Goal: Task Accomplishment & Management: Use online tool/utility

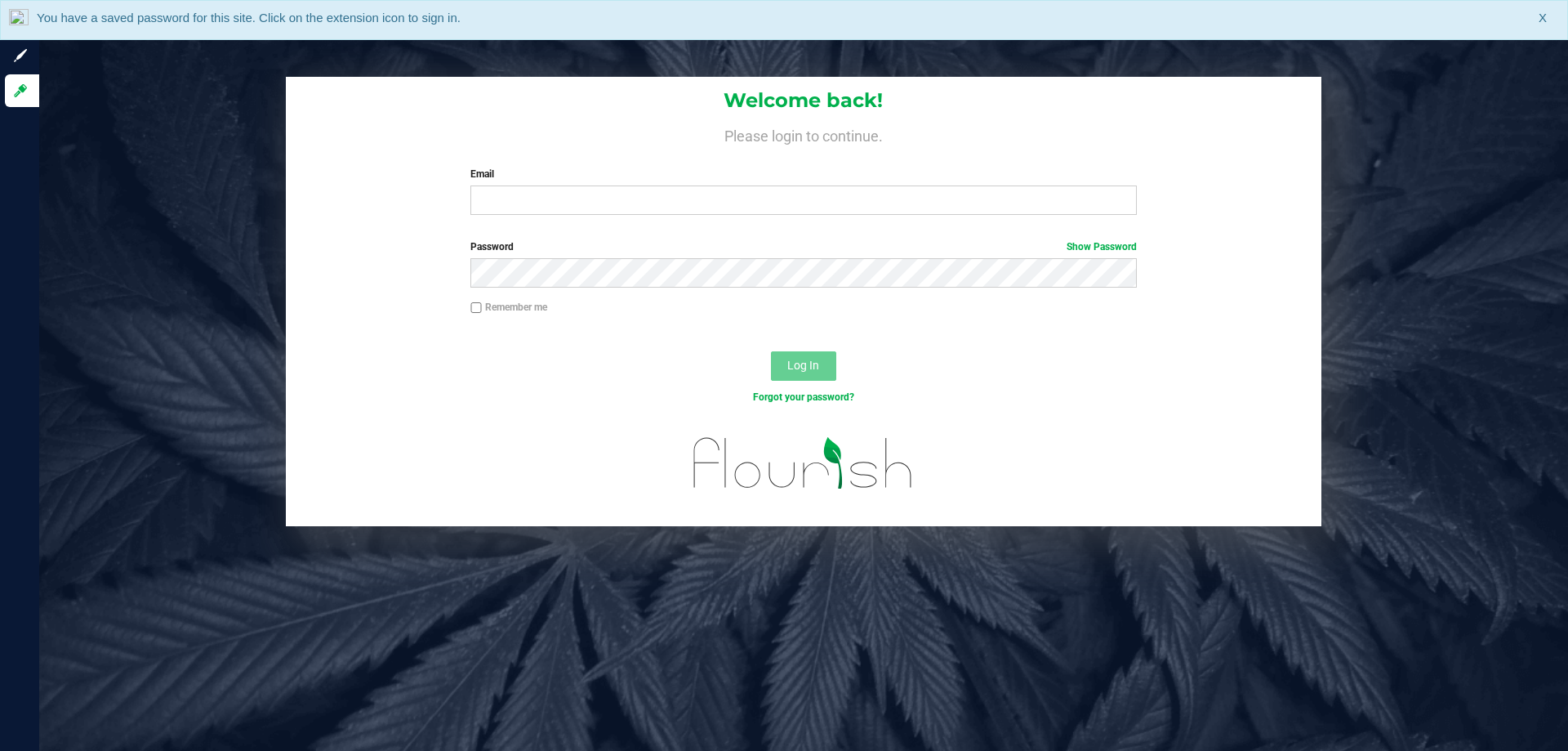
drag, startPoint x: 560, startPoint y: 182, endPoint x: 560, endPoint y: 207, distance: 25.0
click at [560, 184] on div "Email Required Please format your email correctly." at bounding box center [803, 190] width 690 height 48
click at [560, 207] on input "Email" at bounding box center [803, 199] width 666 height 29
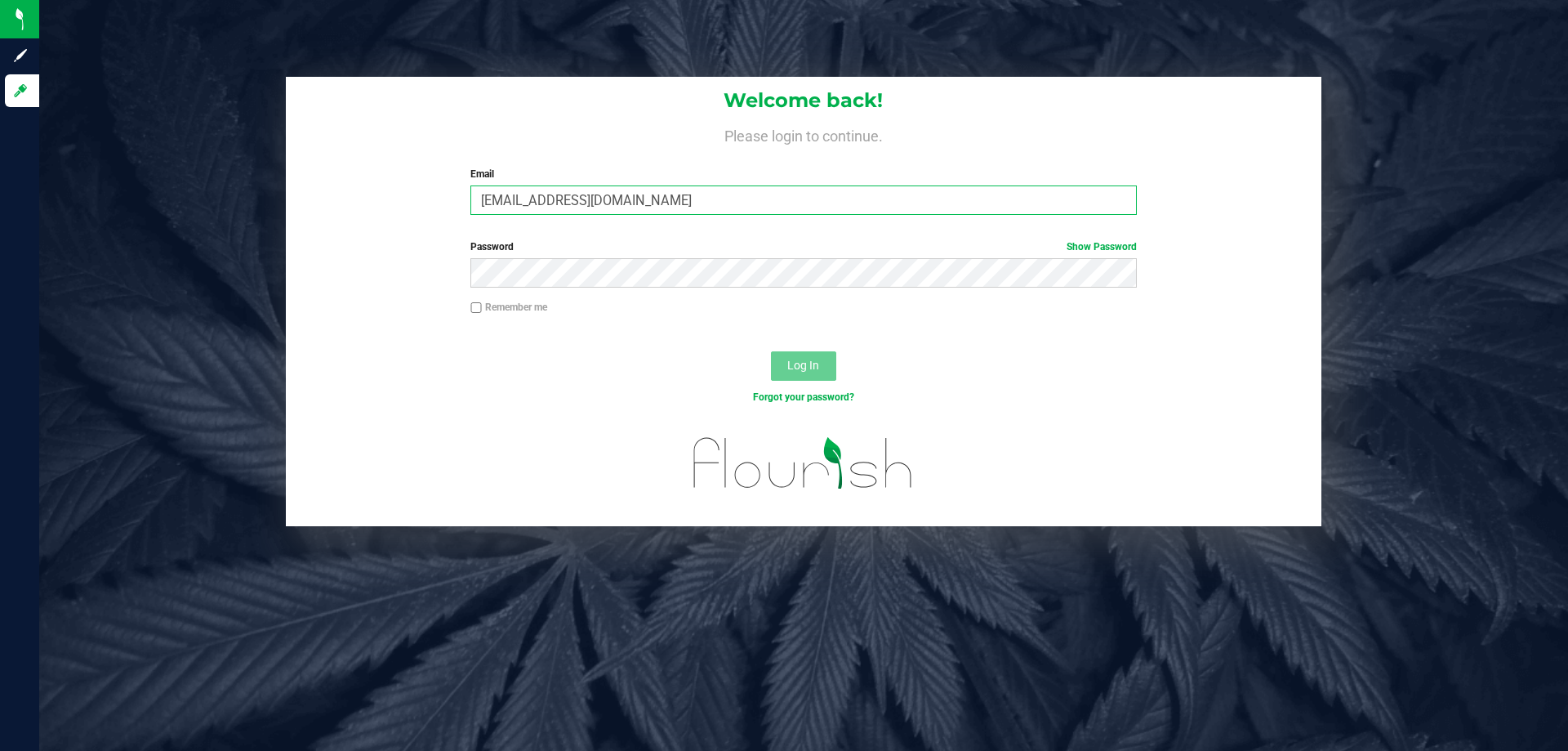
type input "[EMAIL_ADDRESS][DOMAIN_NAME]"
click at [771, 352] on button "Log In" at bounding box center [804, 366] width 66 height 29
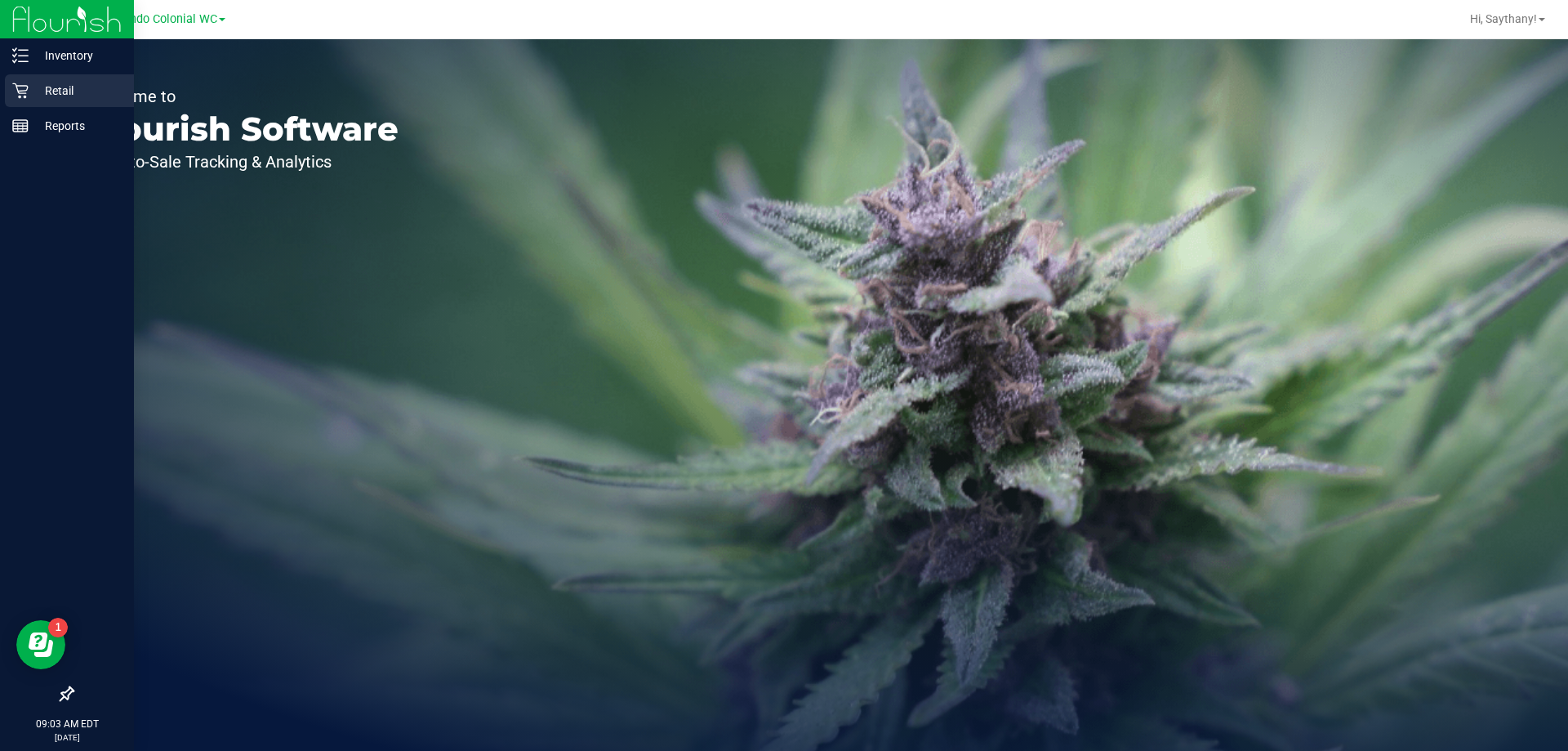
click at [34, 90] on p "Retail" at bounding box center [77, 90] width 98 height 20
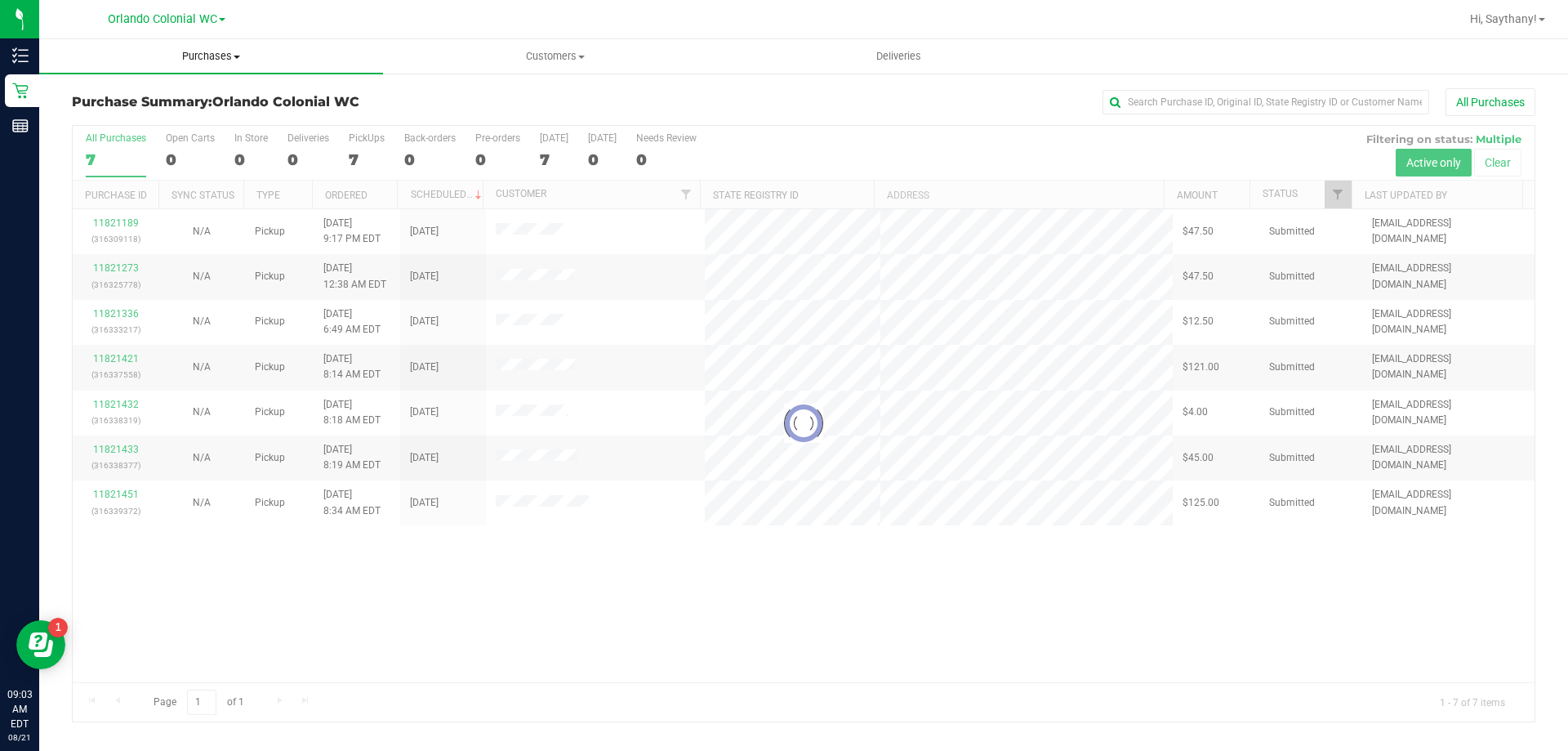
click at [216, 66] on uib-tab-heading "Purchases Summary of purchases Fulfillment All purchases" at bounding box center [212, 56] width 344 height 34
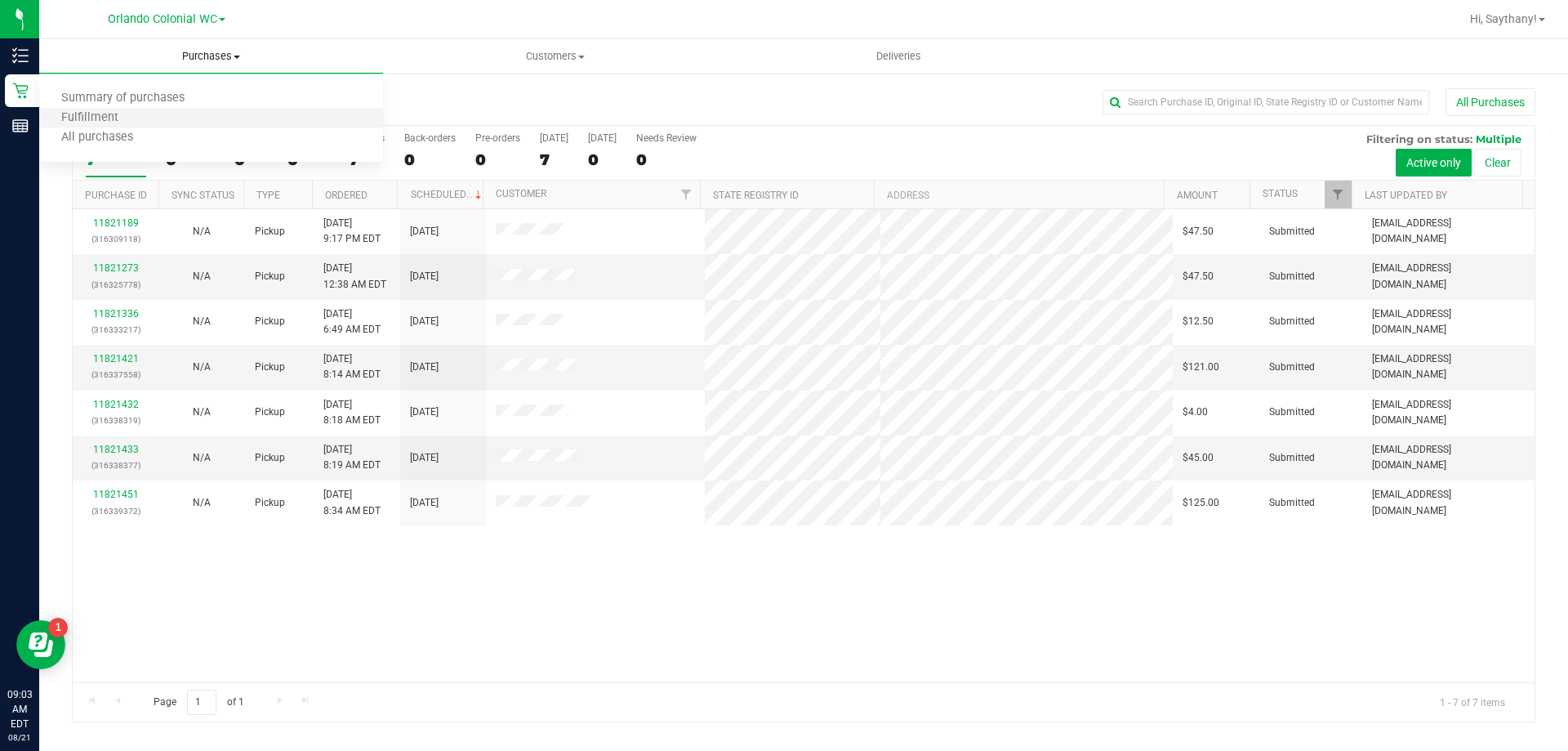
click at [209, 116] on li "Fulfillment" at bounding box center [212, 118] width 344 height 20
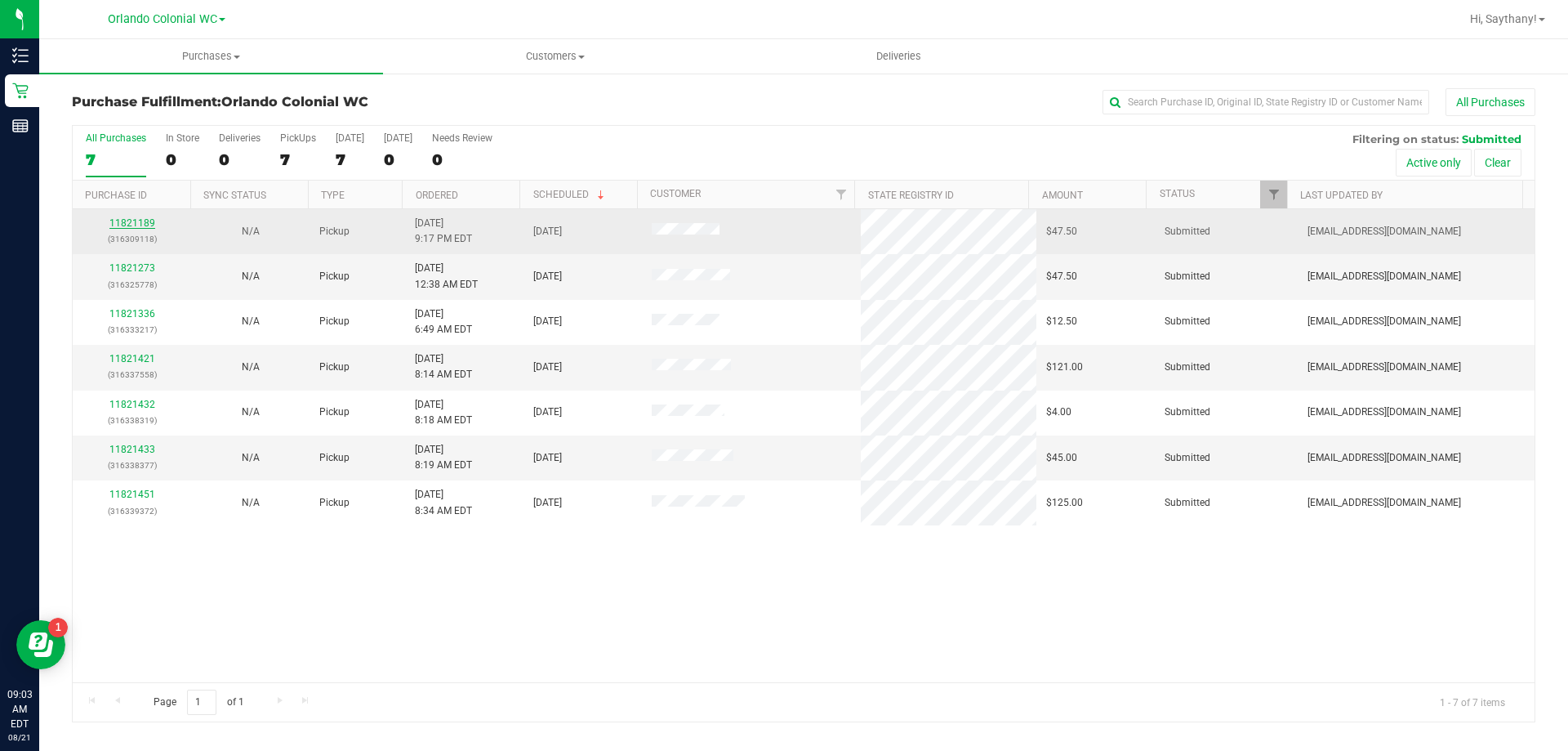
click at [135, 224] on link "11821189" at bounding box center [132, 223] width 46 height 11
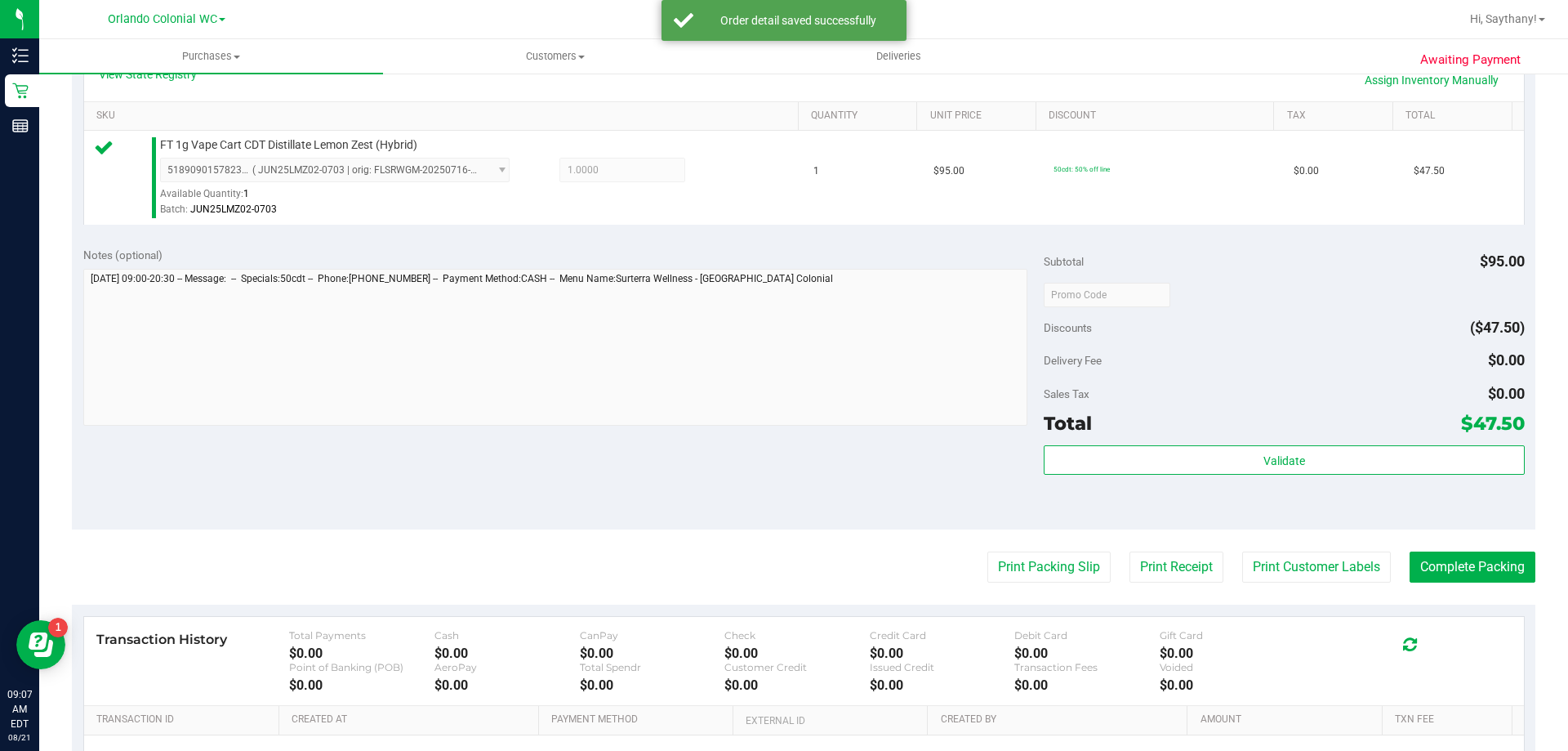
scroll to position [391, 0]
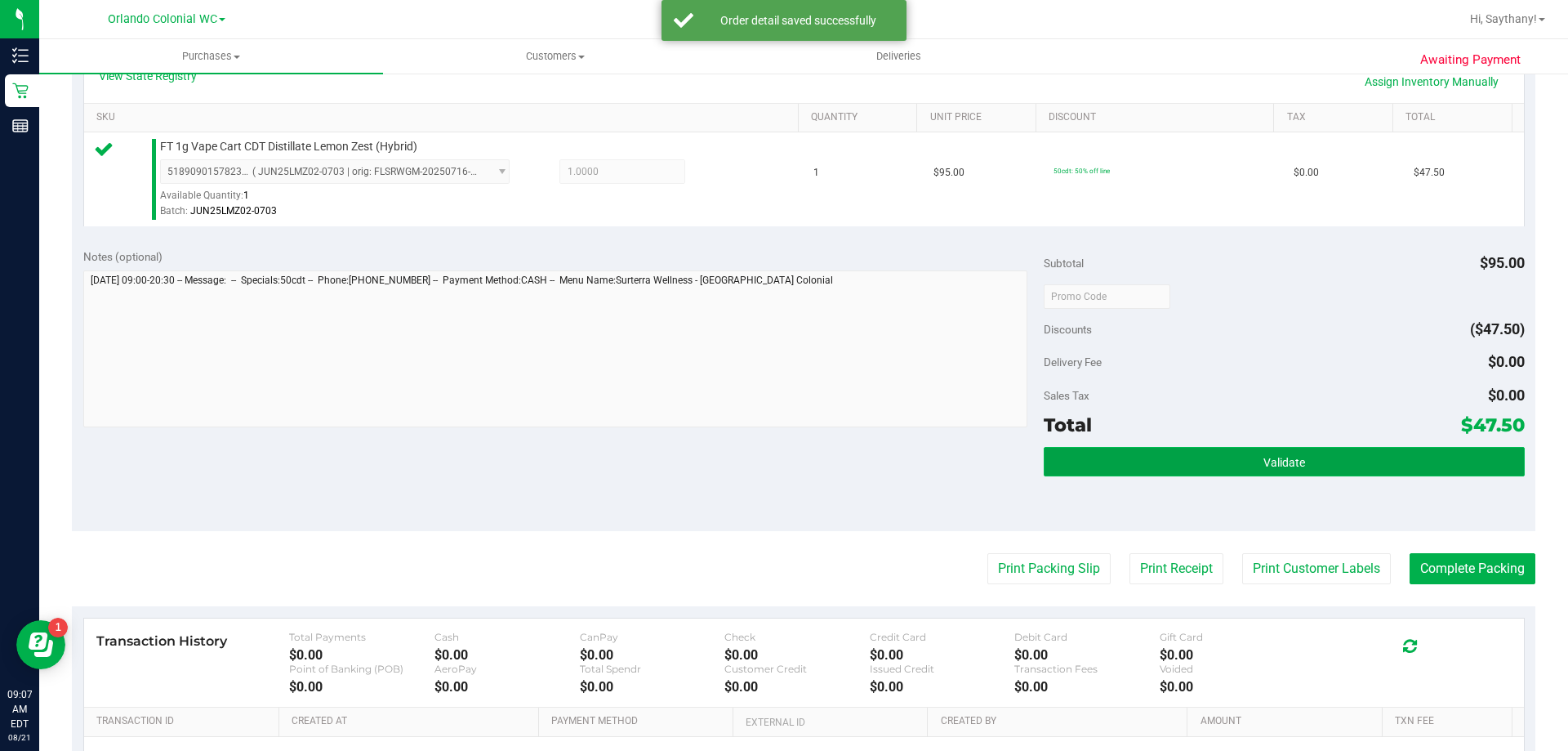
click at [1425, 454] on button "Validate" at bounding box center [1283, 461] width 480 height 29
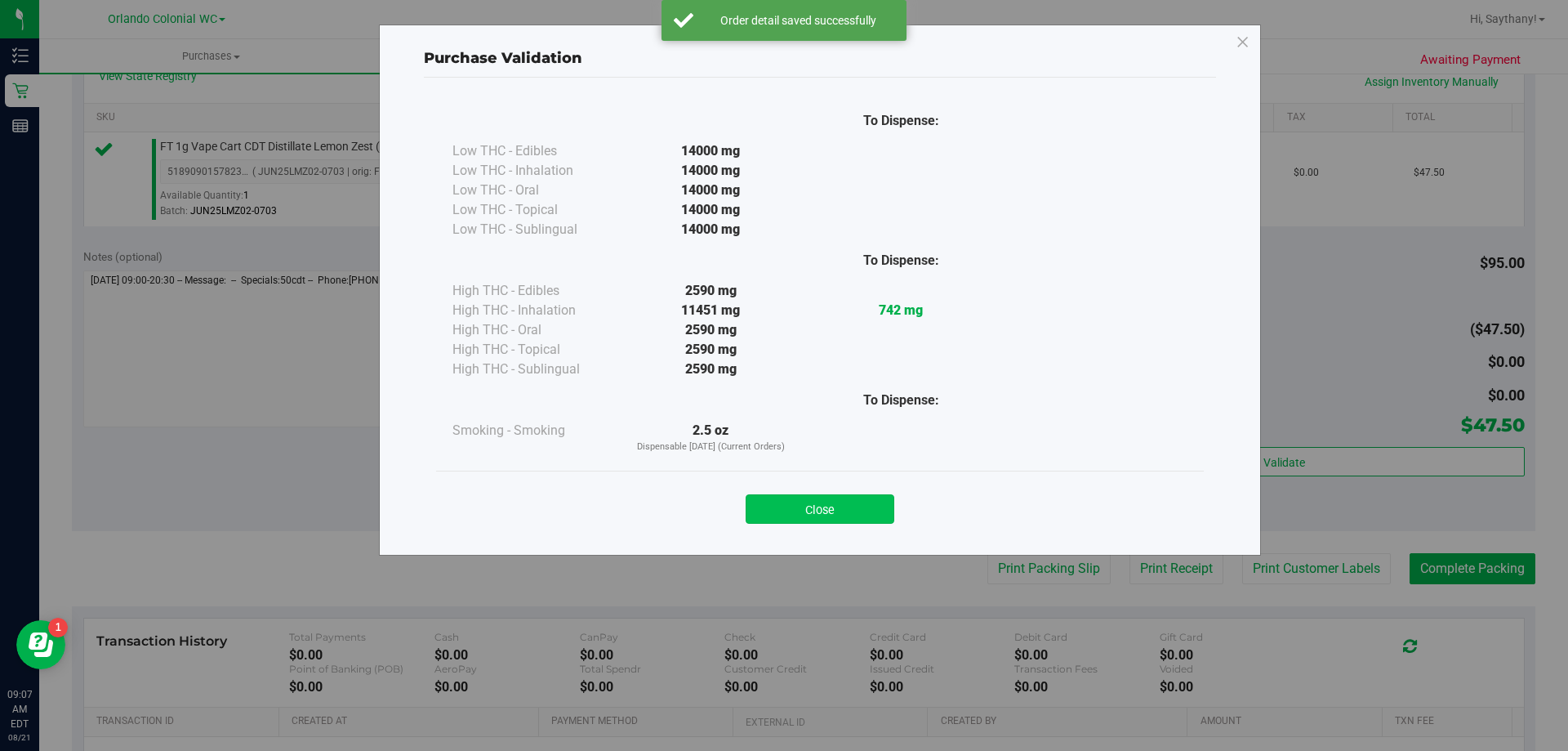
click at [794, 514] on button "Close" at bounding box center [820, 508] width 149 height 29
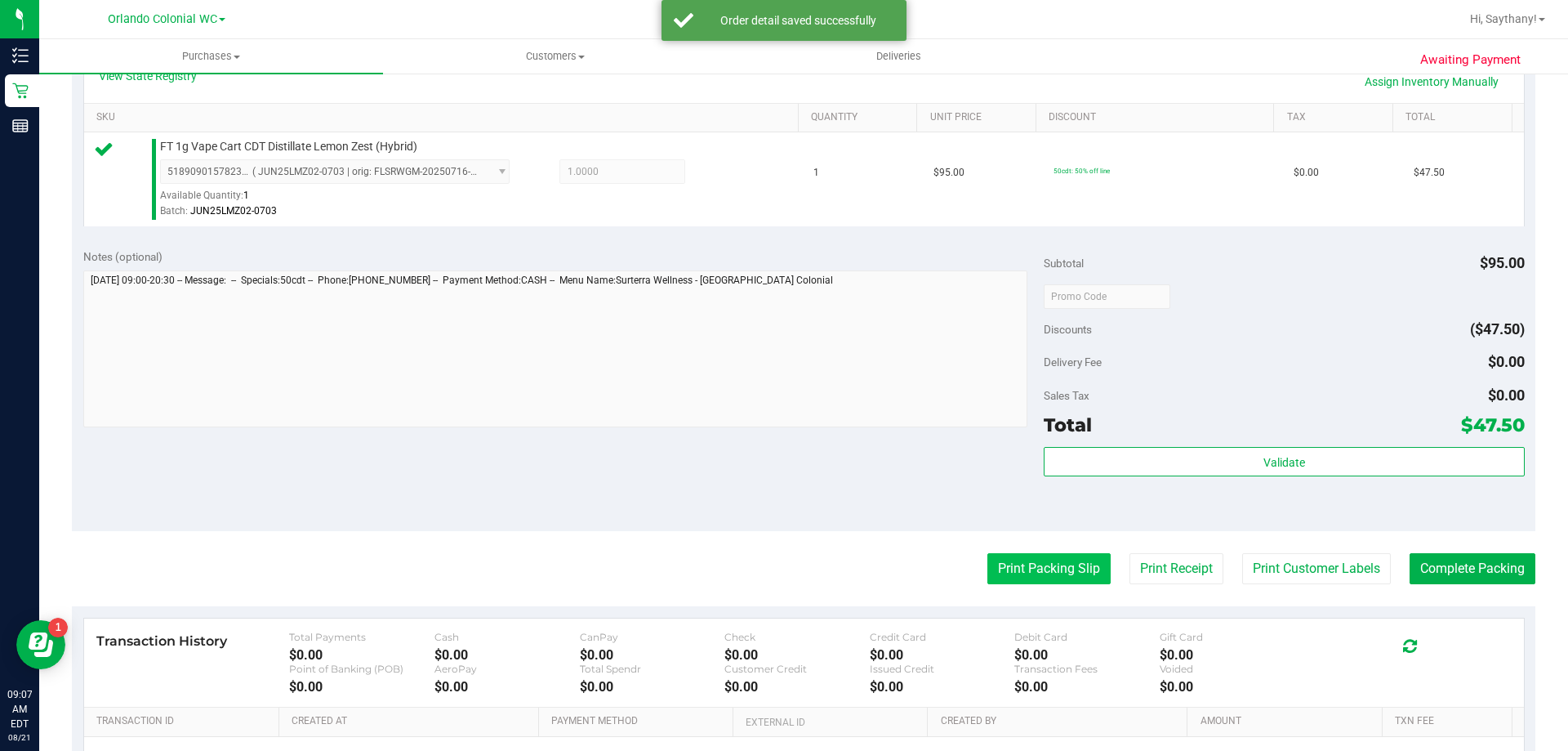
click at [1043, 561] on button "Print Packing Slip" at bounding box center [1049, 568] width 123 height 31
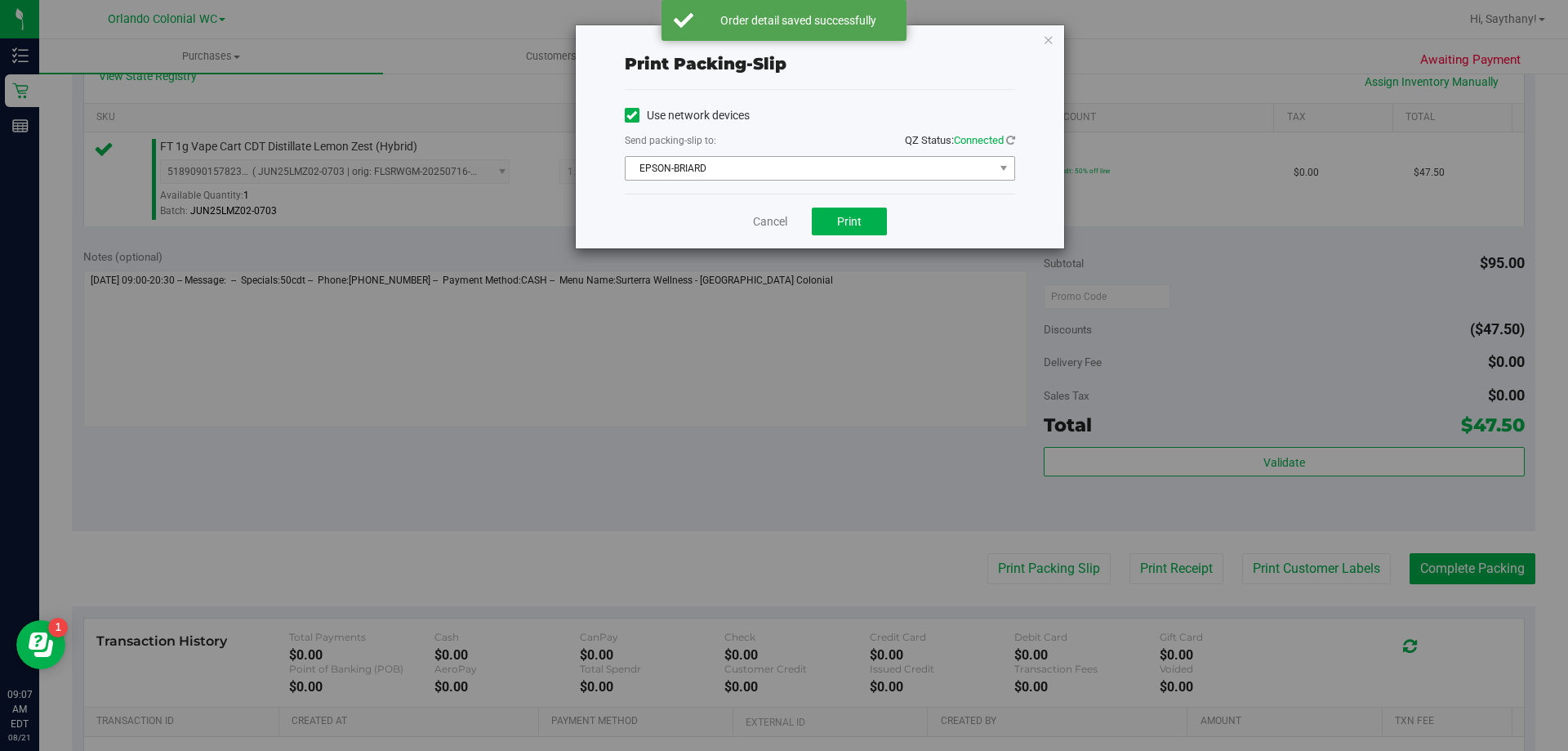
click at [973, 165] on span "EPSON-BRIARD" at bounding box center [810, 168] width 368 height 23
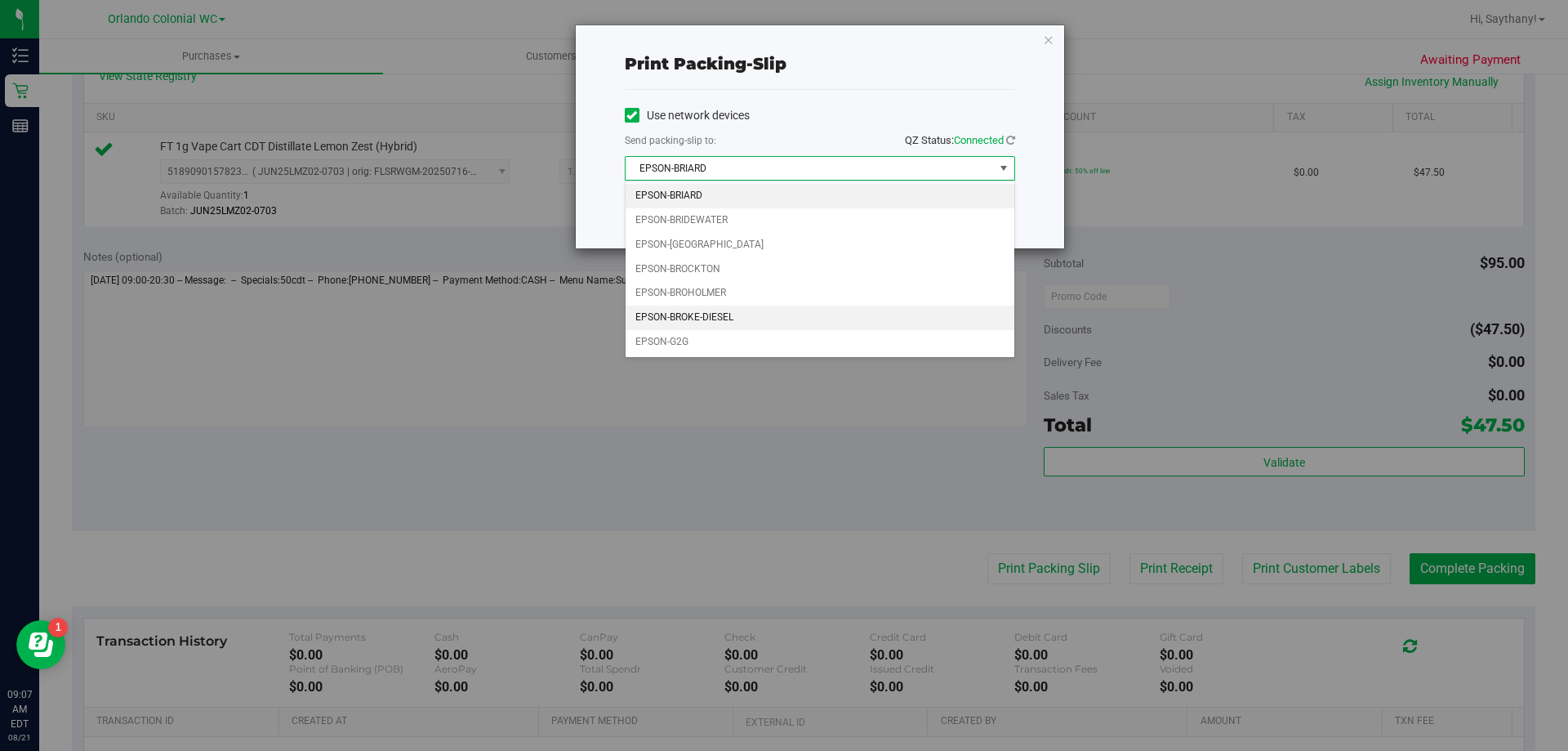
click at [680, 321] on li "EPSON-BROKE-DIESEL" at bounding box center [821, 318] width 389 height 24
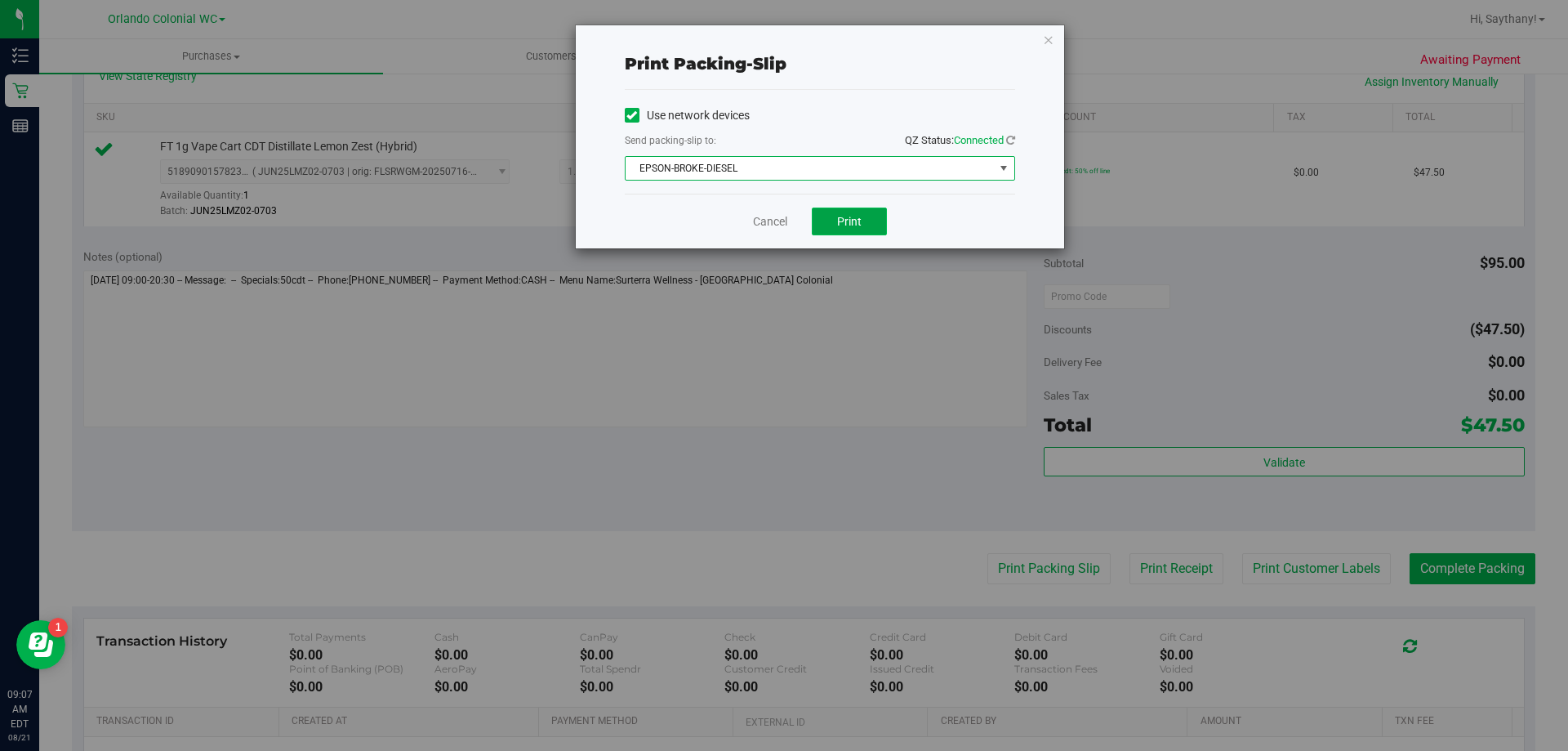
click at [835, 224] on button "Print" at bounding box center [850, 222] width 75 height 28
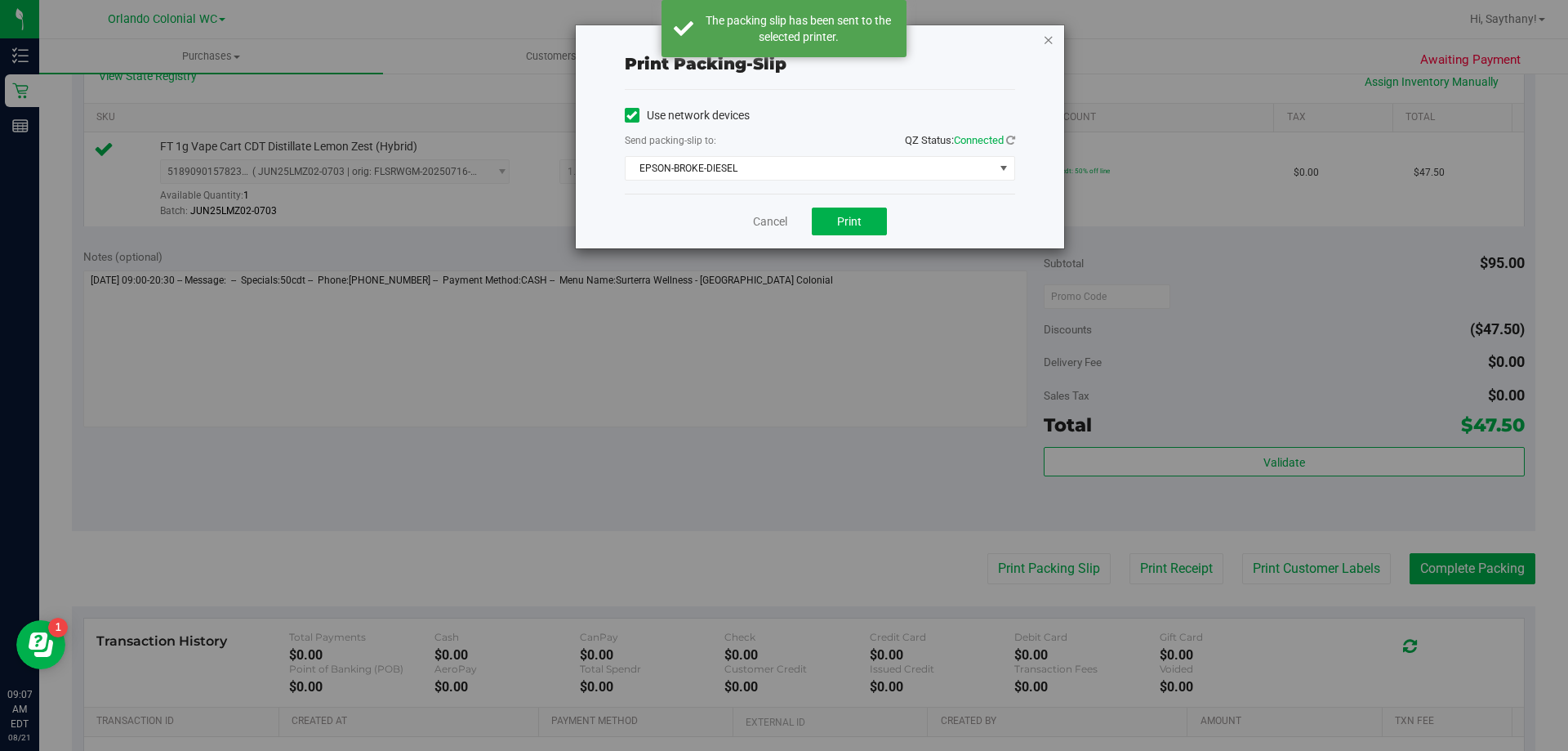
click at [1044, 48] on icon "button" at bounding box center [1049, 39] width 11 height 20
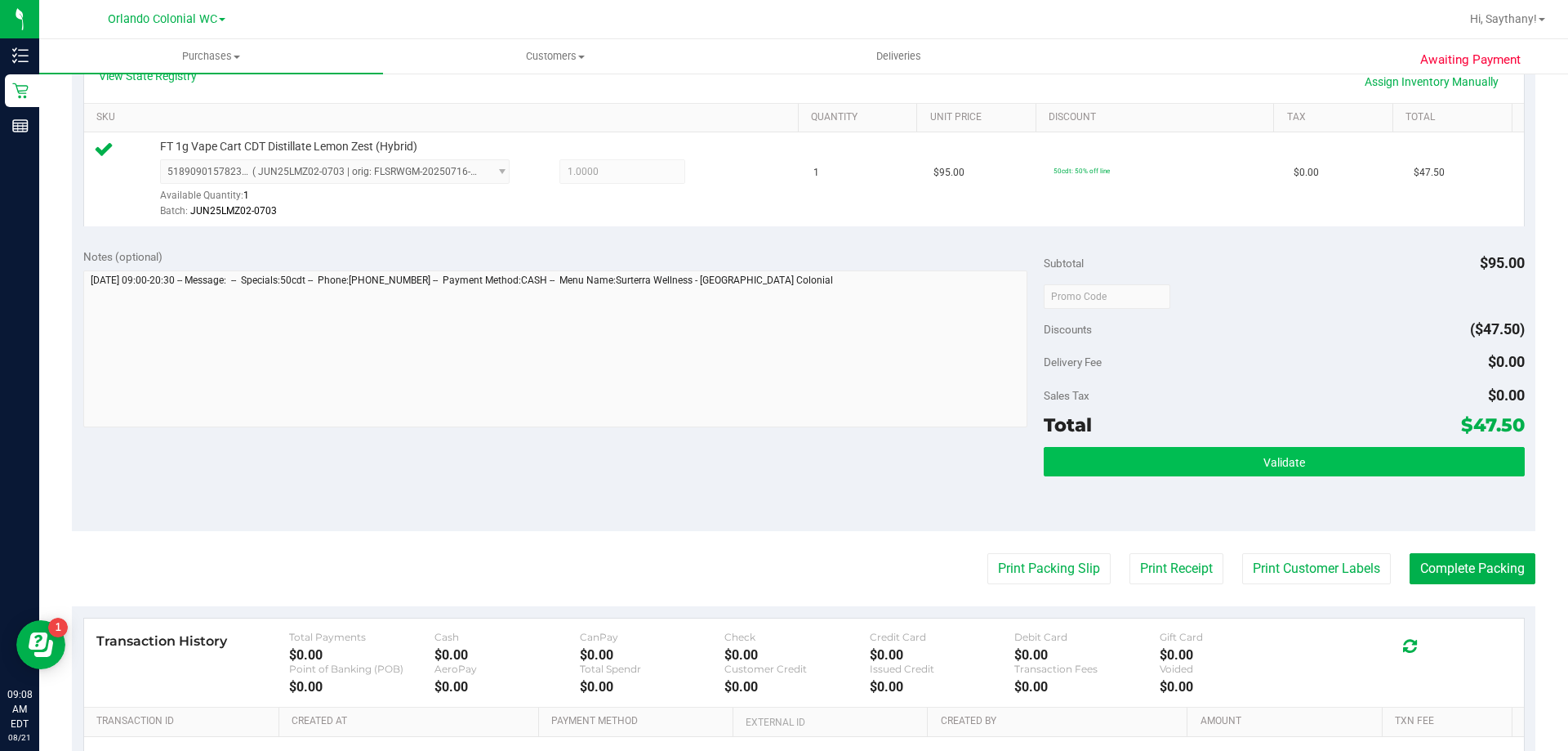
click at [1372, 451] on button "Validate" at bounding box center [1283, 461] width 480 height 29
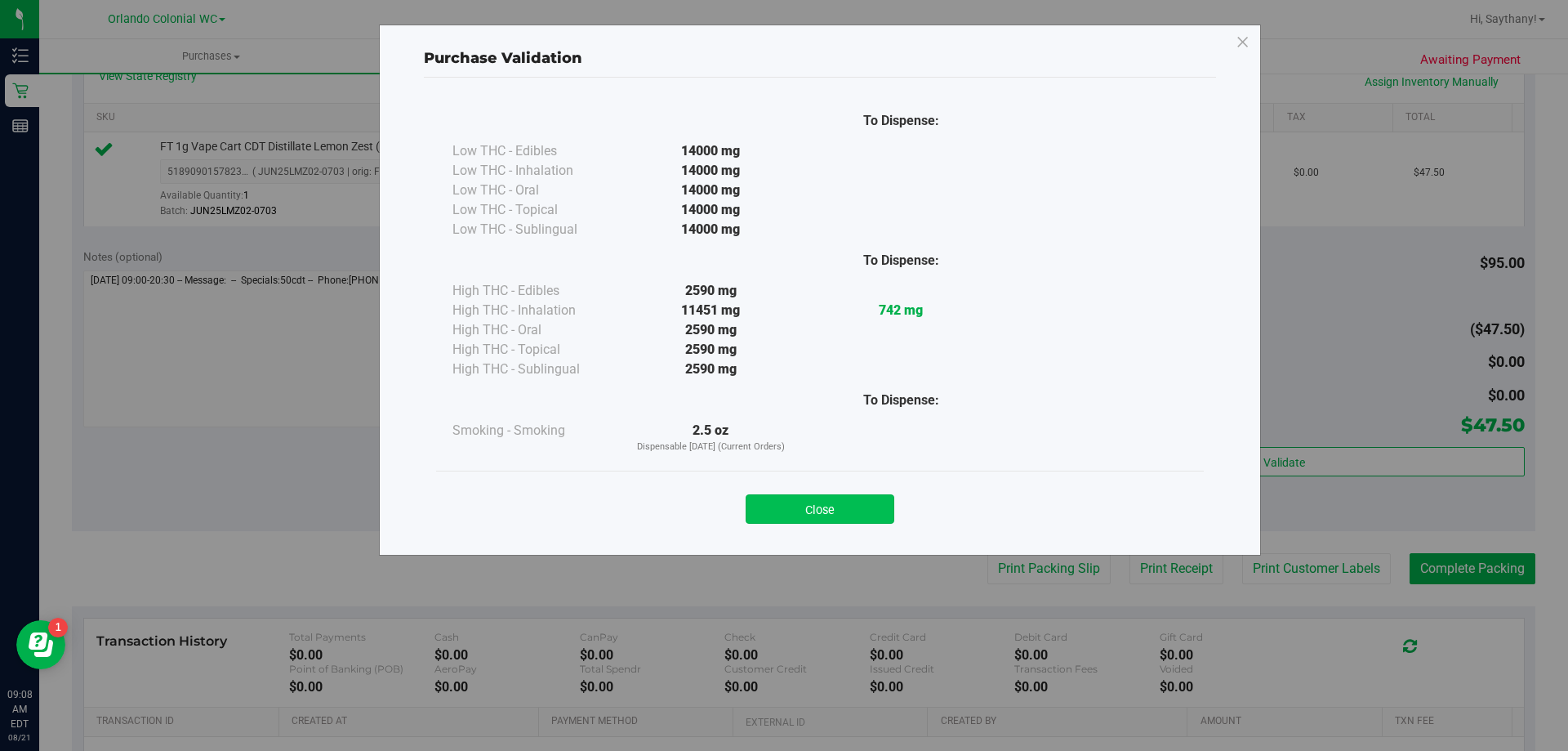
click at [813, 516] on button "Close" at bounding box center [820, 508] width 149 height 29
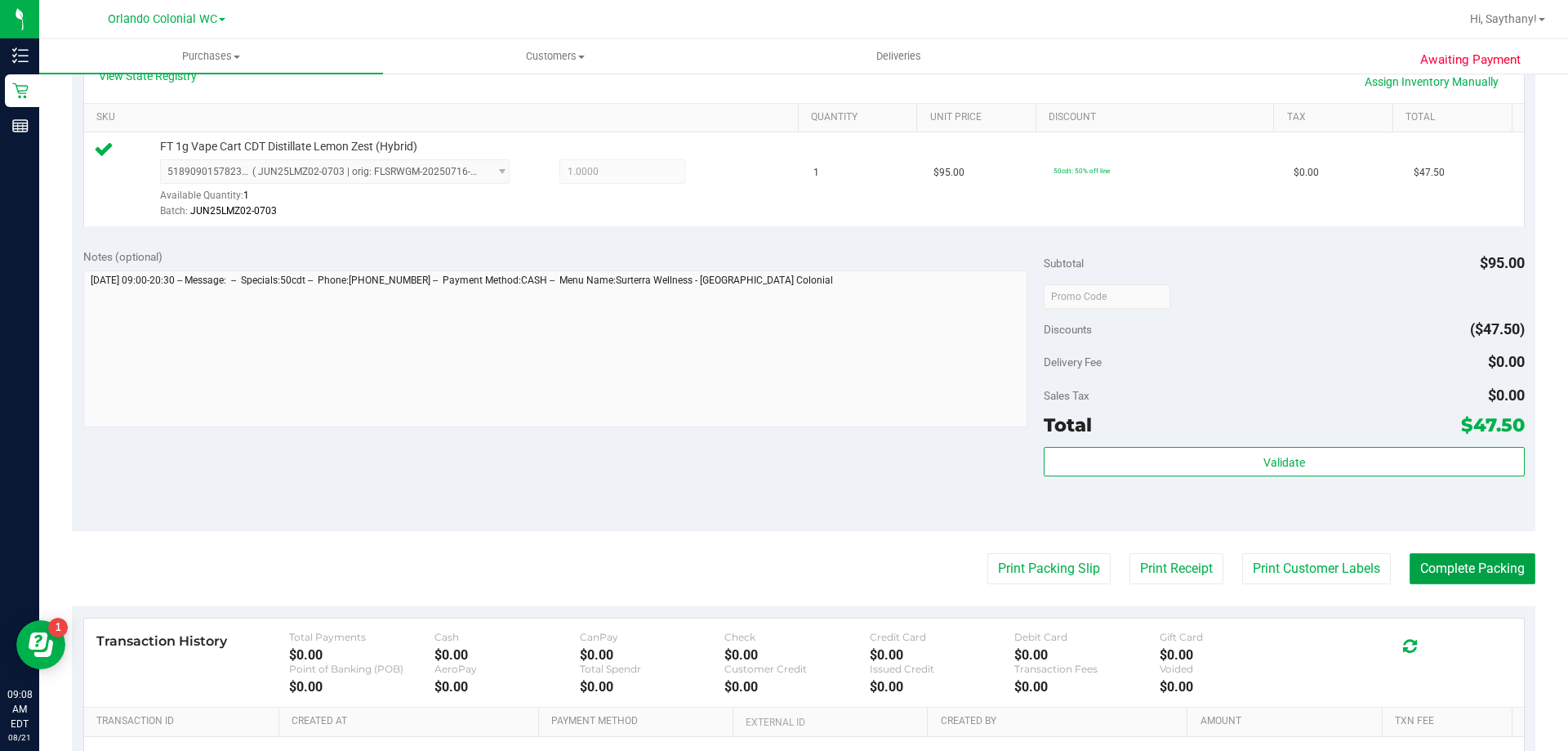
click at [1470, 576] on button "Complete Packing" at bounding box center [1473, 568] width 126 height 31
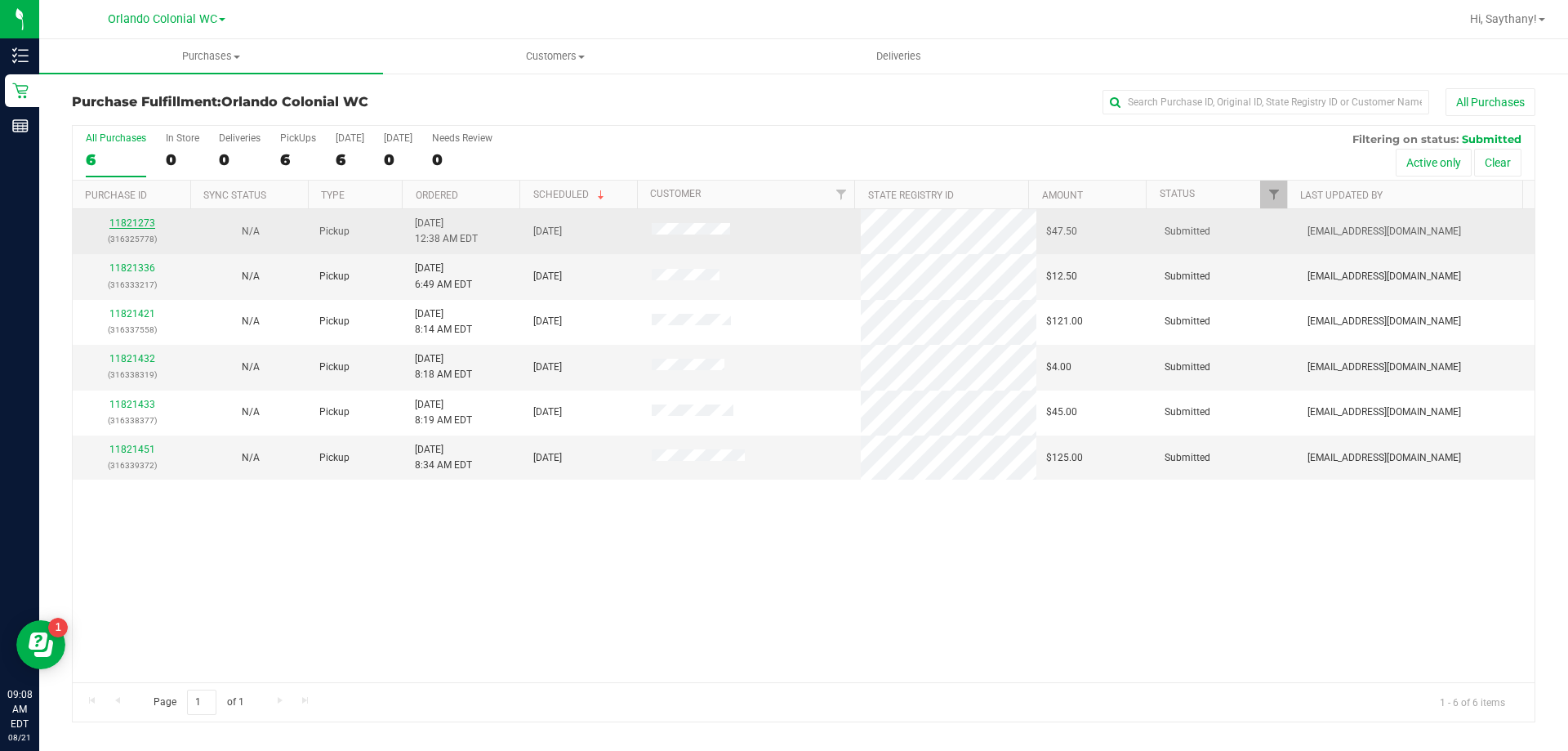
click at [144, 217] on link "11821273" at bounding box center [132, 223] width 46 height 11
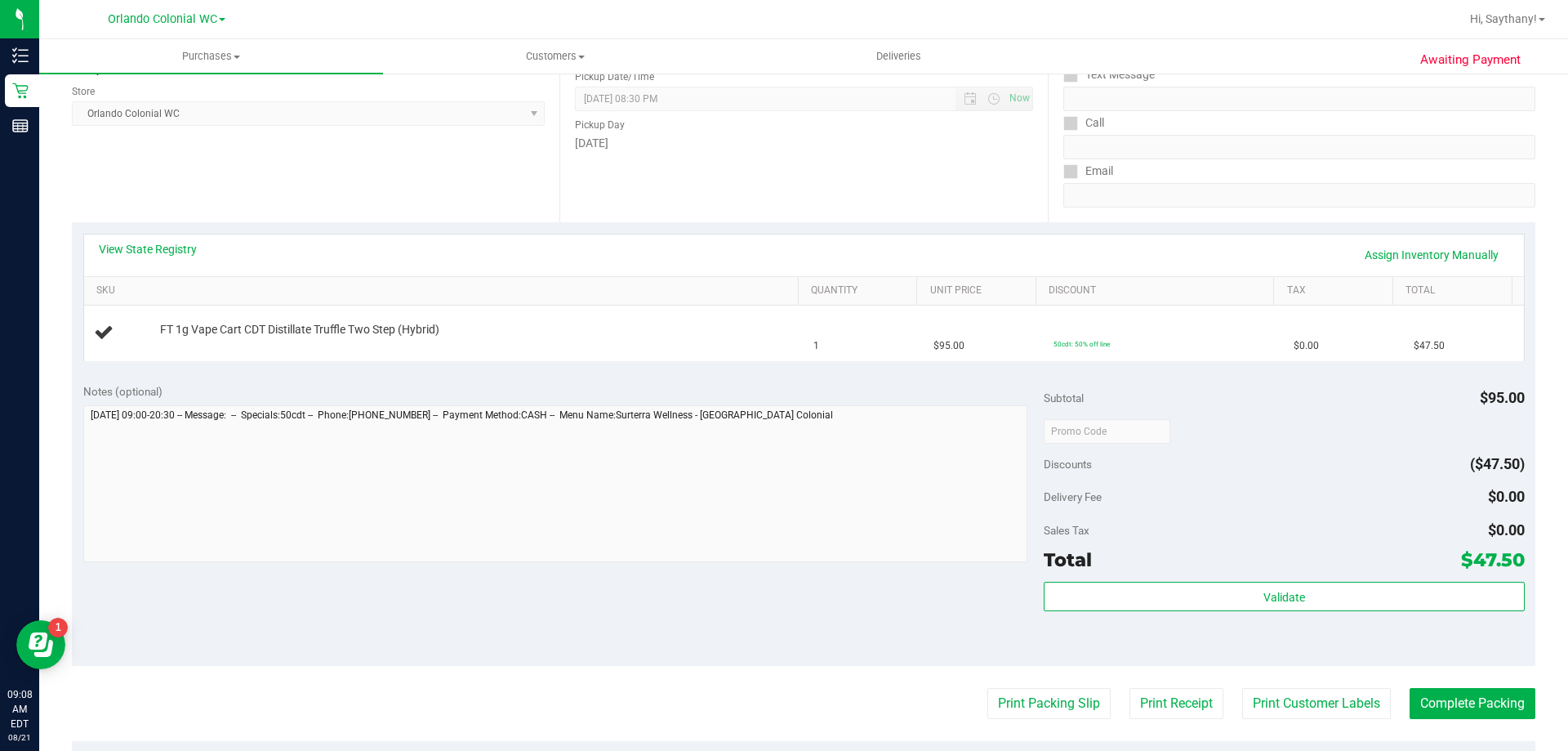
scroll to position [245, 0]
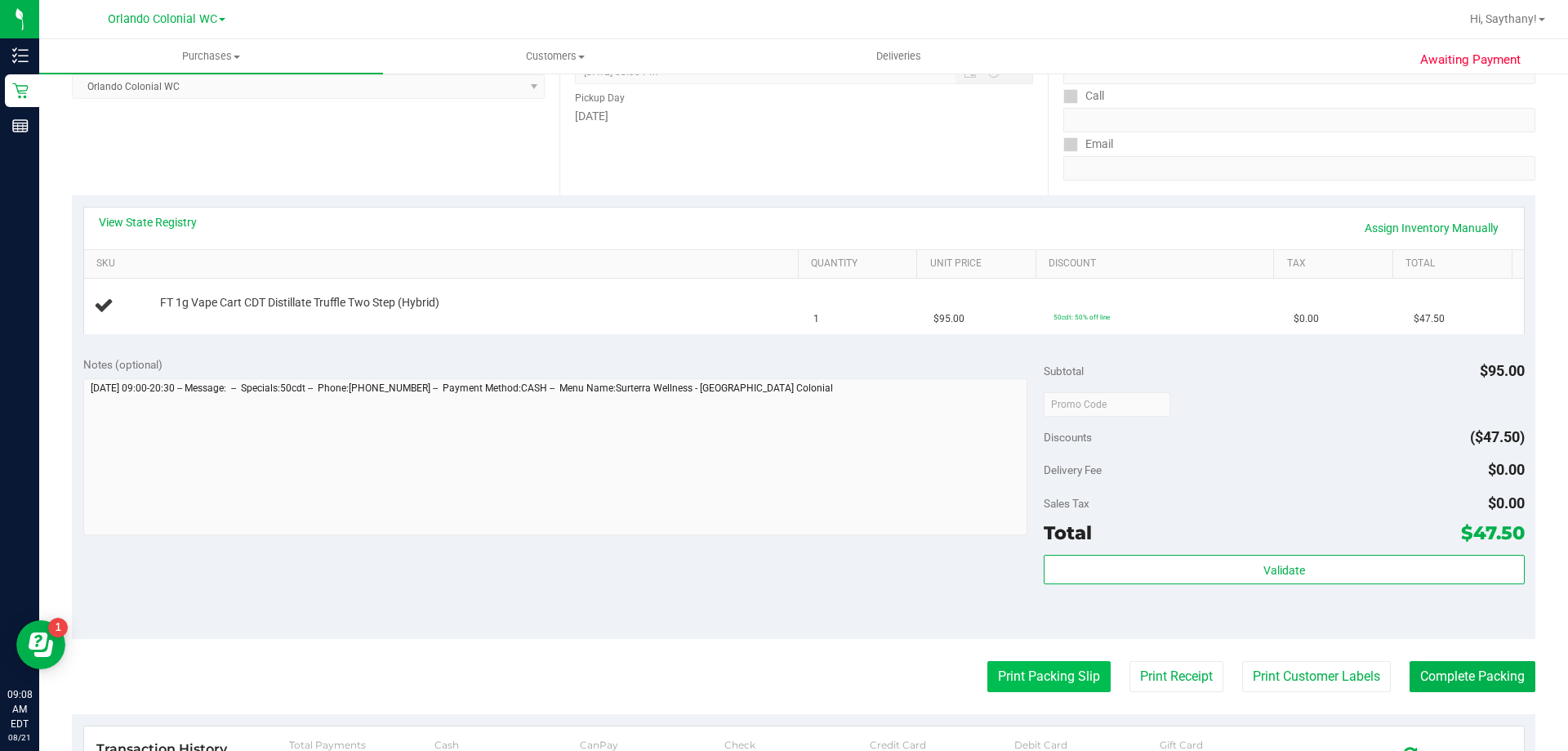
click at [988, 662] on button "Print Packing Slip" at bounding box center [1049, 676] width 123 height 31
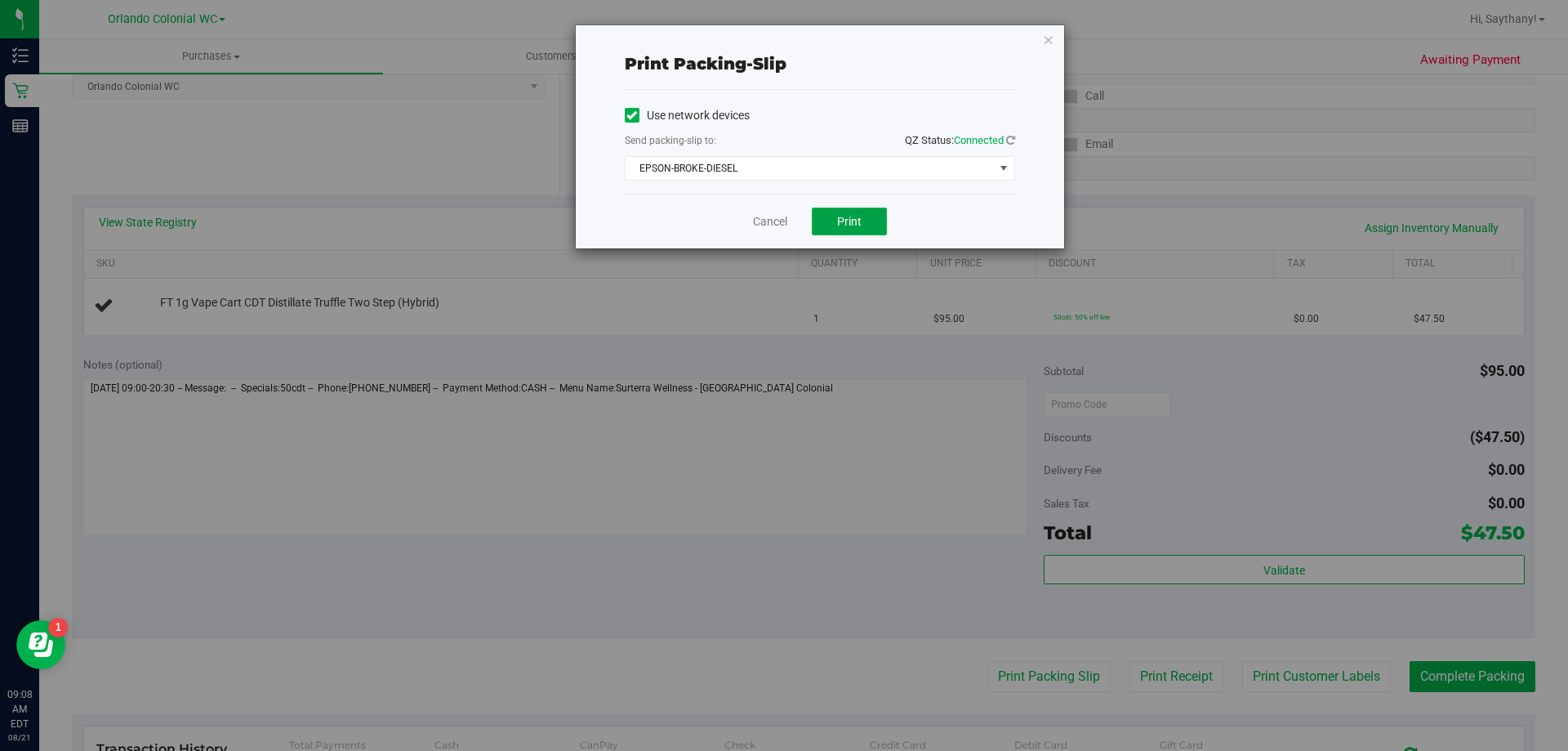
click at [855, 215] on span "Print" at bounding box center [850, 222] width 24 height 13
click at [1048, 33] on icon "button" at bounding box center [1049, 39] width 11 height 20
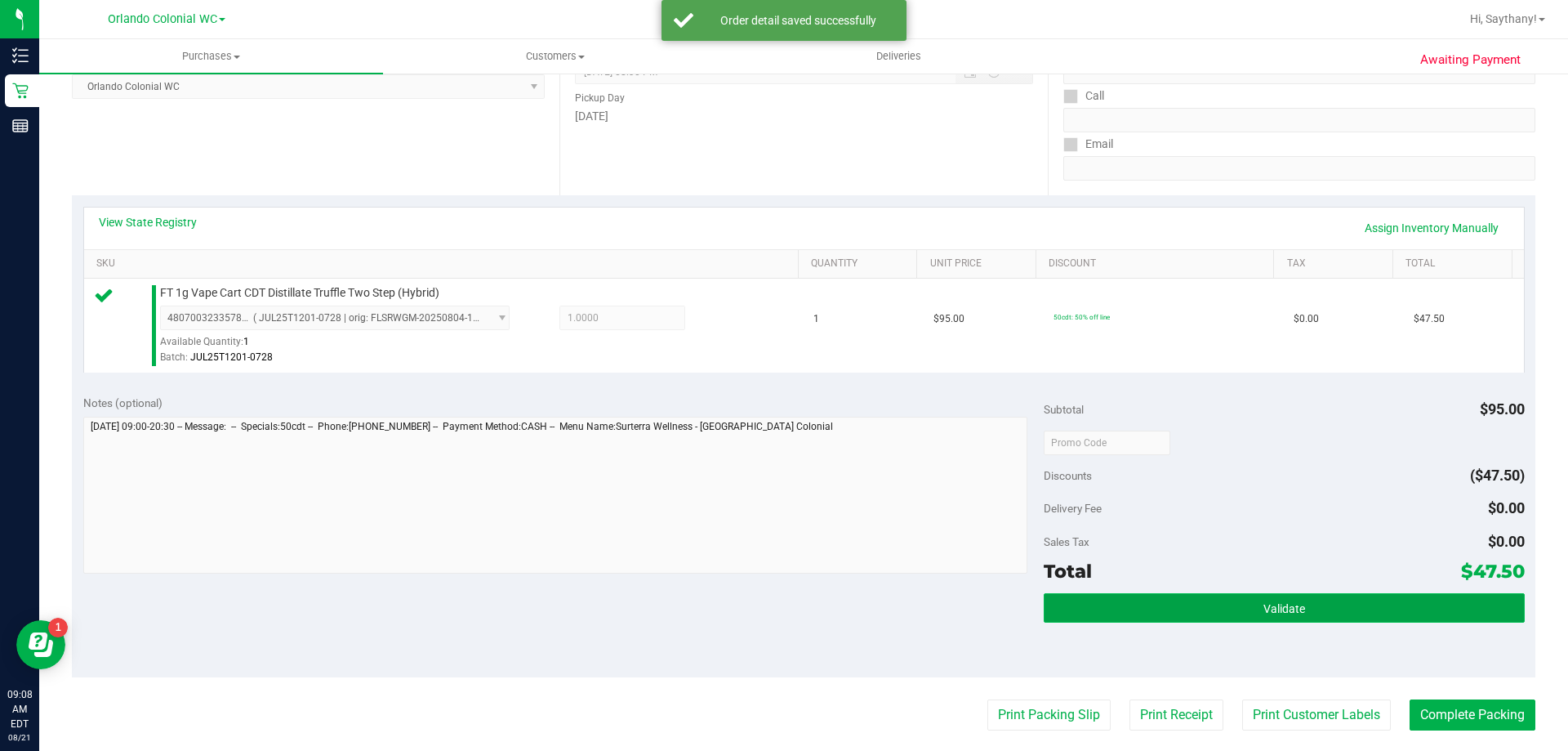
click at [1373, 594] on button "Validate" at bounding box center [1283, 607] width 480 height 29
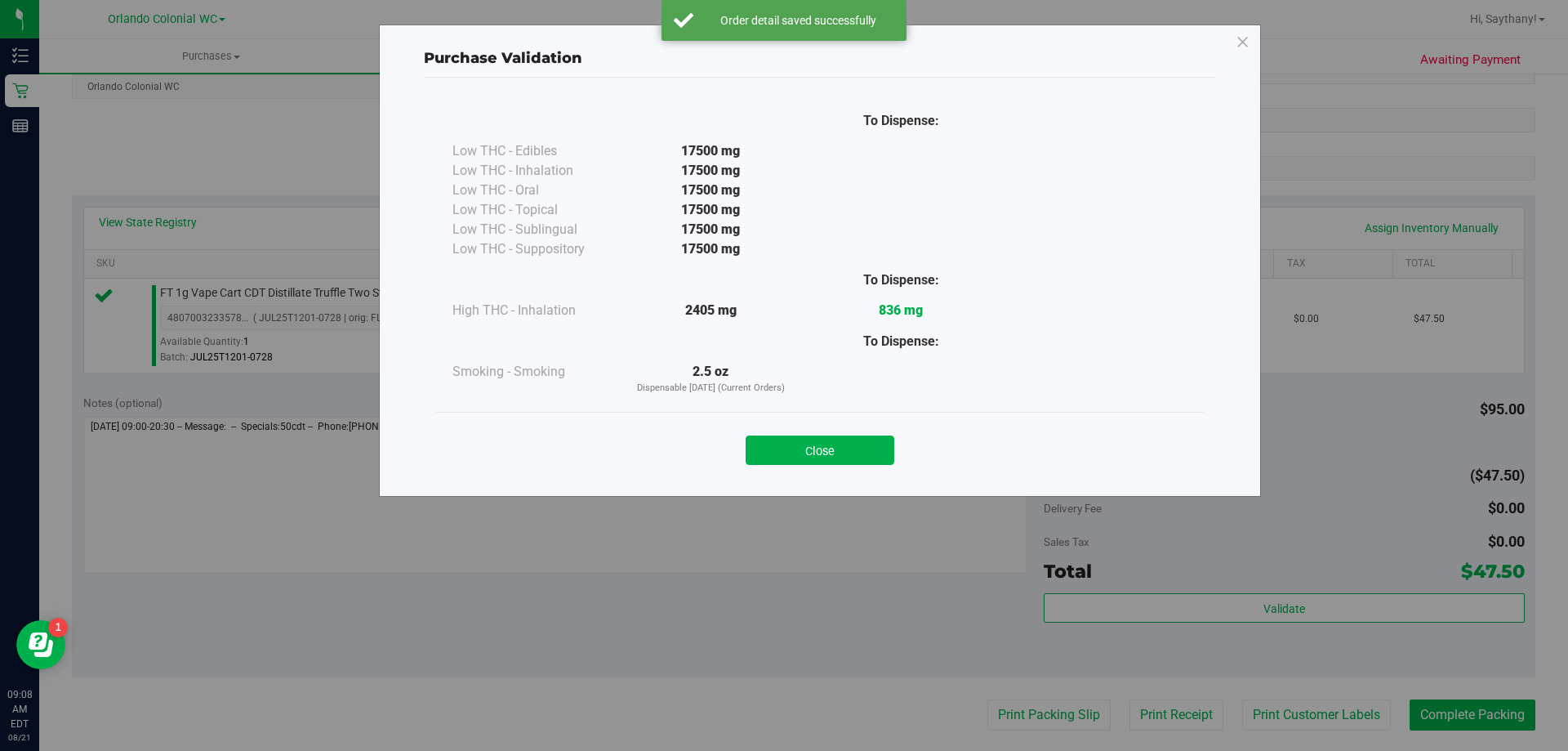
click at [784, 477] on div "To Dispense: Low THC - Edibles 17500 mg" at bounding box center [820, 279] width 792 height 403
click at [817, 453] on button "Close" at bounding box center [820, 449] width 149 height 29
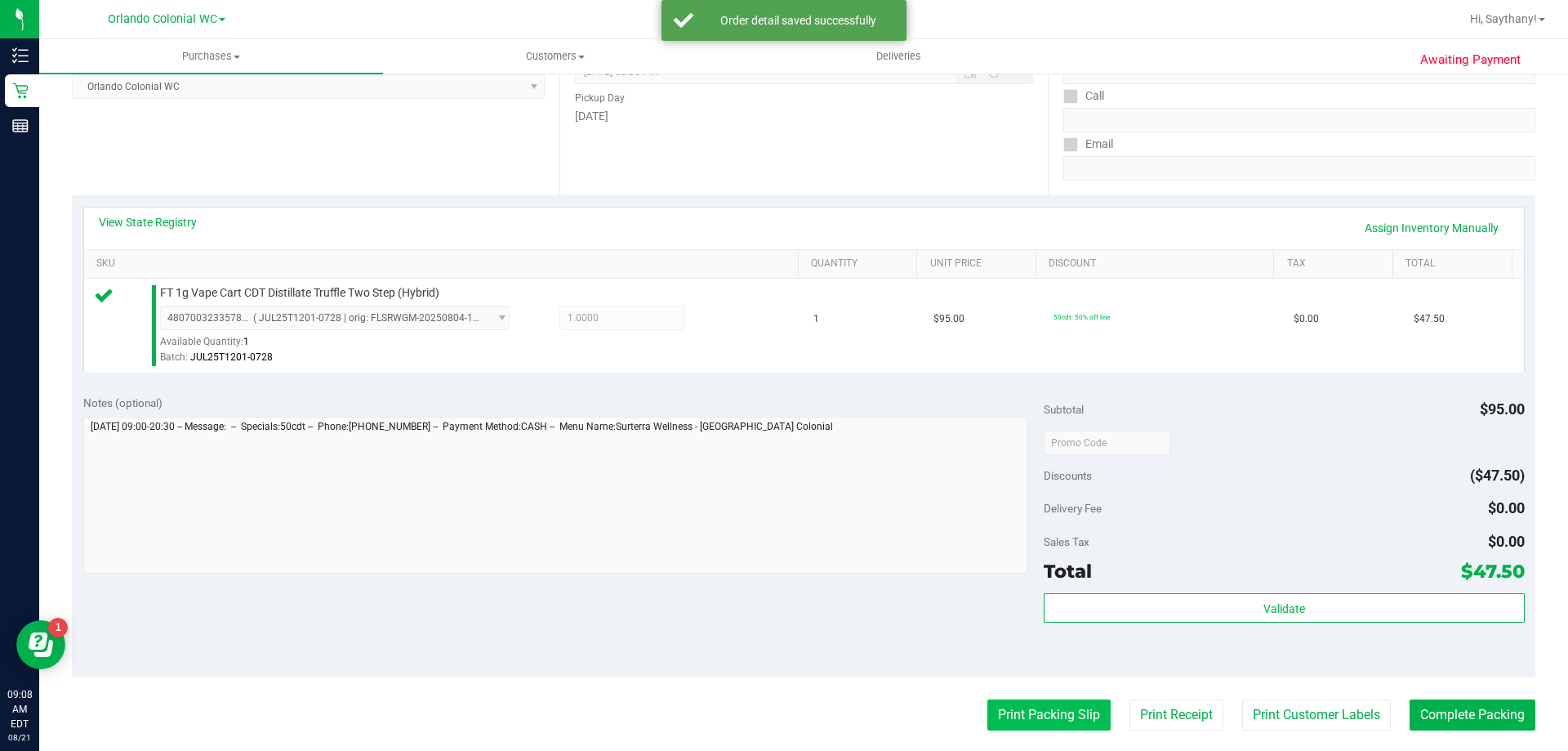
click at [1043, 724] on button "Print Packing Slip" at bounding box center [1049, 714] width 123 height 31
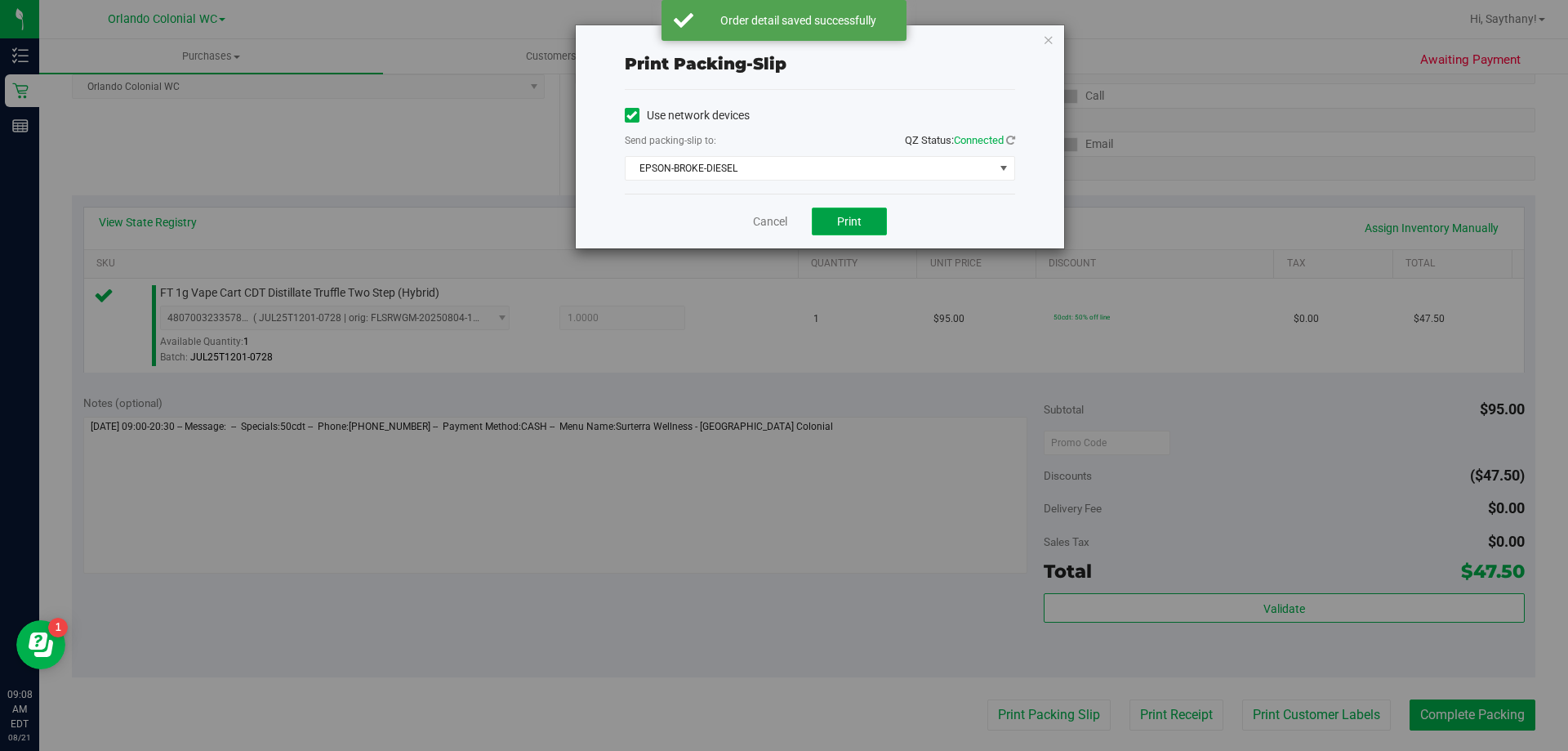
click at [851, 219] on span "Print" at bounding box center [850, 222] width 24 height 13
click at [1043, 42] on icon "button" at bounding box center [1049, 39] width 11 height 20
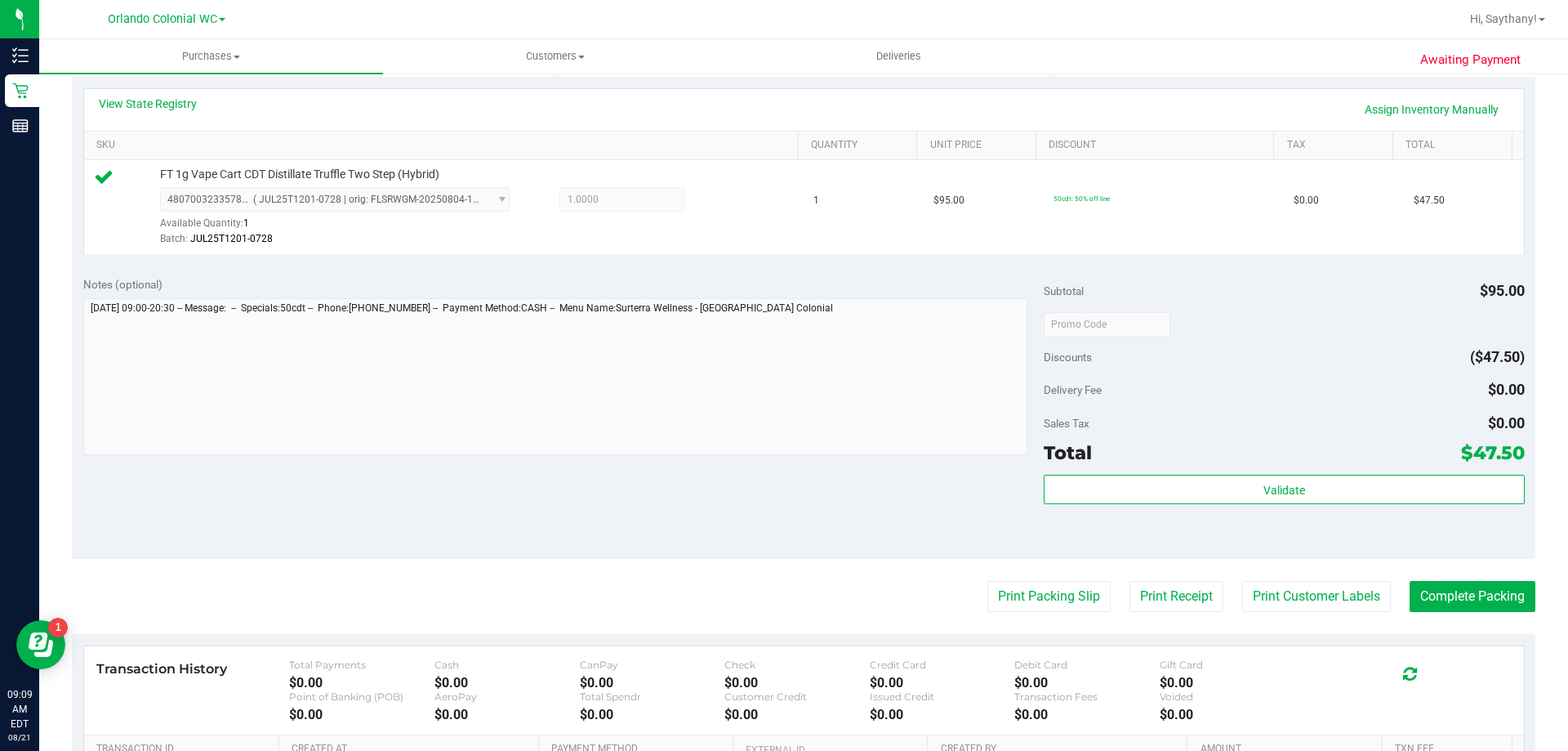
scroll to position [365, 0]
click at [1492, 582] on button "Complete Packing" at bounding box center [1473, 595] width 126 height 31
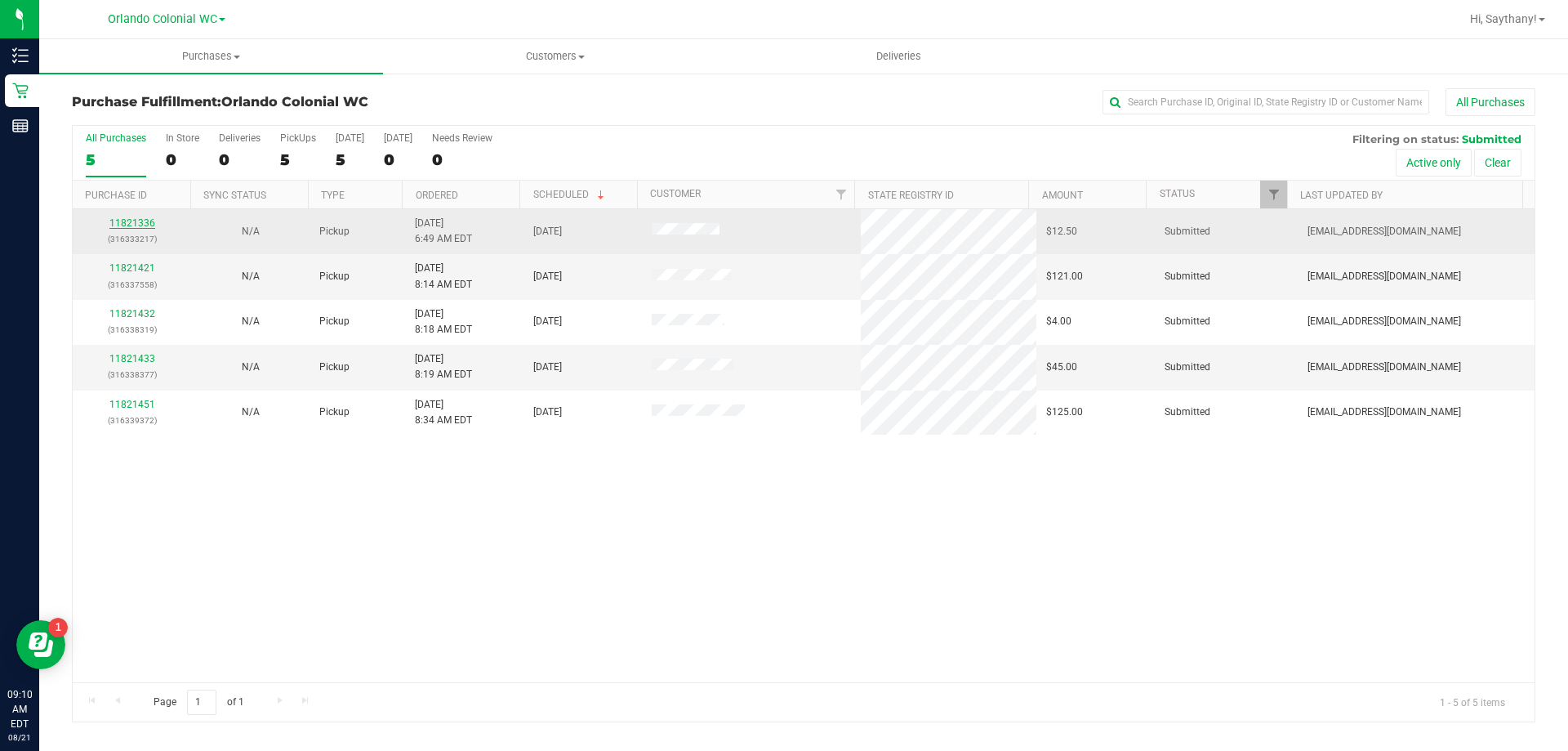
click at [147, 223] on link "11821336" at bounding box center [132, 223] width 46 height 11
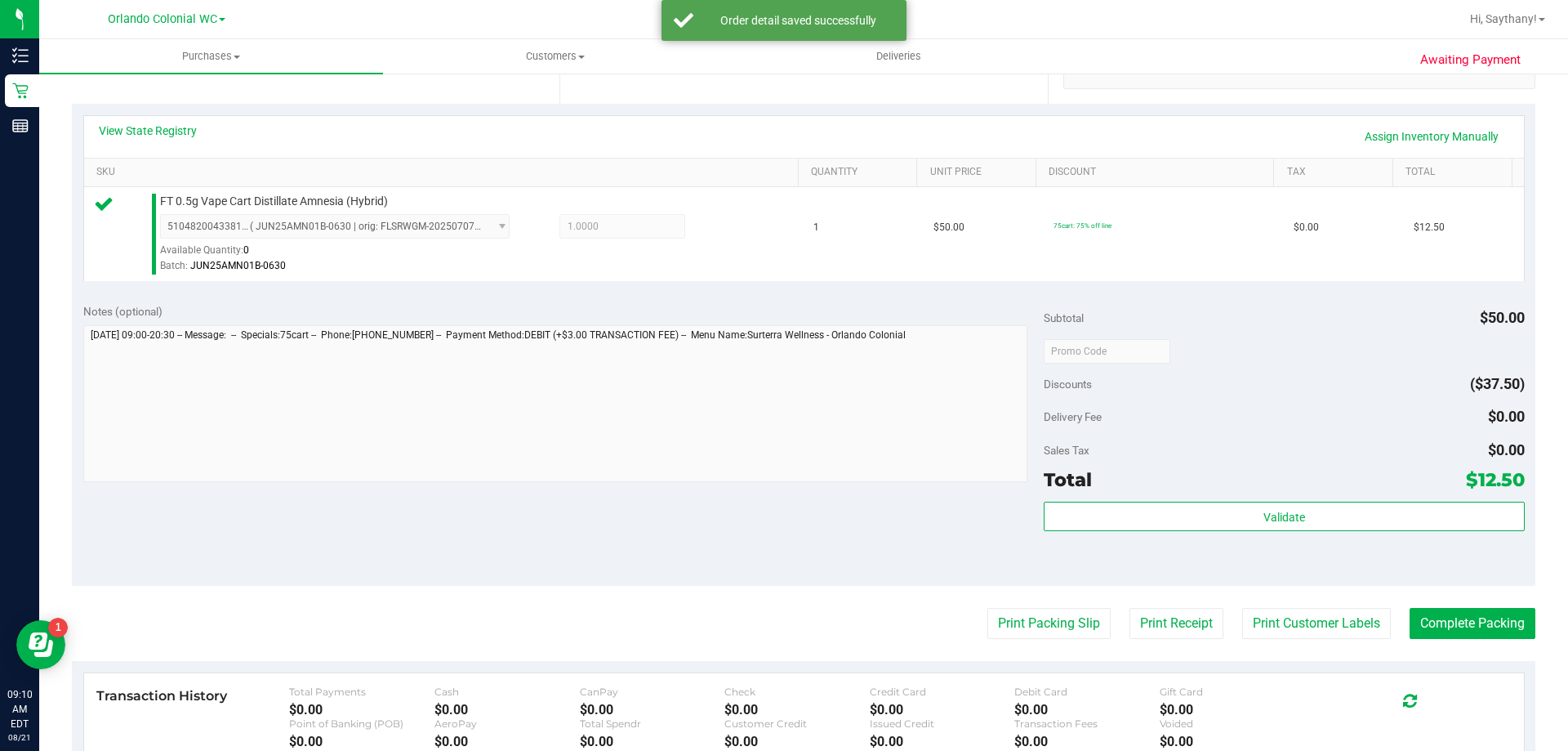
scroll to position [399, 0]
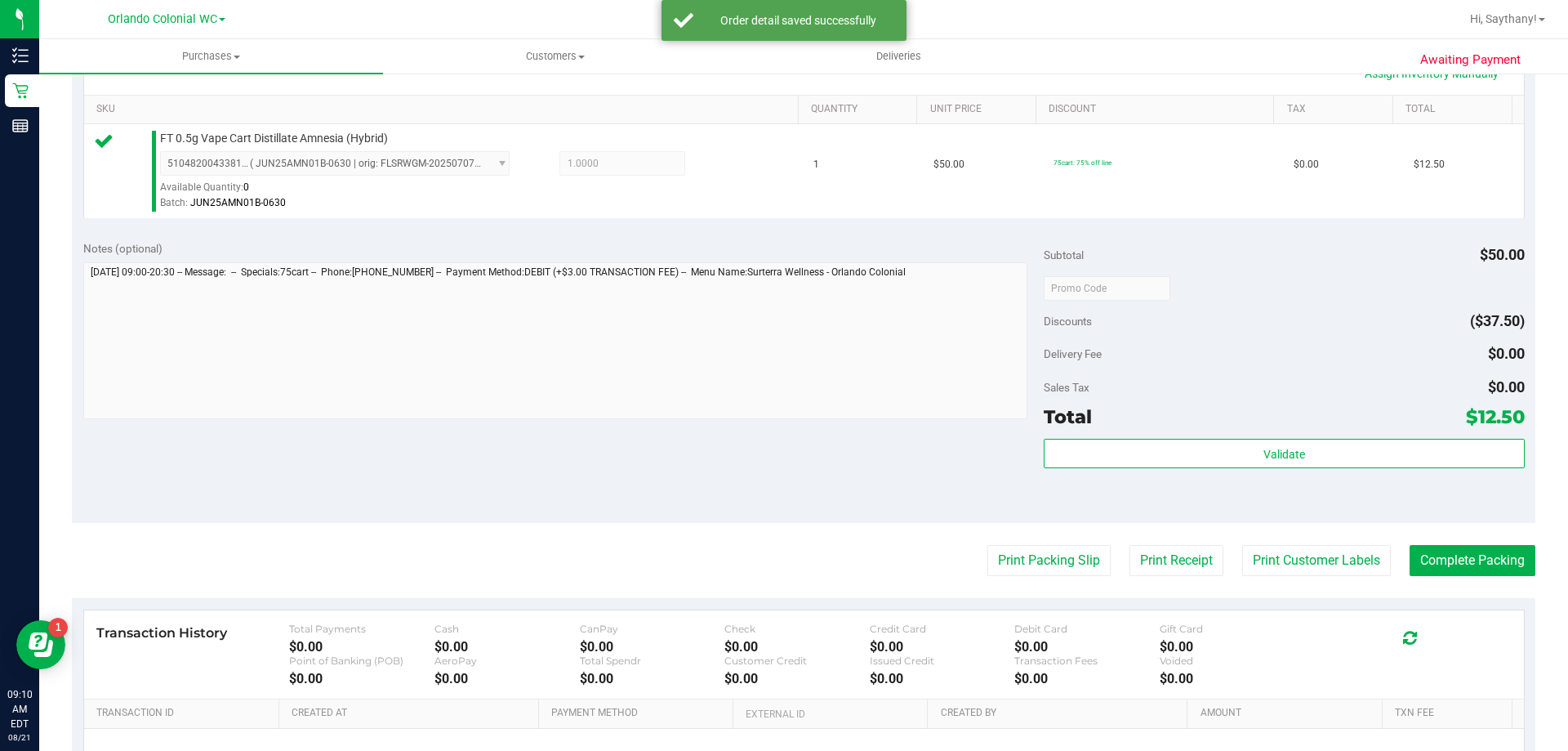
click at [1404, 499] on div "Validate" at bounding box center [1283, 476] width 480 height 73
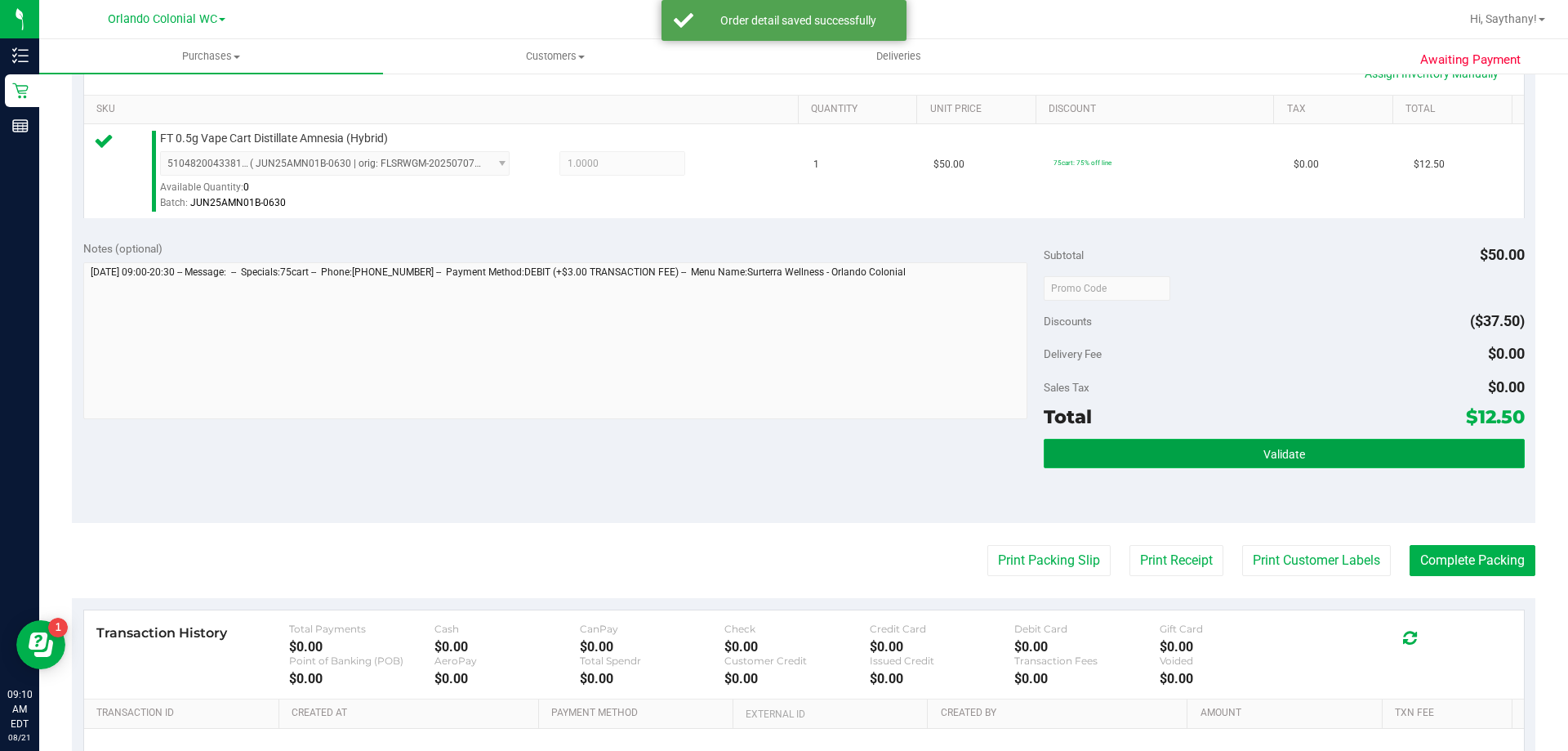
click at [1416, 462] on button "Validate" at bounding box center [1283, 453] width 480 height 29
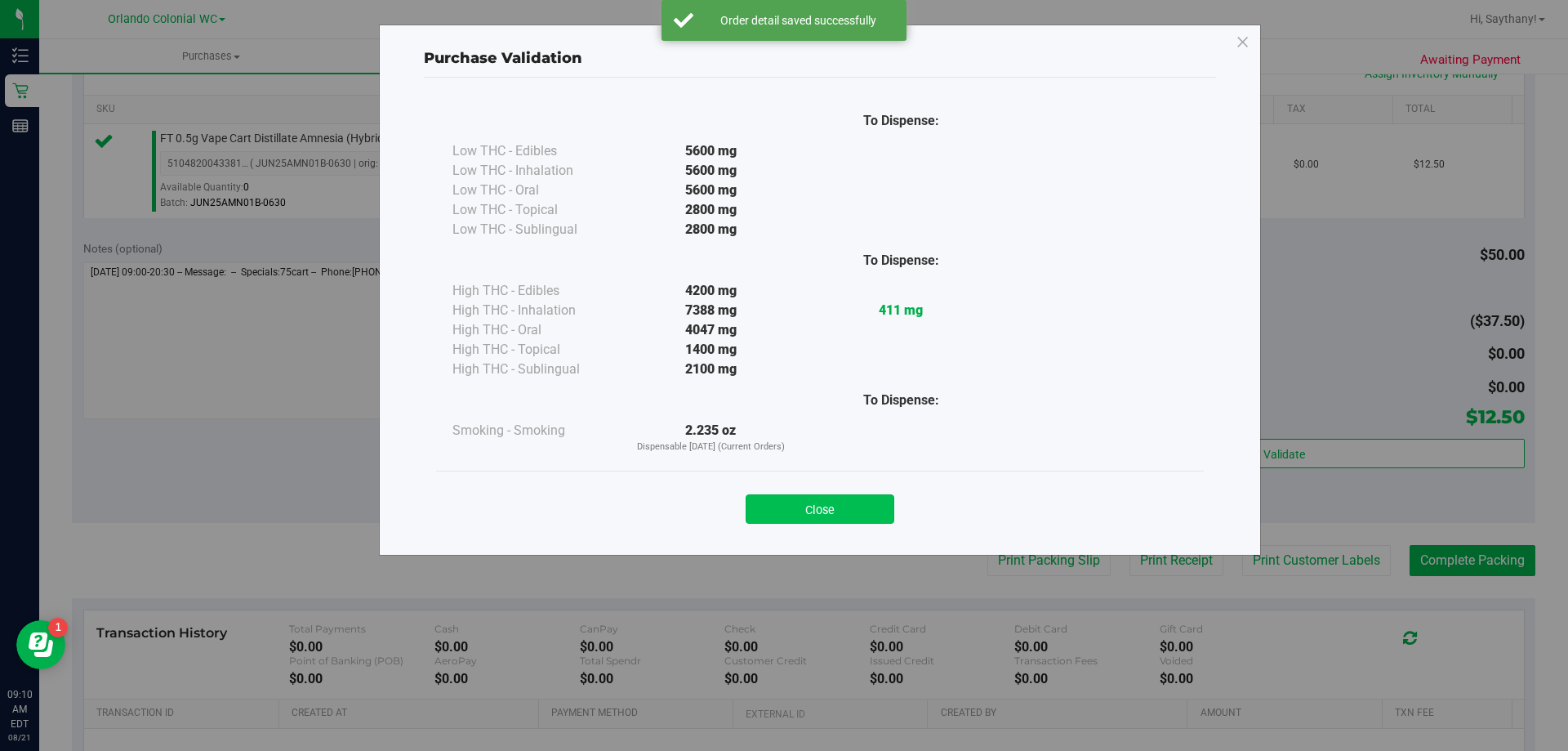
click at [803, 509] on button "Close" at bounding box center [820, 508] width 149 height 29
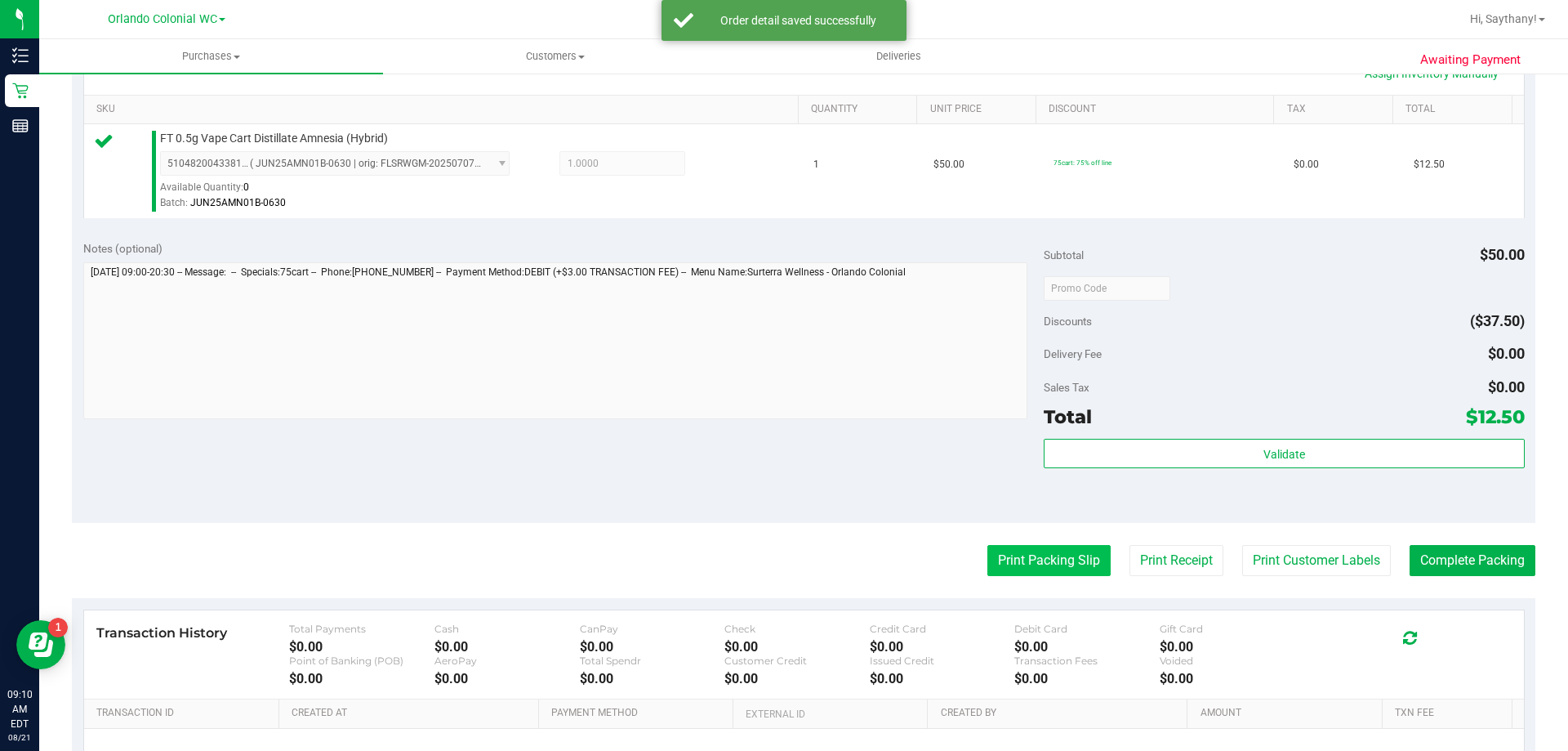
click at [1038, 564] on button "Print Packing Slip" at bounding box center [1049, 560] width 123 height 31
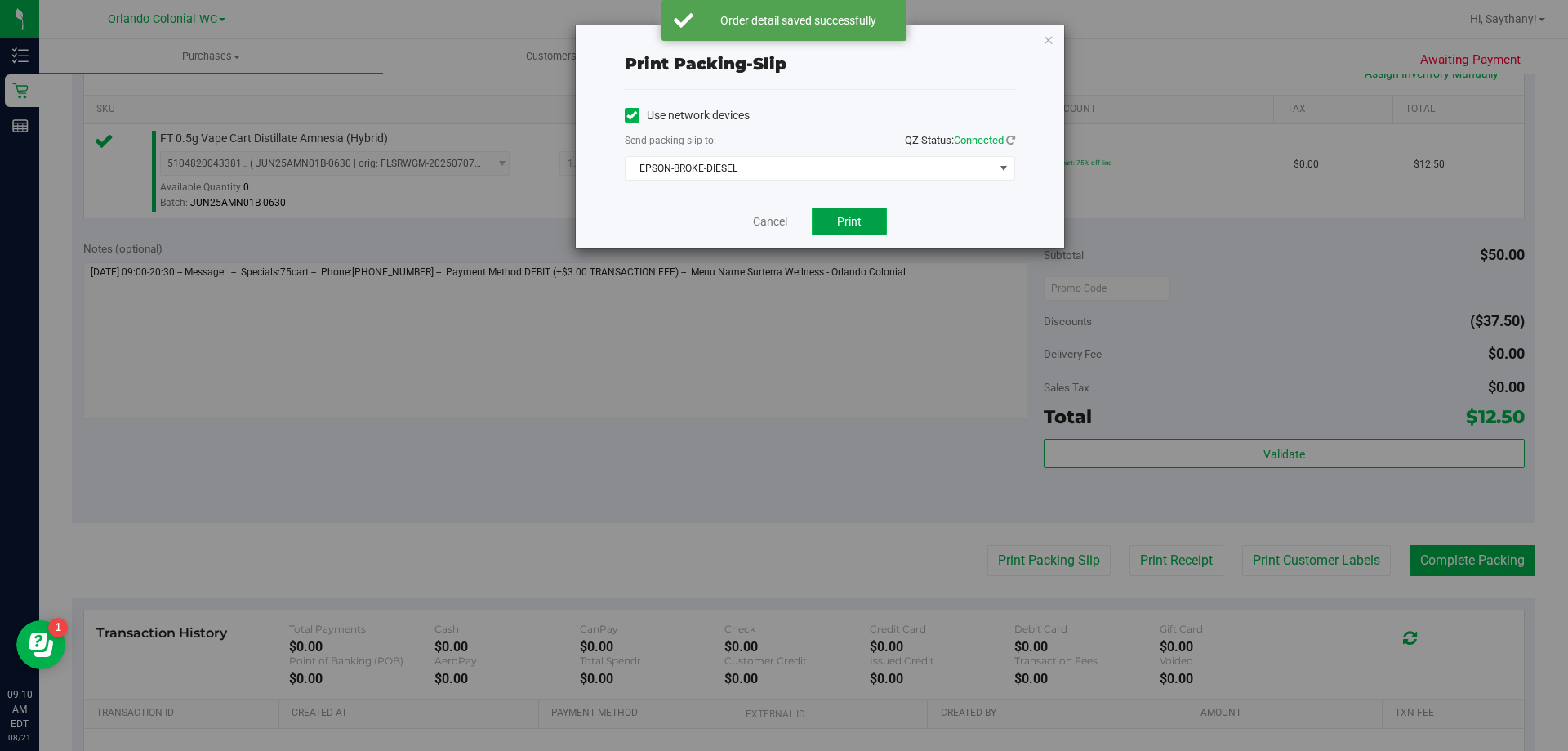
click at [866, 232] on button "Print" at bounding box center [850, 222] width 75 height 28
click at [1043, 37] on icon "button" at bounding box center [1049, 39] width 11 height 20
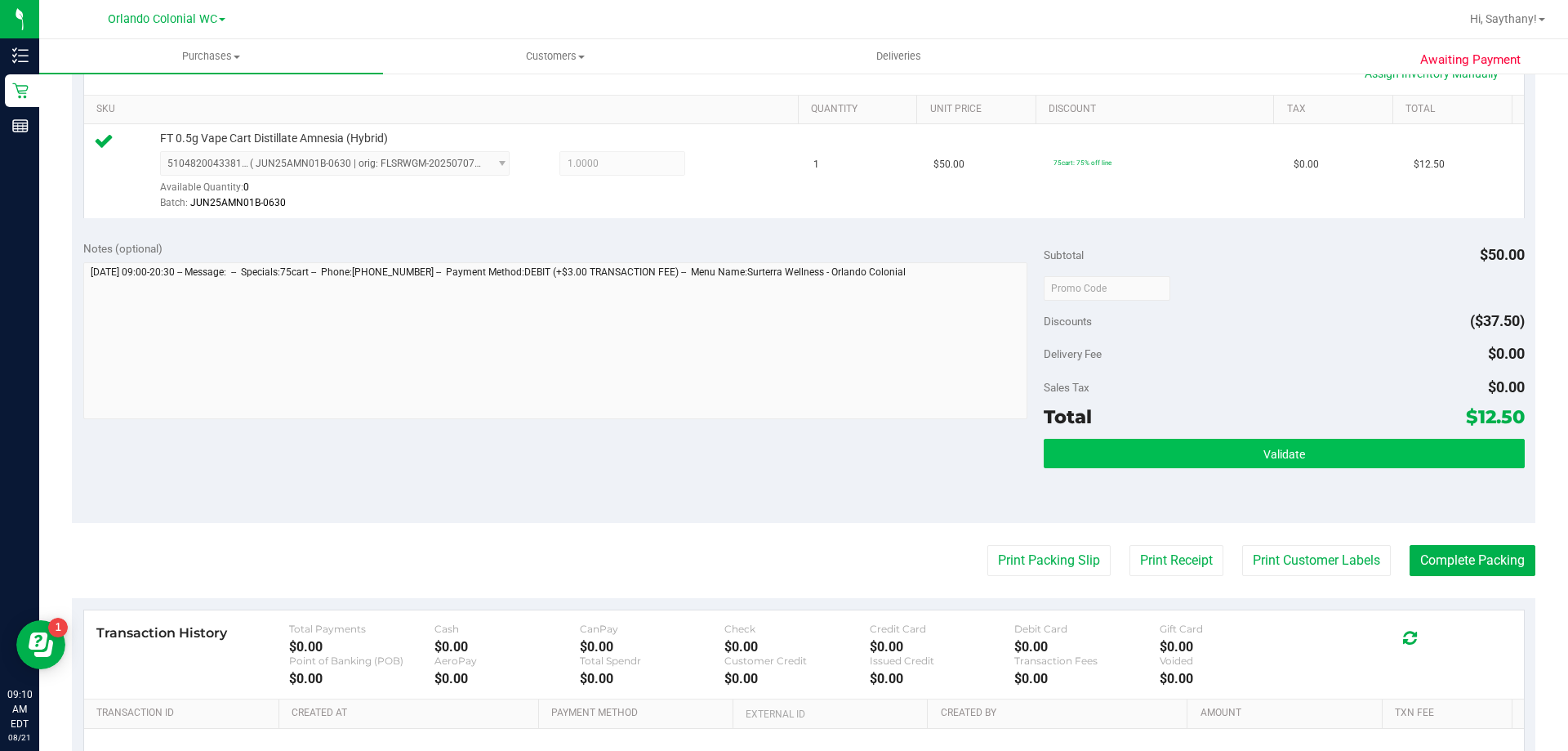
click at [1436, 452] on button "Validate" at bounding box center [1283, 453] width 480 height 29
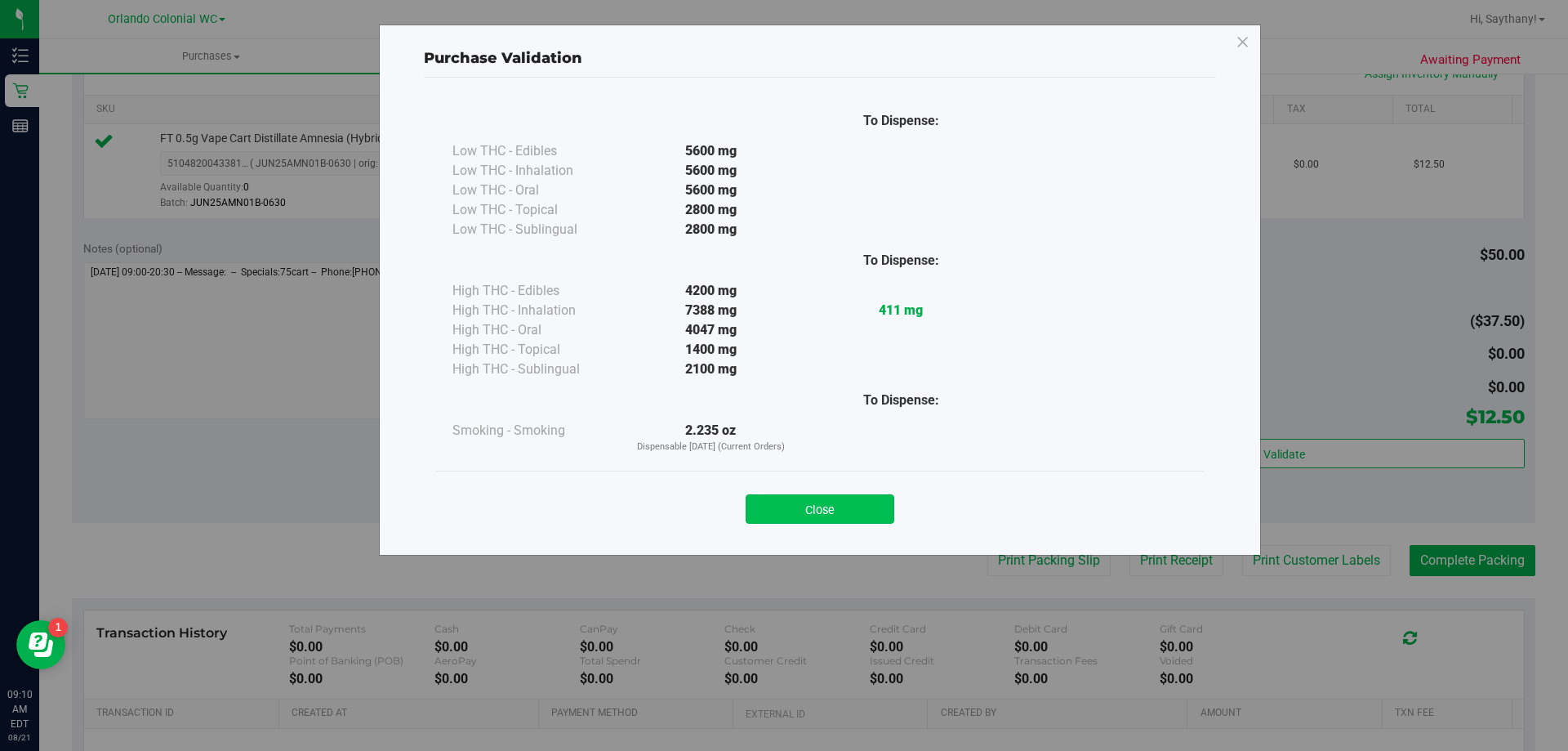
click at [815, 517] on button "Close" at bounding box center [820, 508] width 149 height 29
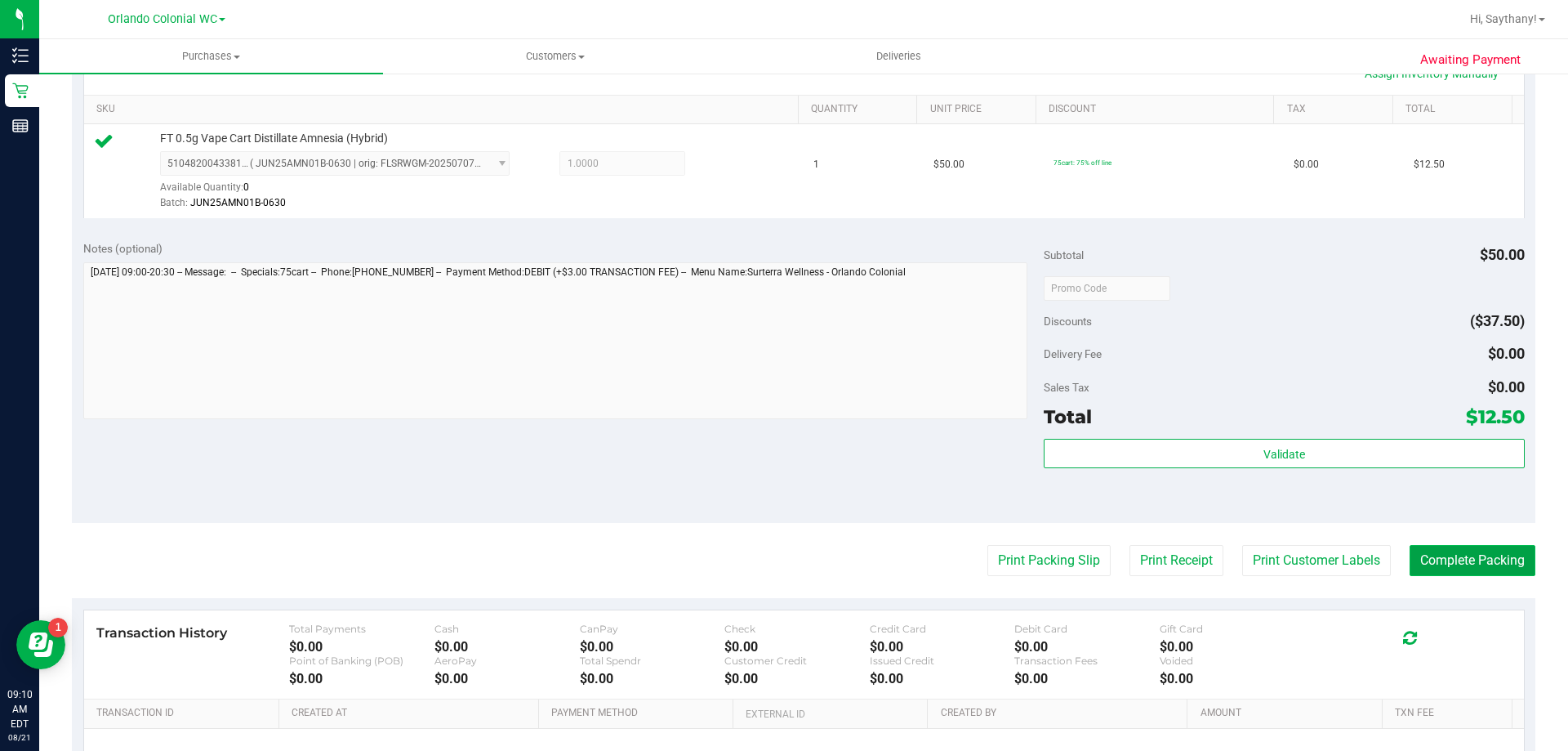
click at [1466, 550] on button "Complete Packing" at bounding box center [1473, 560] width 126 height 31
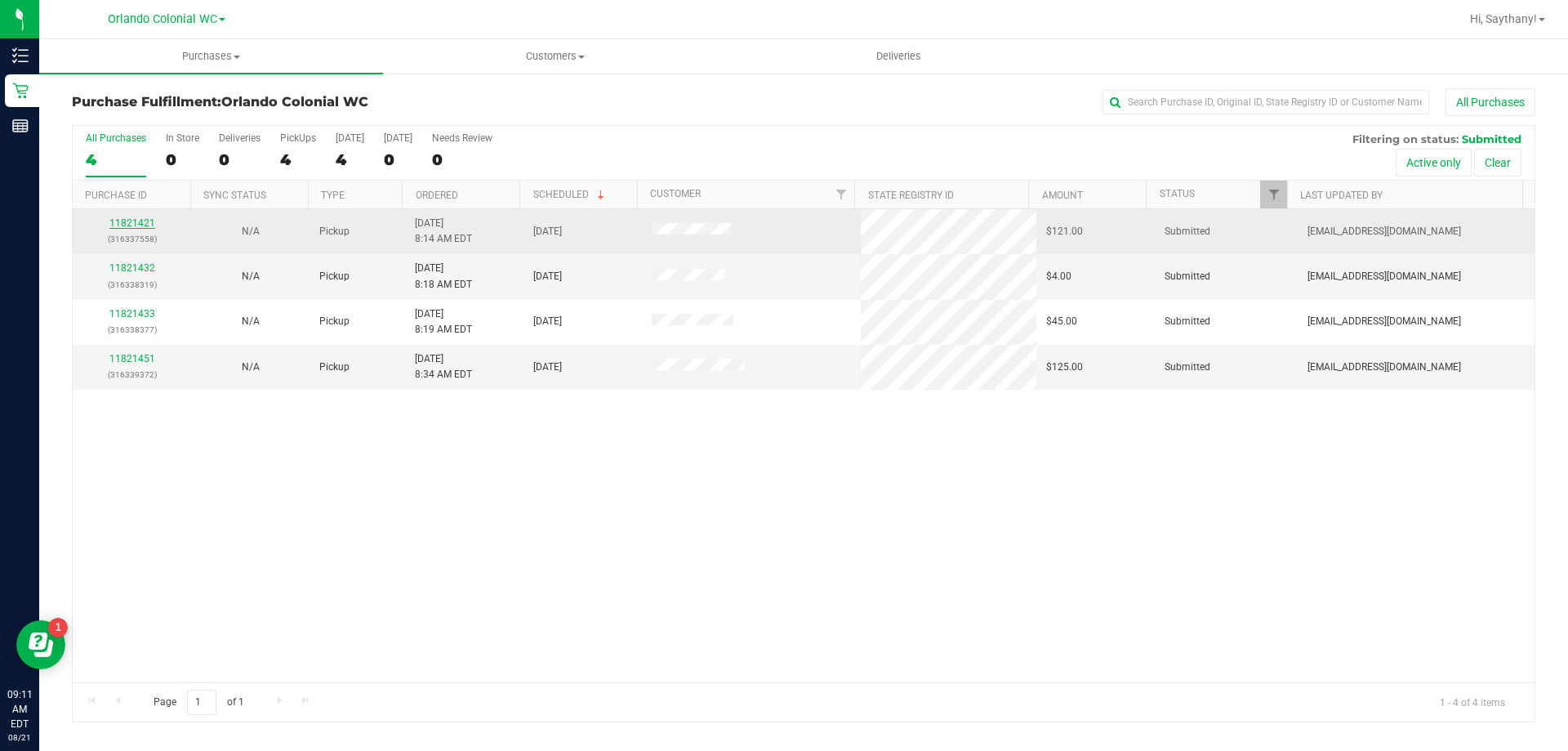
click at [144, 226] on link "11821421" at bounding box center [132, 223] width 46 height 11
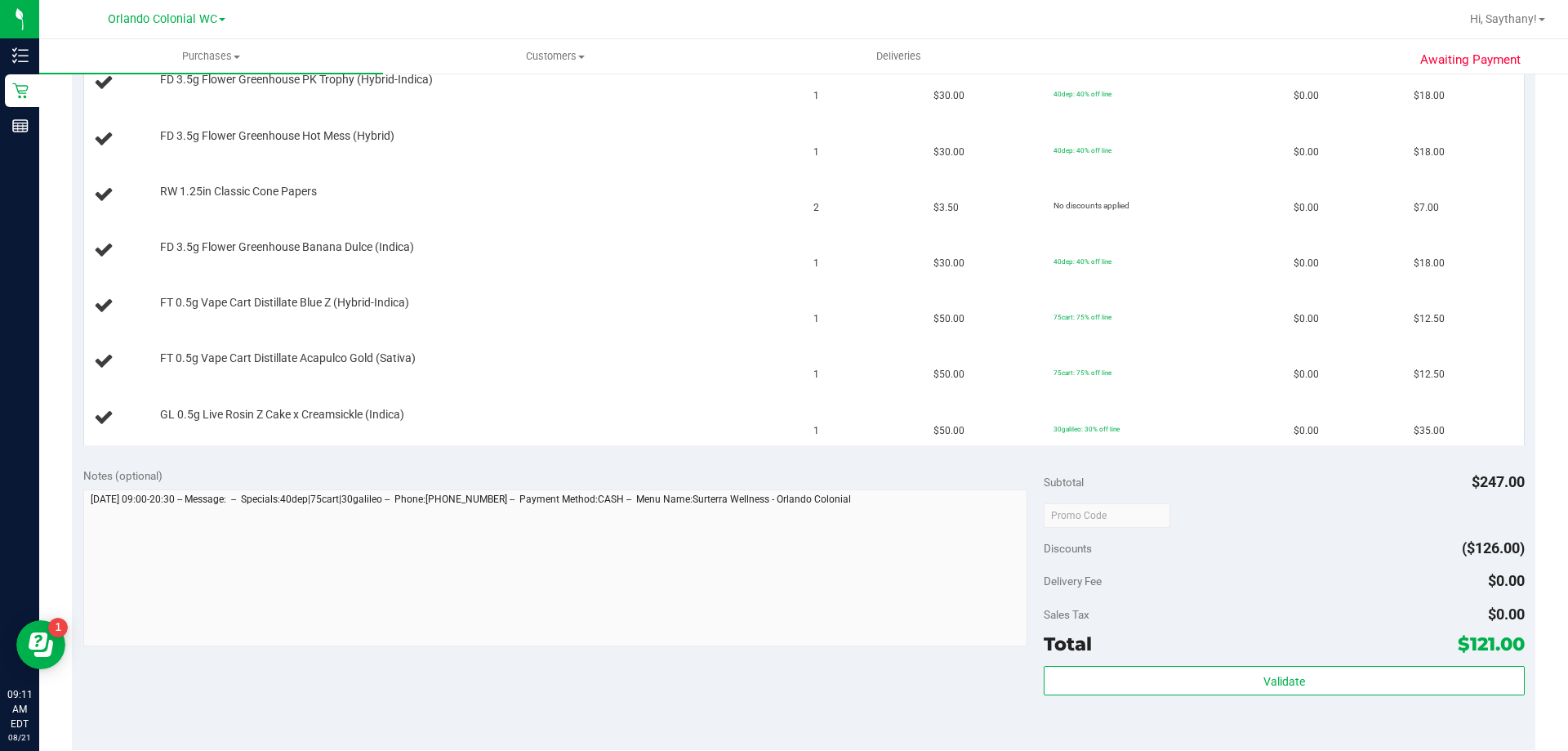
scroll to position [583, 0]
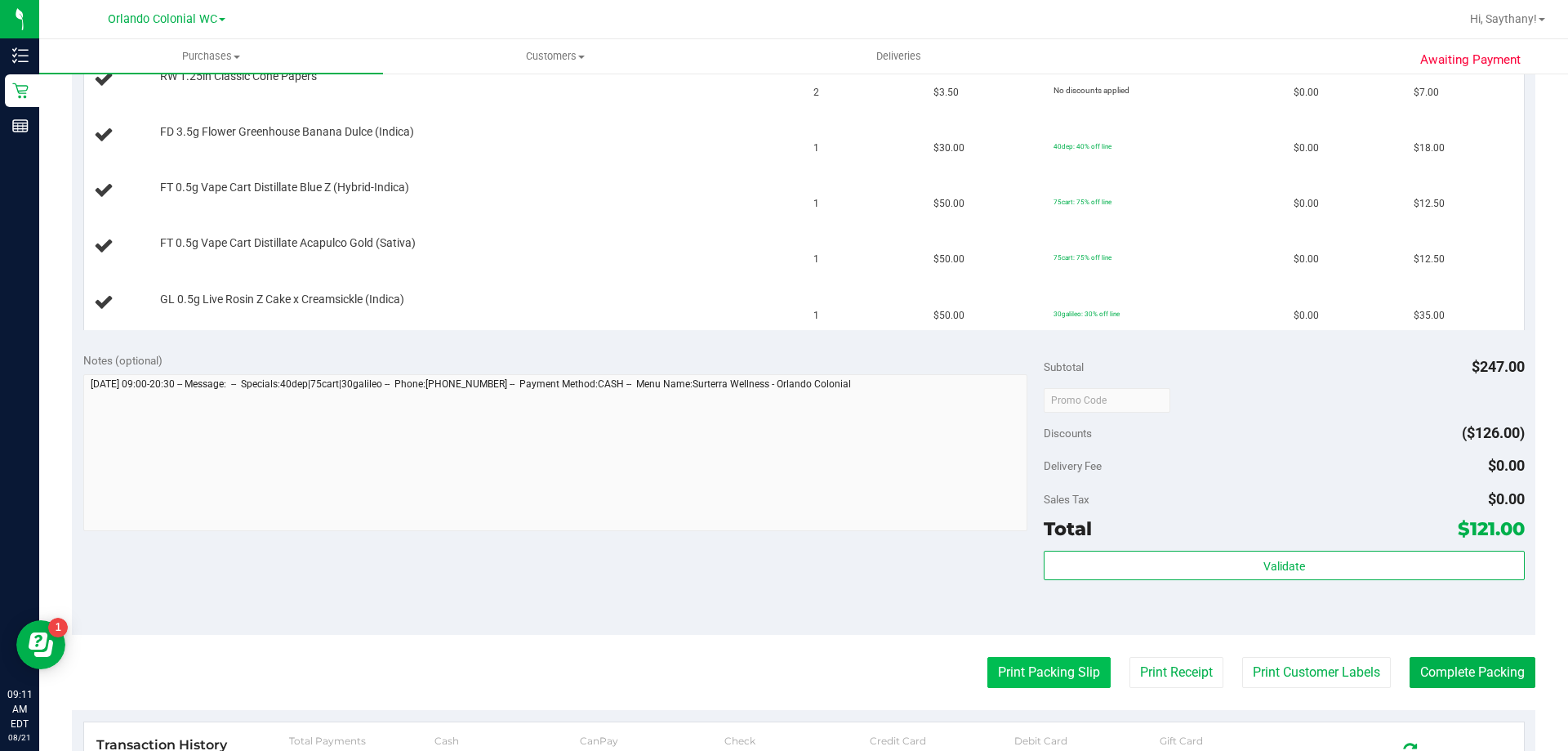
click at [1050, 681] on button "Print Packing Slip" at bounding box center [1049, 672] width 123 height 31
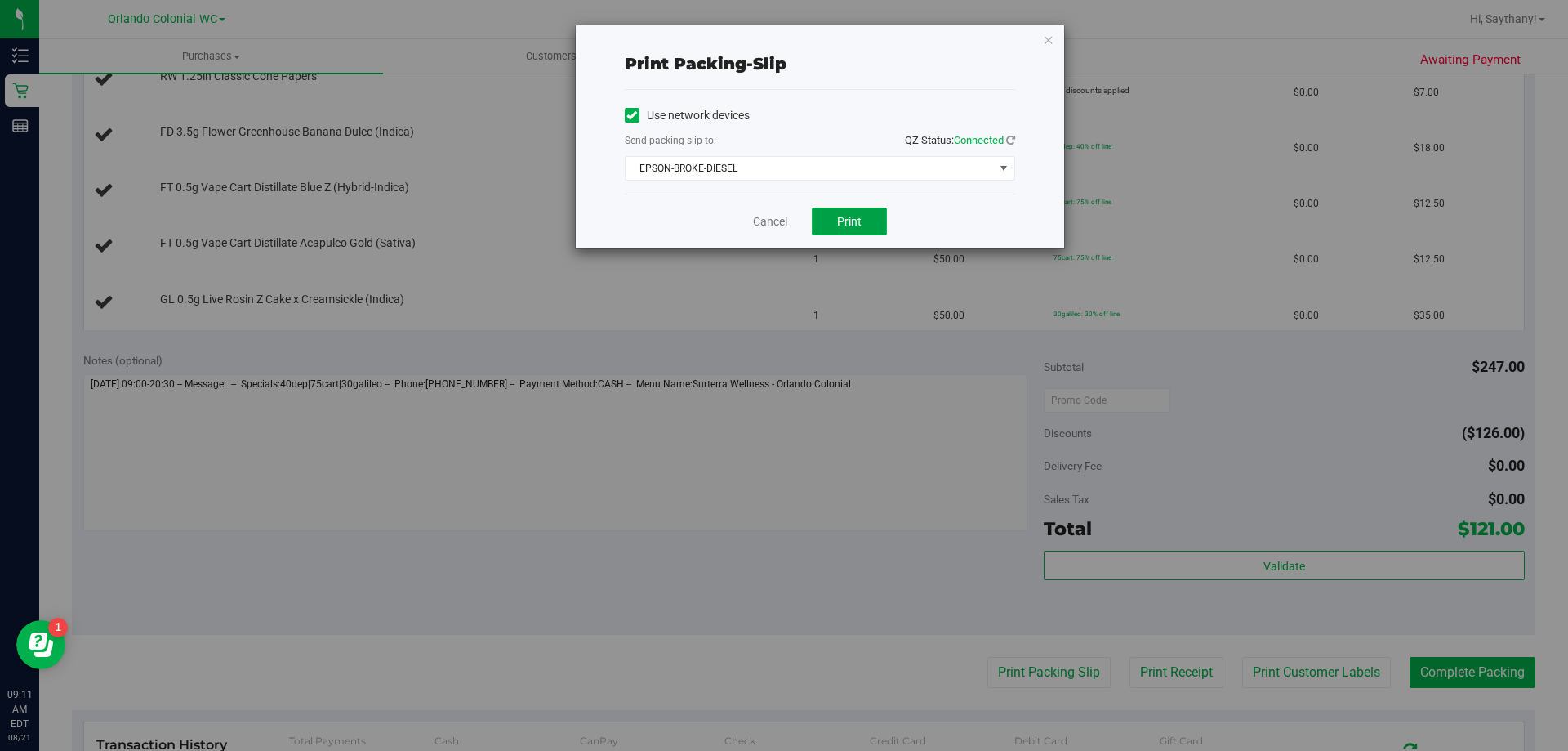
click at [870, 227] on button "Print" at bounding box center [850, 222] width 75 height 28
click at [1048, 42] on icon "button" at bounding box center [1049, 39] width 11 height 20
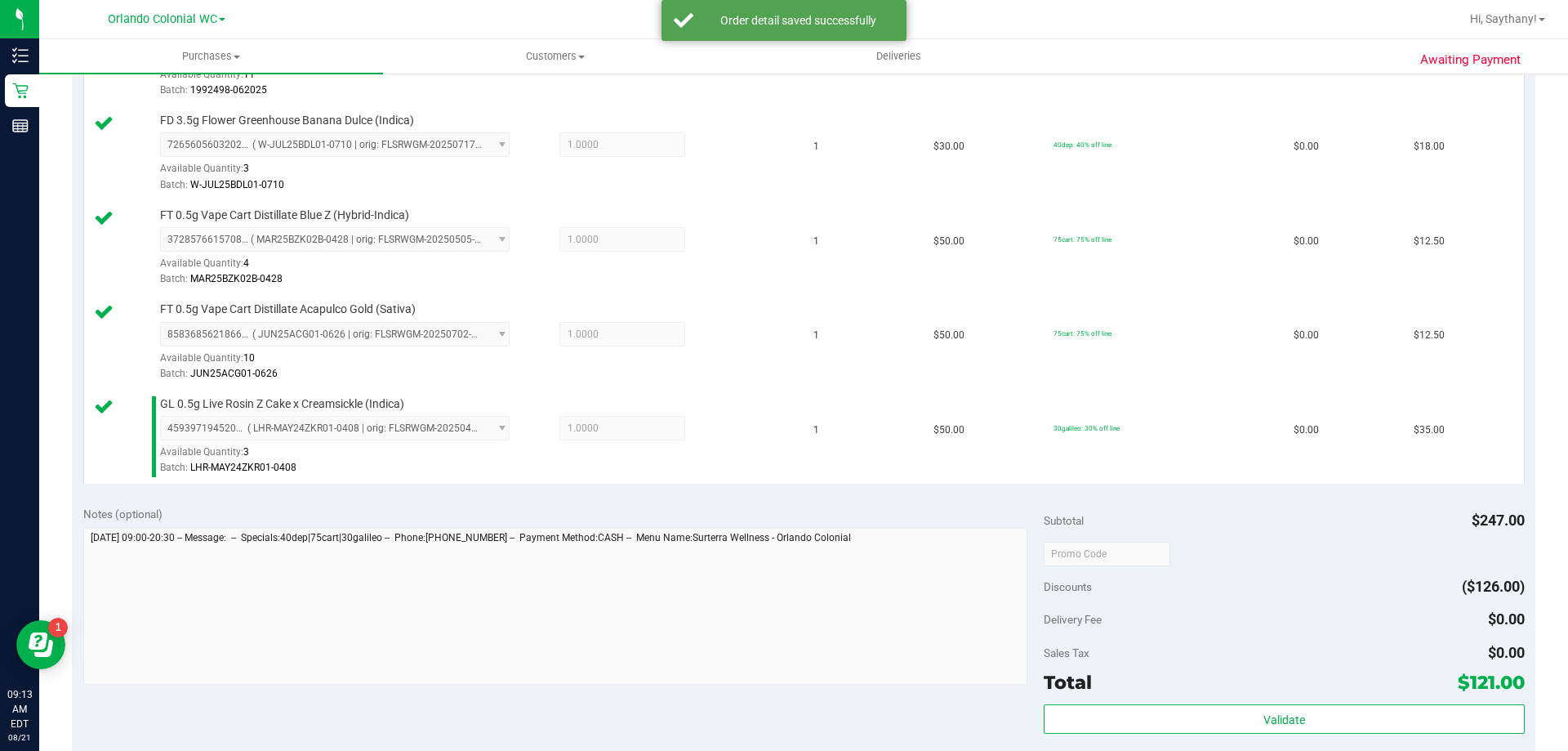
scroll to position [871, 0]
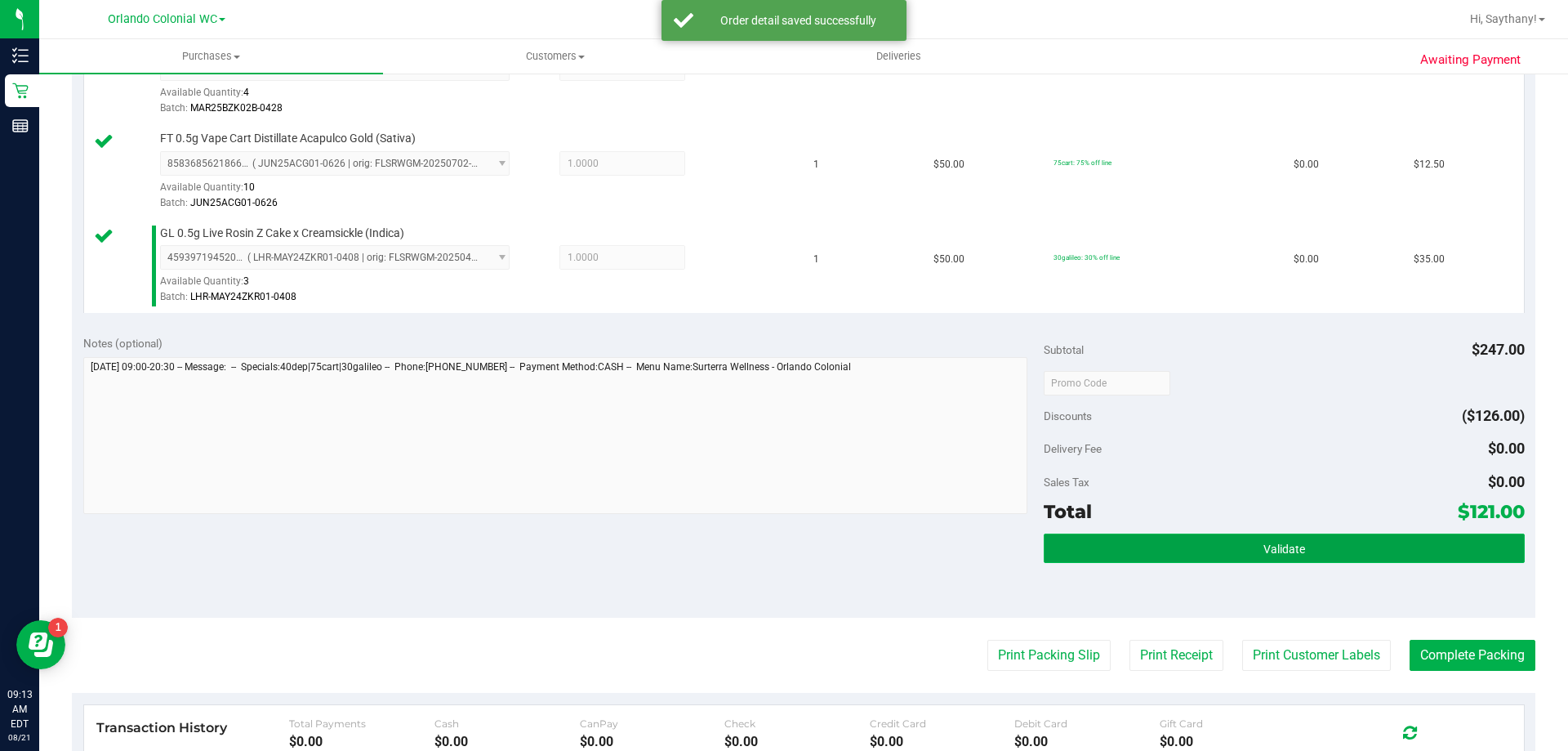
click at [1442, 559] on button "Validate" at bounding box center [1283, 547] width 480 height 29
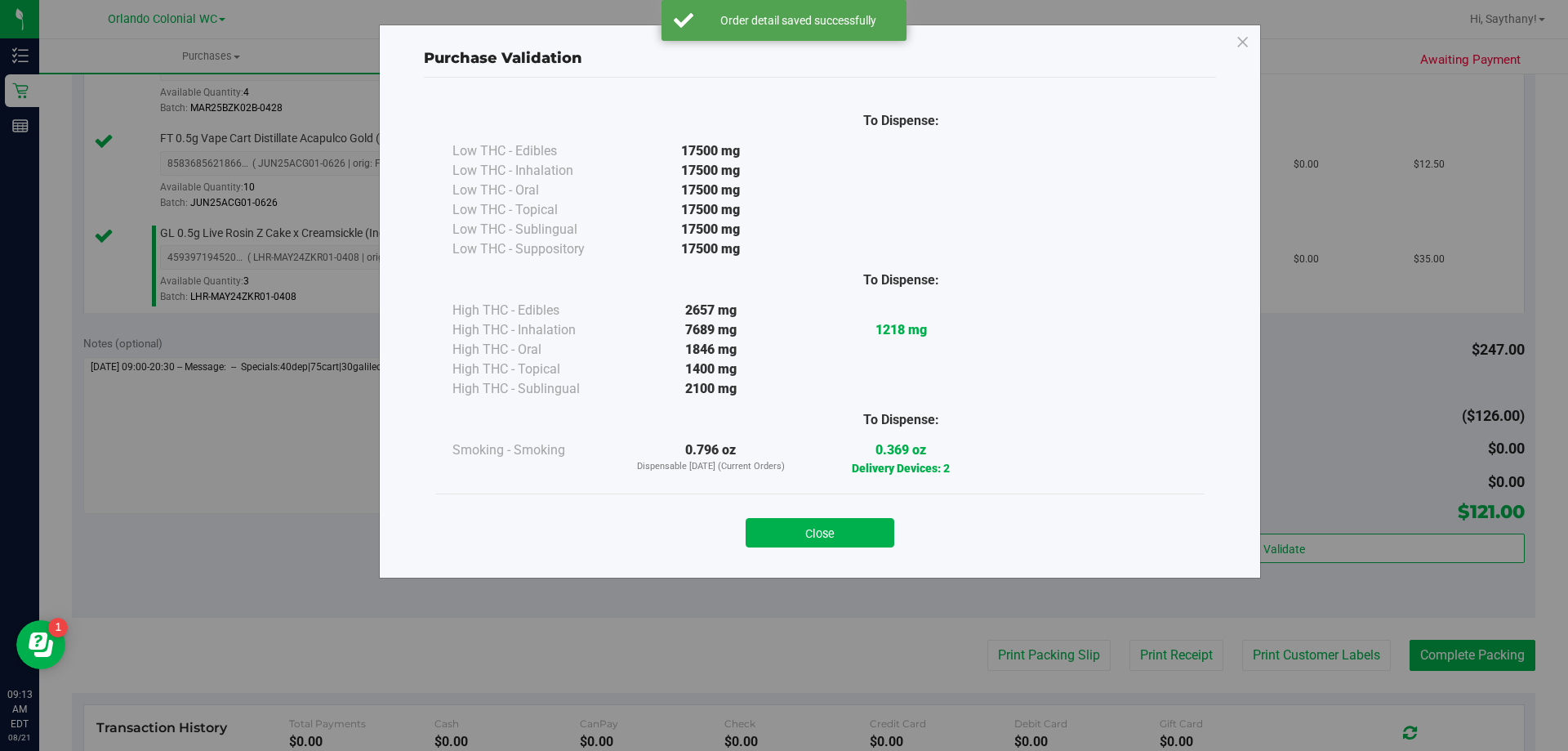
click at [794, 480] on div "To Dispense: Low THC - Edibles 17500 mg" at bounding box center [820, 296] width 768 height 394
click at [821, 540] on button "Close" at bounding box center [820, 532] width 149 height 29
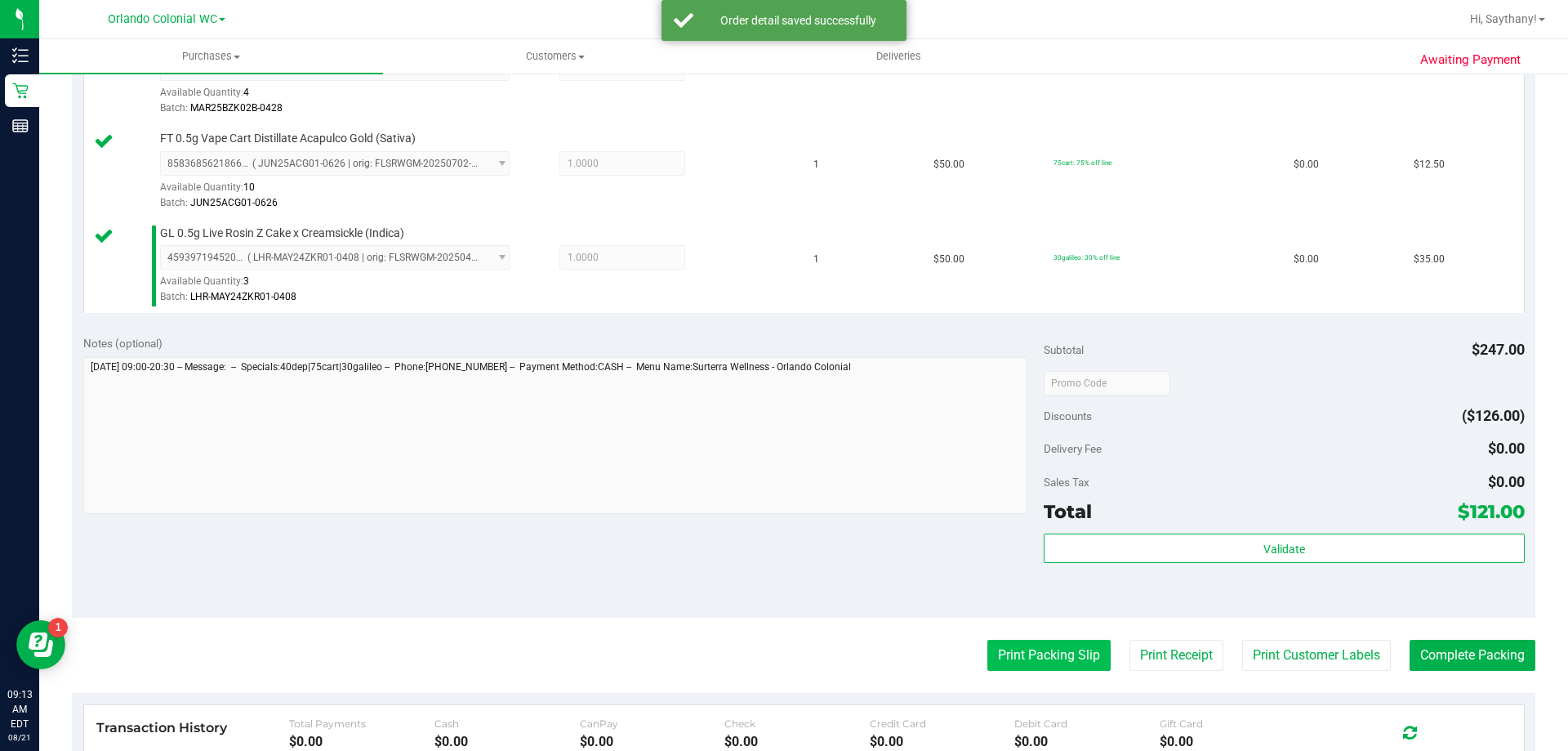
click at [1044, 651] on button "Print Packing Slip" at bounding box center [1049, 654] width 123 height 31
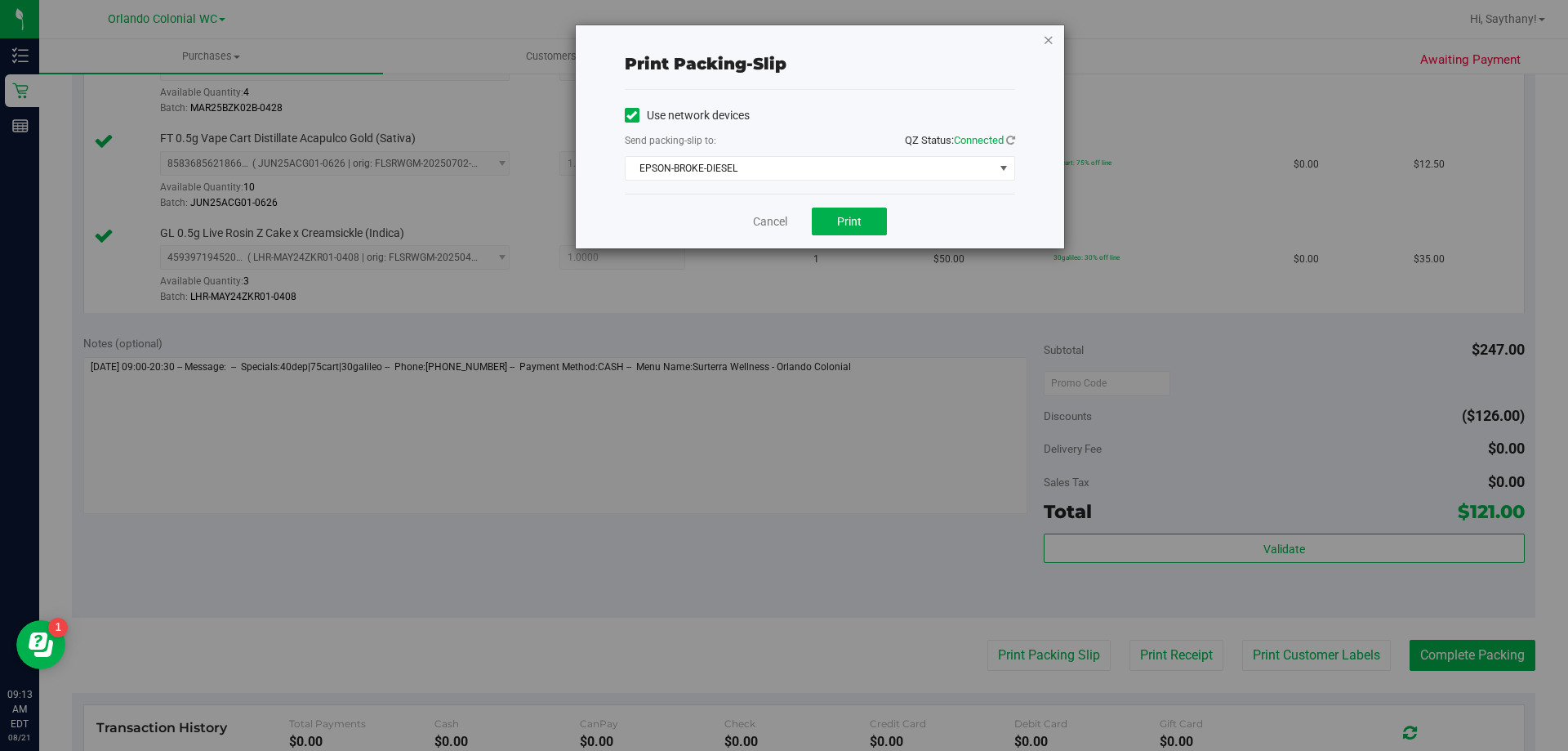
click at [1043, 40] on icon "button" at bounding box center [1049, 39] width 11 height 20
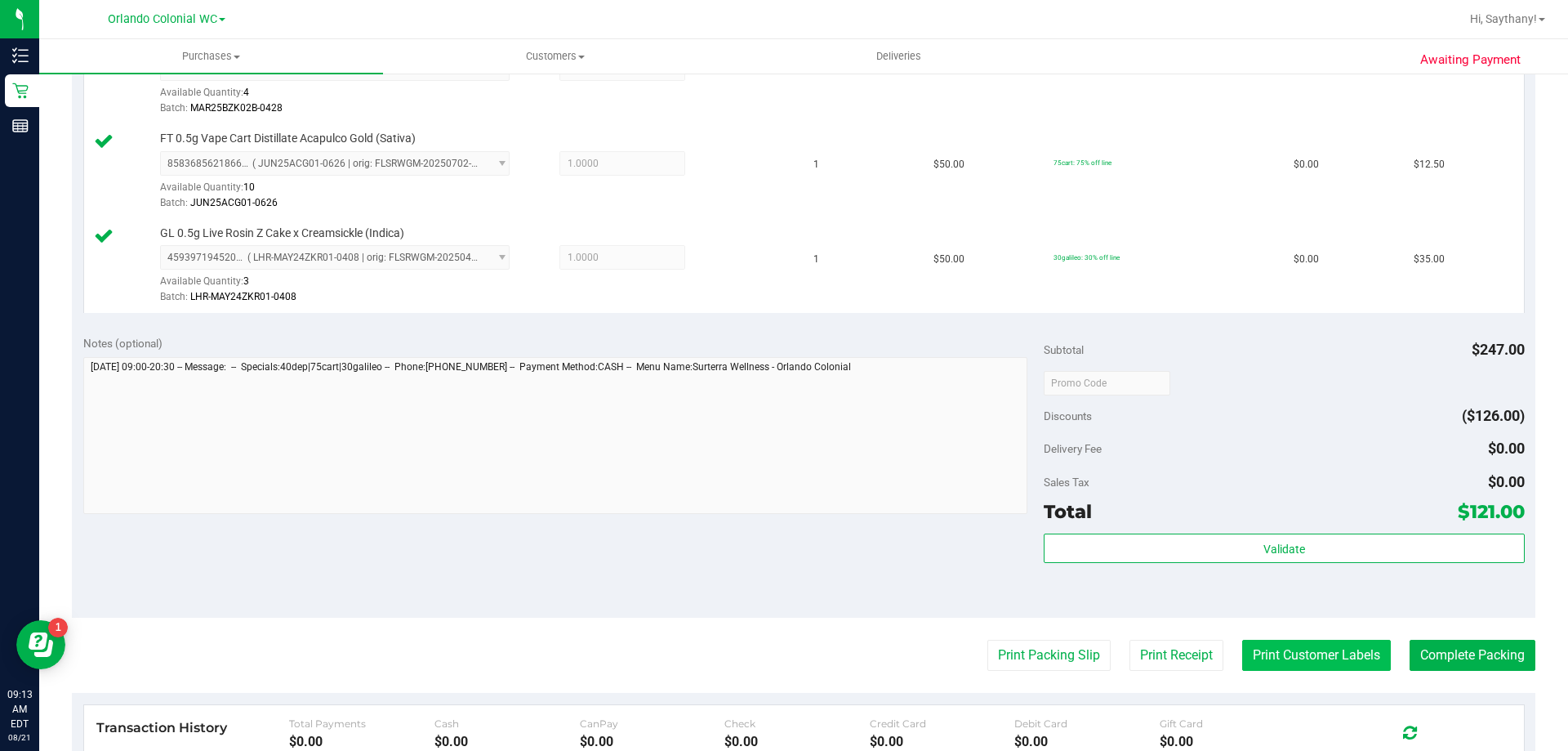
click at [1316, 665] on button "Print Customer Labels" at bounding box center [1317, 654] width 149 height 31
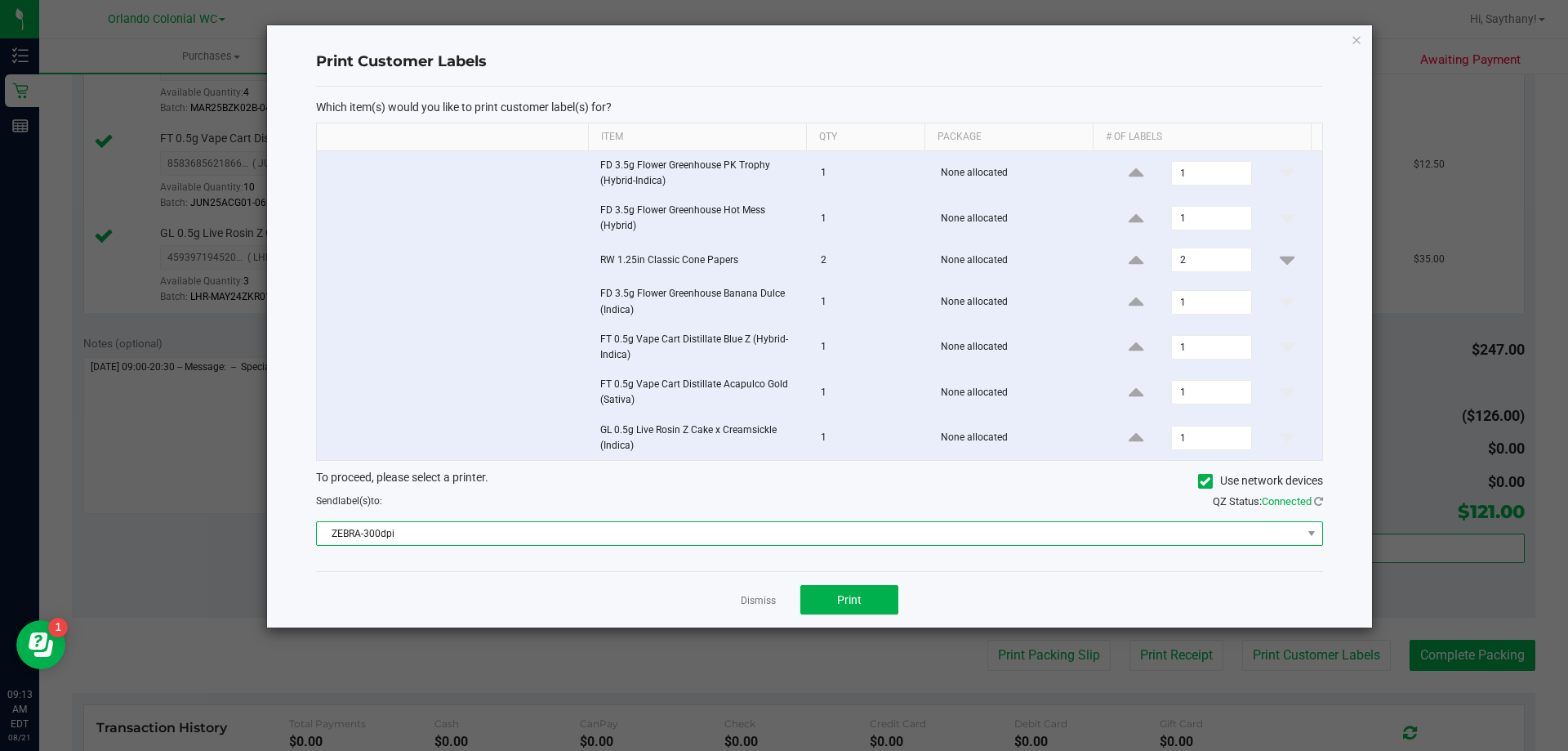
click at [1274, 539] on span "ZEBRA-300dpi" at bounding box center [809, 533] width 985 height 23
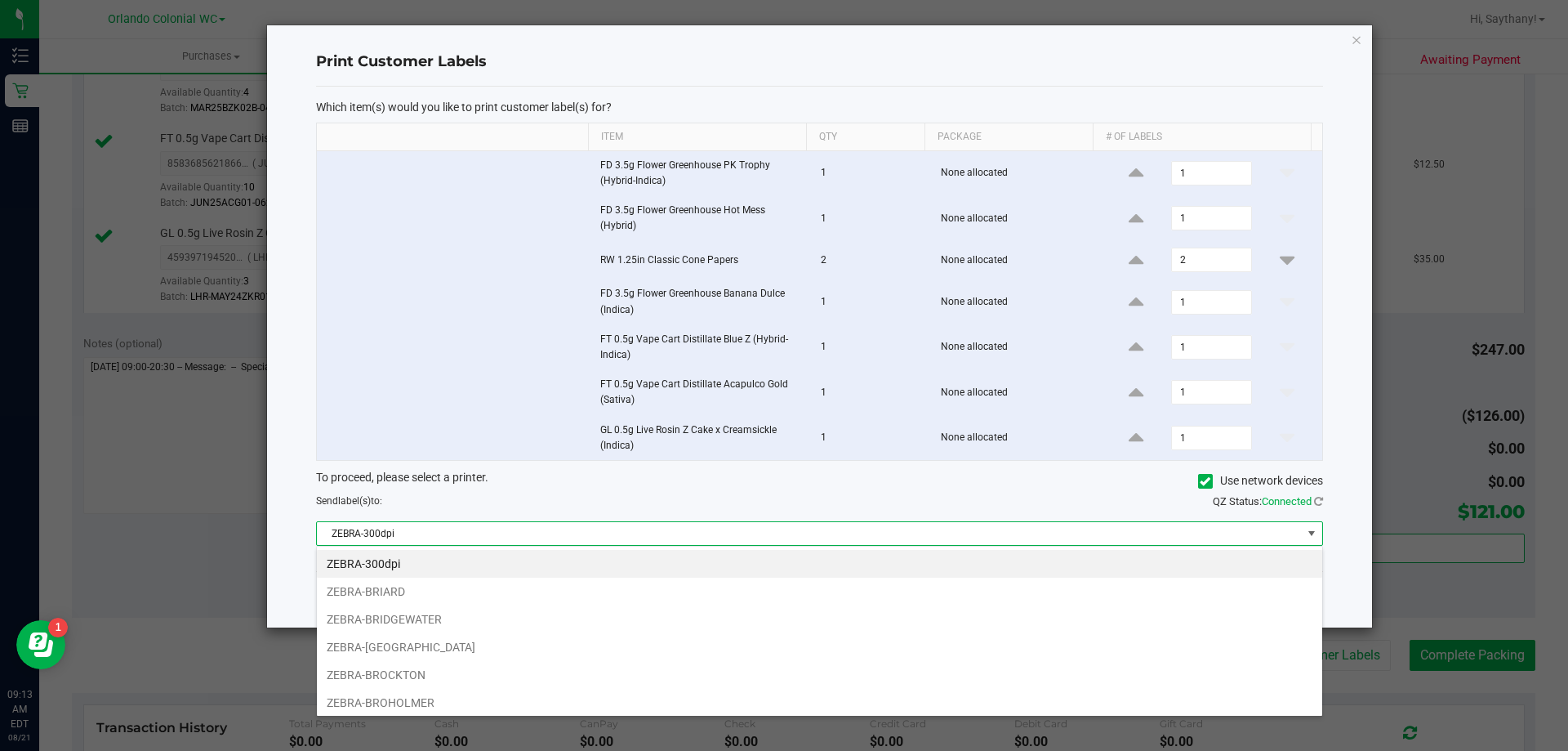
scroll to position [31, 0]
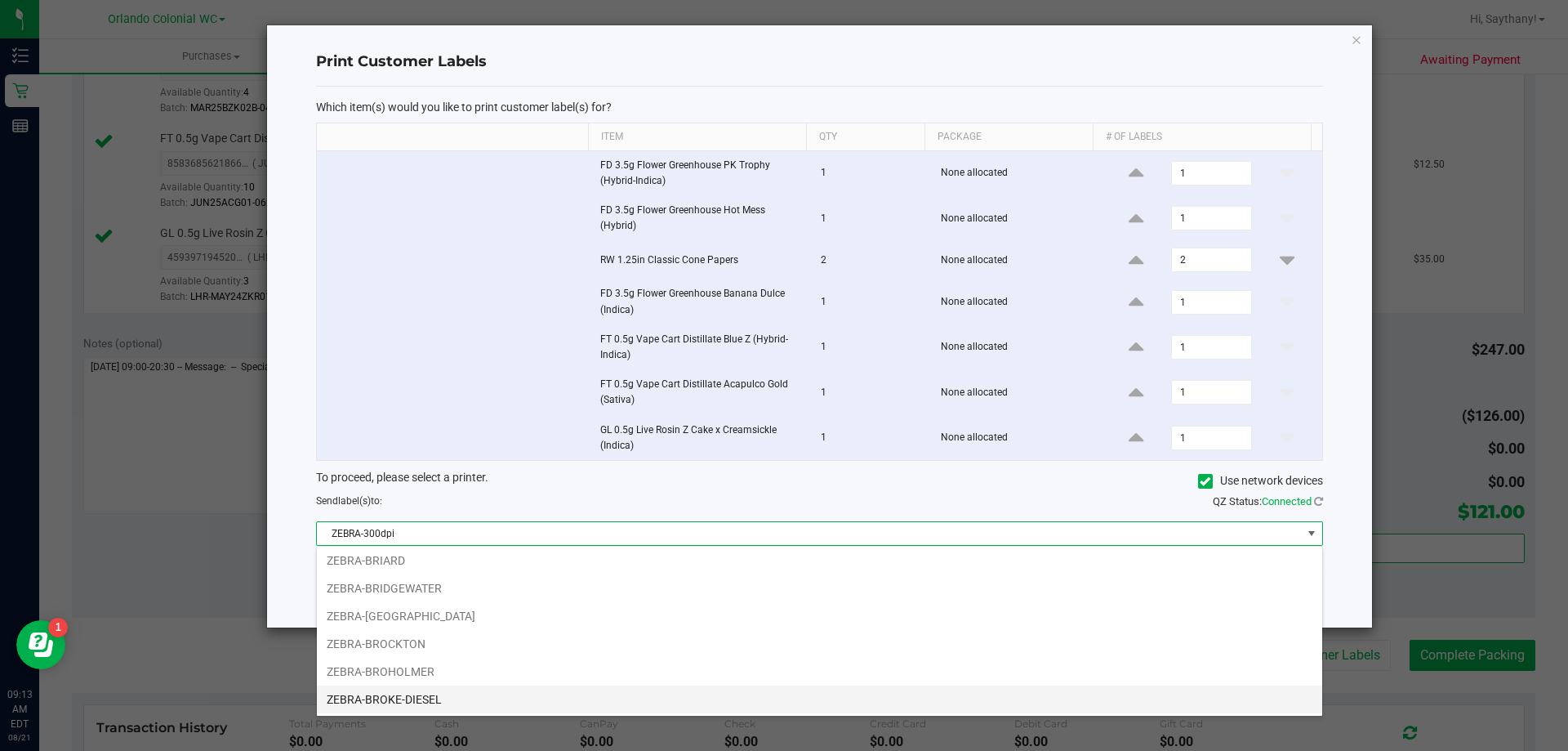
click at [450, 702] on li "ZEBRA-BROKE-DIESEL" at bounding box center [820, 699] width 1006 height 28
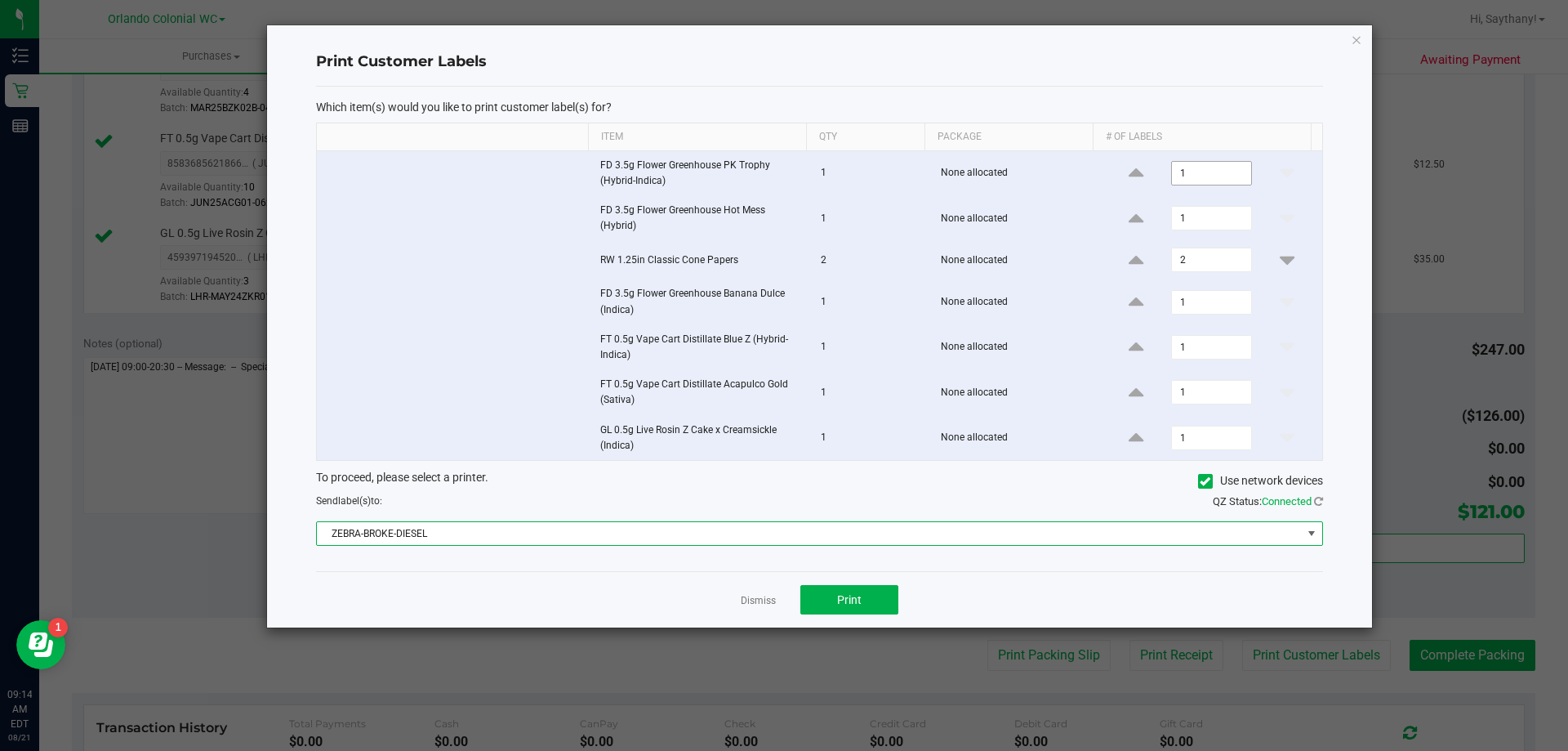
click at [1215, 178] on input "1" at bounding box center [1211, 173] width 78 height 23
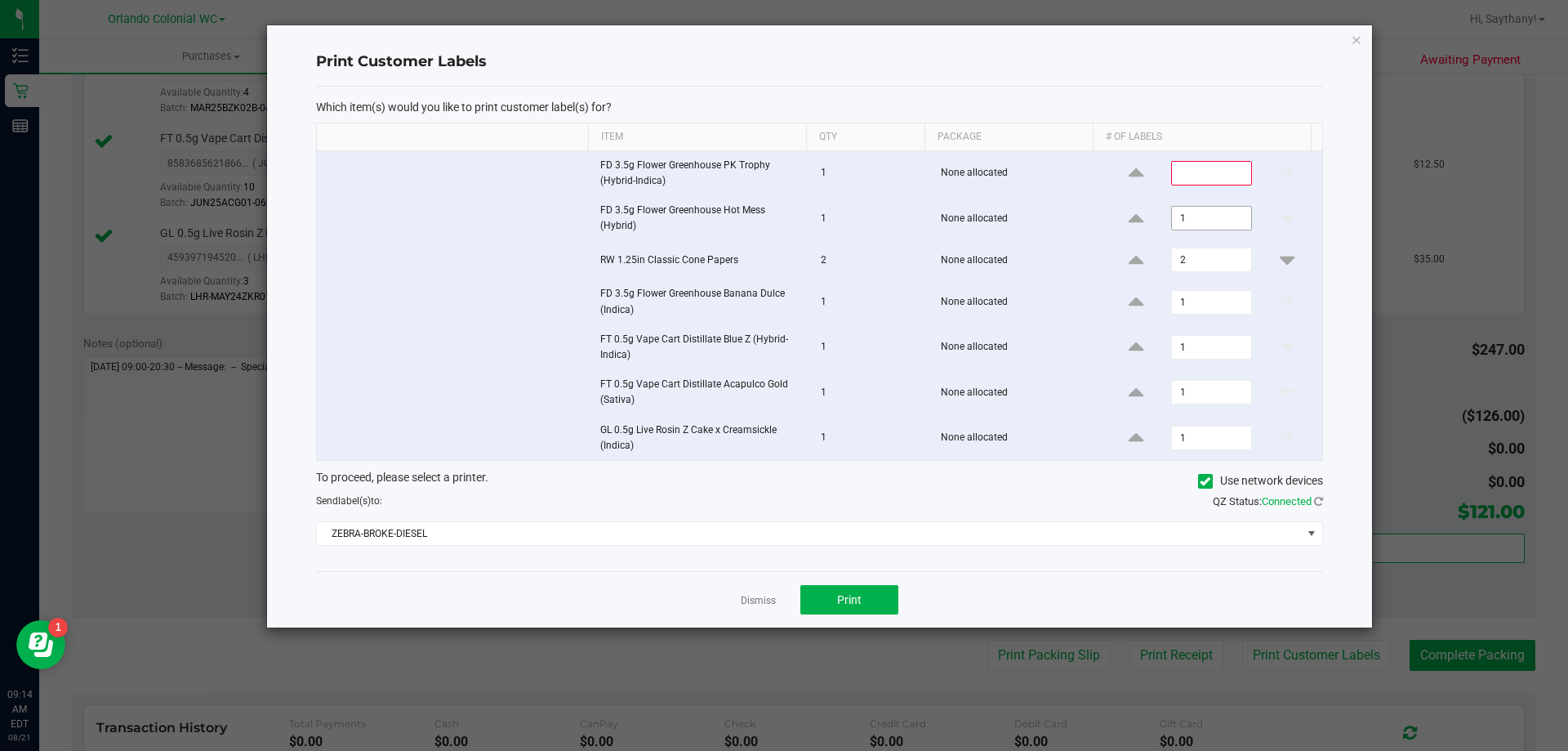
click at [1211, 209] on input "1" at bounding box center [1211, 218] width 78 height 23
click at [1203, 261] on input "2" at bounding box center [1211, 259] width 78 height 23
click at [1216, 311] on input "1" at bounding box center [1211, 302] width 78 height 23
click at [1209, 341] on input "1" at bounding box center [1211, 347] width 78 height 23
click at [1209, 383] on input "1" at bounding box center [1211, 392] width 78 height 23
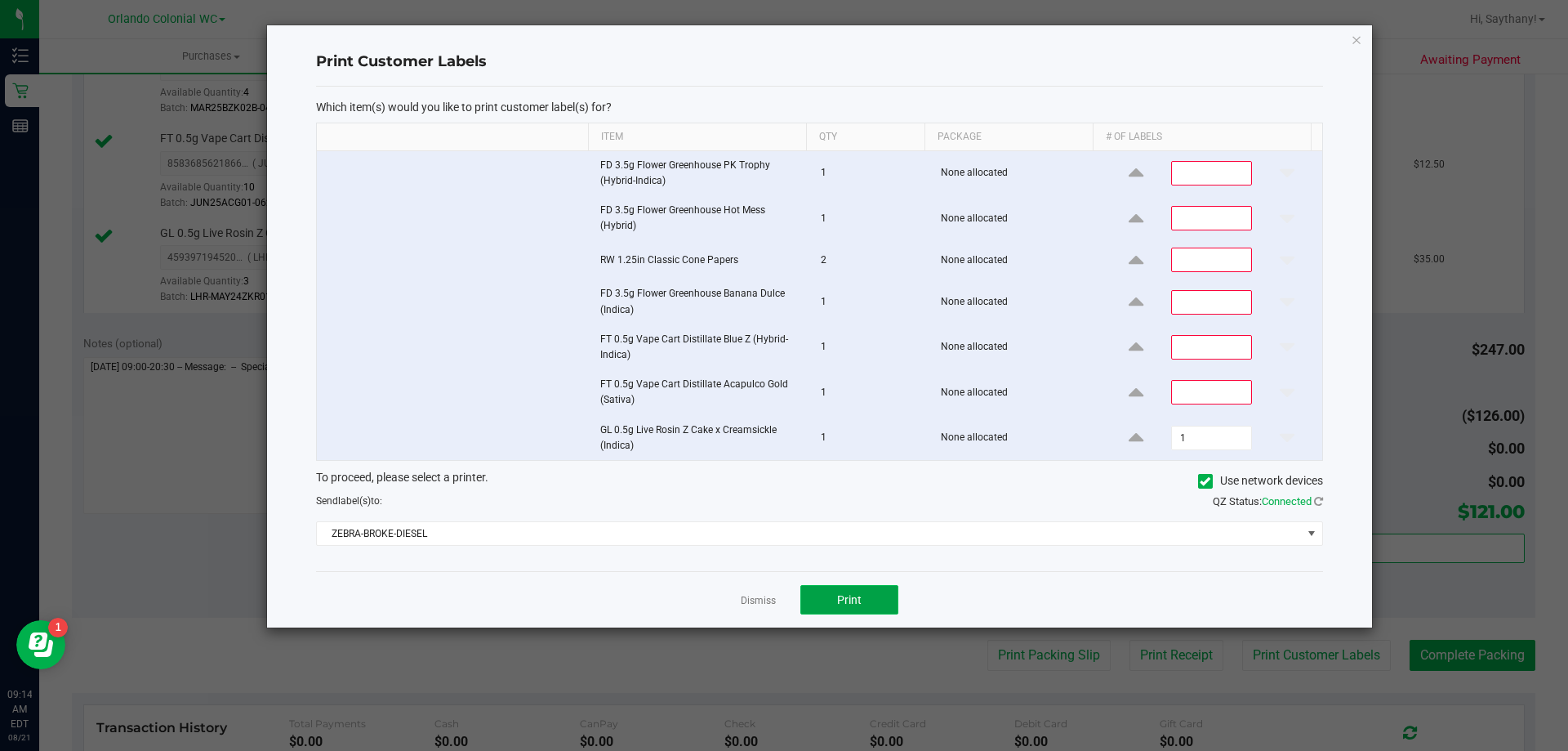
click at [835, 591] on button "Print" at bounding box center [850, 599] width 98 height 29
click at [1356, 47] on icon "button" at bounding box center [1356, 39] width 11 height 20
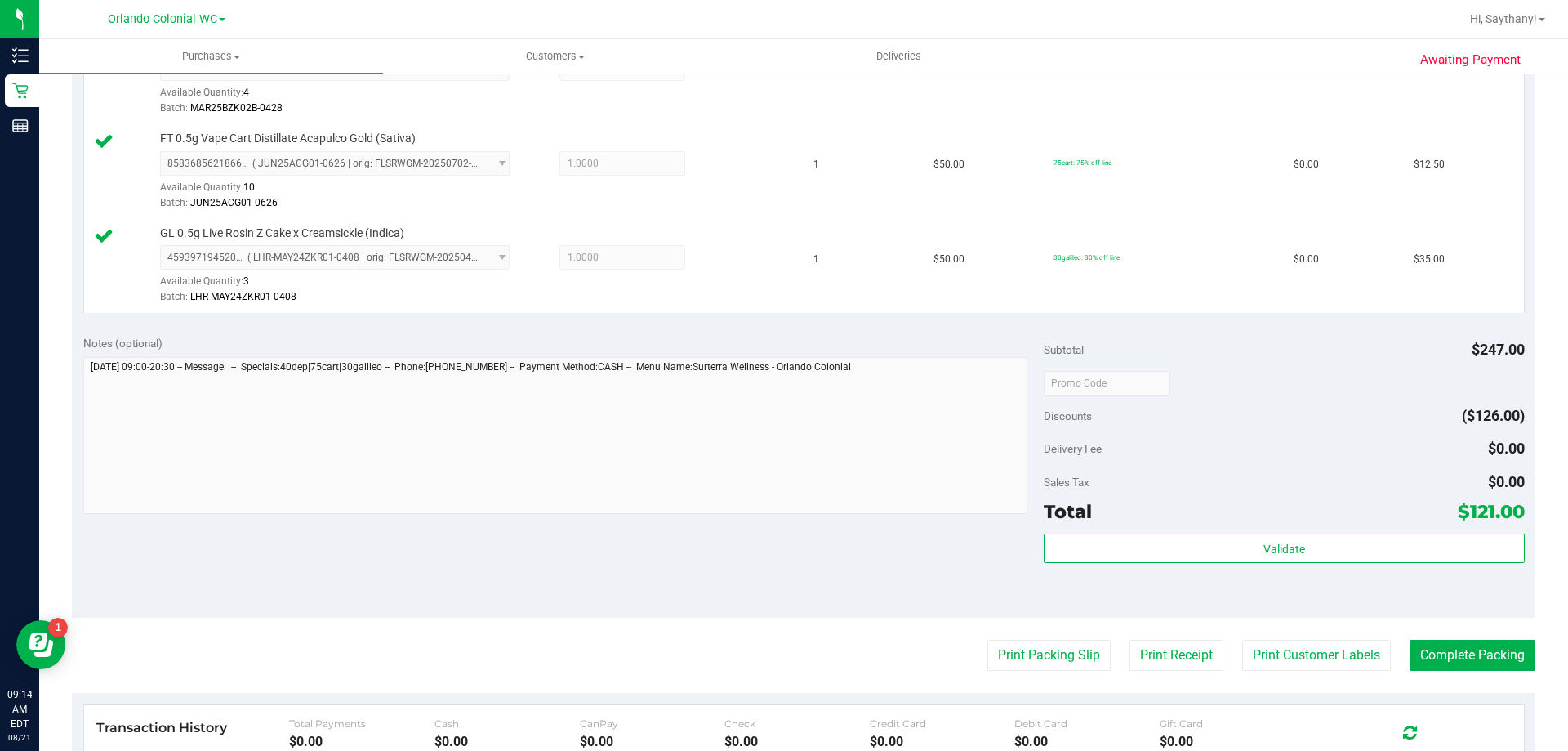
scroll to position [856, 0]
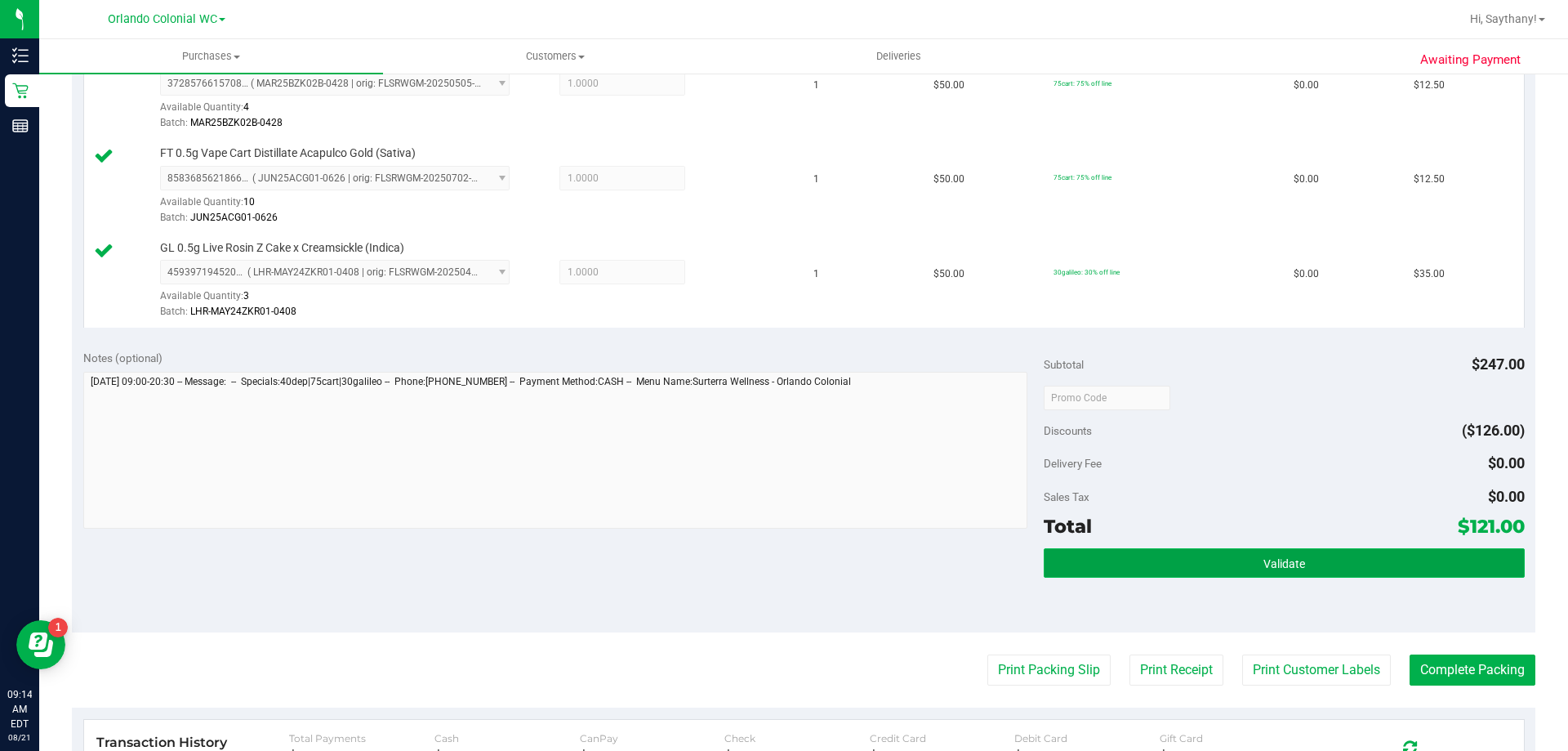
click at [1396, 551] on button "Validate" at bounding box center [1283, 562] width 480 height 29
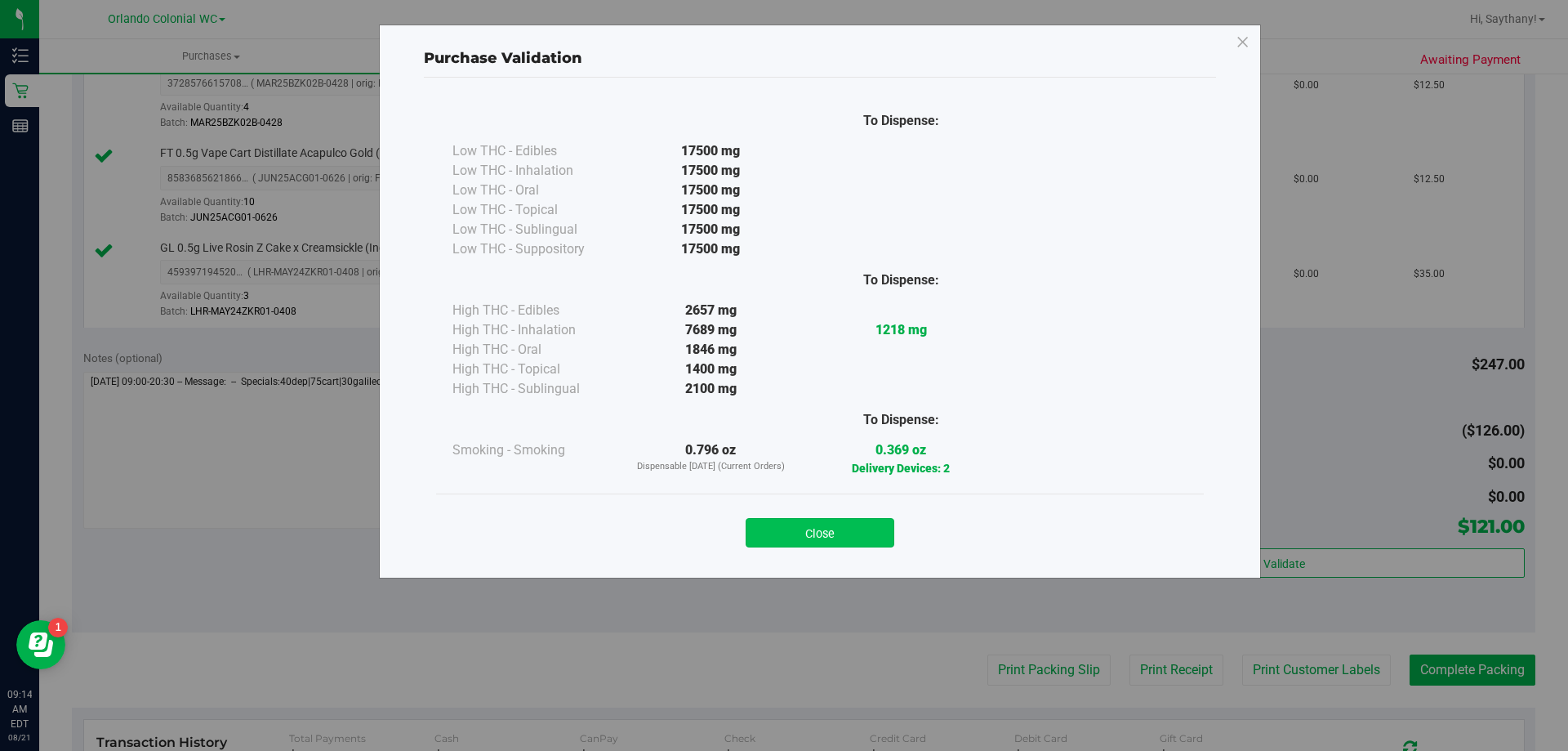
click at [844, 545] on button "Close" at bounding box center [820, 532] width 149 height 29
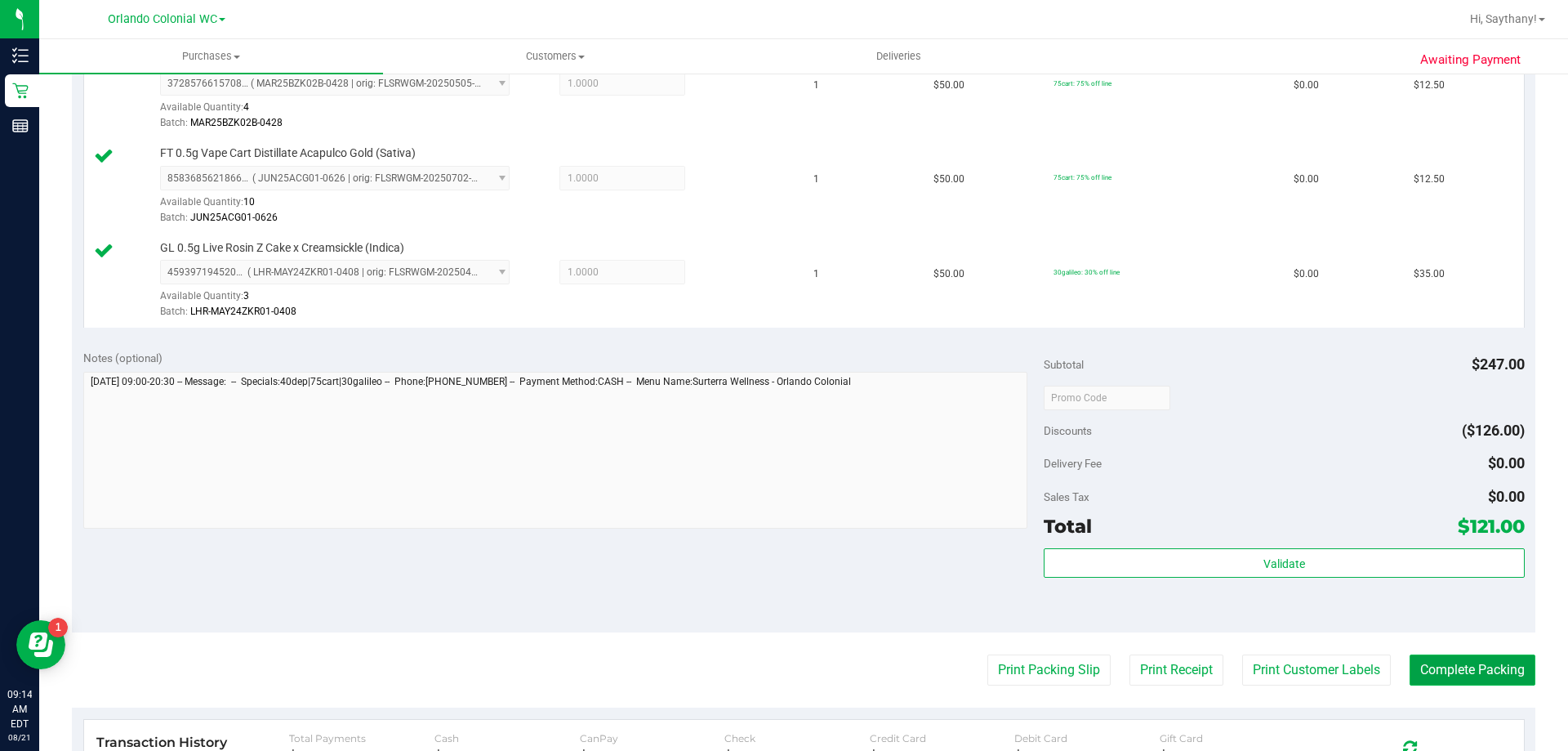
click at [1467, 669] on button "Complete Packing" at bounding box center [1473, 669] width 126 height 31
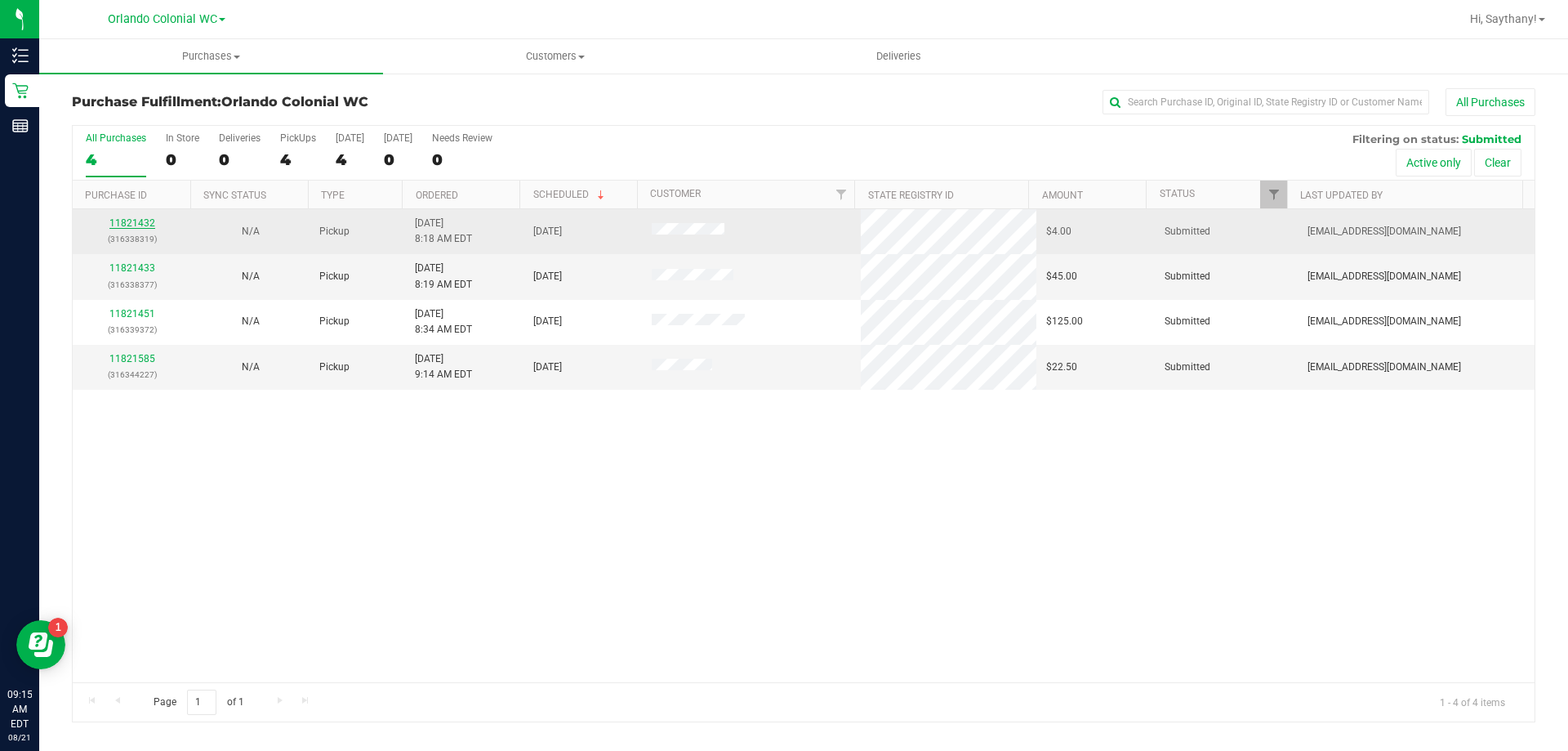
click at [151, 227] on link "11821432" at bounding box center [132, 223] width 46 height 11
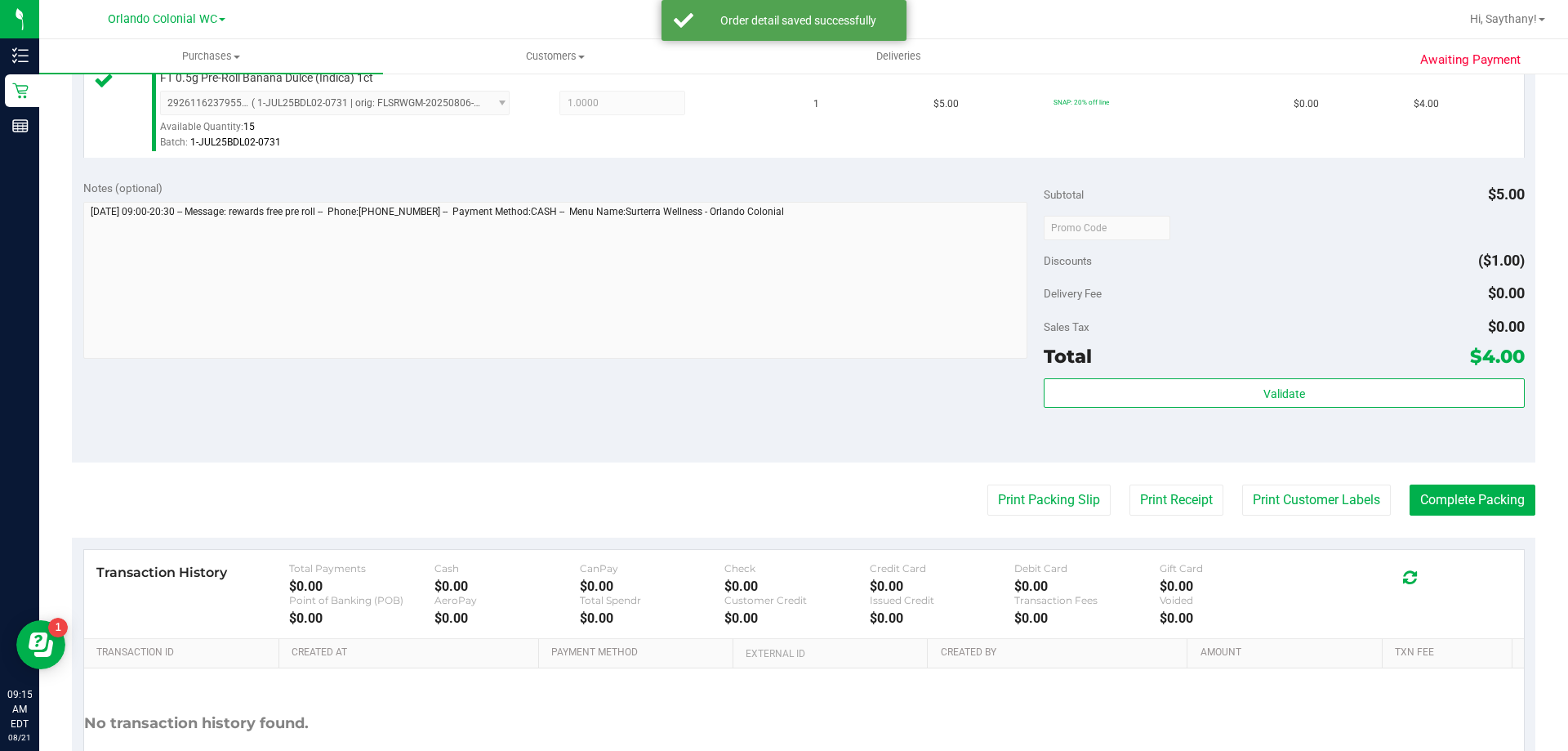
scroll to position [458, 0]
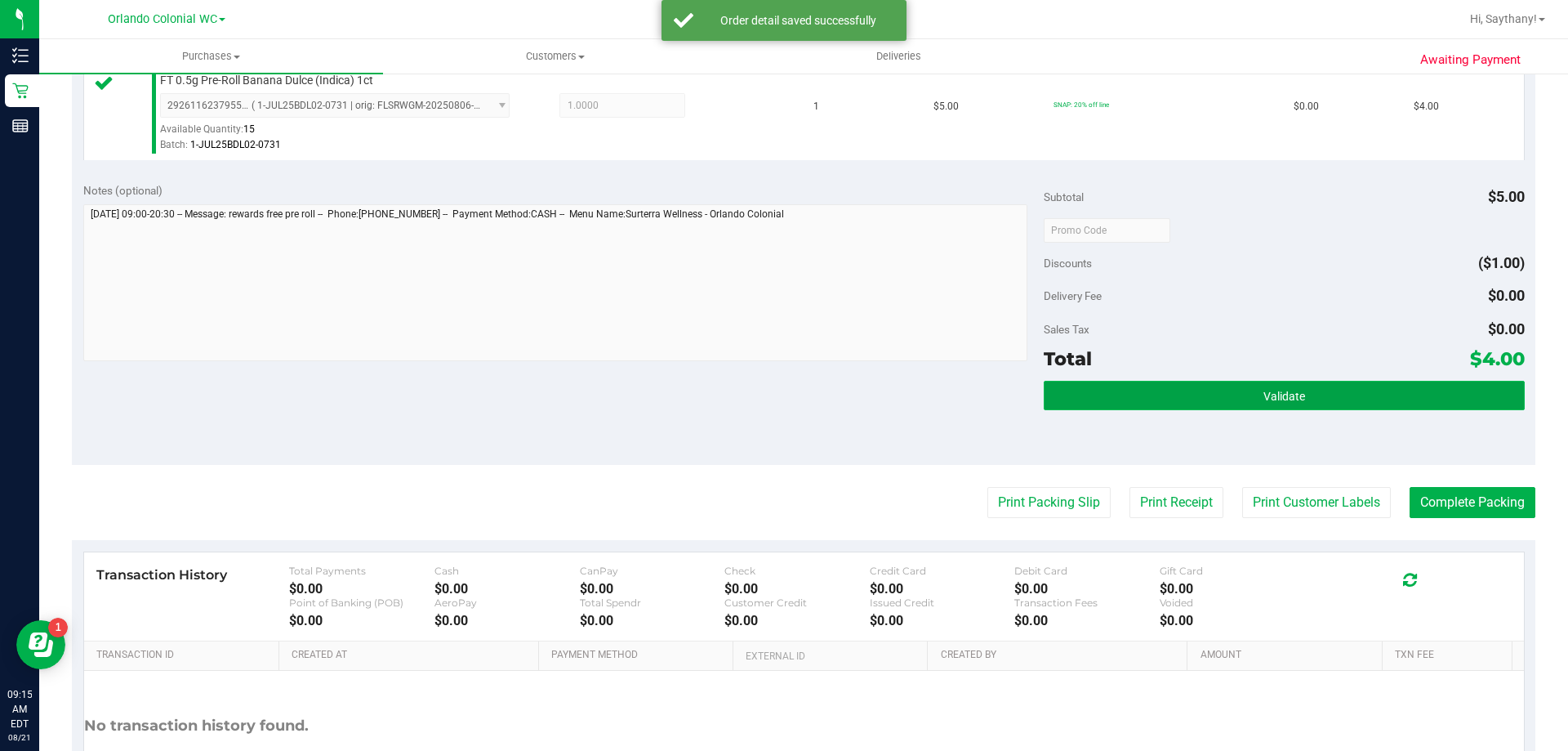
click at [1408, 399] on button "Validate" at bounding box center [1283, 395] width 480 height 29
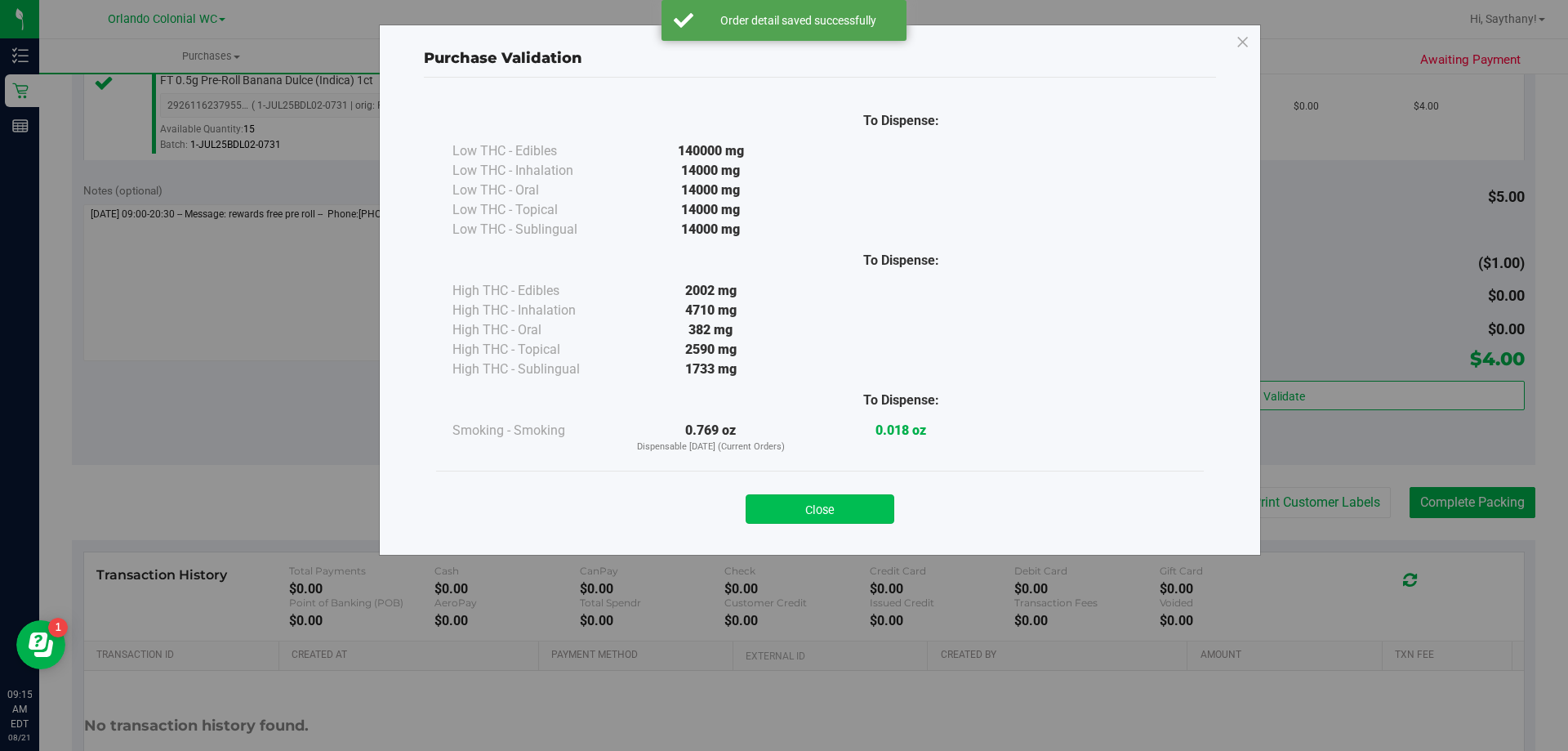
click at [788, 497] on button "Close" at bounding box center [820, 508] width 149 height 29
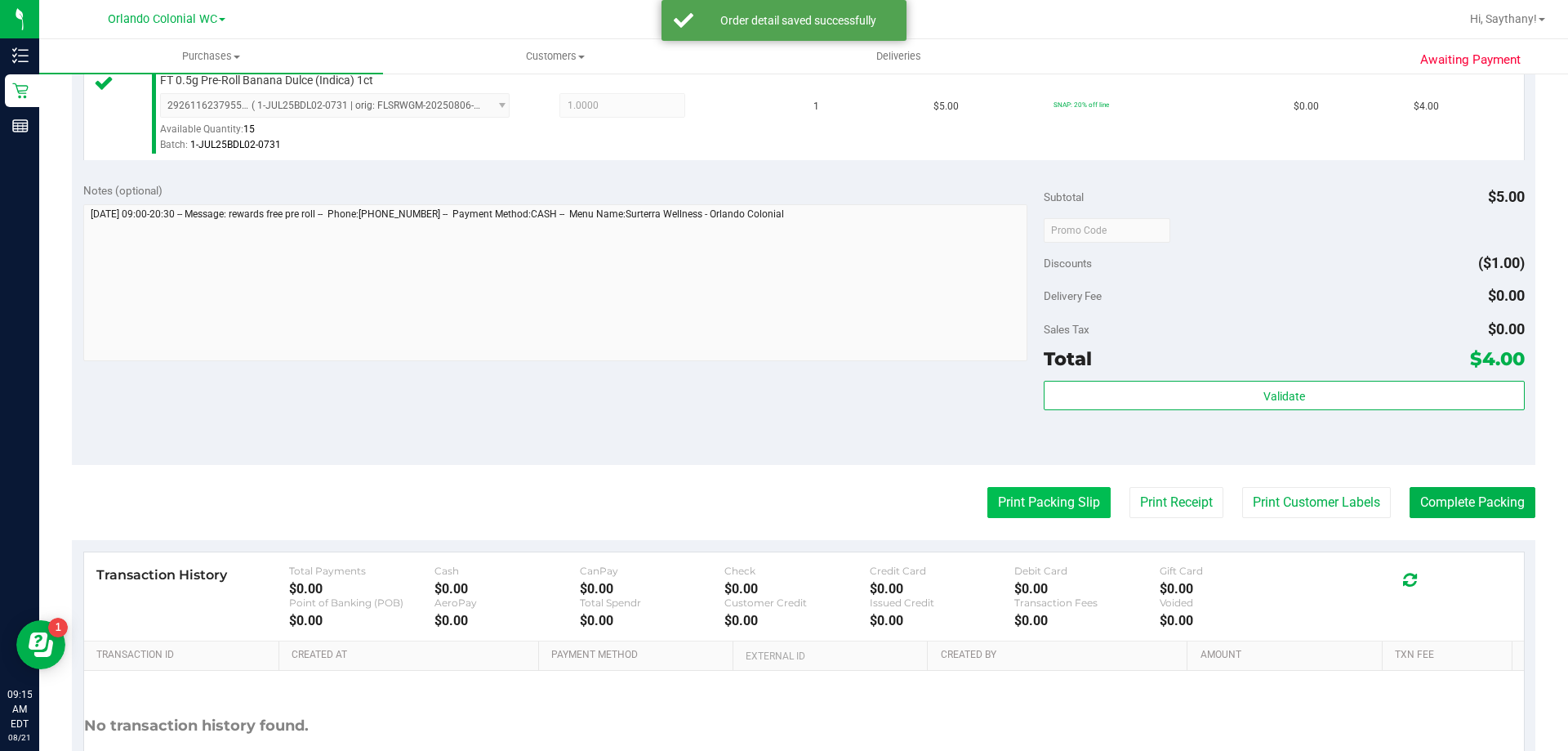
click at [1064, 504] on button "Print Packing Slip" at bounding box center [1049, 502] width 123 height 31
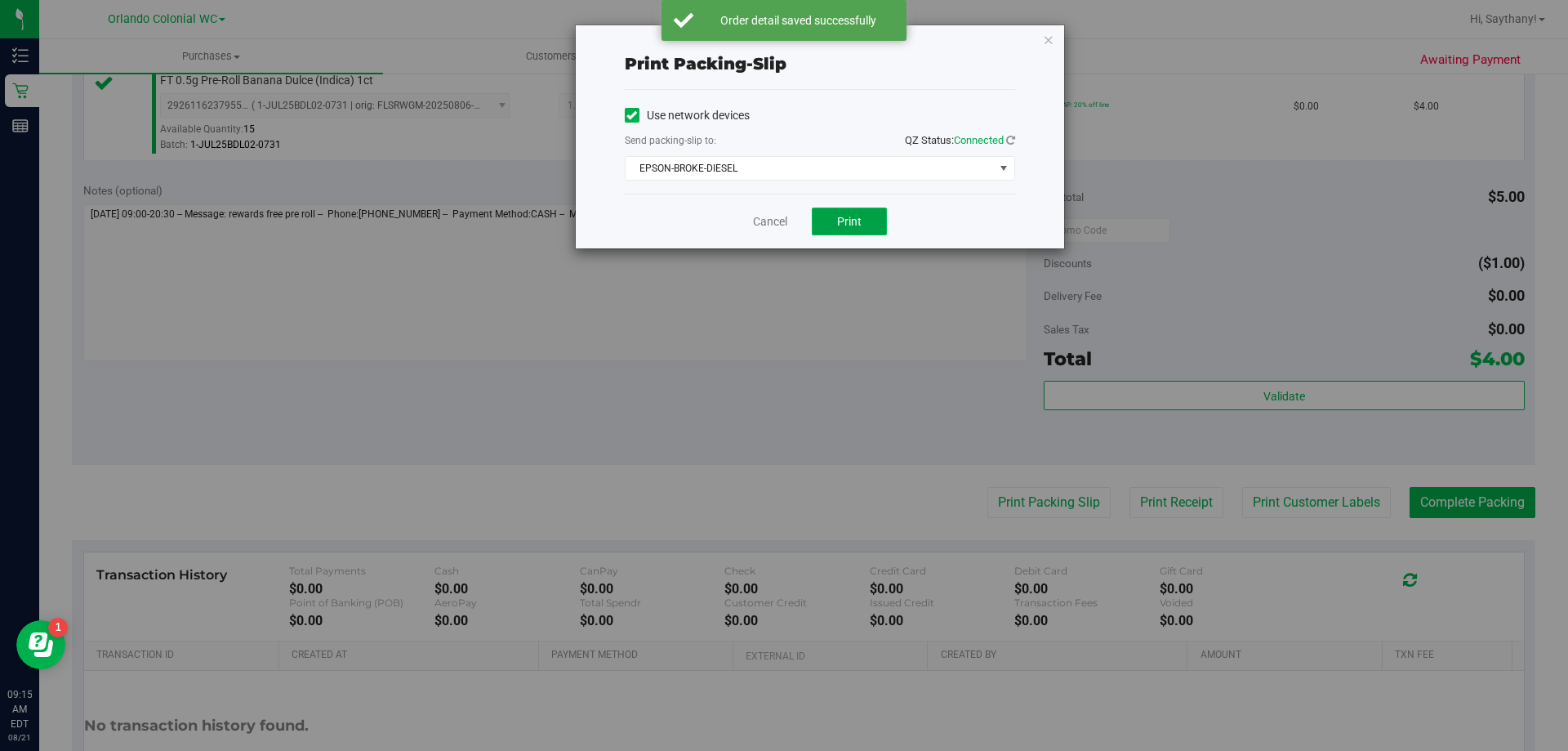
click at [848, 215] on span "Print" at bounding box center [850, 222] width 24 height 13
click at [1048, 39] on icon "button" at bounding box center [1049, 39] width 11 height 20
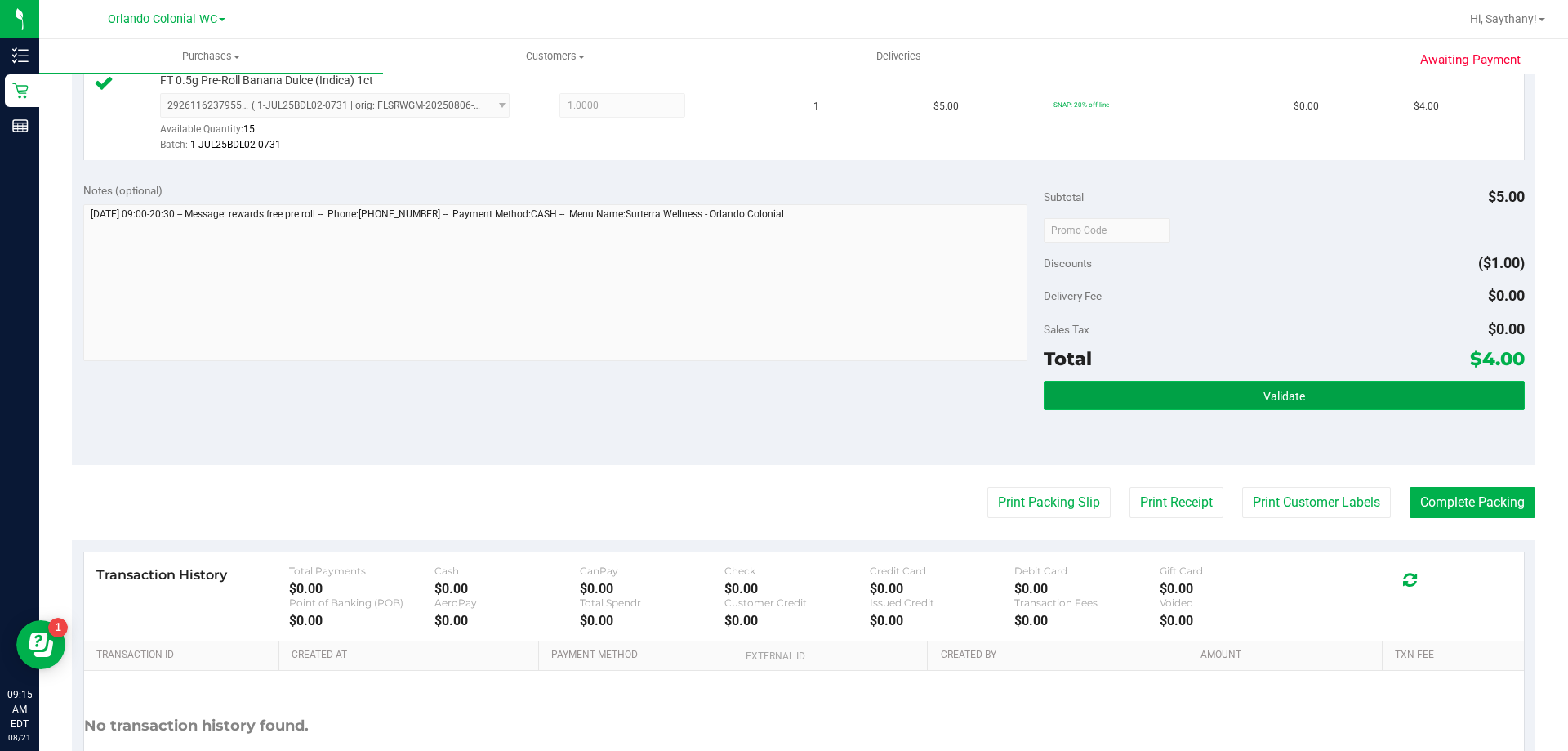
click at [1414, 381] on button "Validate" at bounding box center [1283, 395] width 480 height 29
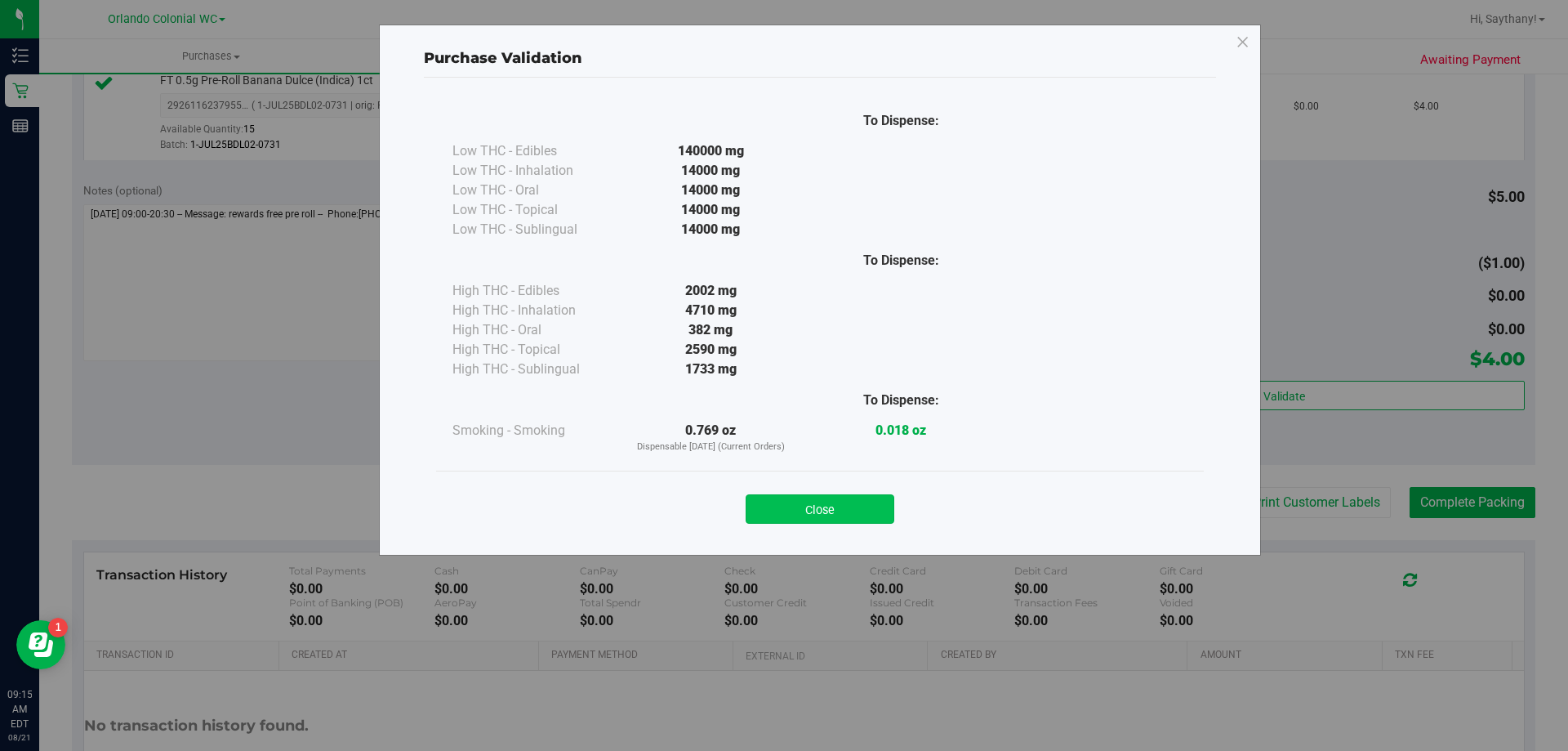
click at [792, 520] on button "Close" at bounding box center [820, 508] width 149 height 29
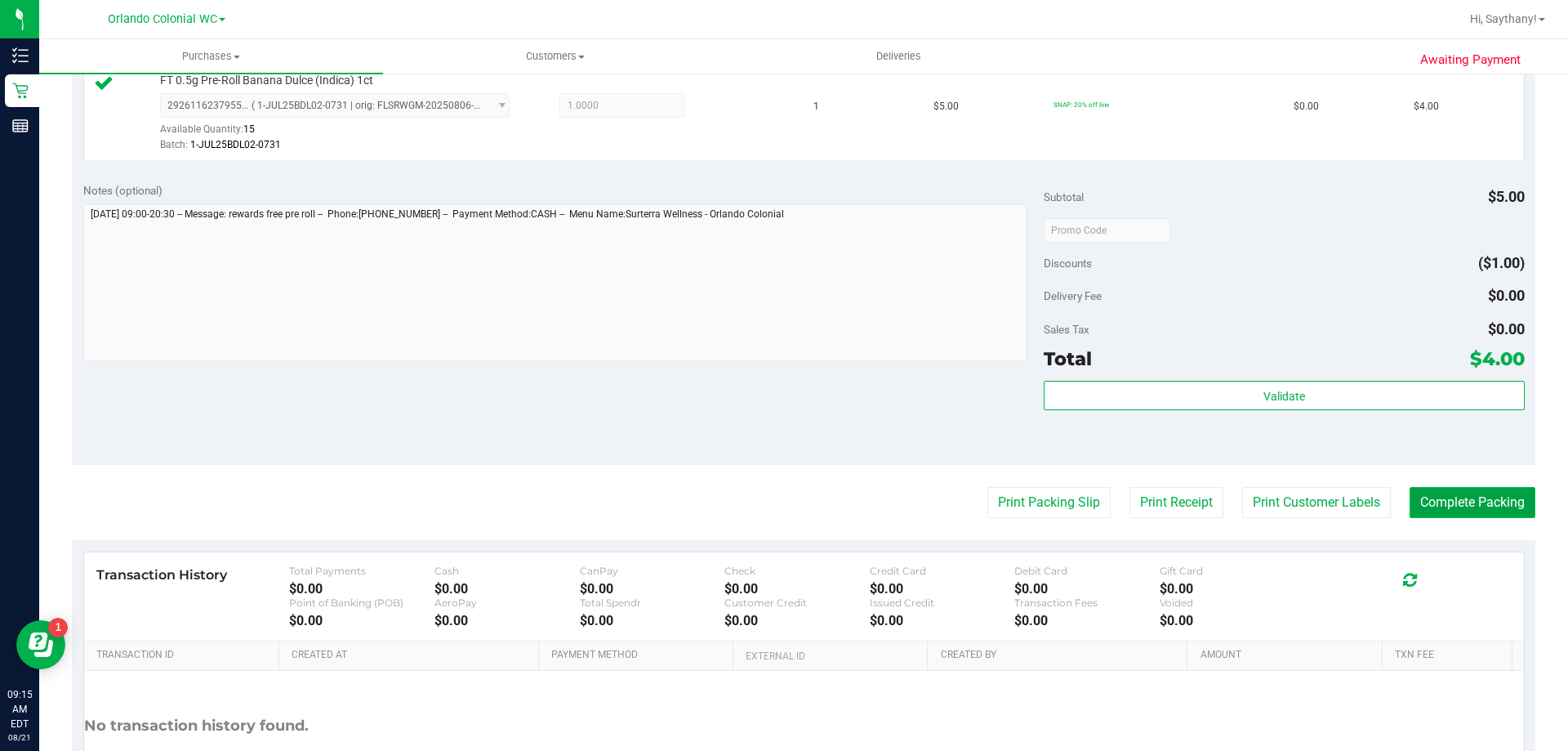
click at [1481, 502] on button "Complete Packing" at bounding box center [1473, 502] width 126 height 31
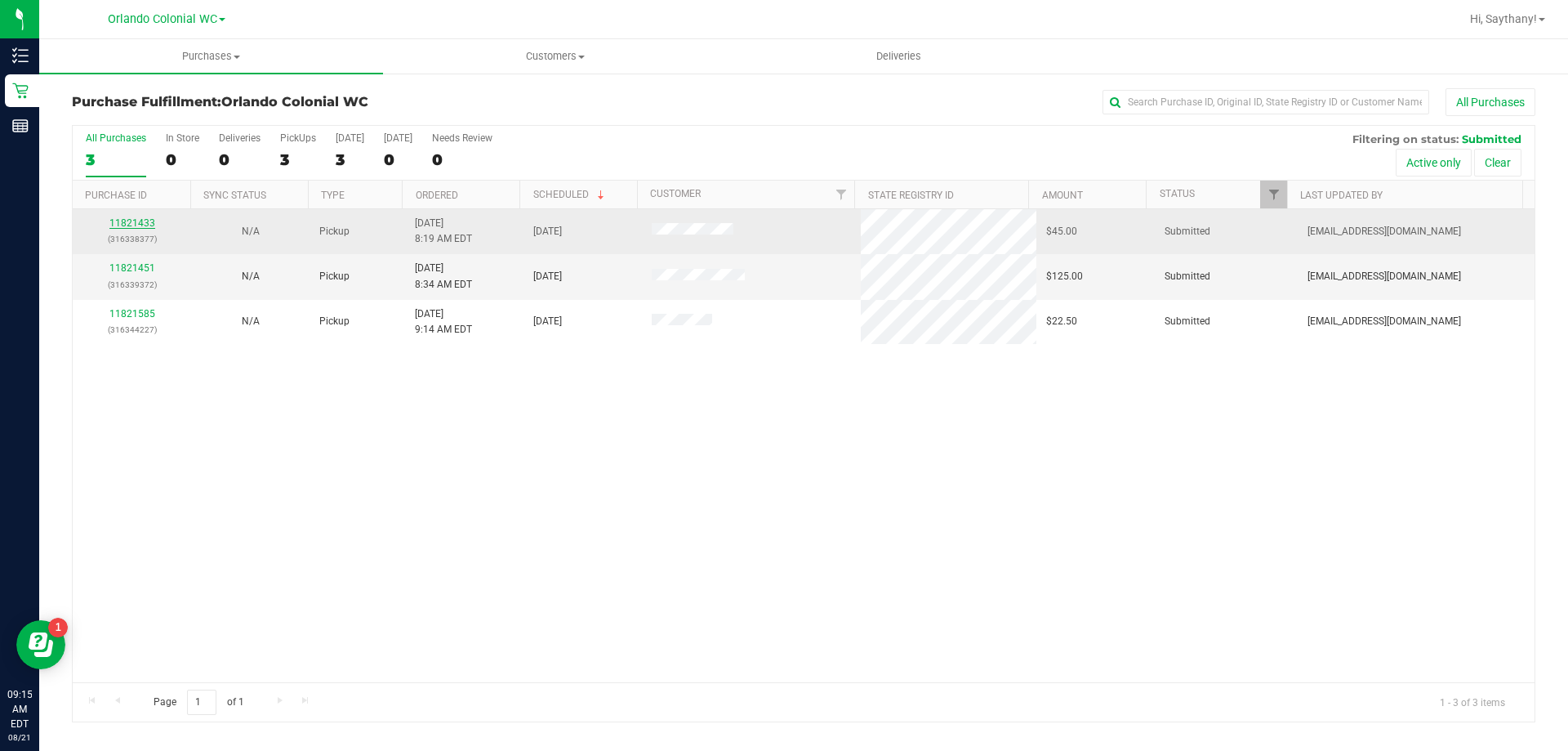
click at [116, 220] on link "11821433" at bounding box center [132, 223] width 46 height 11
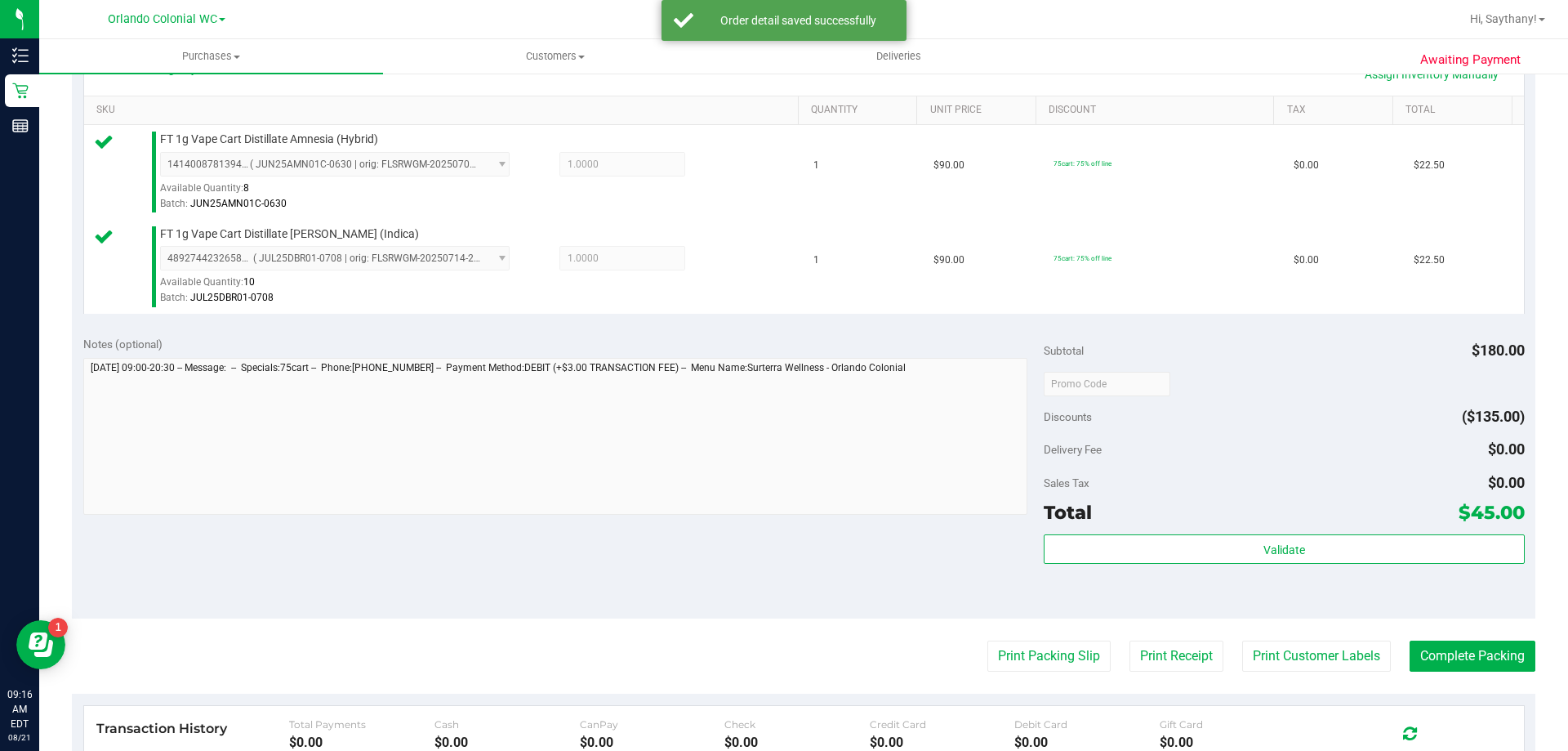
scroll to position [445, 0]
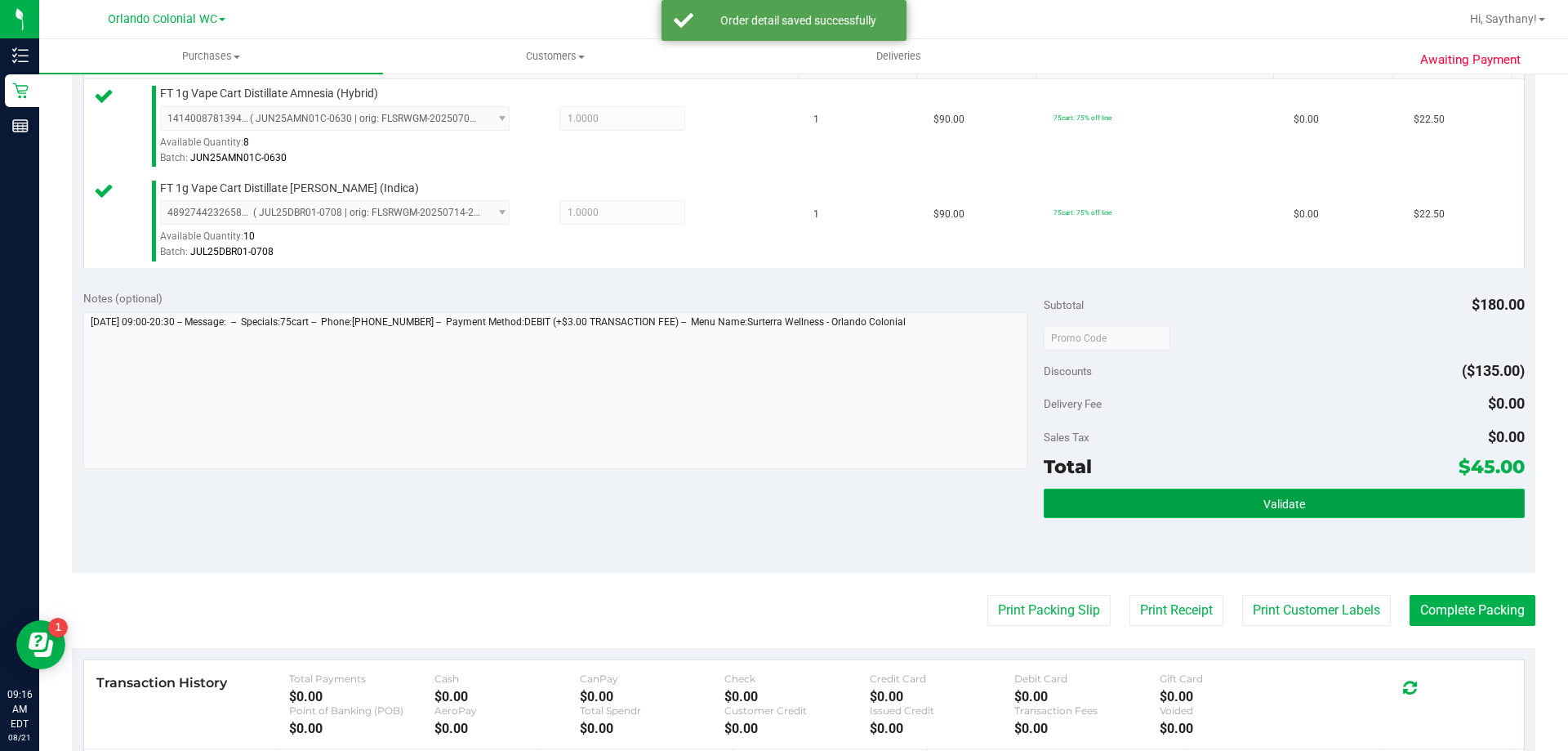
click at [1436, 496] on button "Validate" at bounding box center [1283, 503] width 480 height 29
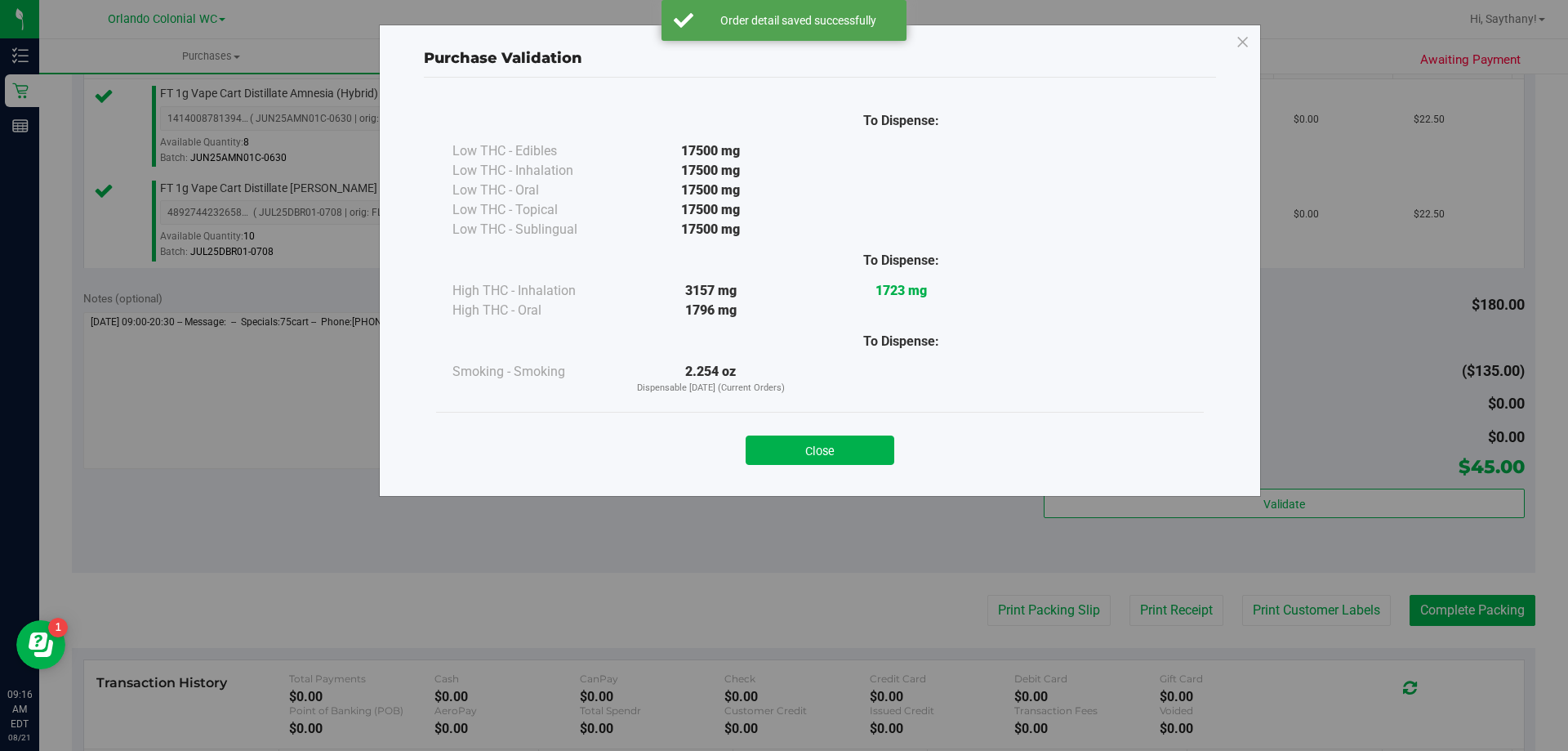
click at [812, 412] on div "Close" at bounding box center [820, 445] width 768 height 66
click at [1029, 612] on div "Purchase Validation To Dispense: Low THC - Edibles 17500 mg" at bounding box center [790, 375] width 1580 height 751
click at [820, 452] on button "Close" at bounding box center [820, 449] width 149 height 29
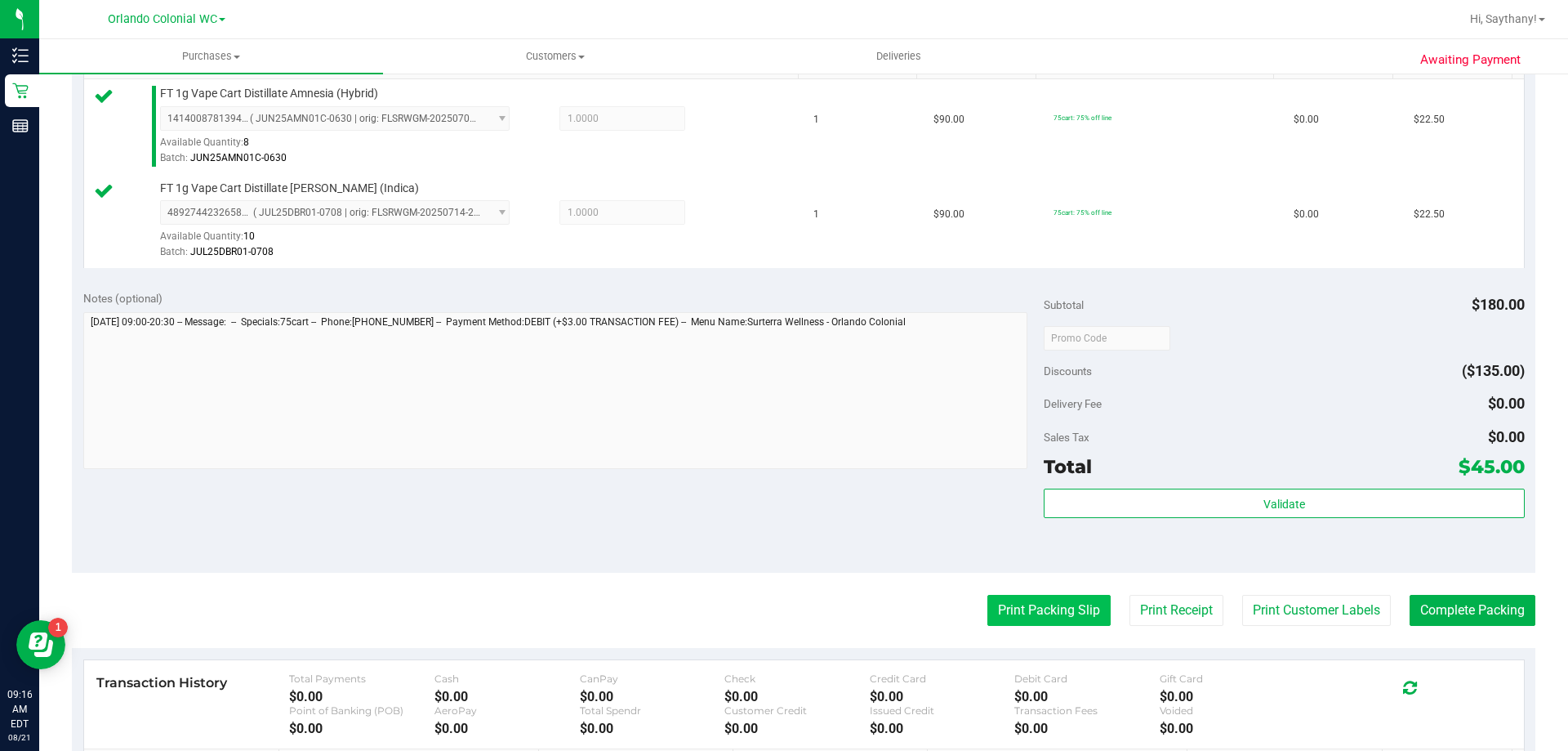
click at [1040, 624] on button "Print Packing Slip" at bounding box center [1049, 610] width 123 height 31
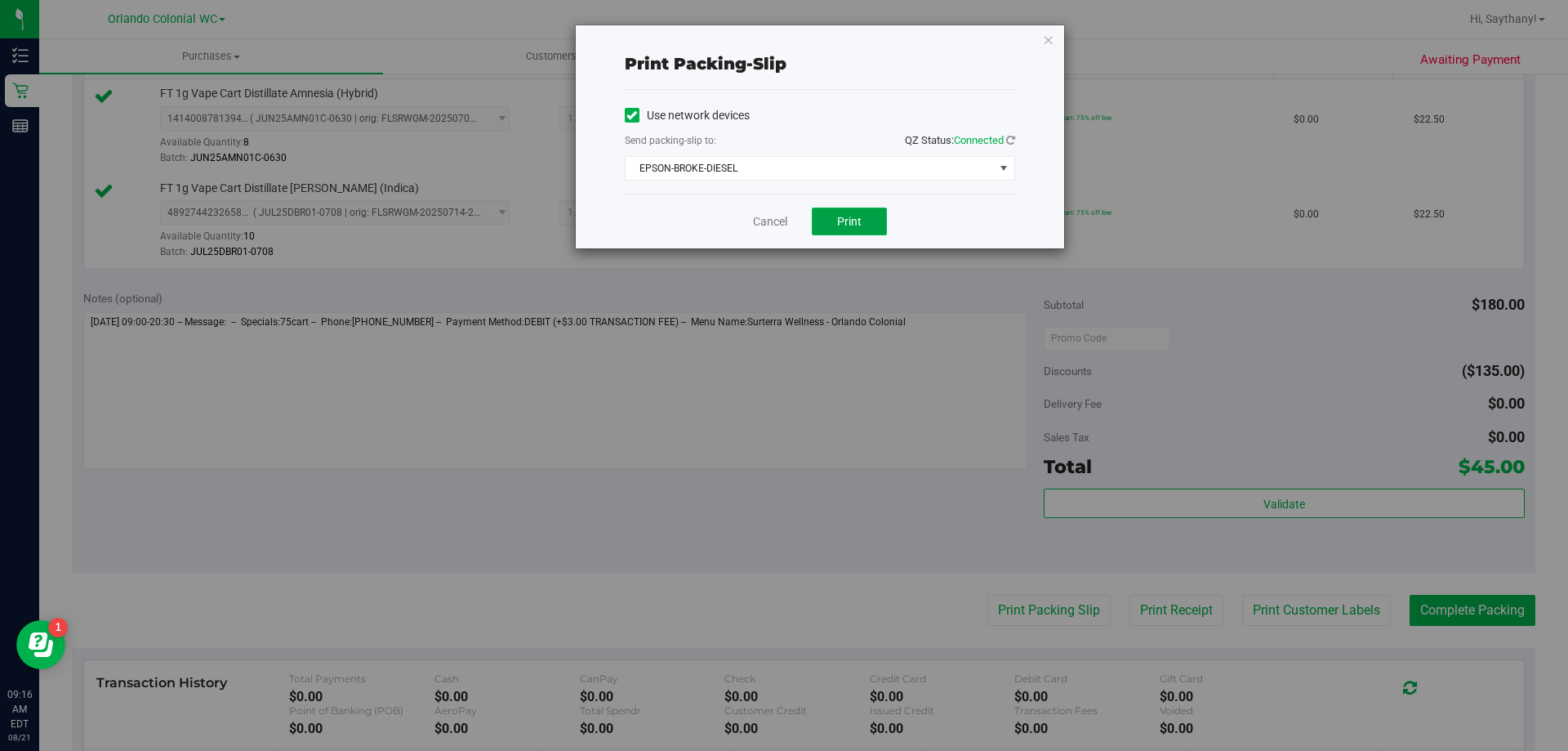
click at [869, 209] on button "Print" at bounding box center [850, 222] width 75 height 28
click at [1047, 35] on icon "button" at bounding box center [1049, 39] width 11 height 20
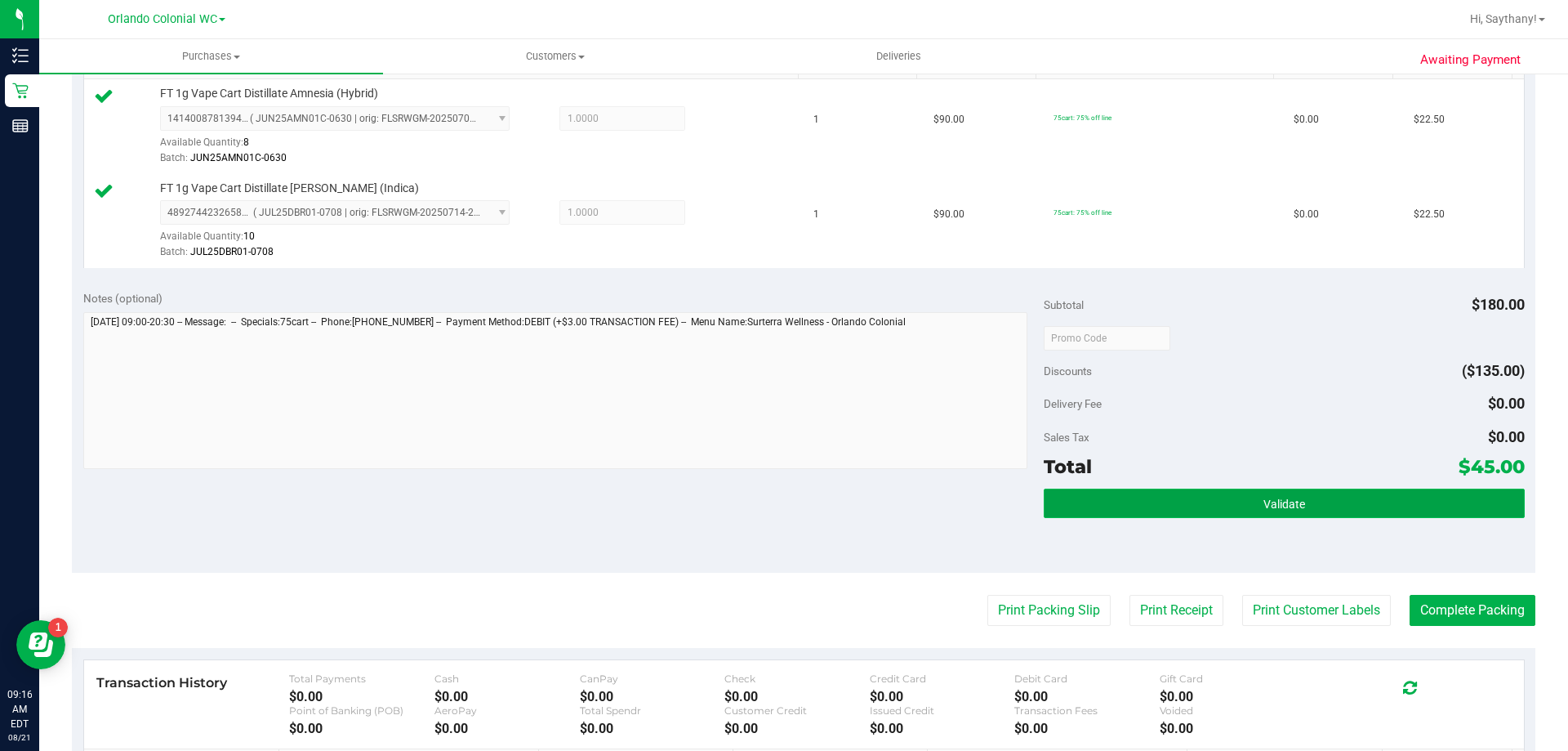
click at [1314, 504] on button "Validate" at bounding box center [1283, 503] width 480 height 29
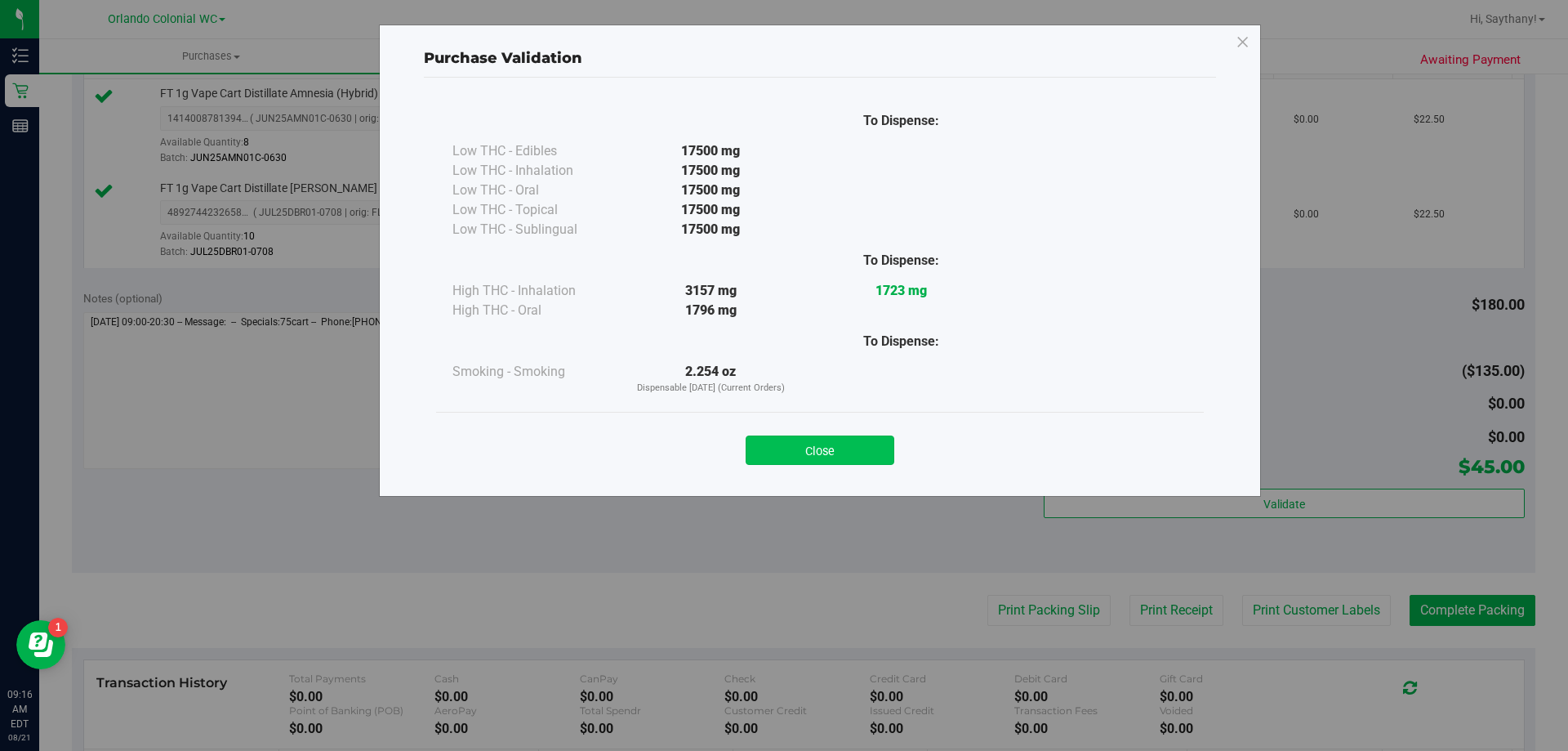
click at [824, 456] on button "Close" at bounding box center [820, 449] width 149 height 29
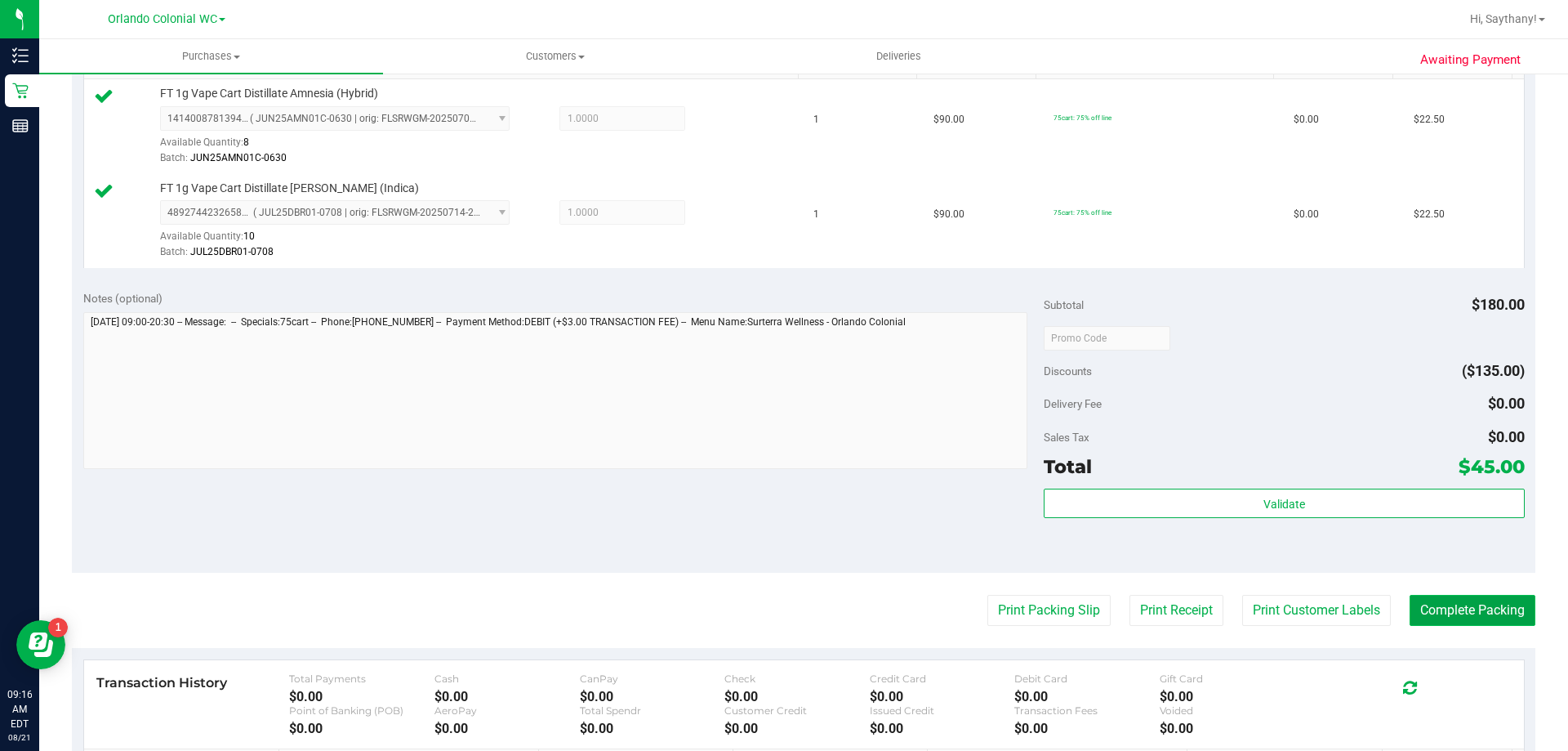
click at [1481, 602] on button "Complete Packing" at bounding box center [1473, 610] width 126 height 31
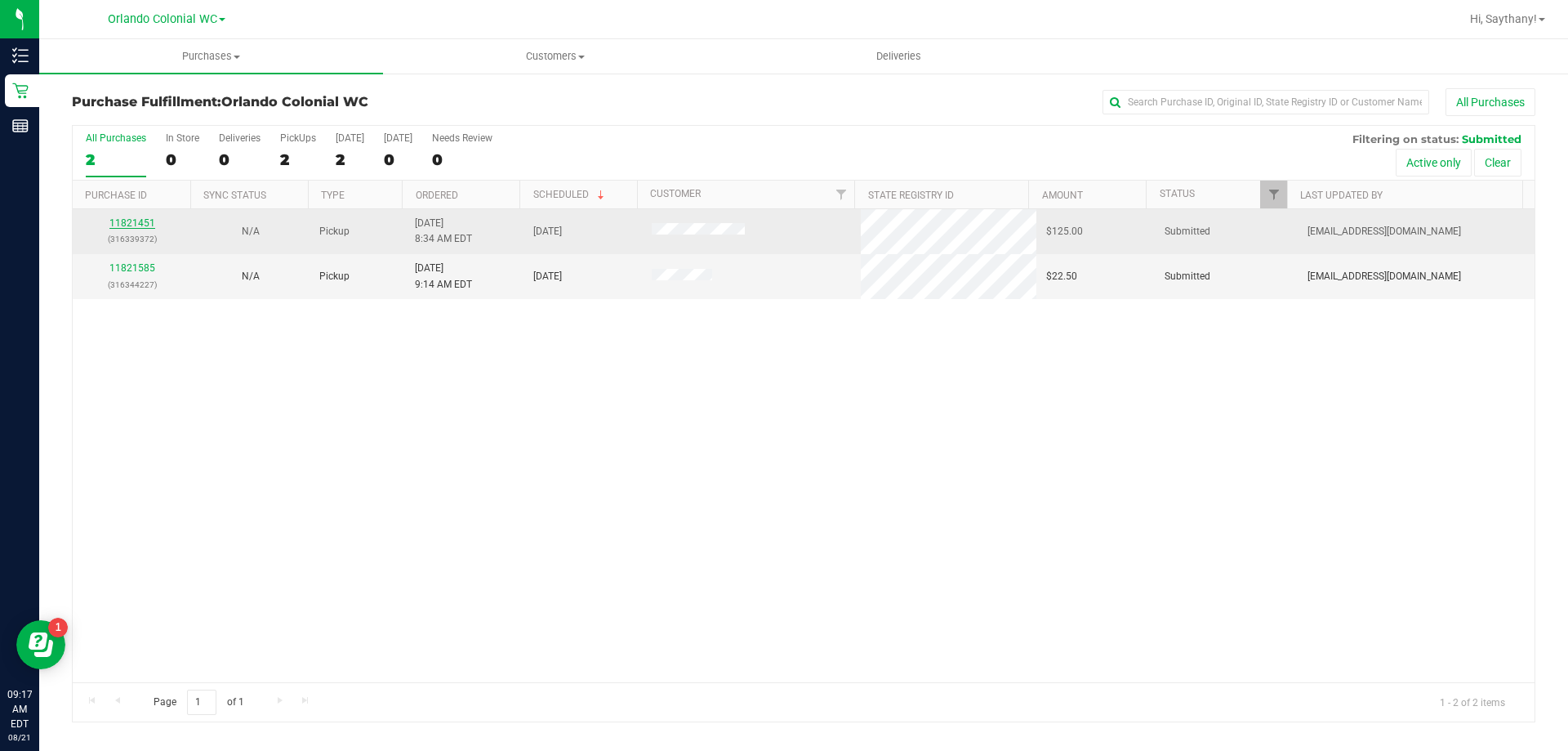
click at [122, 222] on link "11821451" at bounding box center [132, 223] width 46 height 11
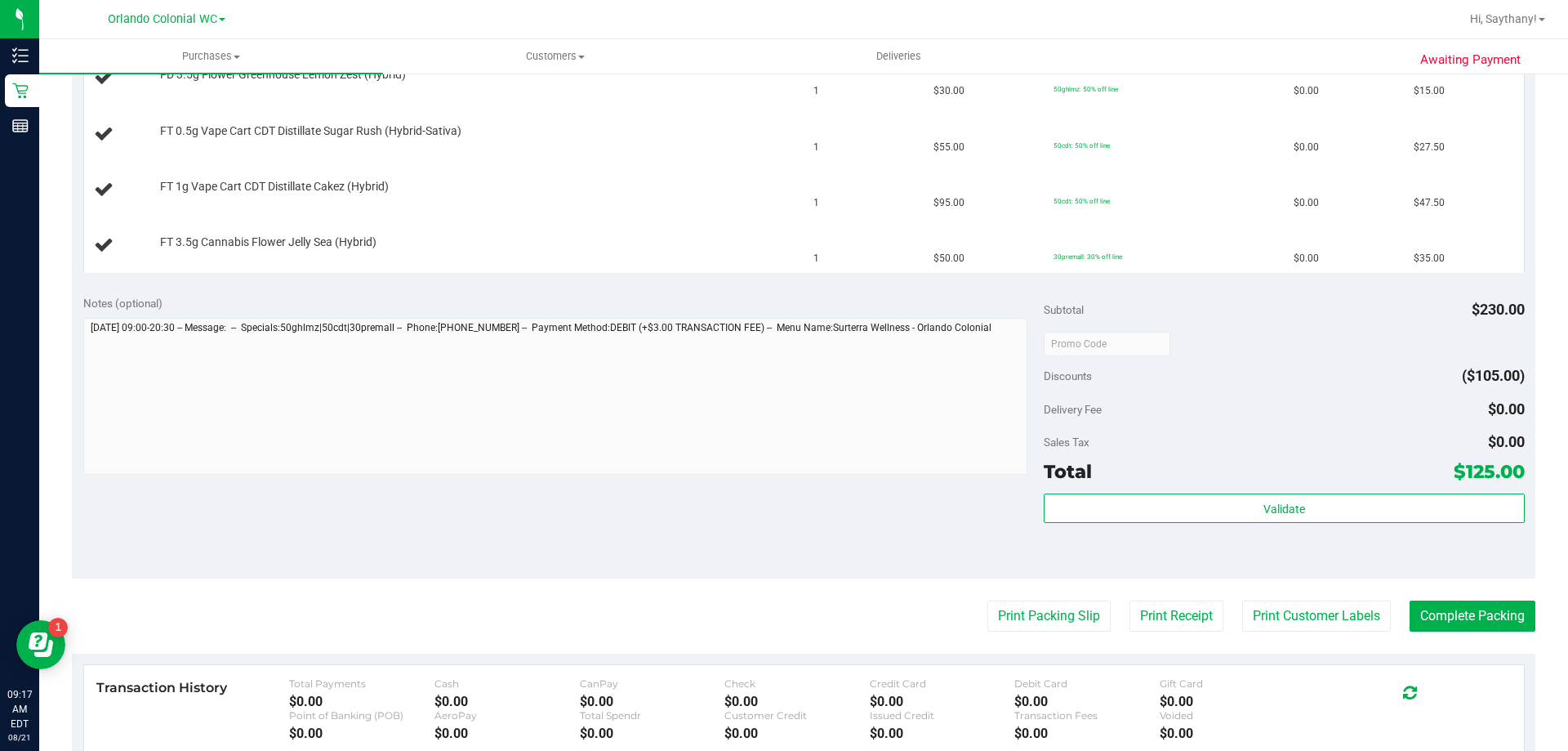
scroll to position [490, 0]
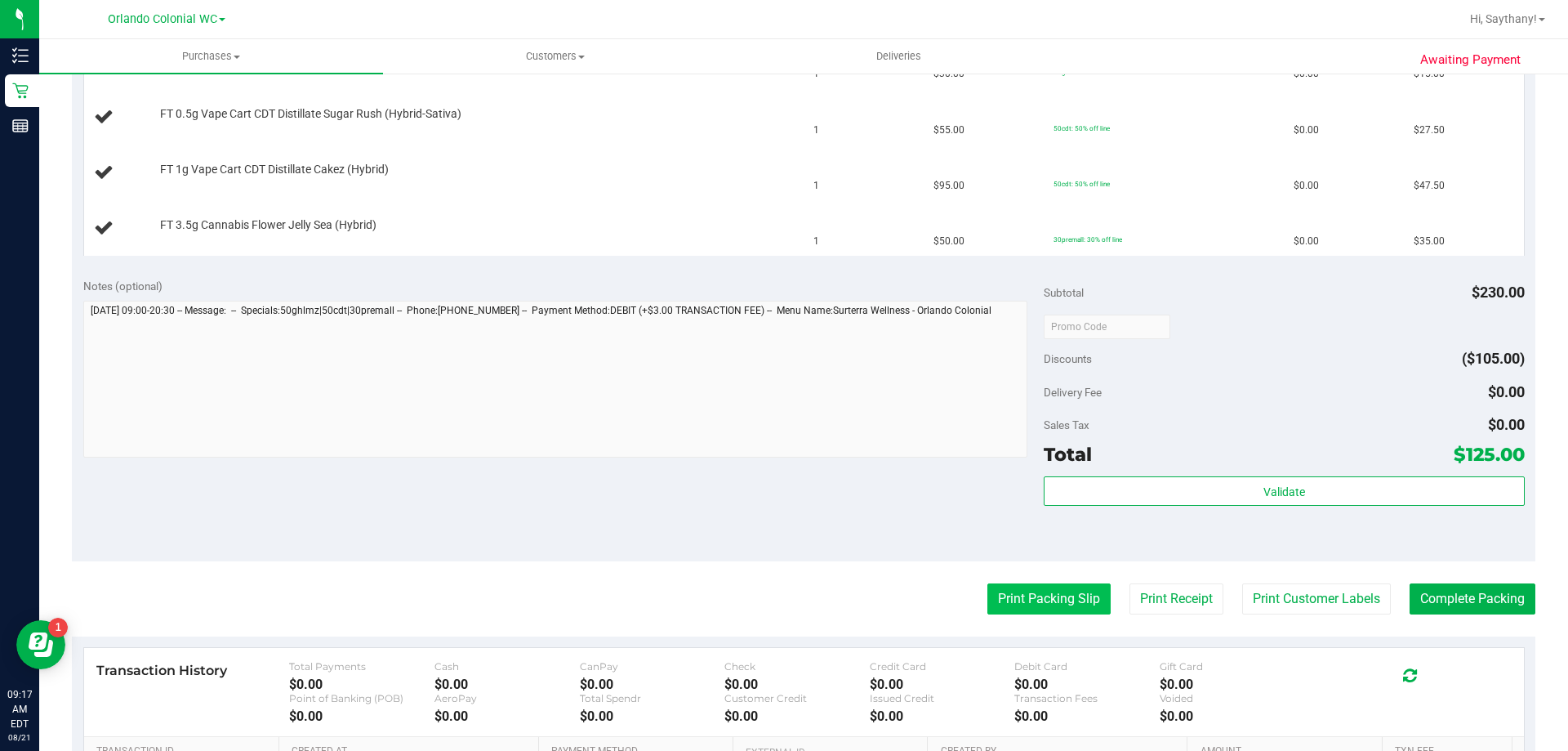
click at [1015, 596] on button "Print Packing Slip" at bounding box center [1049, 598] width 123 height 31
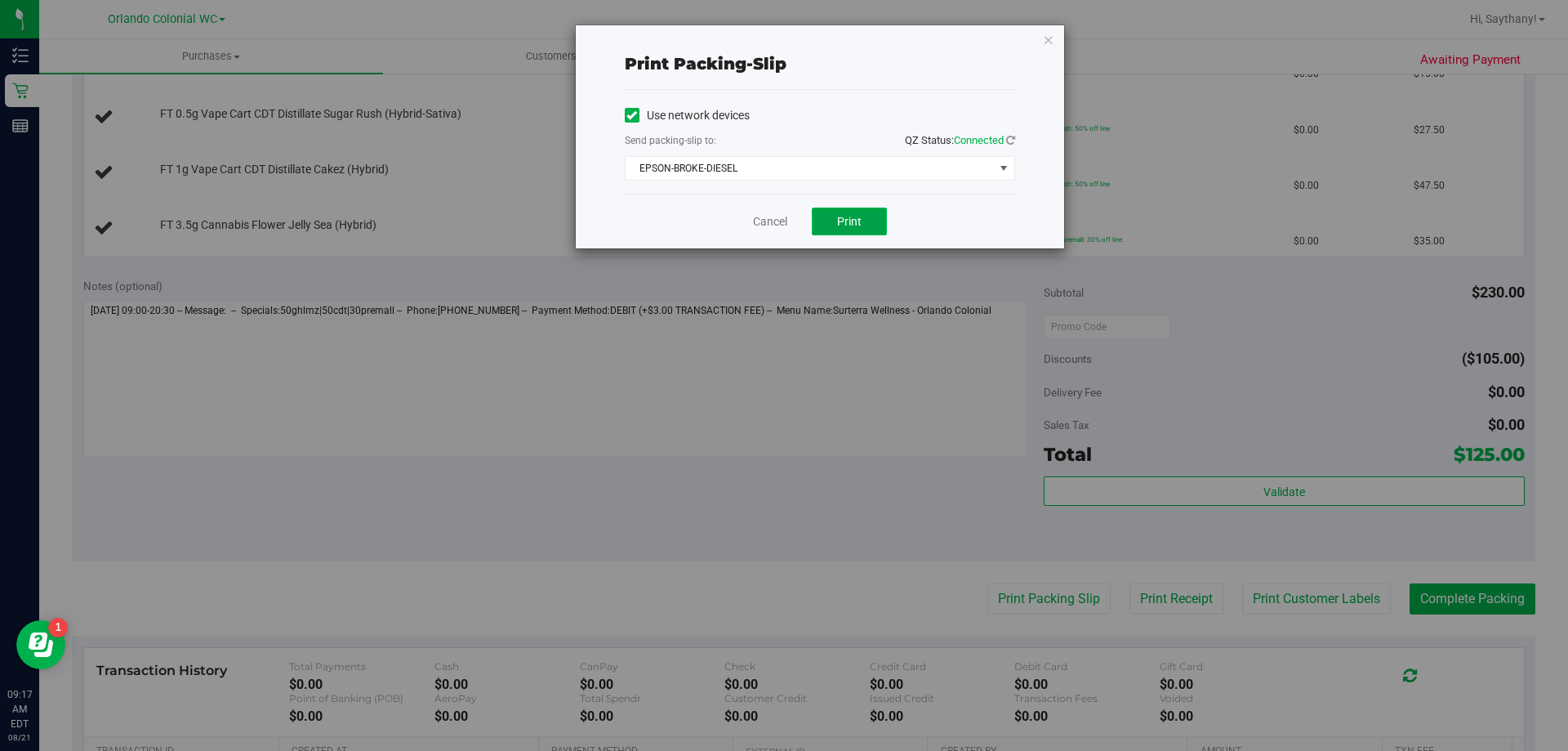
click at [870, 227] on button "Print" at bounding box center [850, 222] width 75 height 28
click at [1054, 38] on icon "button" at bounding box center [1049, 39] width 11 height 20
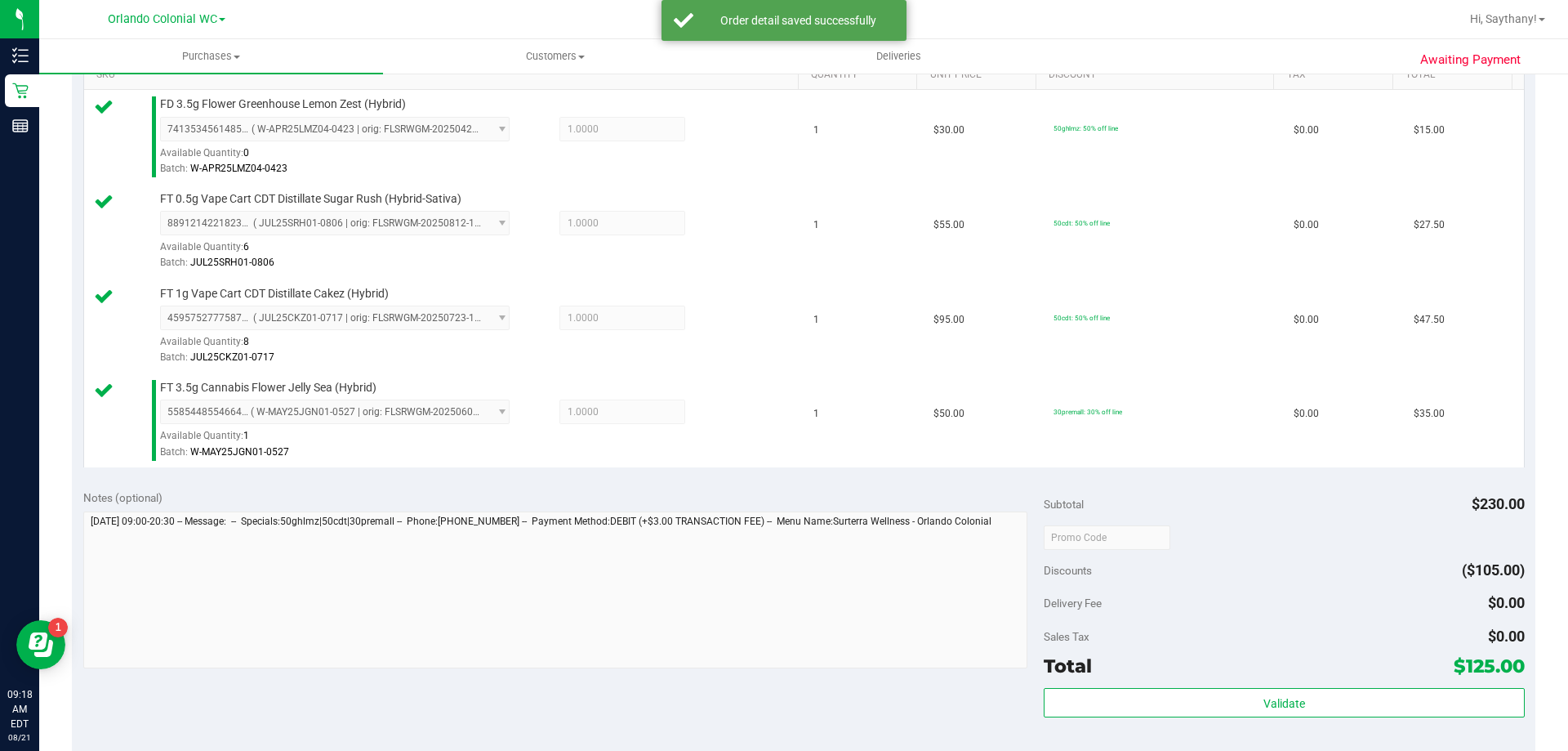
scroll to position [508, 0]
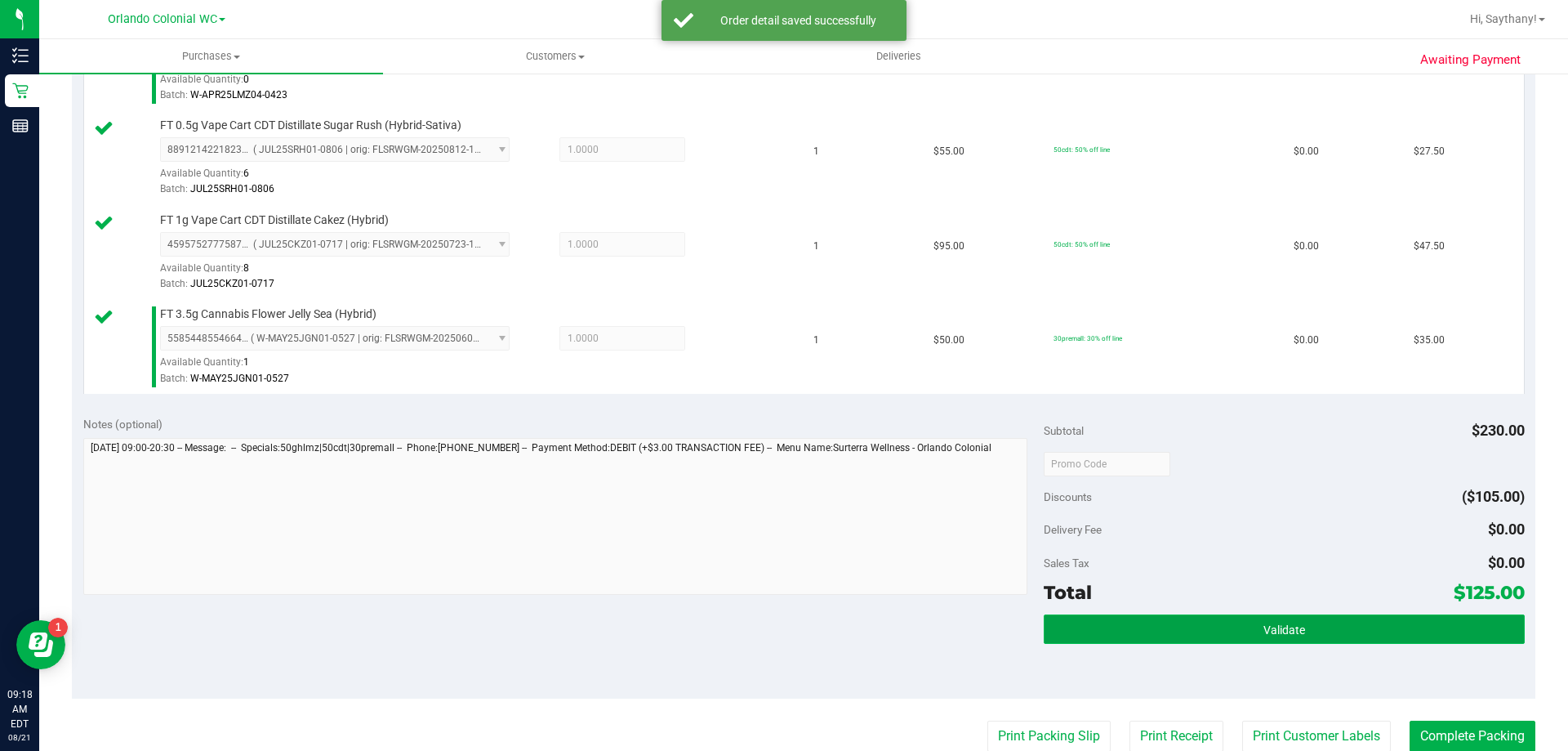
click at [1426, 640] on button "Validate" at bounding box center [1283, 628] width 480 height 29
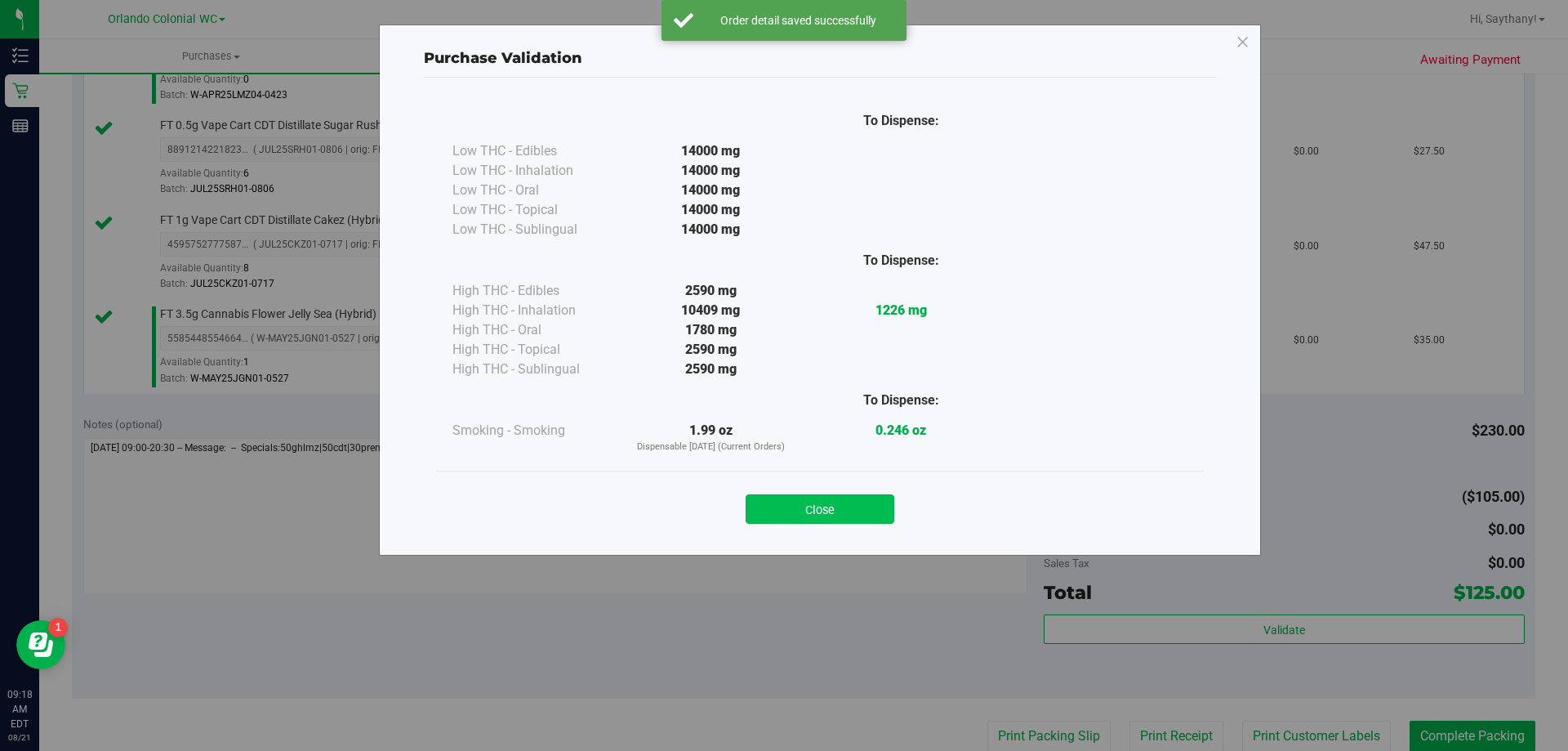
click at [794, 500] on button "Close" at bounding box center [820, 508] width 149 height 29
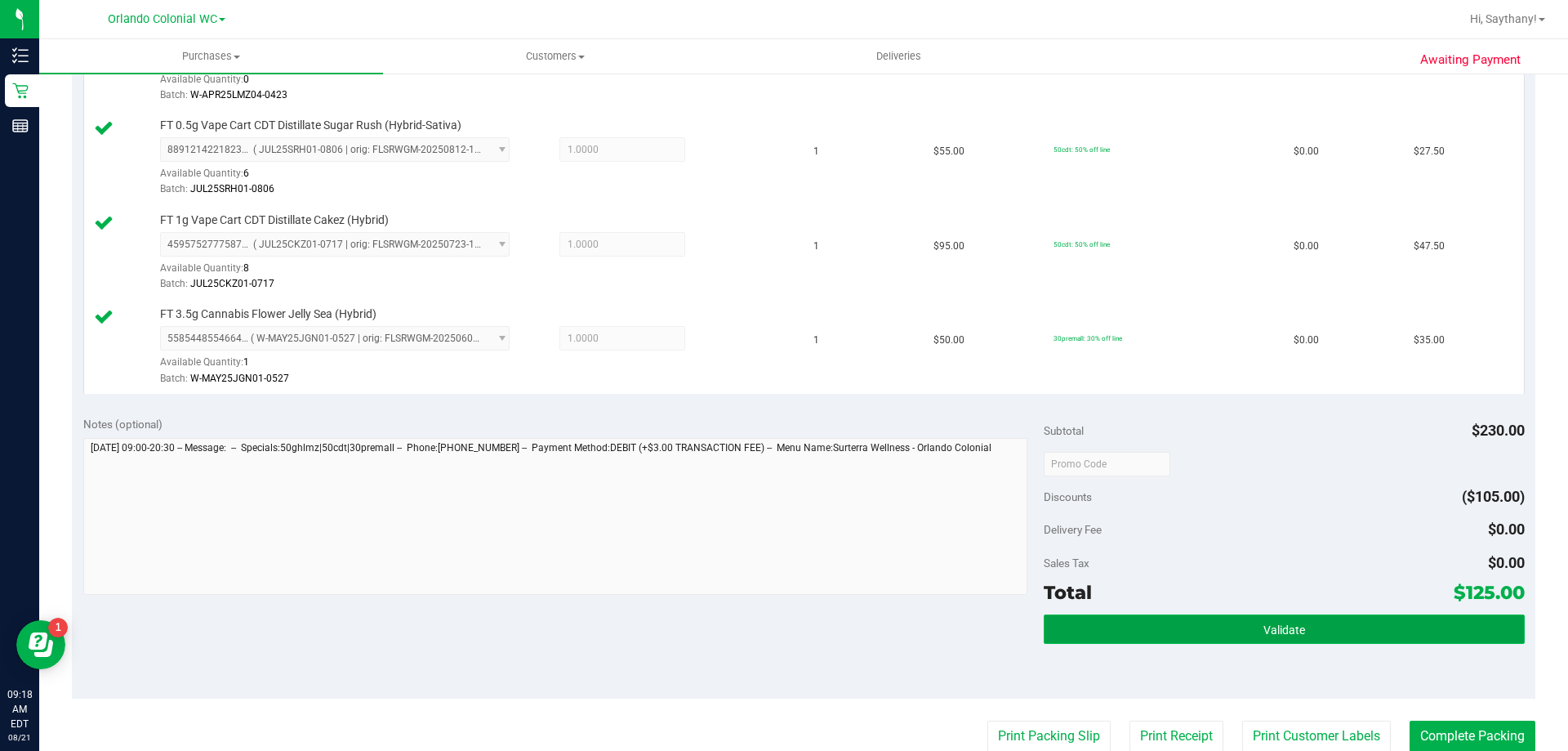
click at [1312, 640] on button "Validate" at bounding box center [1283, 628] width 480 height 29
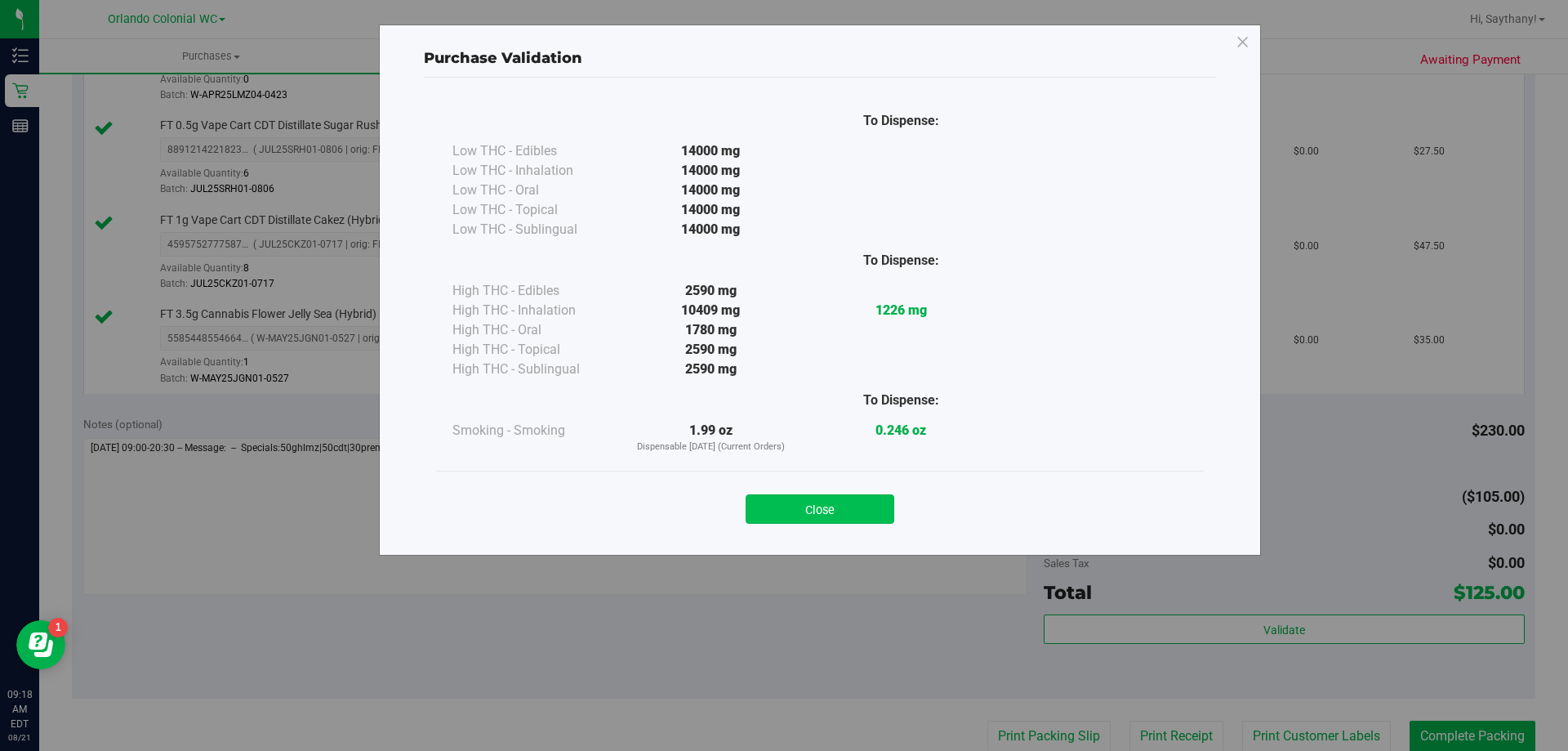
click at [808, 495] on button "Close" at bounding box center [820, 508] width 149 height 29
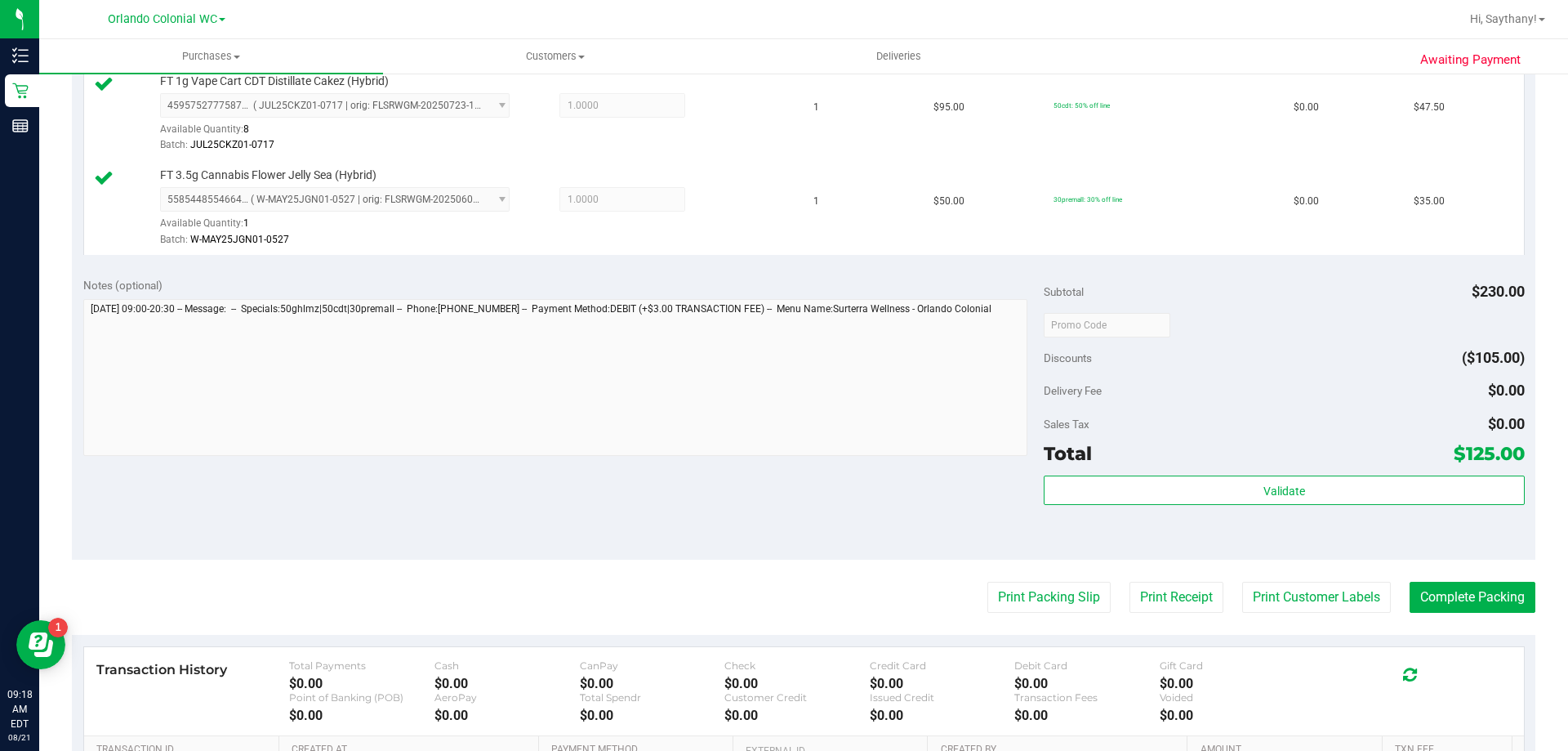
scroll to position [671, 0]
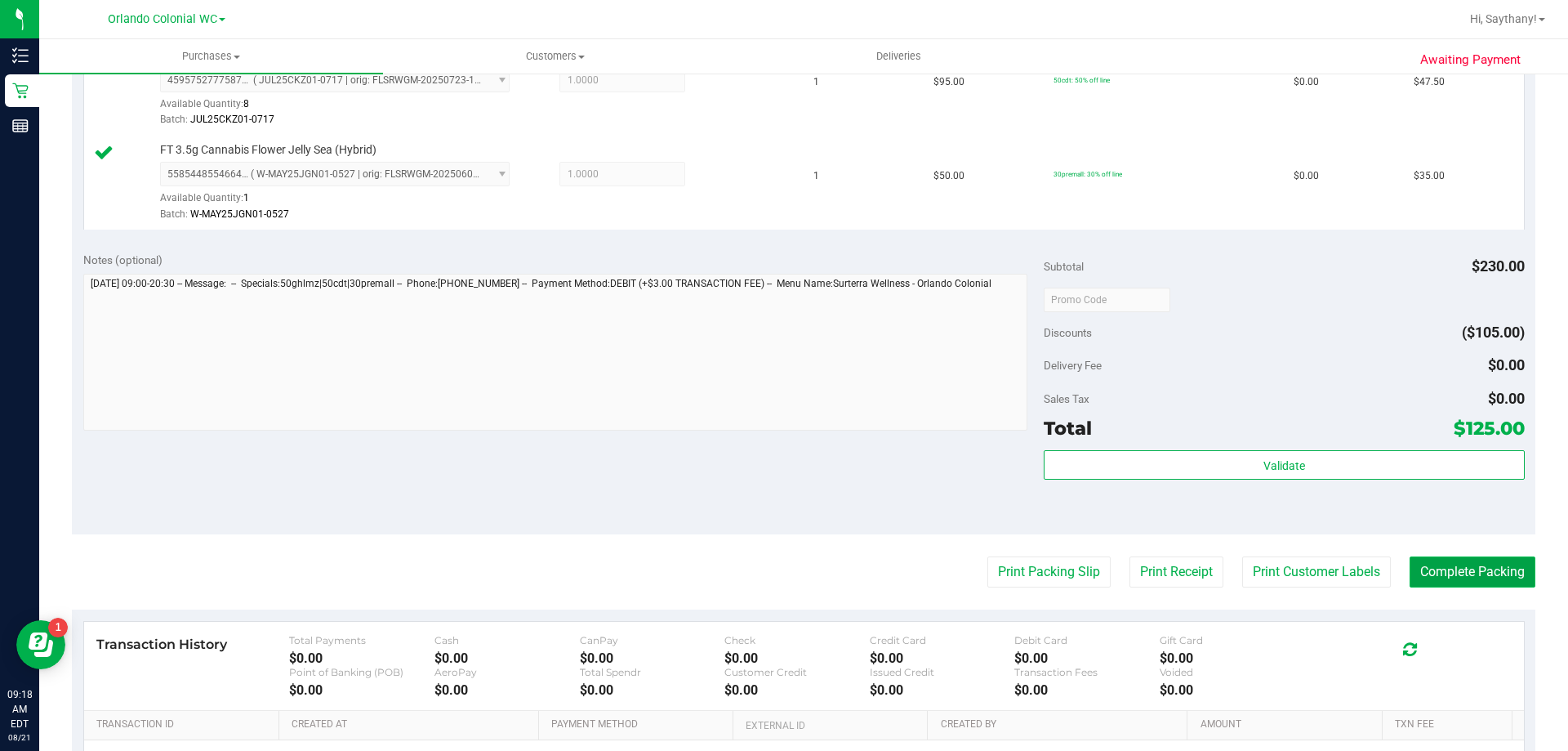
click at [1481, 582] on button "Complete Packing" at bounding box center [1473, 571] width 126 height 31
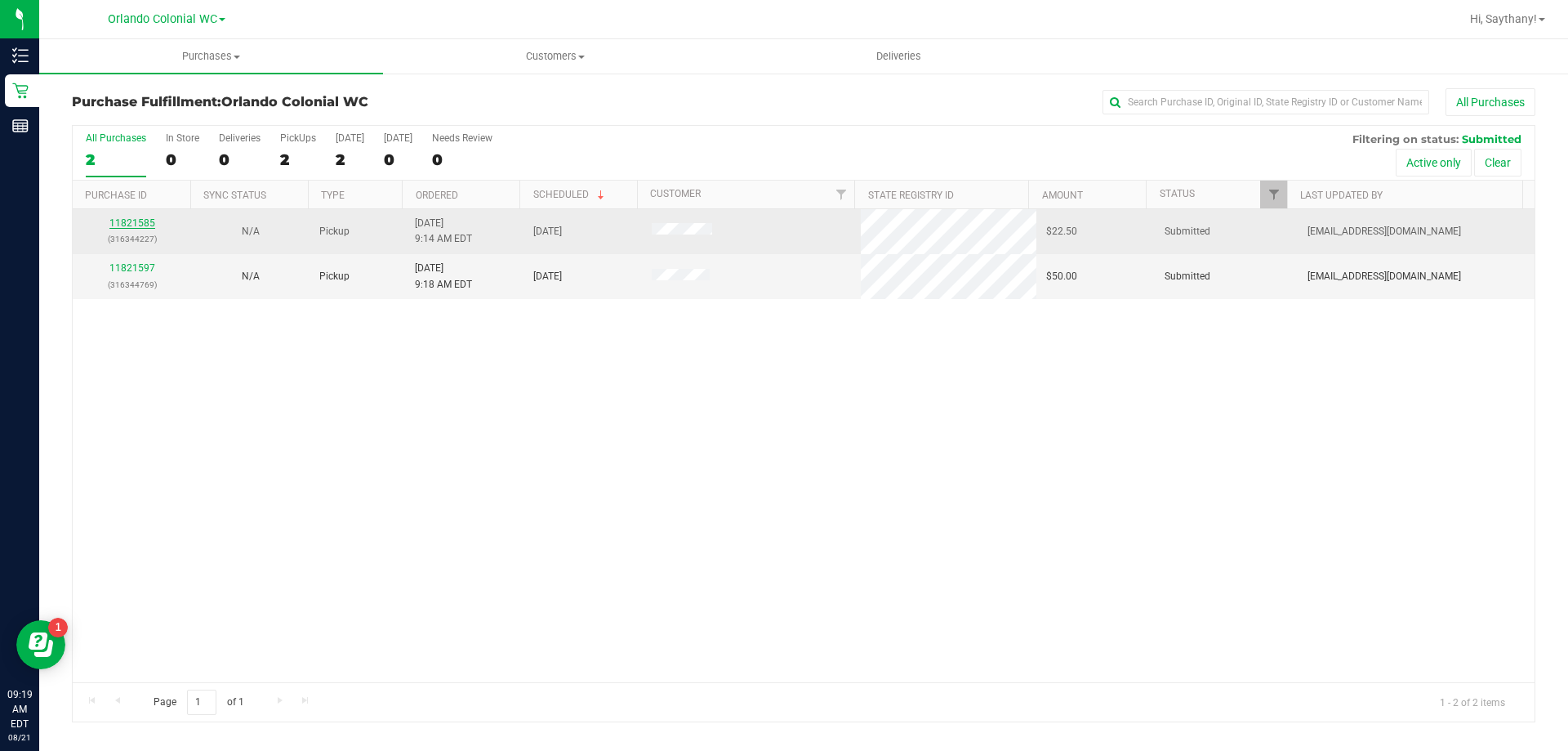
click at [132, 223] on link "11821585" at bounding box center [132, 223] width 46 height 11
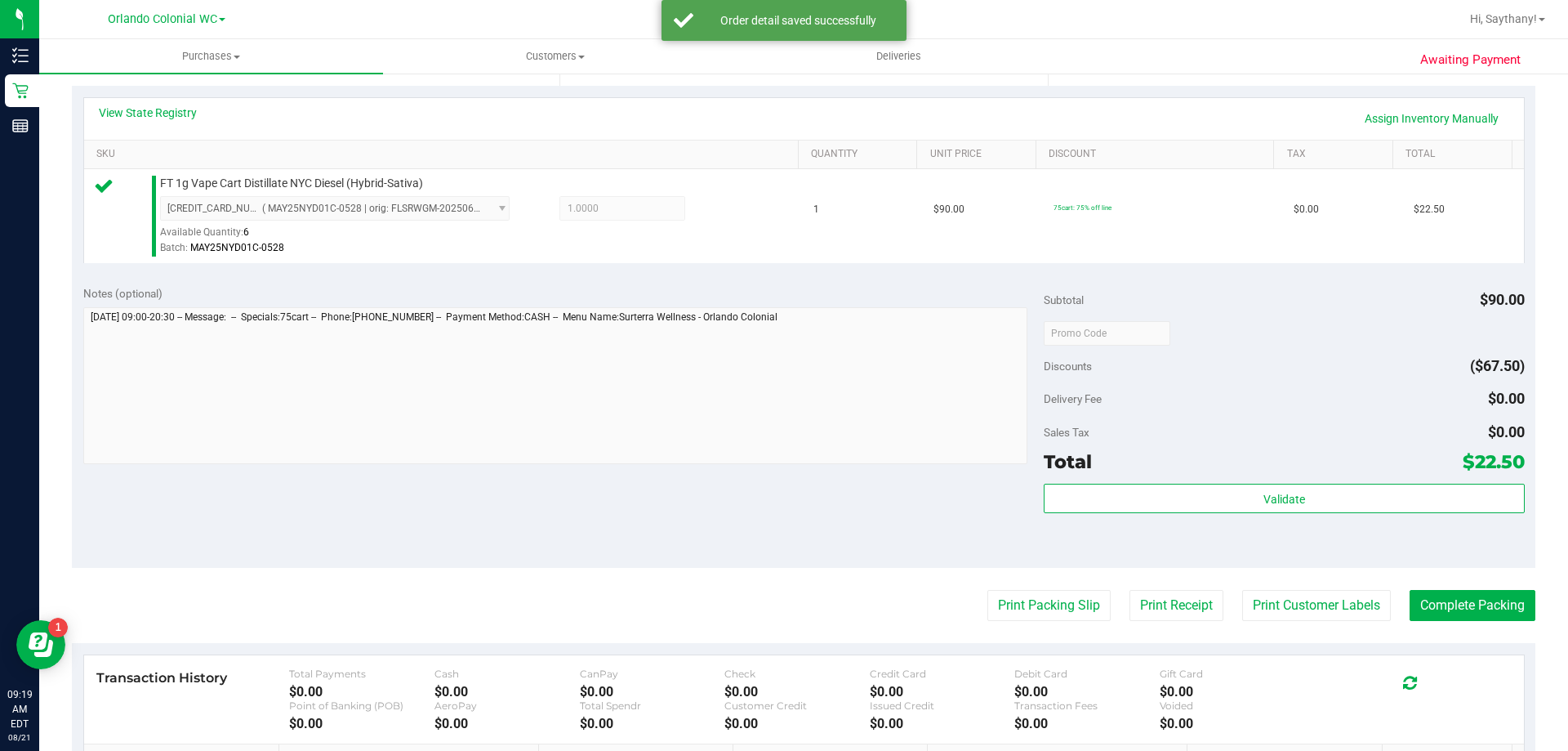
scroll to position [399, 0]
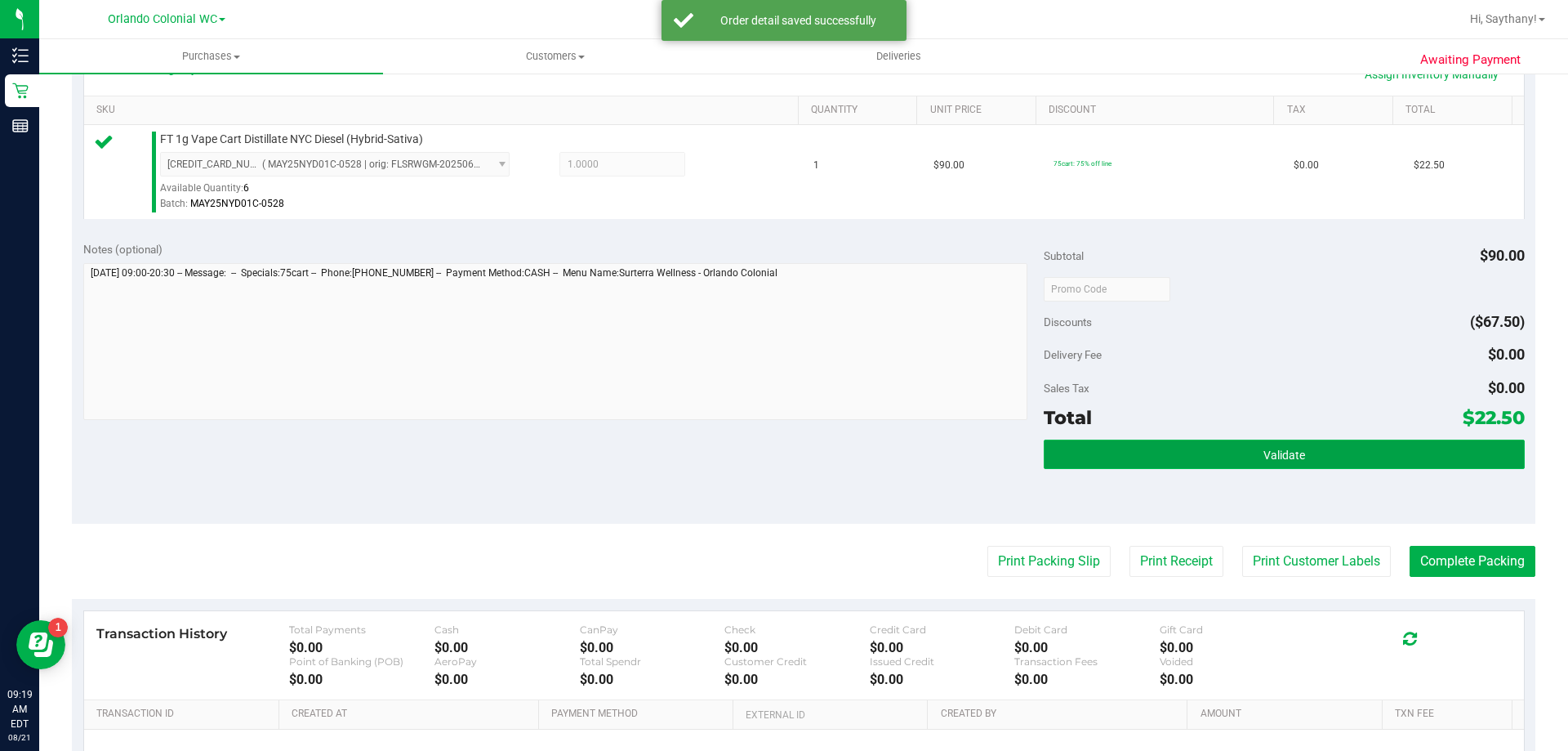
click at [1397, 457] on button "Validate" at bounding box center [1283, 453] width 480 height 29
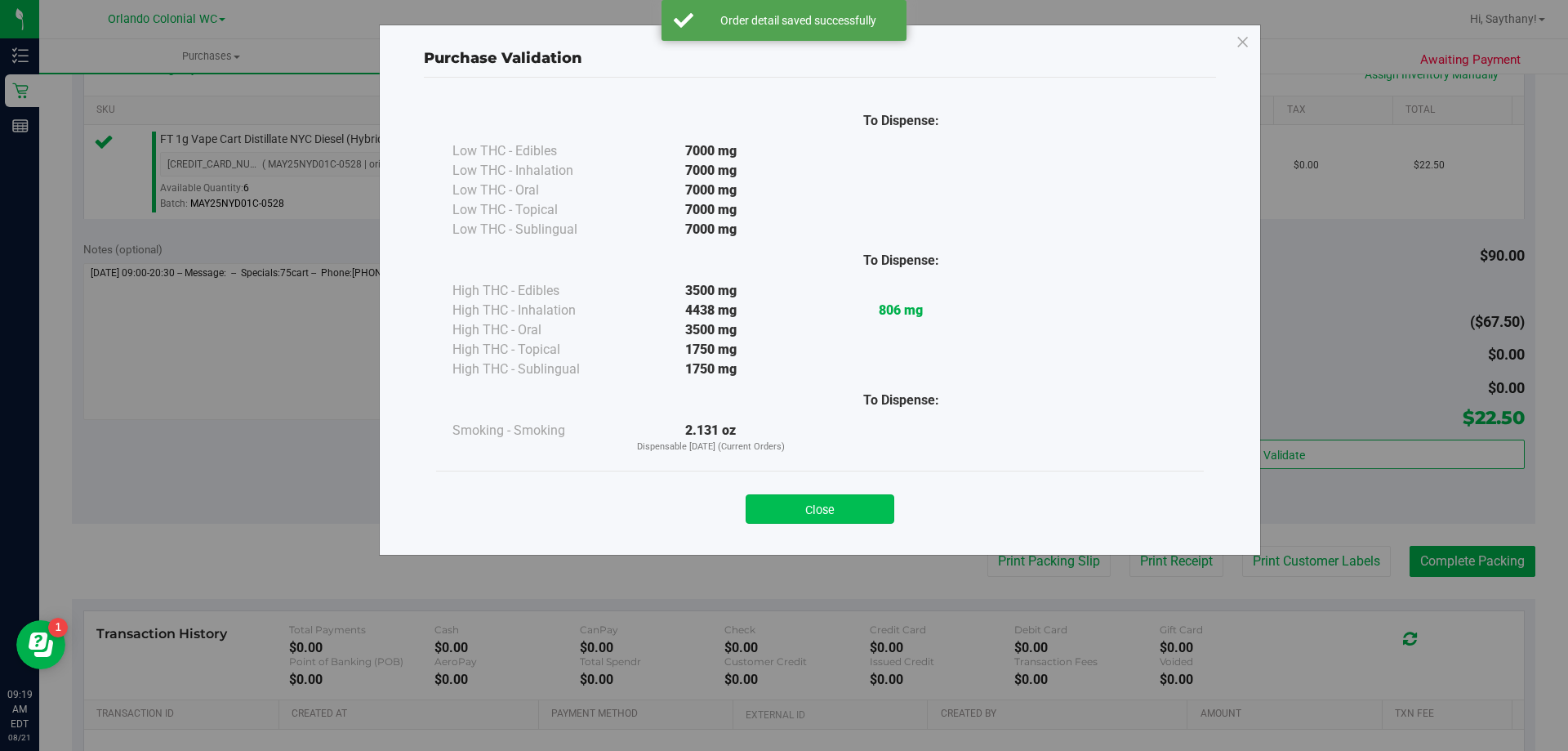
click at [791, 511] on button "Close" at bounding box center [820, 508] width 149 height 29
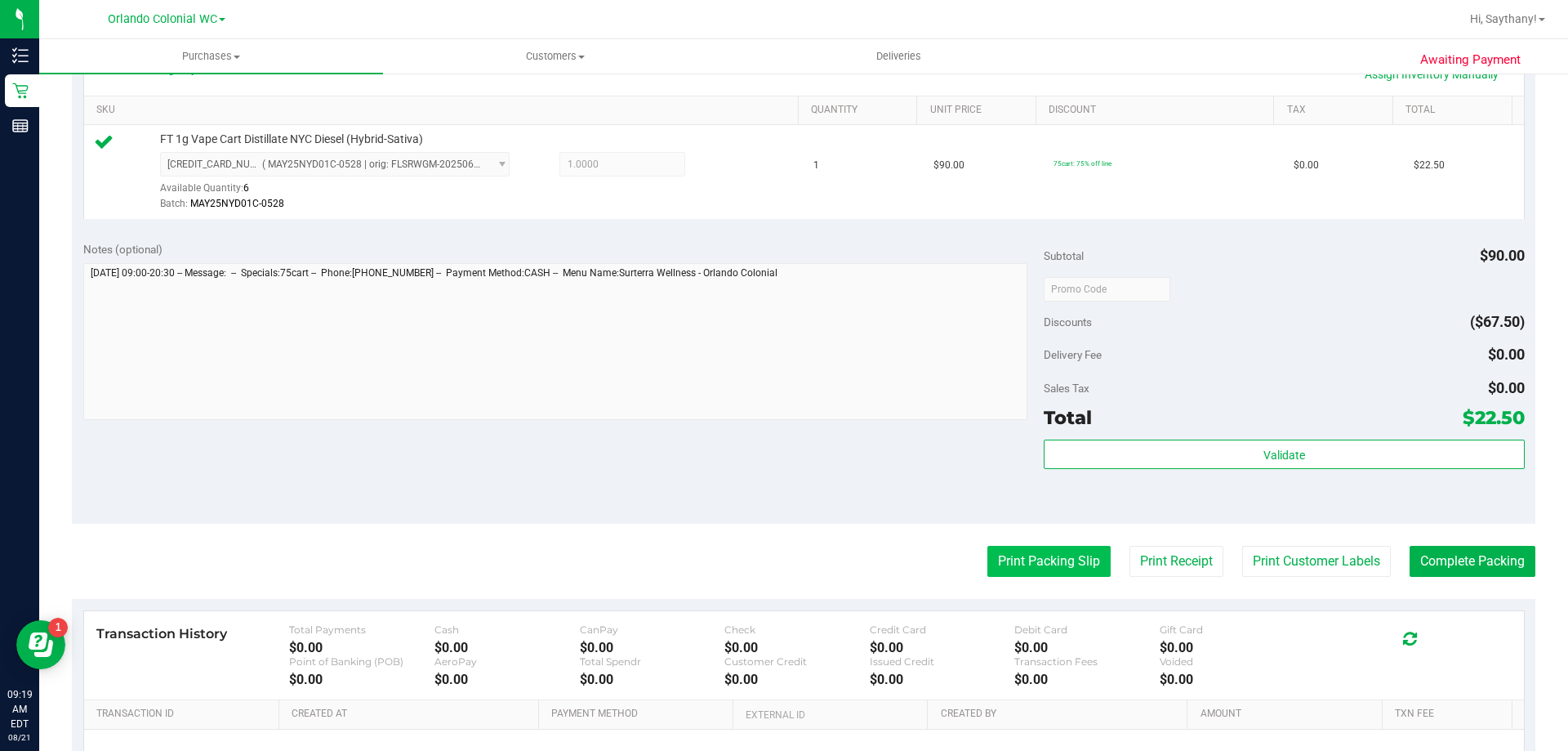
click at [1040, 572] on button "Print Packing Slip" at bounding box center [1049, 560] width 123 height 31
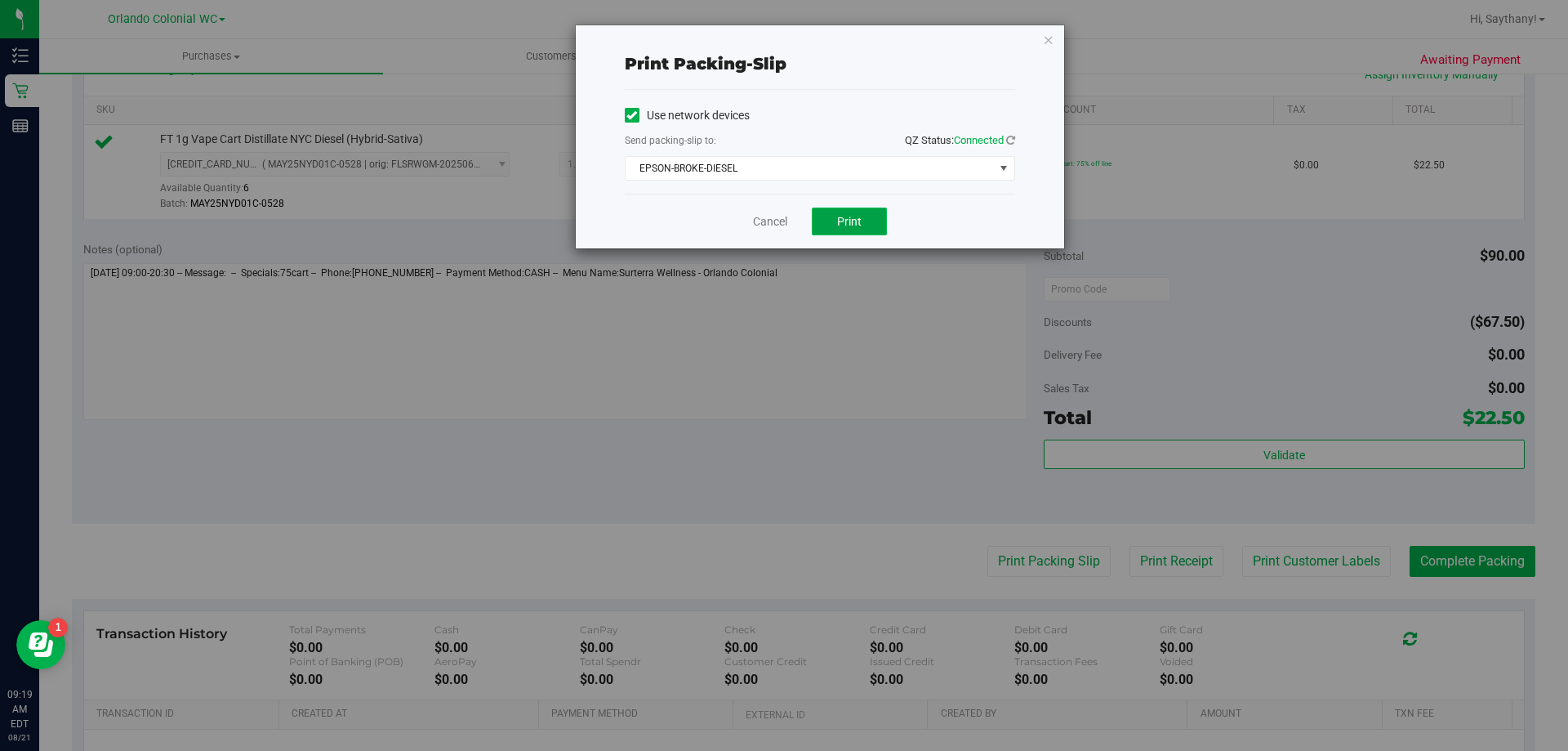
click at [858, 227] on button "Print" at bounding box center [850, 222] width 75 height 28
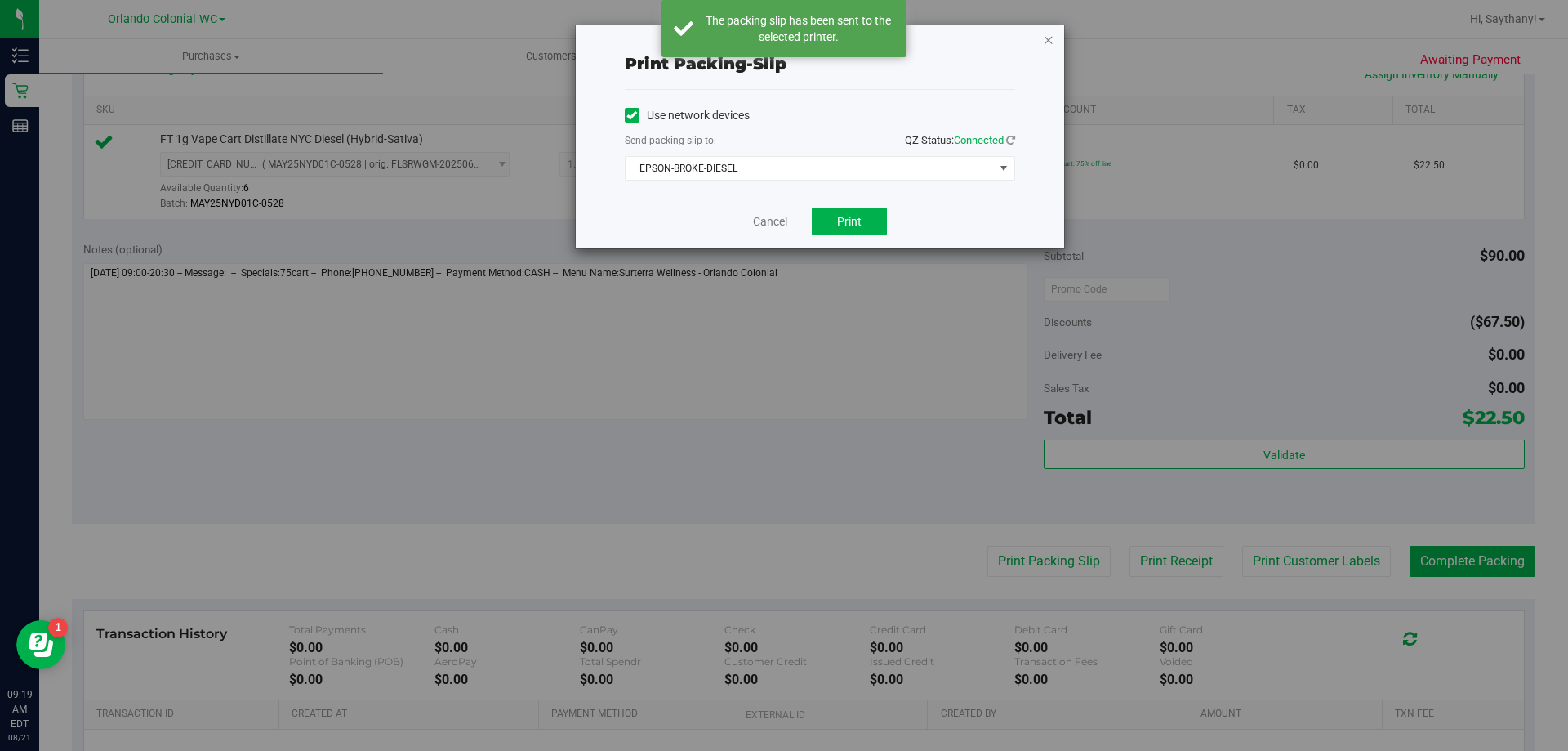
click at [1048, 32] on icon "button" at bounding box center [1049, 39] width 11 height 20
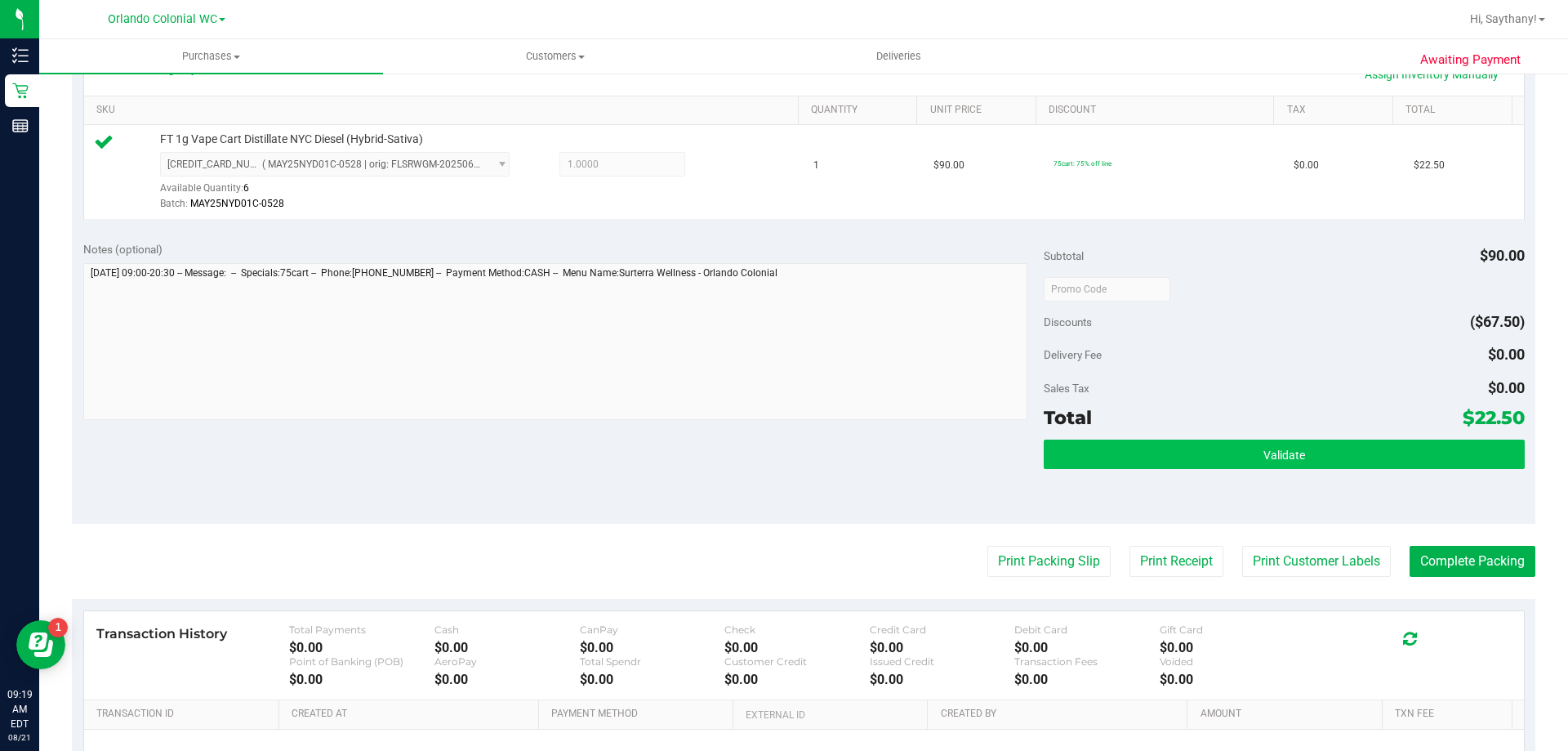
click at [1363, 446] on button "Validate" at bounding box center [1283, 453] width 480 height 29
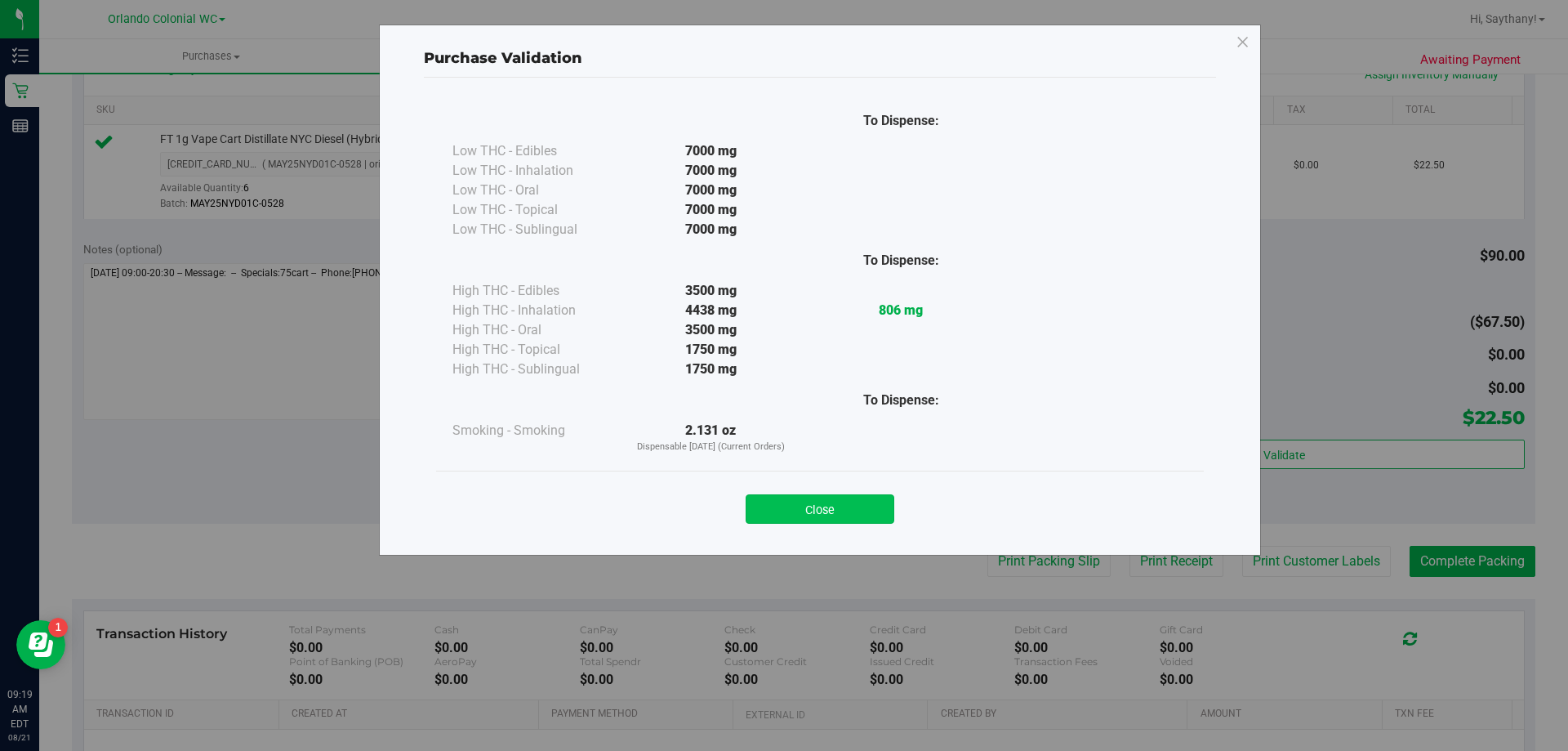
click at [800, 498] on button "Close" at bounding box center [820, 508] width 149 height 29
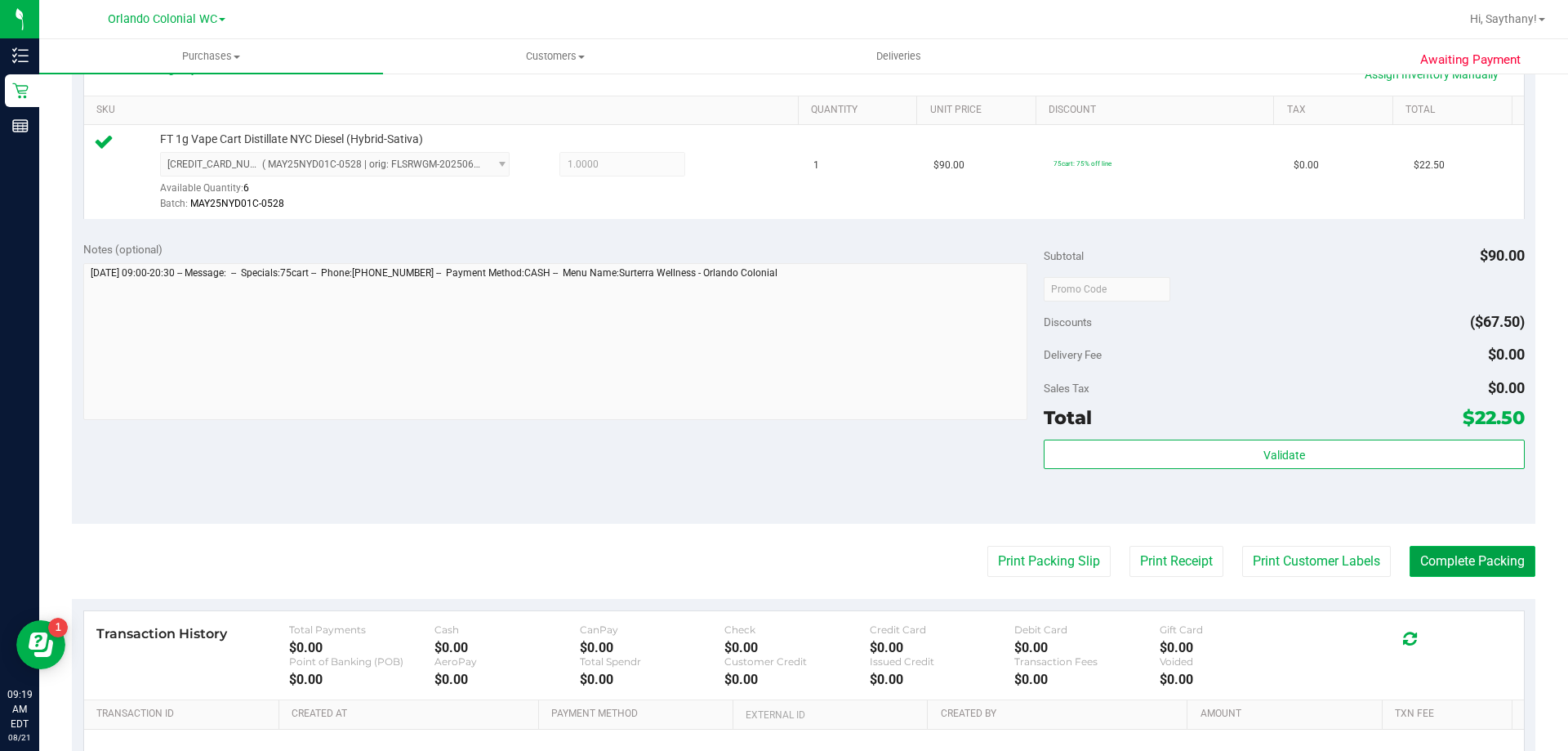
click at [1478, 558] on button "Complete Packing" at bounding box center [1473, 560] width 126 height 31
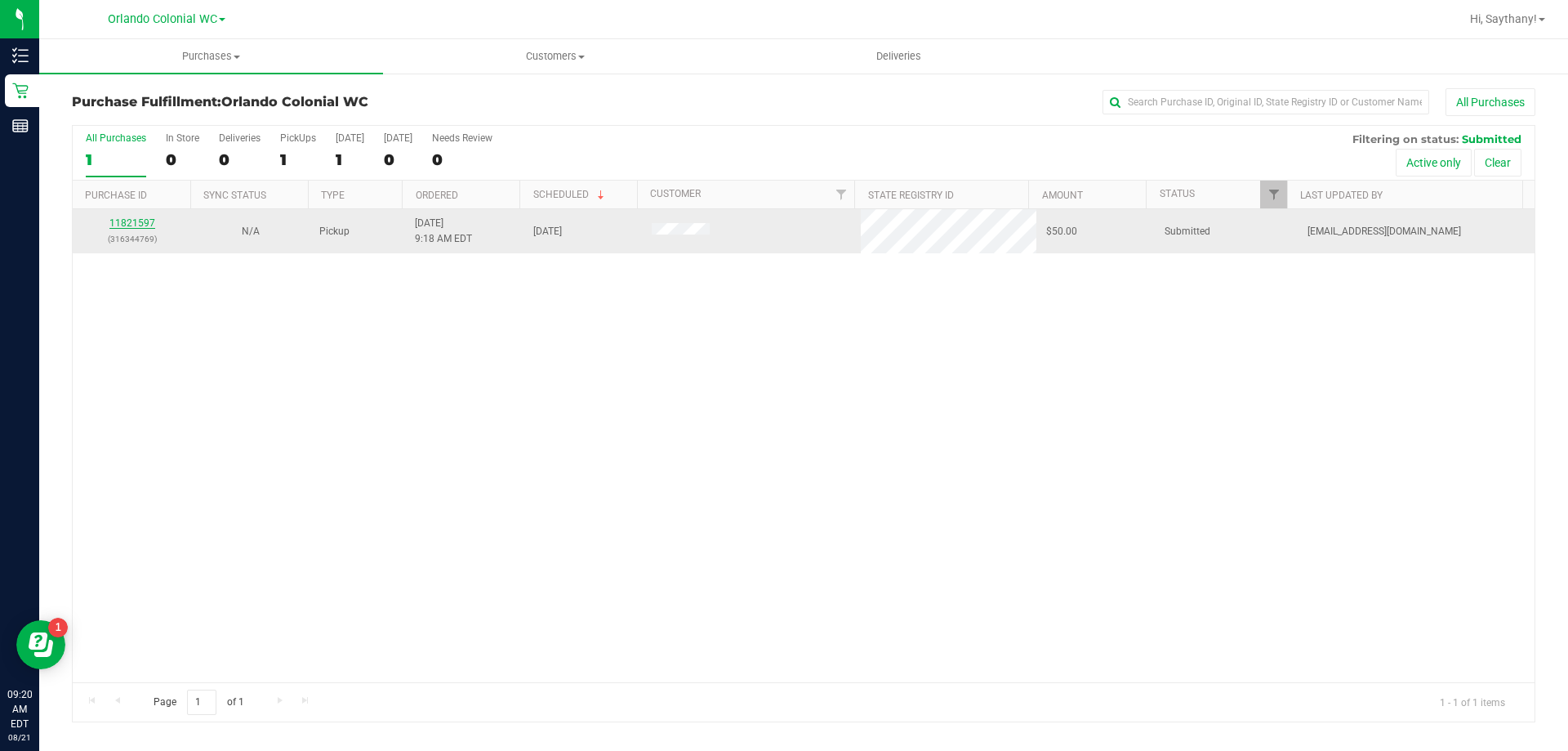
click at [124, 217] on link "11821597" at bounding box center [132, 223] width 46 height 11
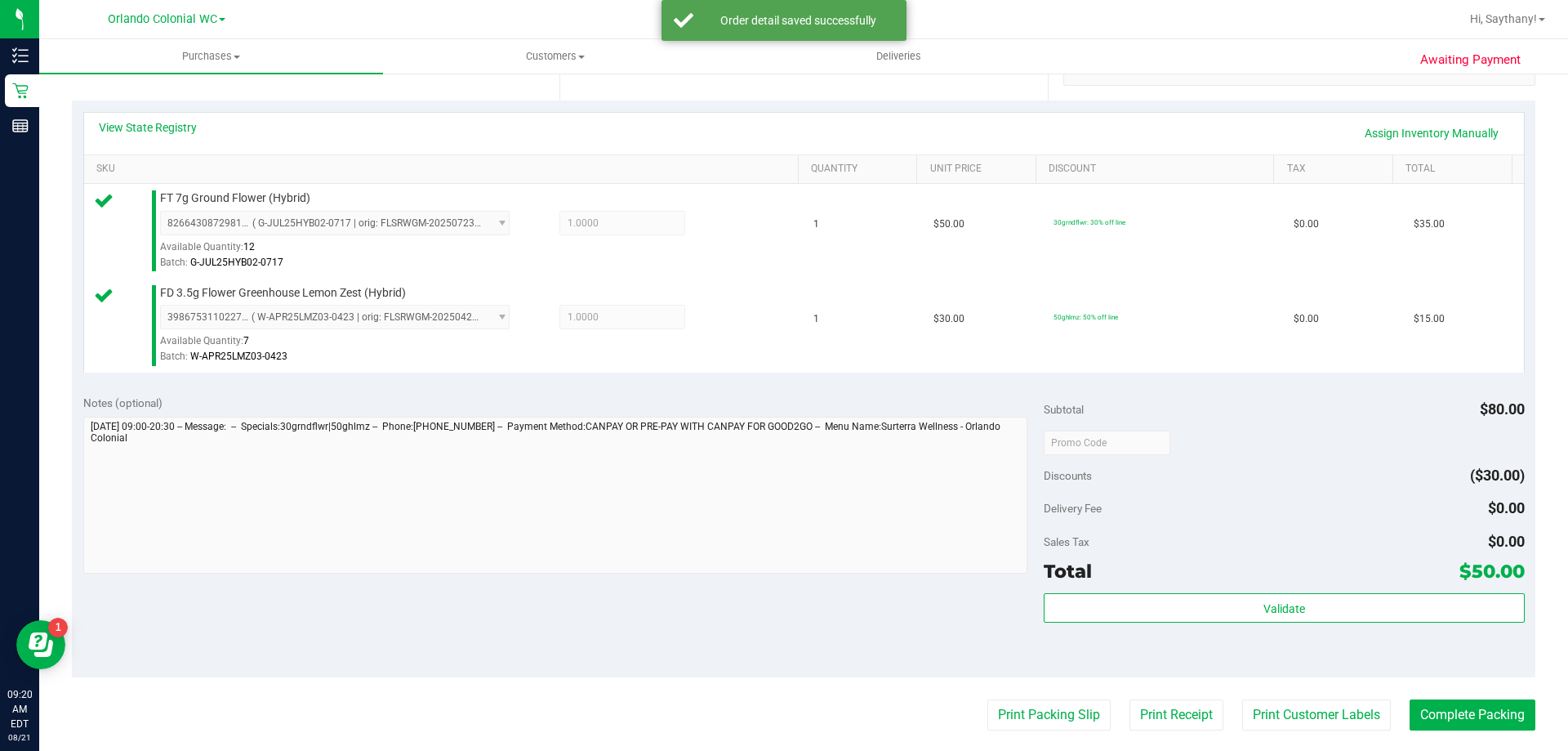
scroll to position [415, 0]
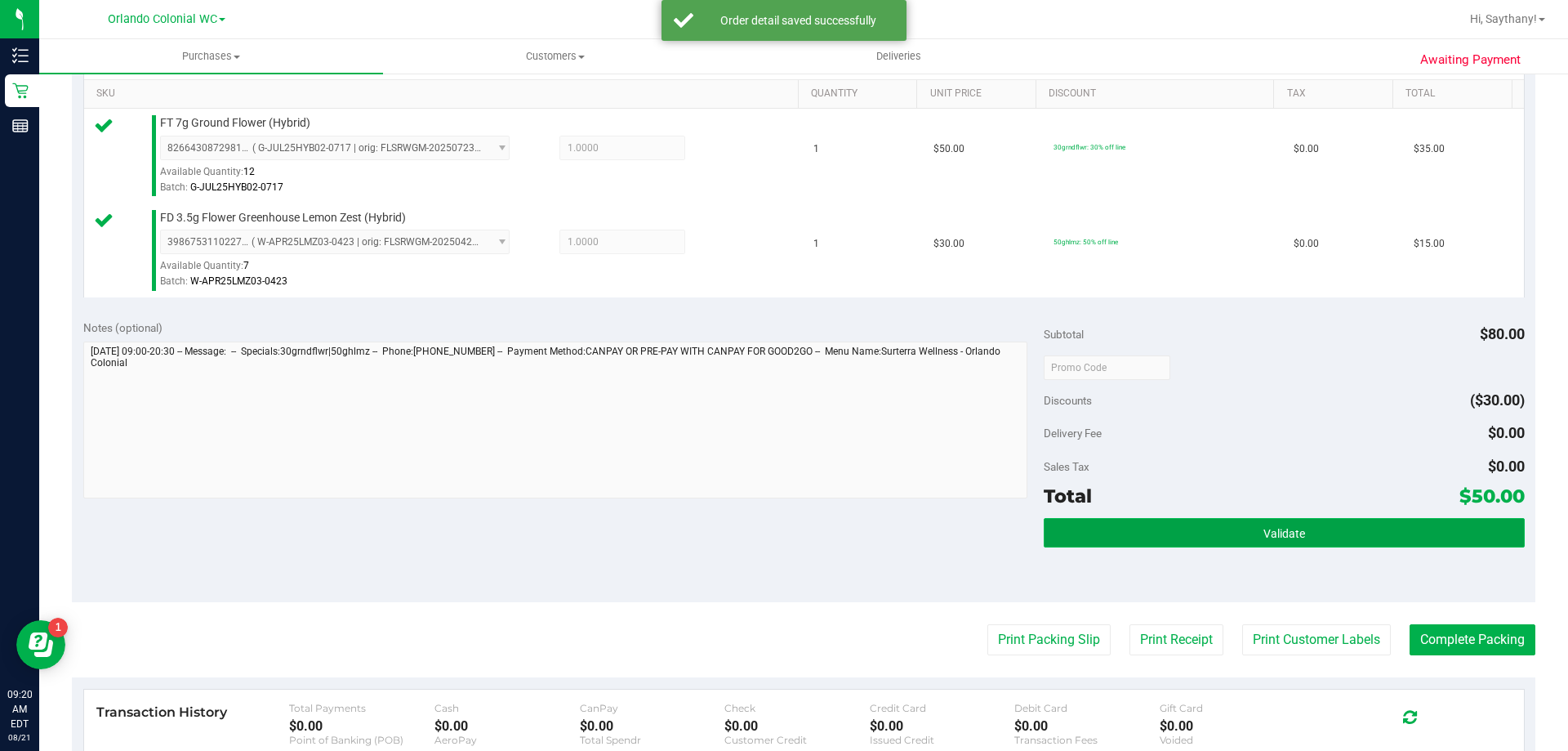
click at [1409, 542] on button "Validate" at bounding box center [1283, 532] width 480 height 29
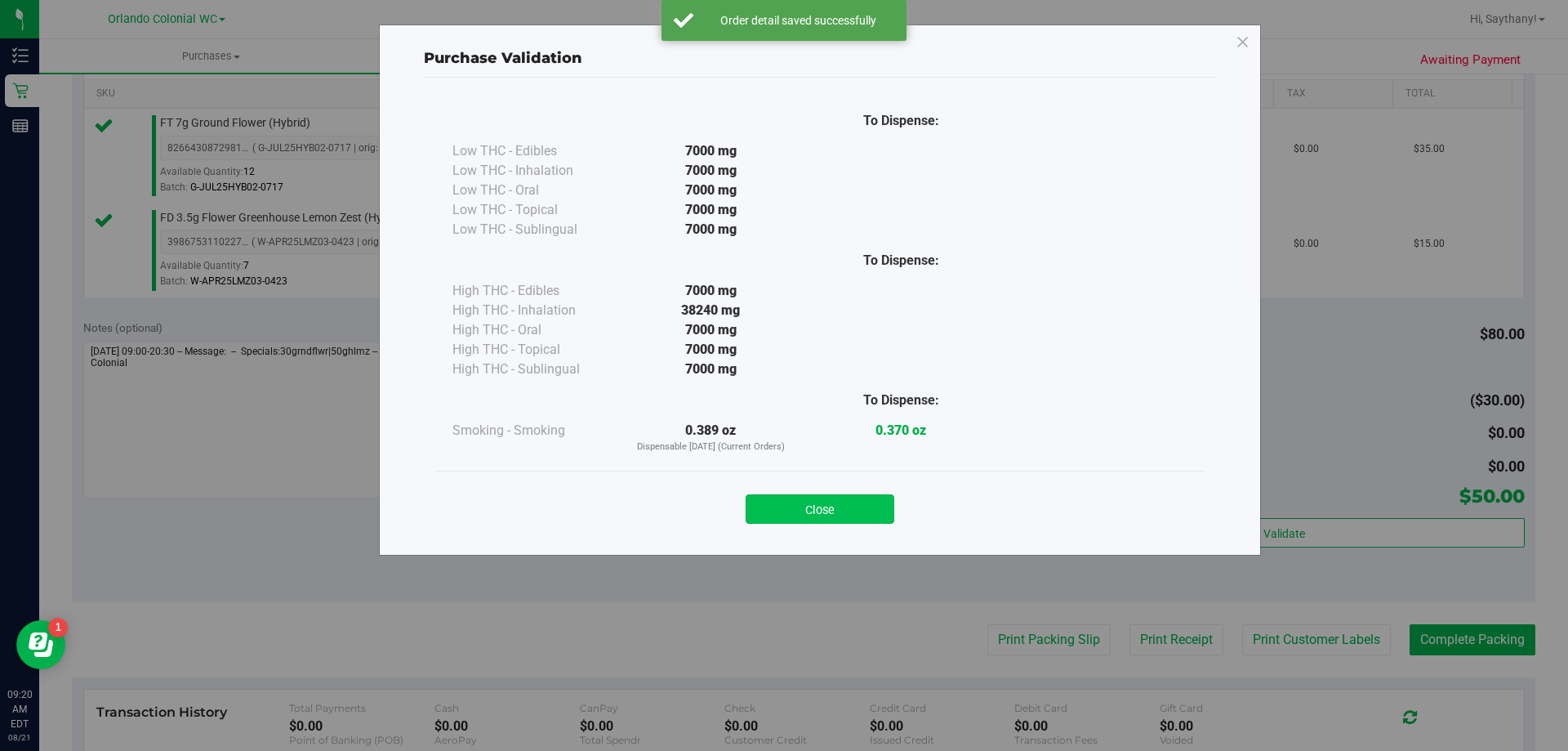
click at [816, 513] on button "Close" at bounding box center [820, 508] width 149 height 29
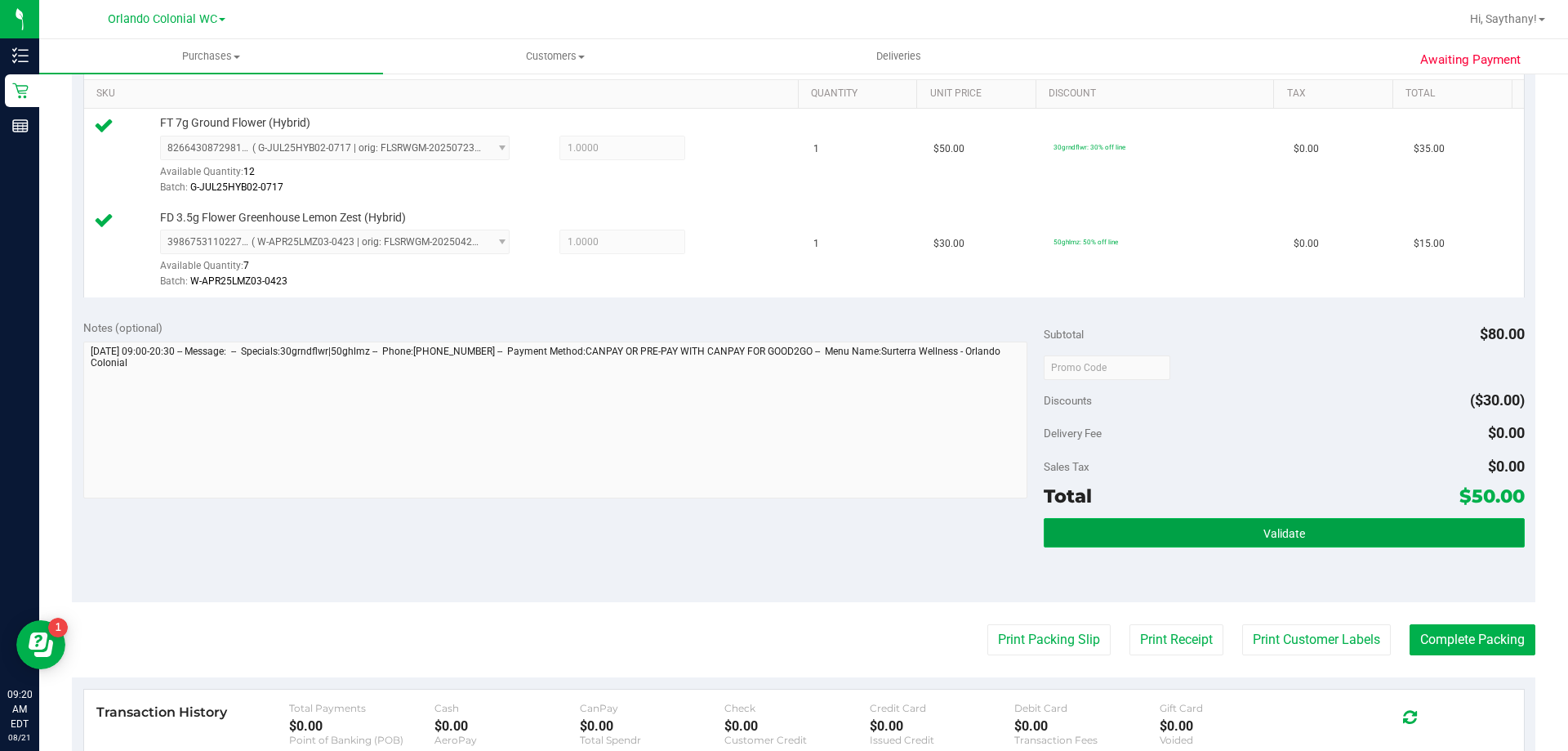
click at [1354, 545] on button "Validate" at bounding box center [1283, 532] width 480 height 29
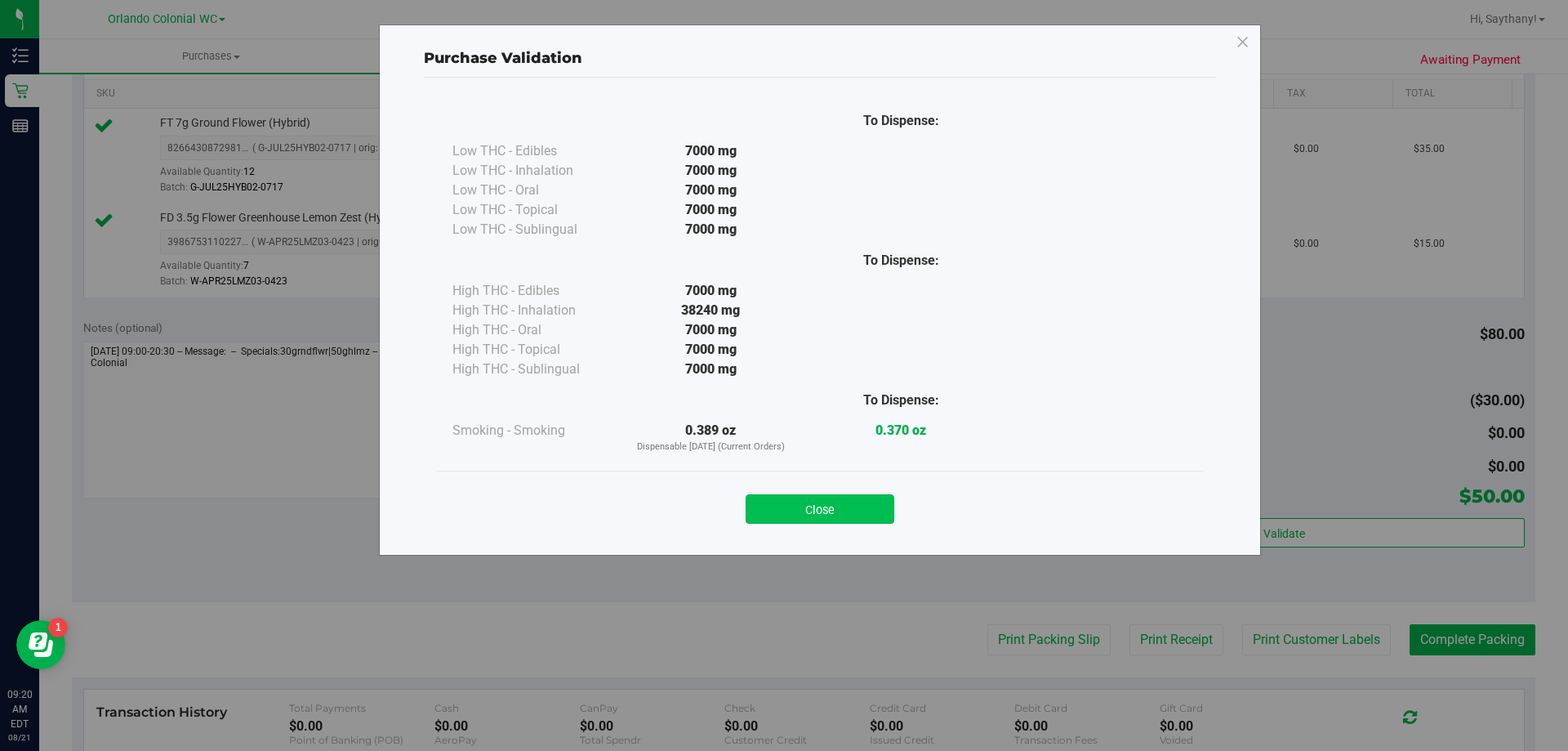
click at [771, 519] on button "Close" at bounding box center [820, 508] width 149 height 29
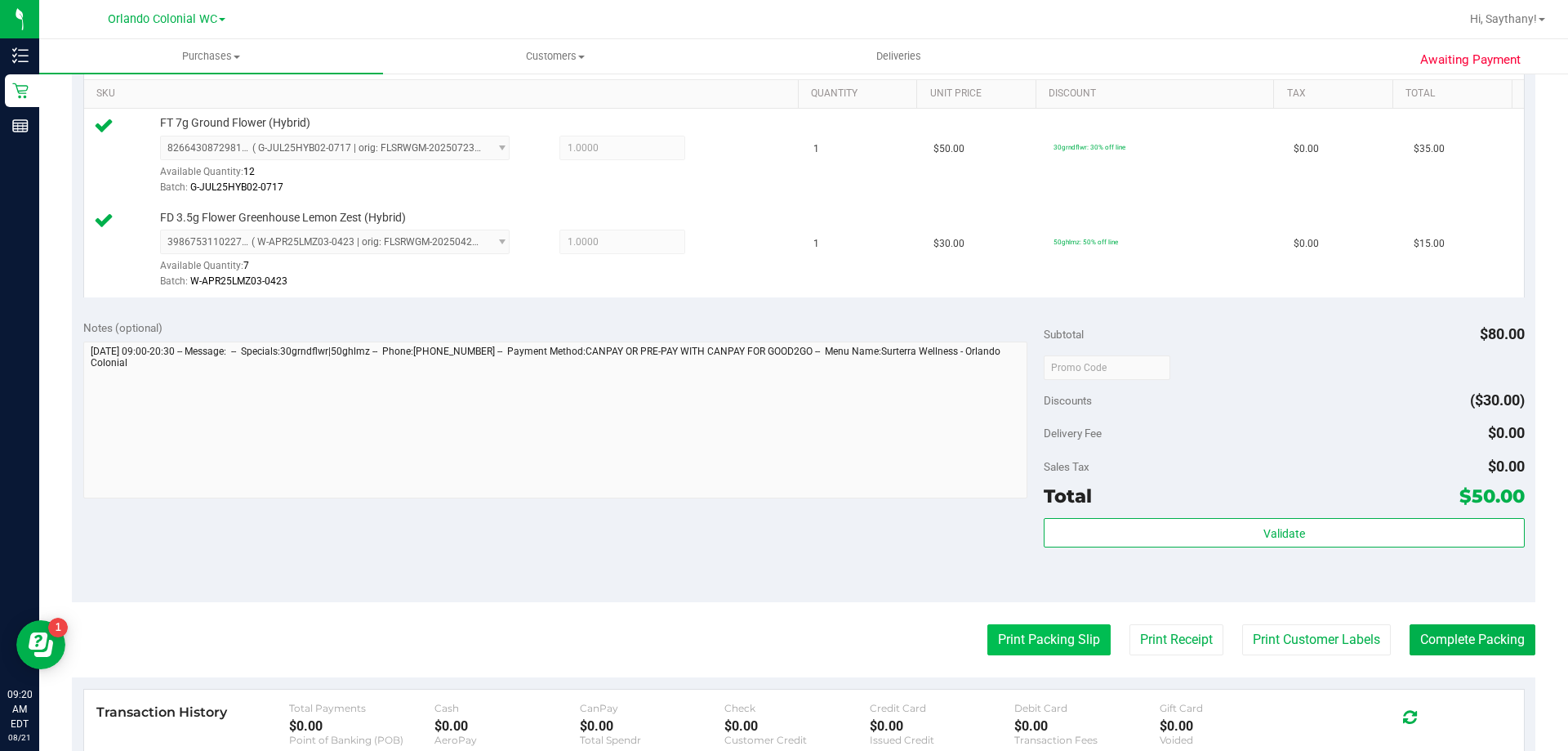
click at [1037, 653] on button "Print Packing Slip" at bounding box center [1049, 639] width 123 height 31
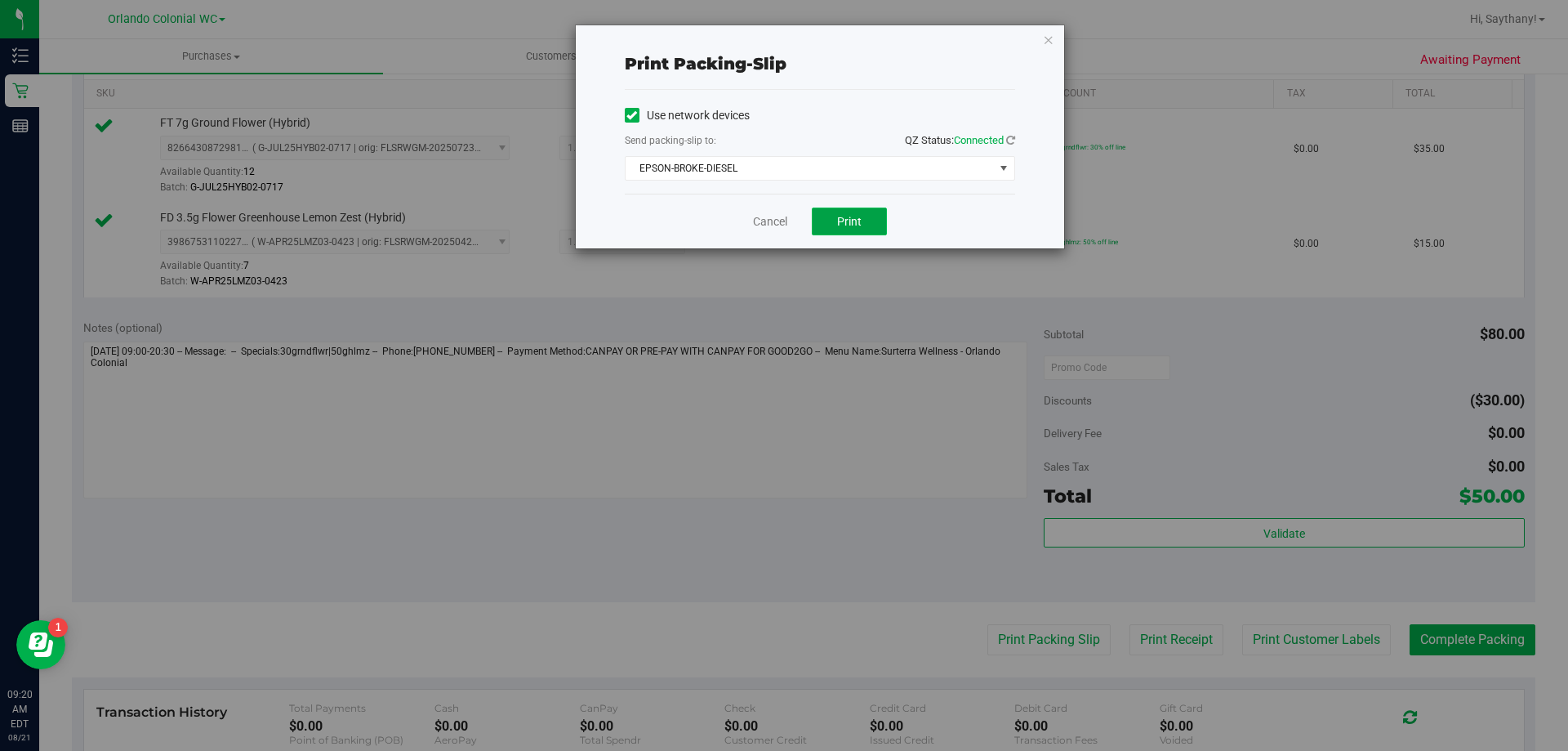
click at [845, 211] on button "Print" at bounding box center [850, 222] width 75 height 28
click at [1048, 34] on icon "button" at bounding box center [1049, 39] width 11 height 20
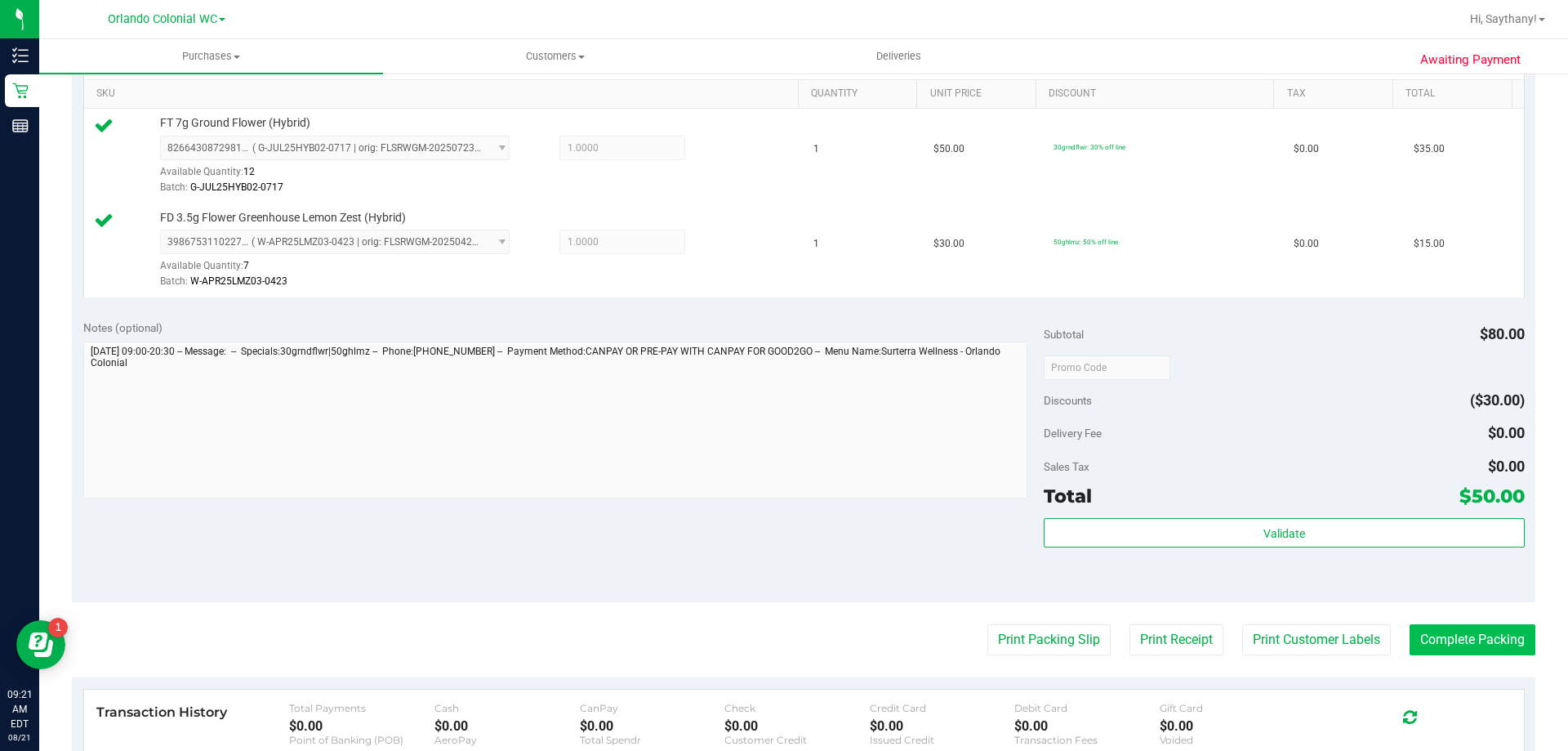
click at [1482, 634] on button "Complete Packing" at bounding box center [1473, 639] width 126 height 31
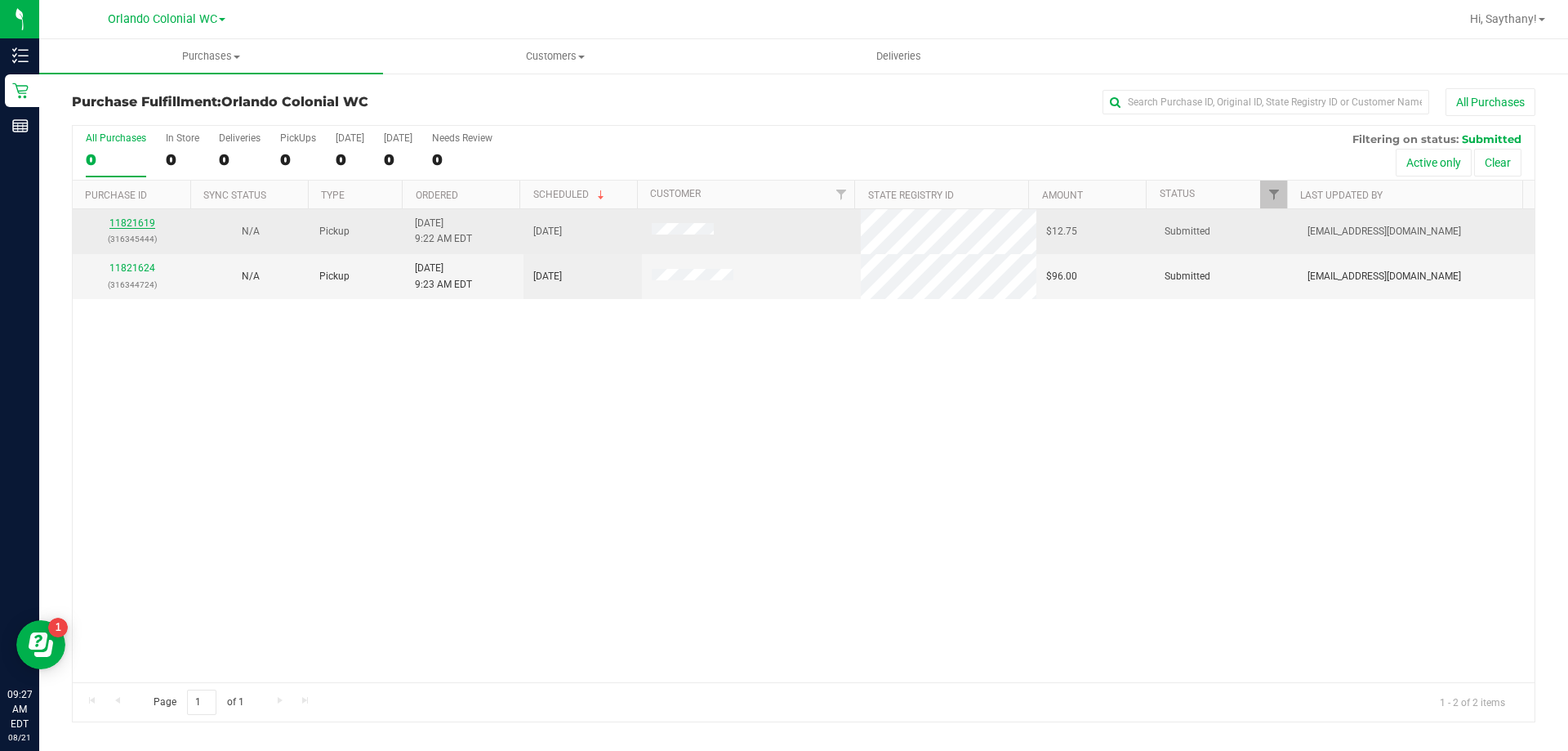
click at [138, 225] on link "11821619" at bounding box center [132, 223] width 46 height 11
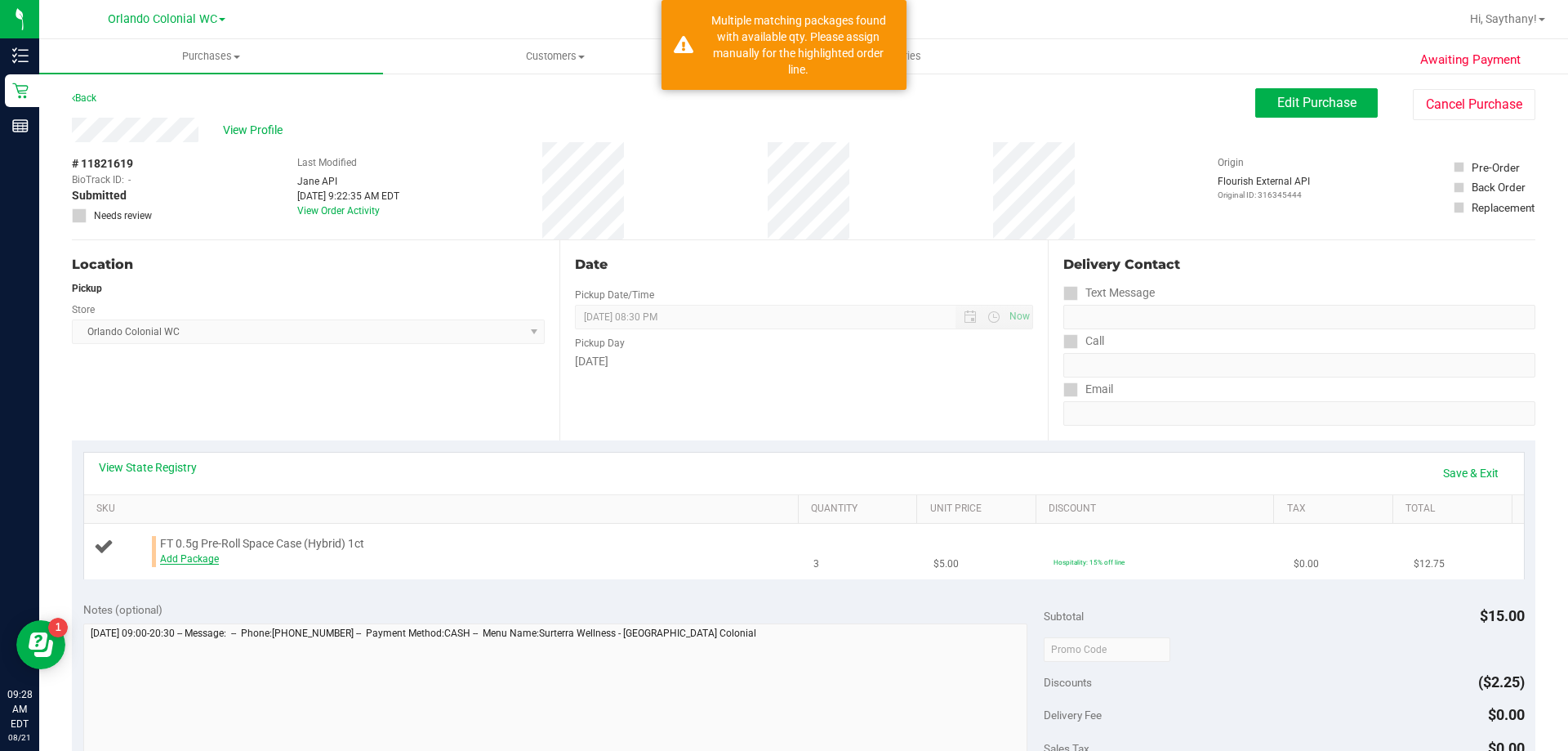
click at [181, 557] on link "Add Package" at bounding box center [189, 558] width 59 height 11
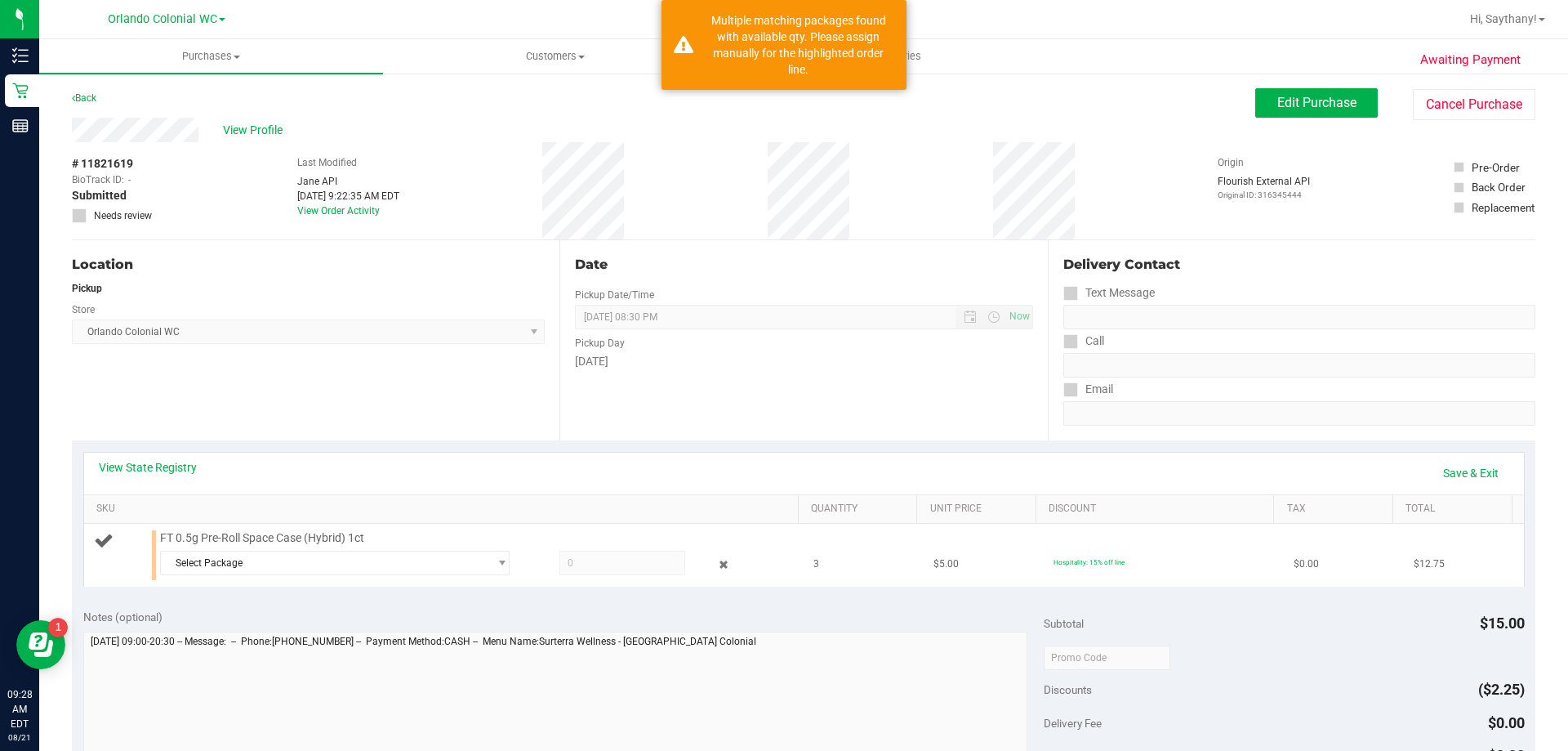
click at [527, 557] on div at bounding box center [606, 563] width 158 height 24
click at [496, 556] on span "select" at bounding box center [501, 563] width 12 height 13
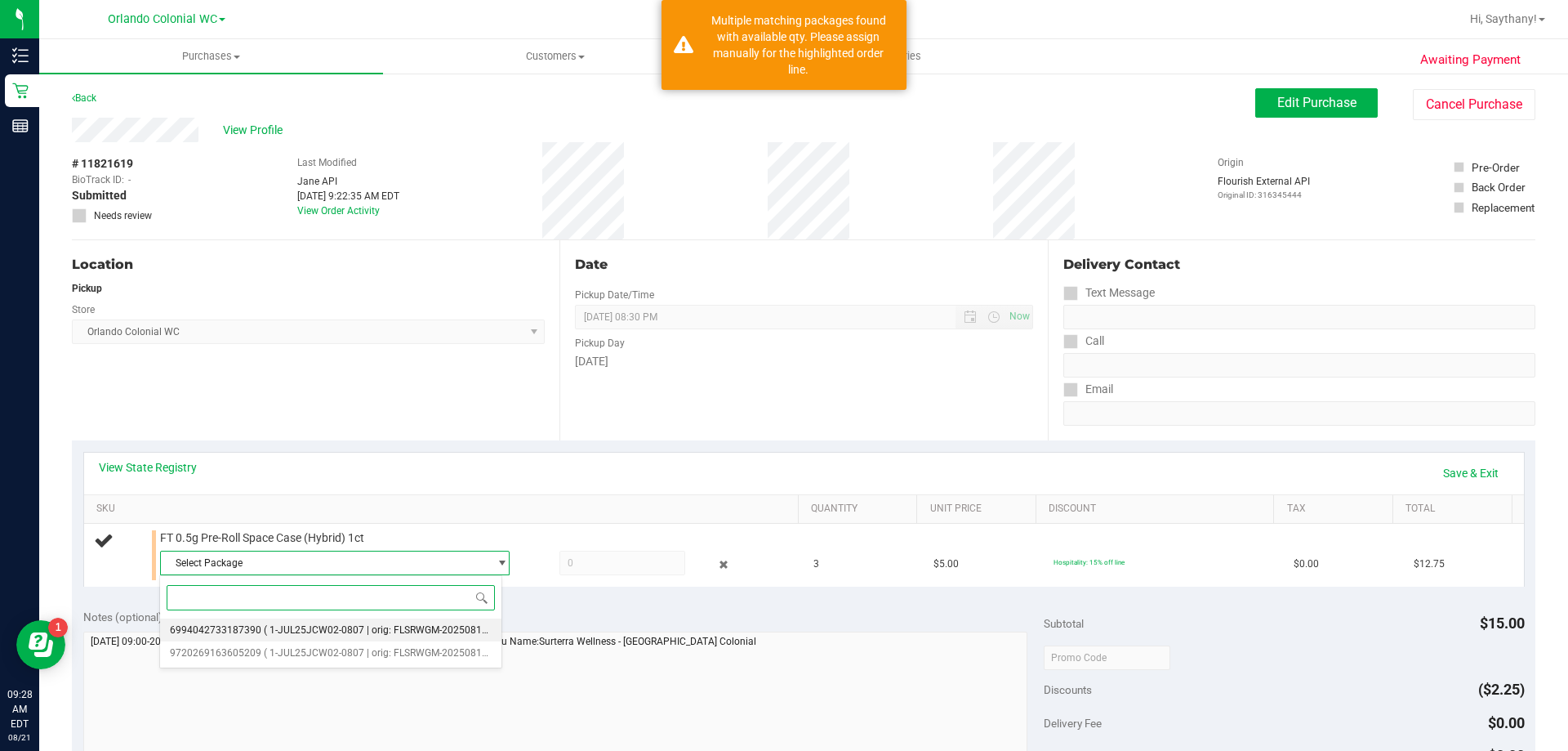
click at [433, 626] on span "( 1-JUL25JCW02-0807 | orig: FLSRWGM-20250813-814 )" at bounding box center [388, 630] width 249 height 11
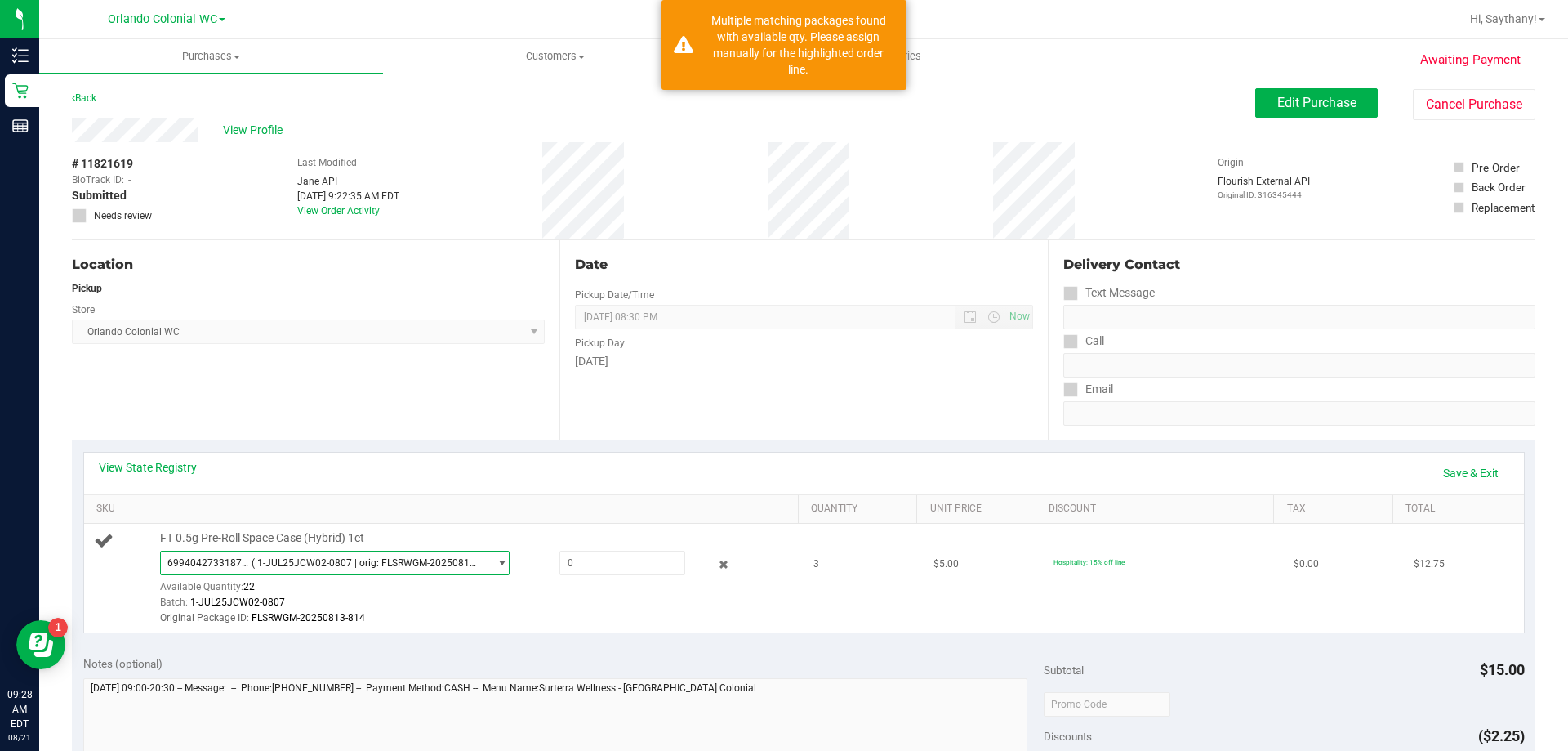
click at [465, 564] on span "( 1-JUL25JCW02-0807 | orig: FLSRWGM-20250813-814 )" at bounding box center [367, 563] width 229 height 11
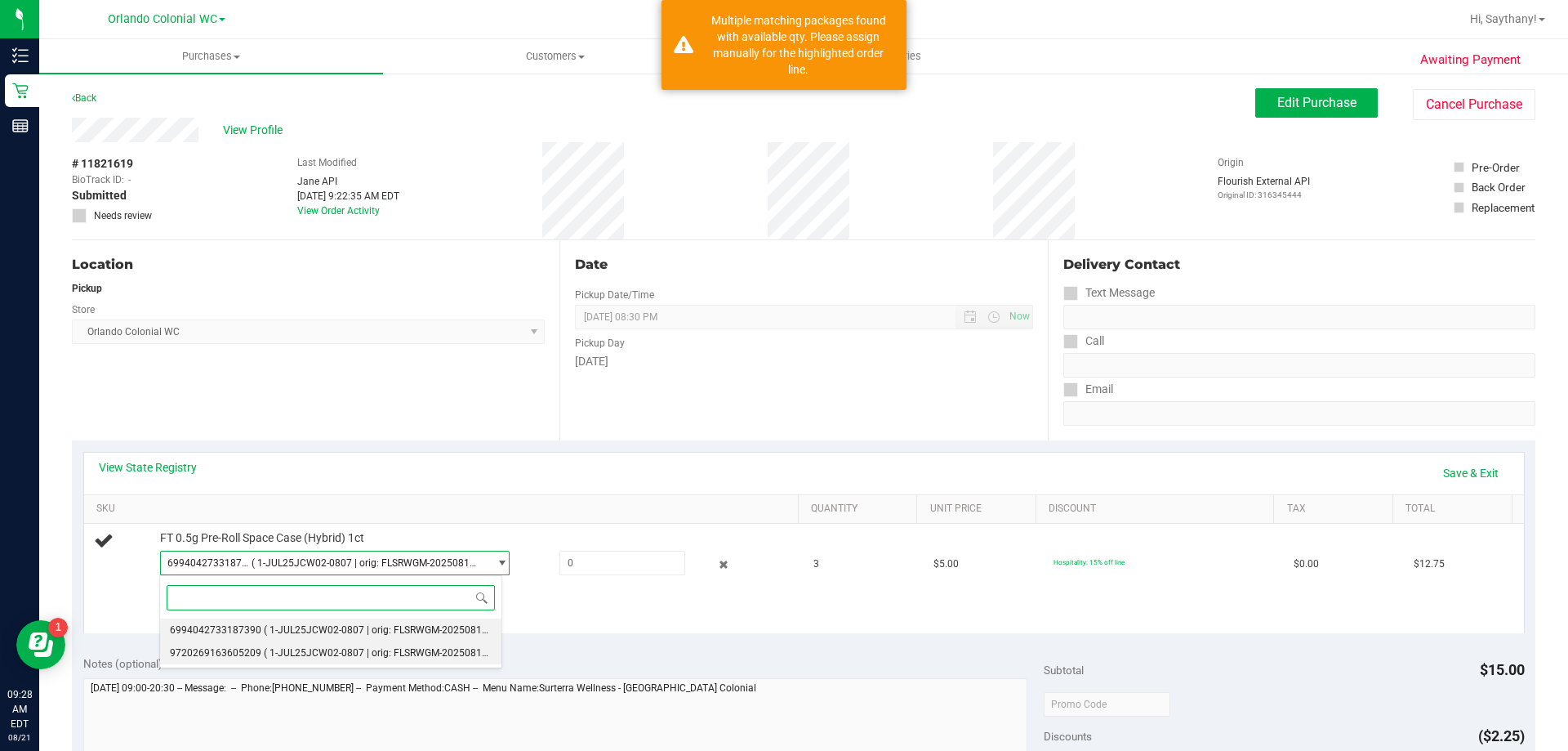
click at [466, 657] on span "( 1-JUL25JCW02-0807 | orig: FLSRWGM-20250813-884 )" at bounding box center [388, 652] width 249 height 11
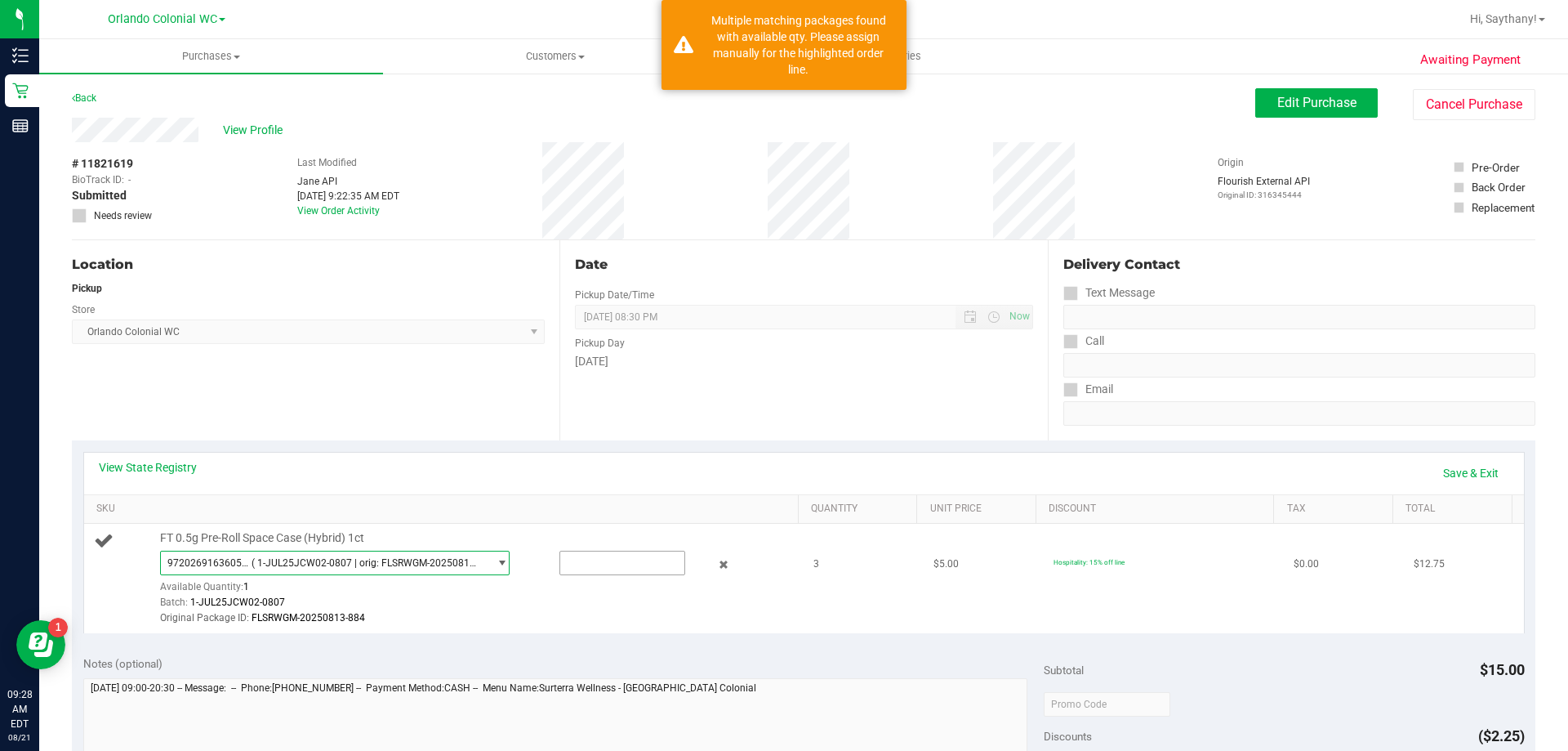
click at [608, 563] on input "text" at bounding box center [622, 563] width 124 height 23
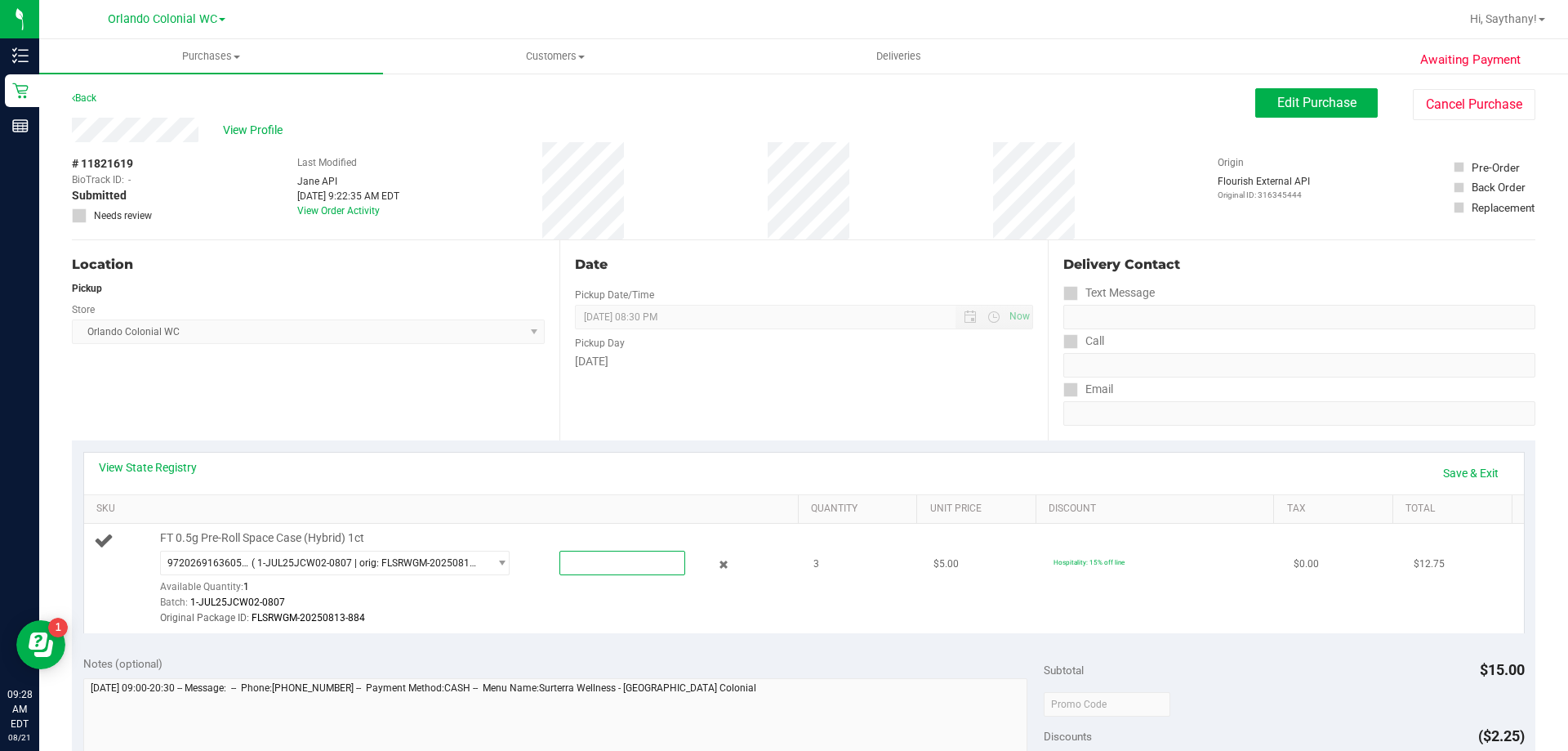
type input "1"
type input "1.0000"
click at [1027, 470] on div "View State Registry Save & Exit" at bounding box center [804, 473] width 1411 height 28
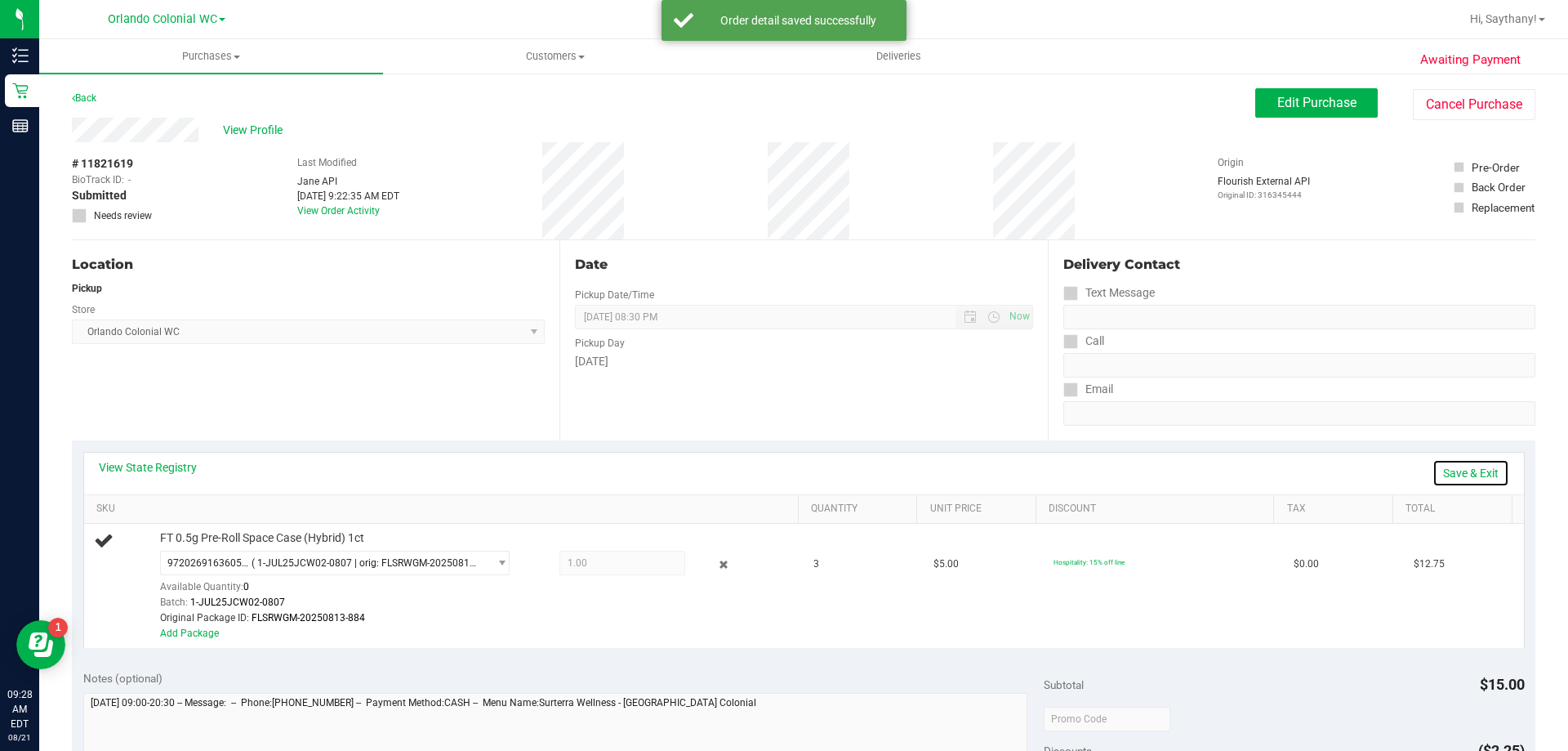
click at [1460, 474] on link "Save & Exit" at bounding box center [1471, 473] width 77 height 28
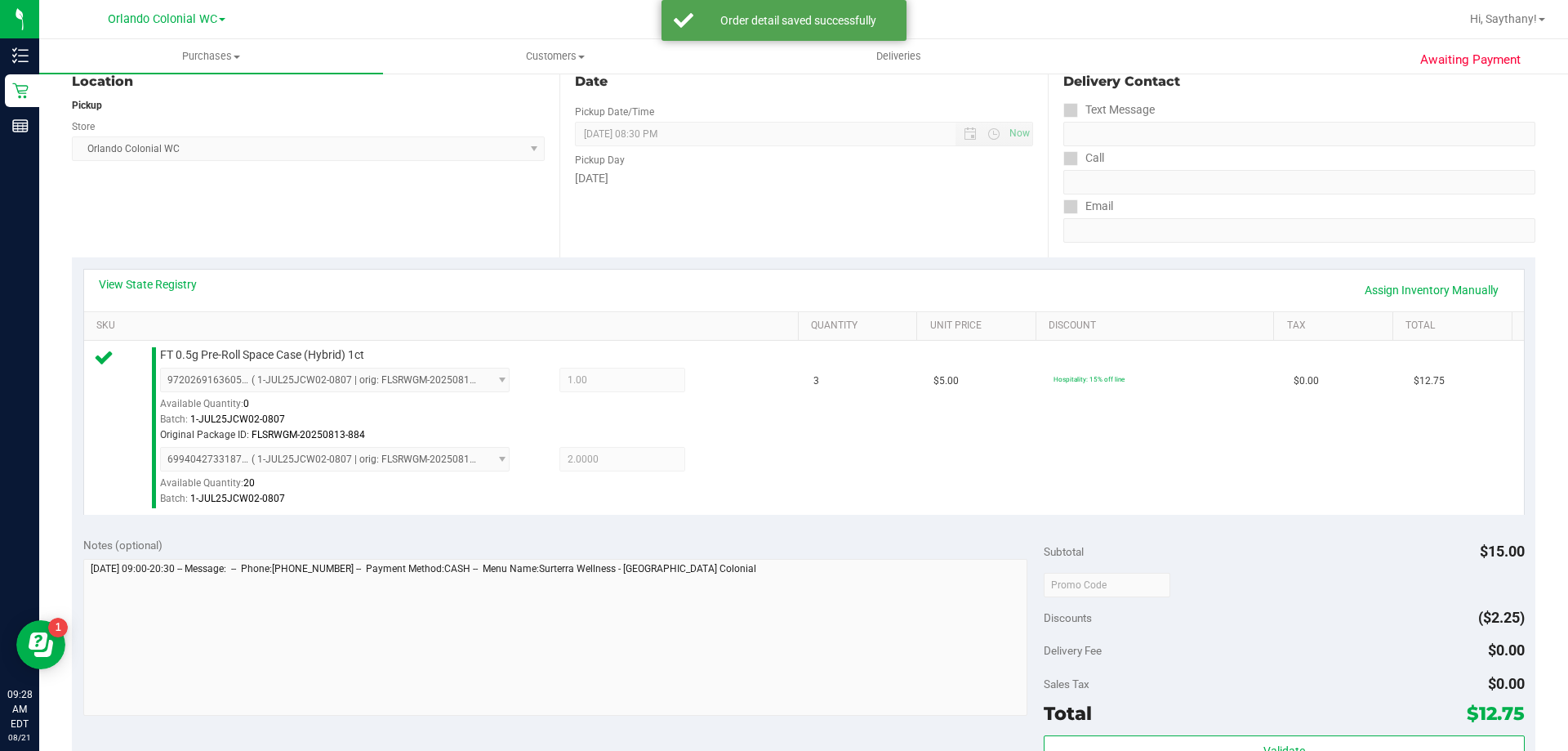
scroll to position [446, 0]
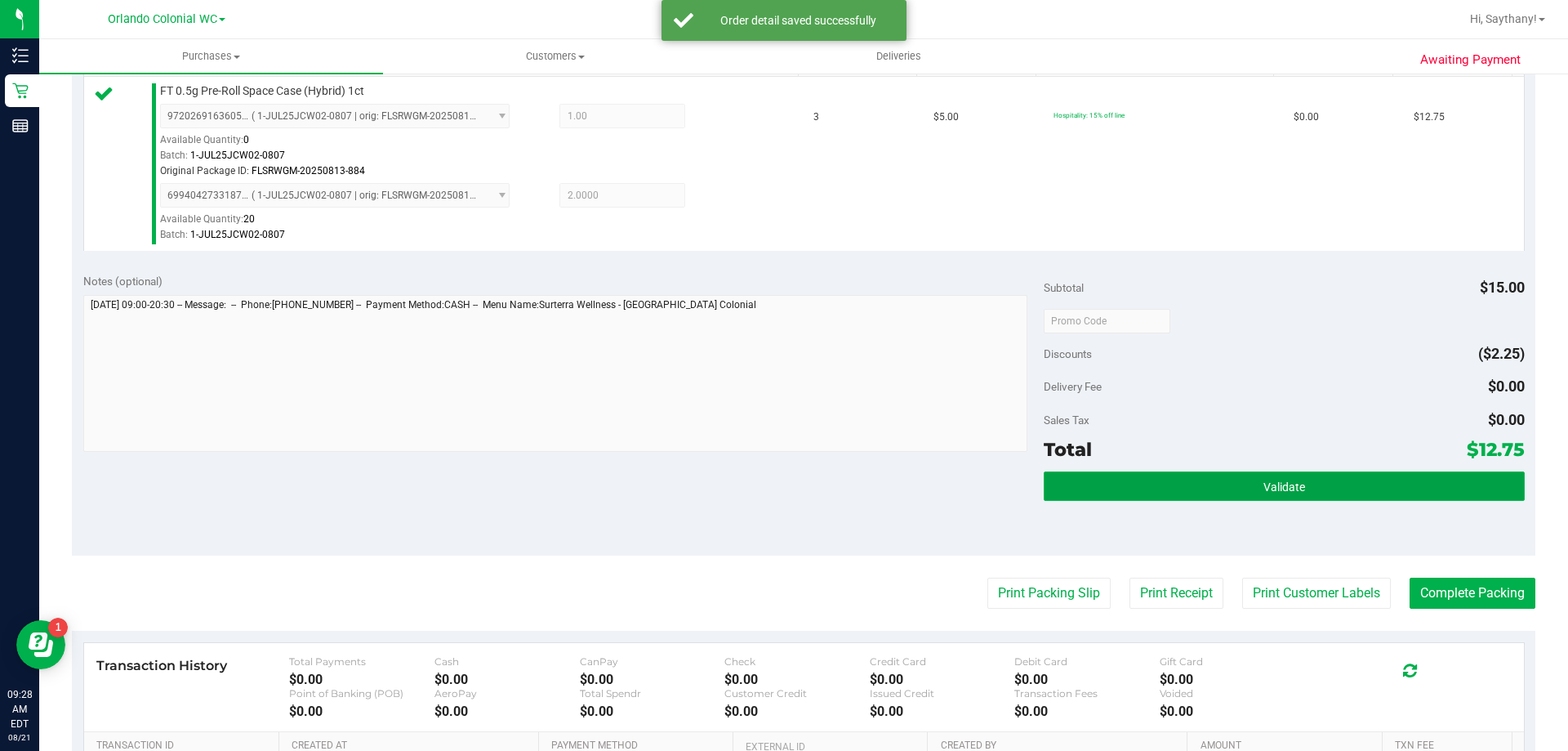
click at [1414, 477] on button "Validate" at bounding box center [1283, 485] width 480 height 29
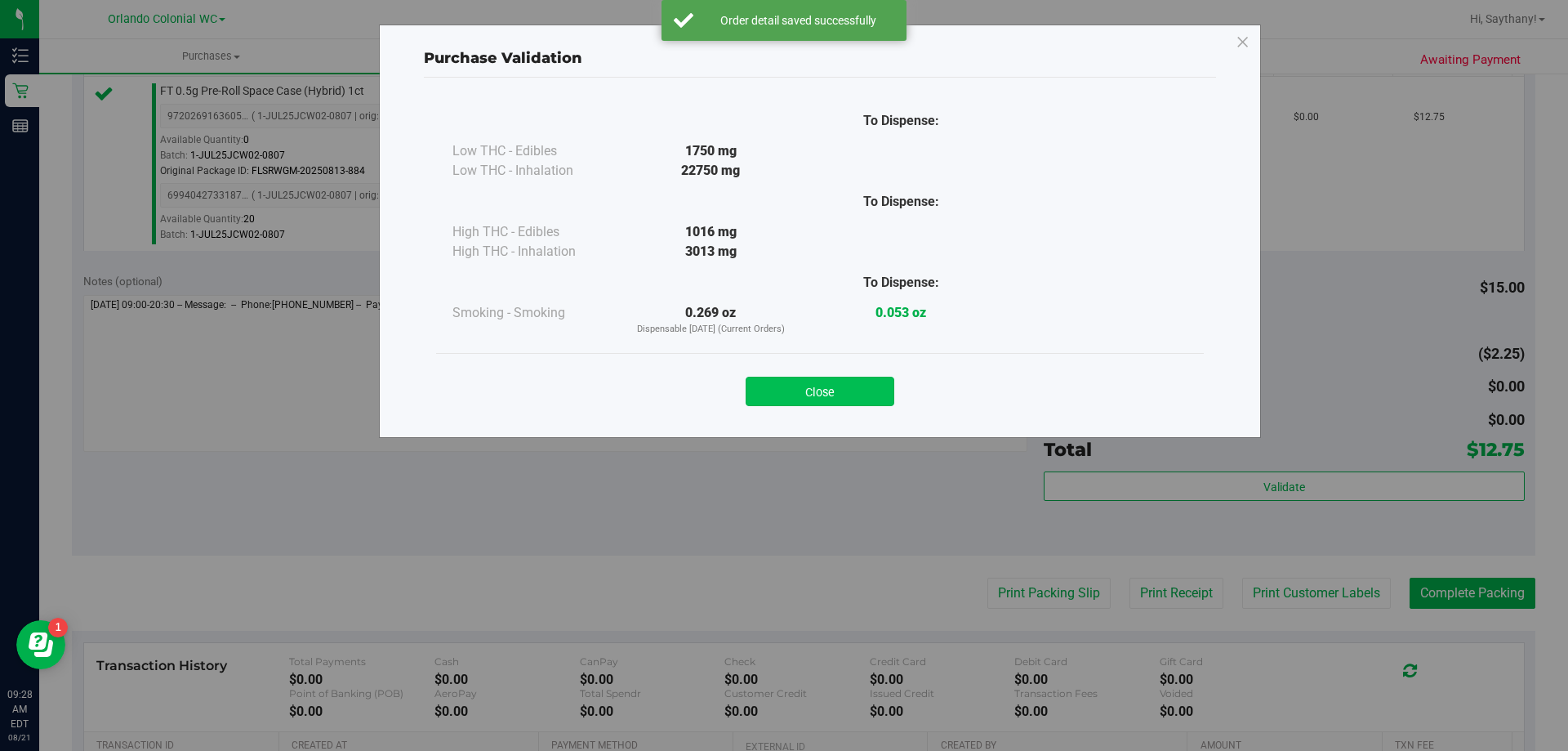
click at [807, 383] on button "Close" at bounding box center [820, 391] width 149 height 29
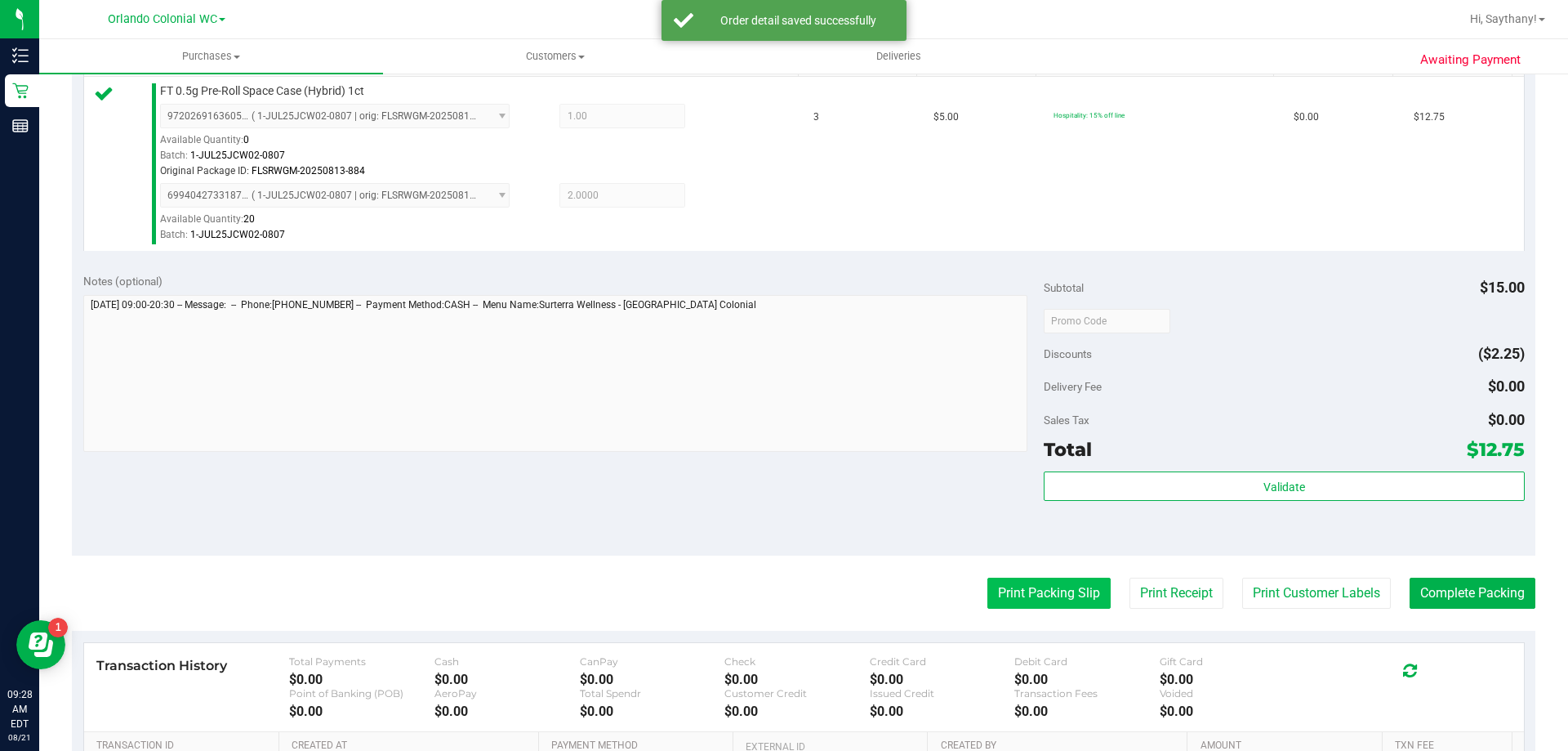
click at [1014, 602] on button "Print Packing Slip" at bounding box center [1049, 592] width 123 height 31
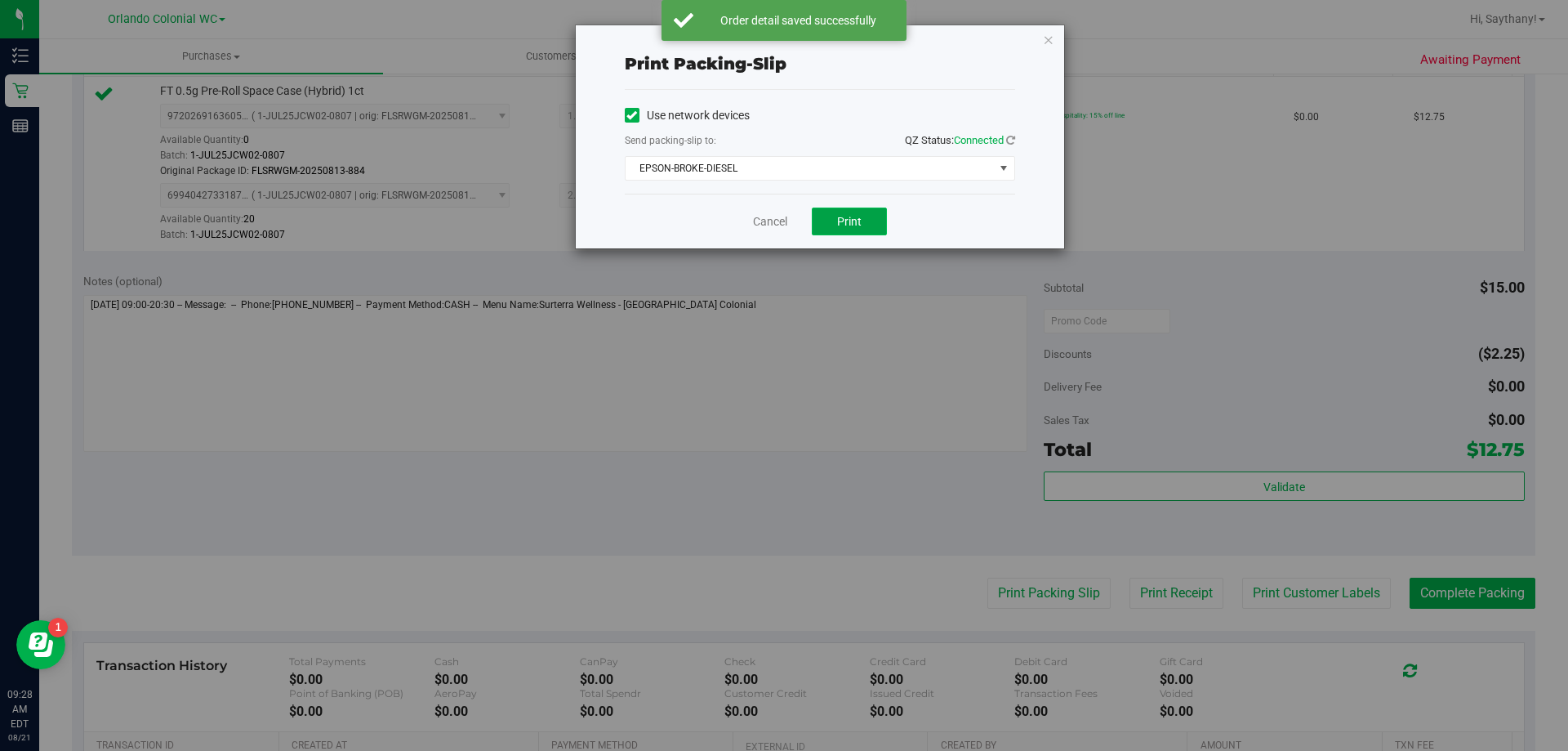
click at [836, 232] on button "Print" at bounding box center [850, 222] width 75 height 28
click at [1048, 44] on icon "button" at bounding box center [1049, 39] width 11 height 20
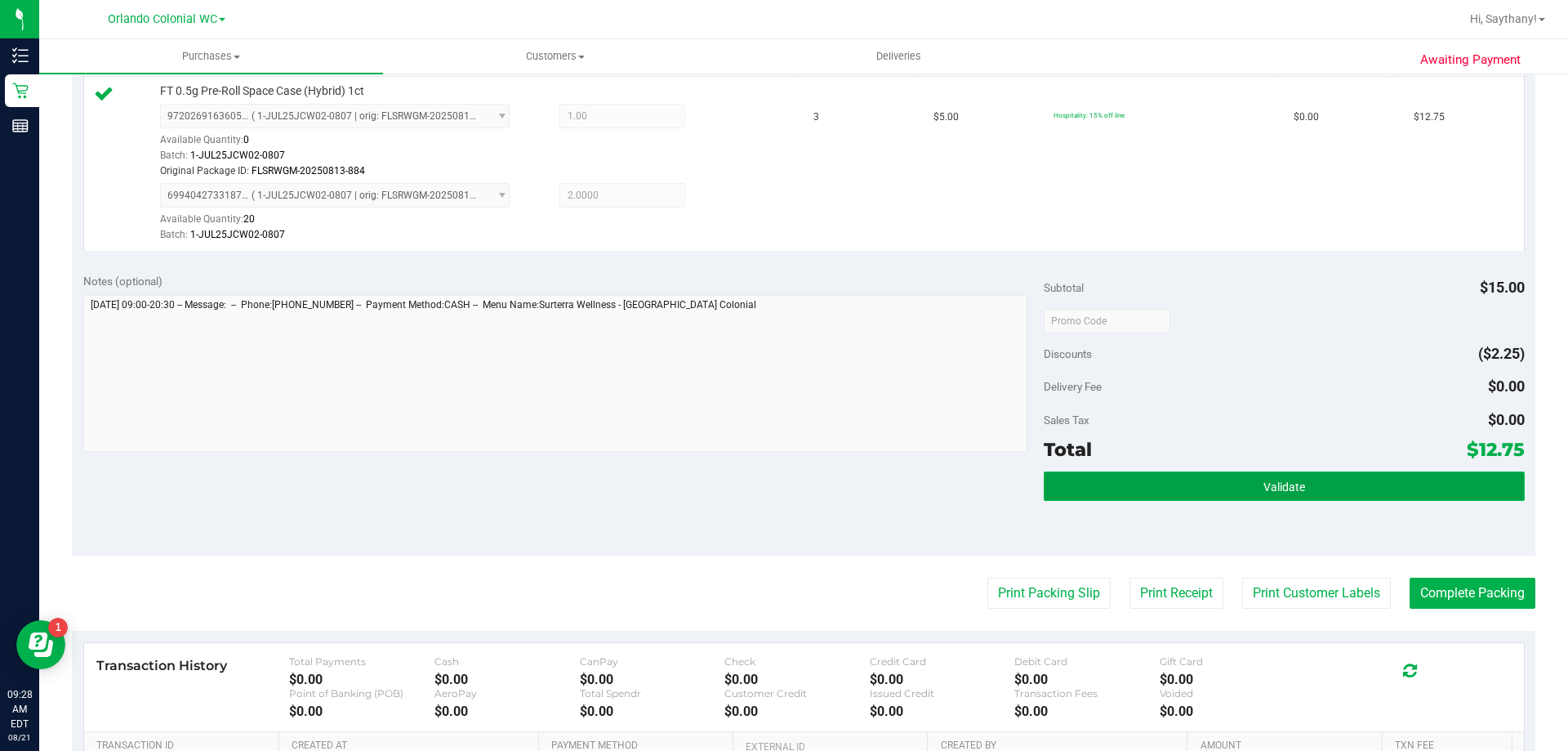
click at [1392, 474] on button "Validate" at bounding box center [1283, 485] width 480 height 29
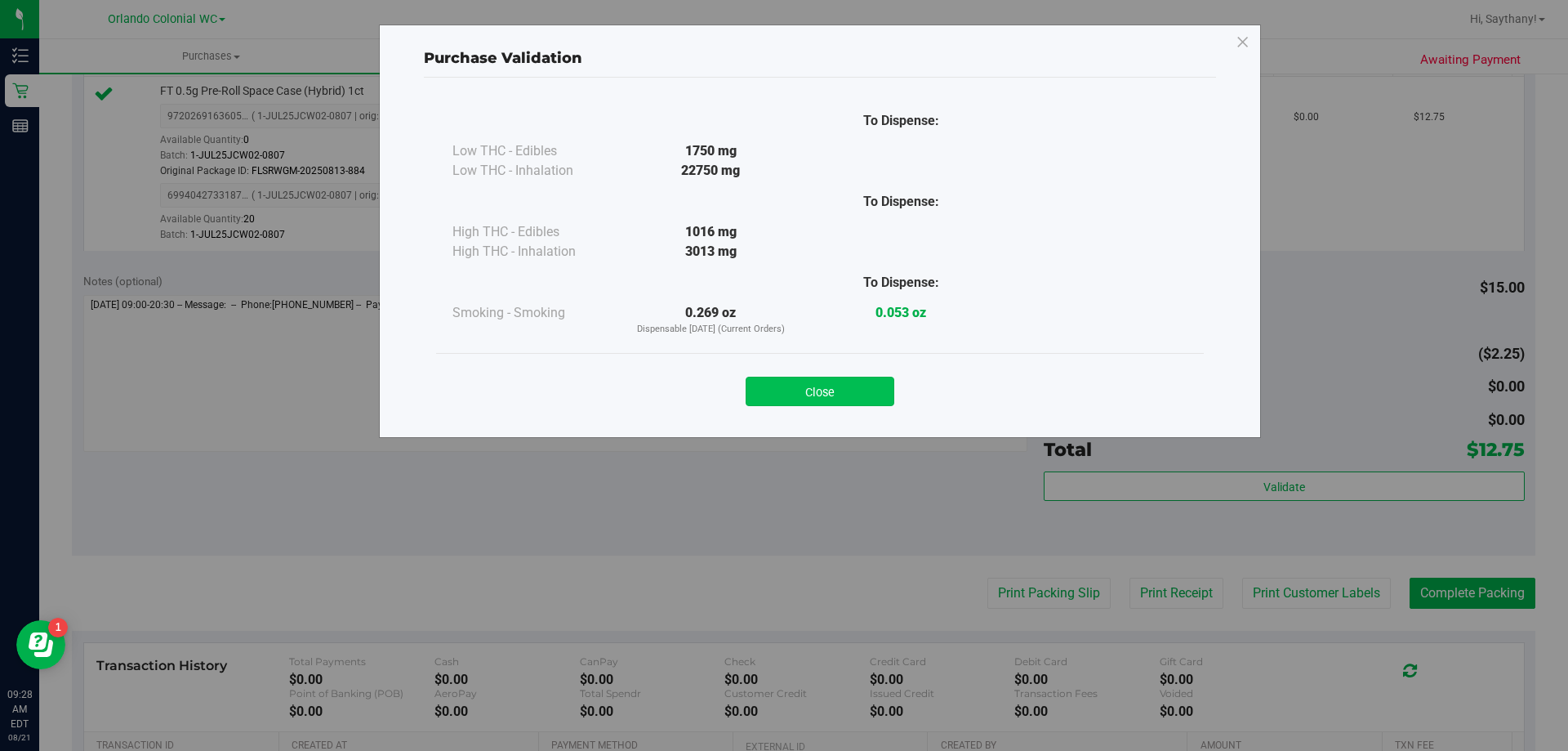
click at [811, 381] on button "Close" at bounding box center [820, 391] width 149 height 29
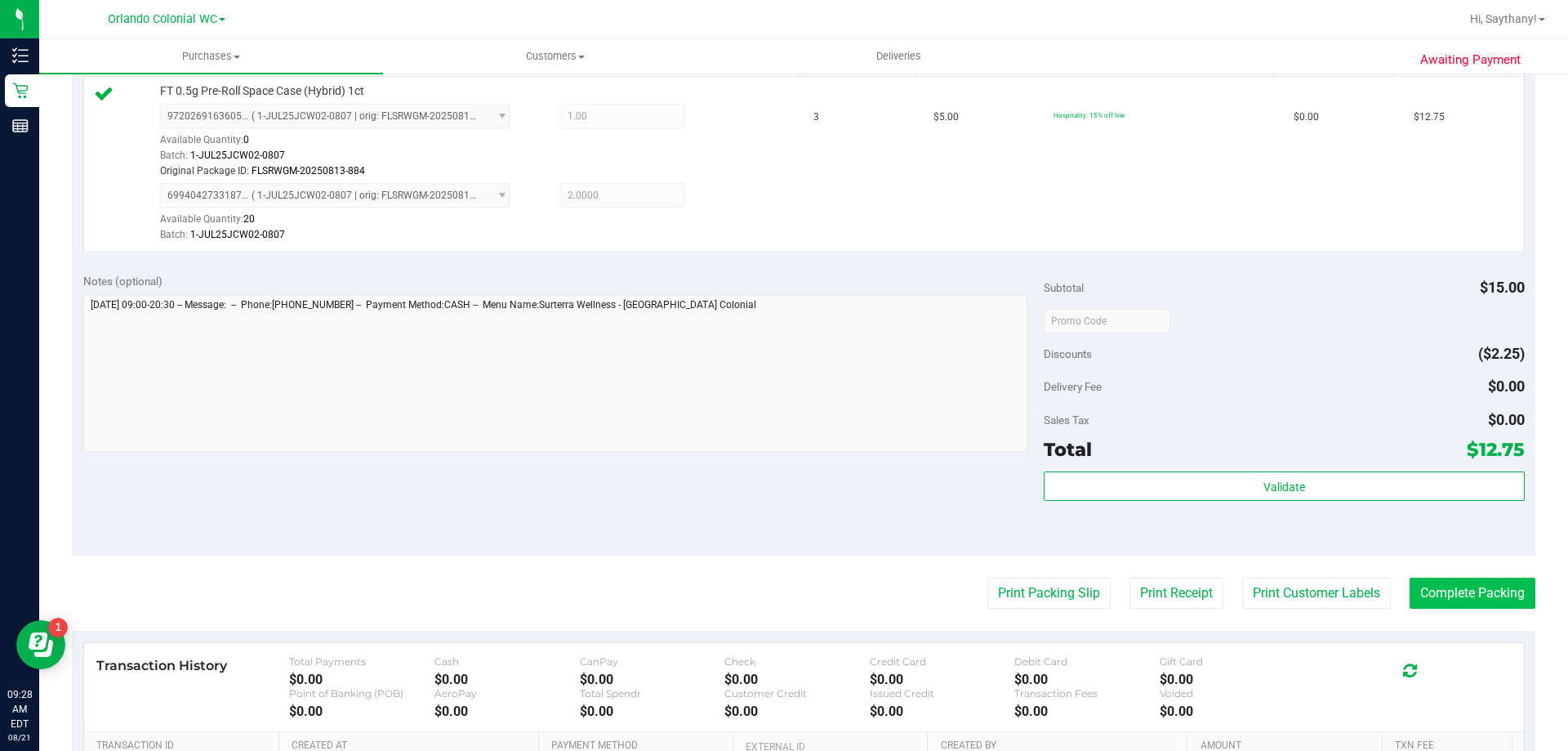
click at [1466, 605] on button "Complete Packing" at bounding box center [1473, 592] width 126 height 31
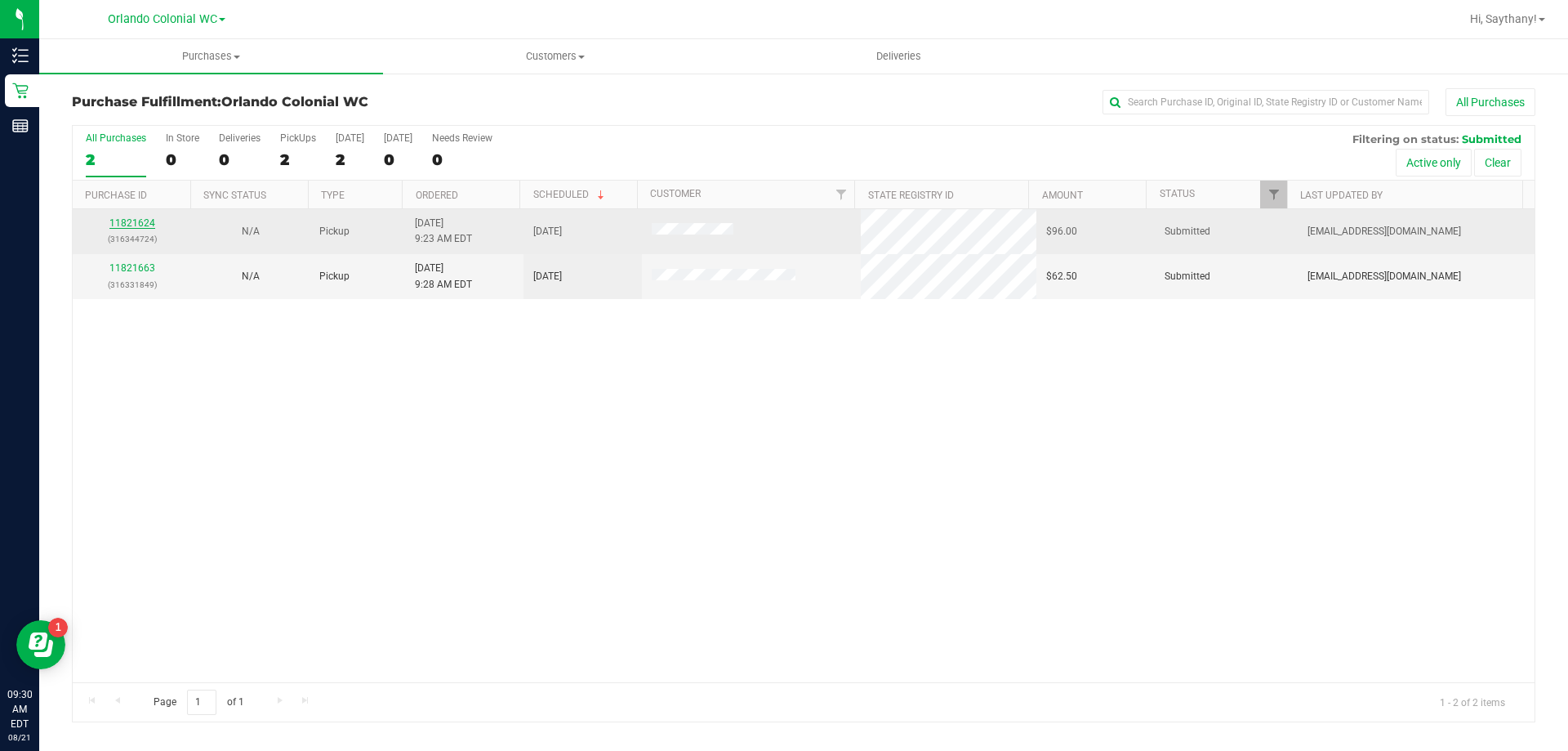
click at [128, 227] on link "11821624" at bounding box center [132, 223] width 46 height 11
click at [133, 226] on link "11821624" at bounding box center [132, 223] width 46 height 11
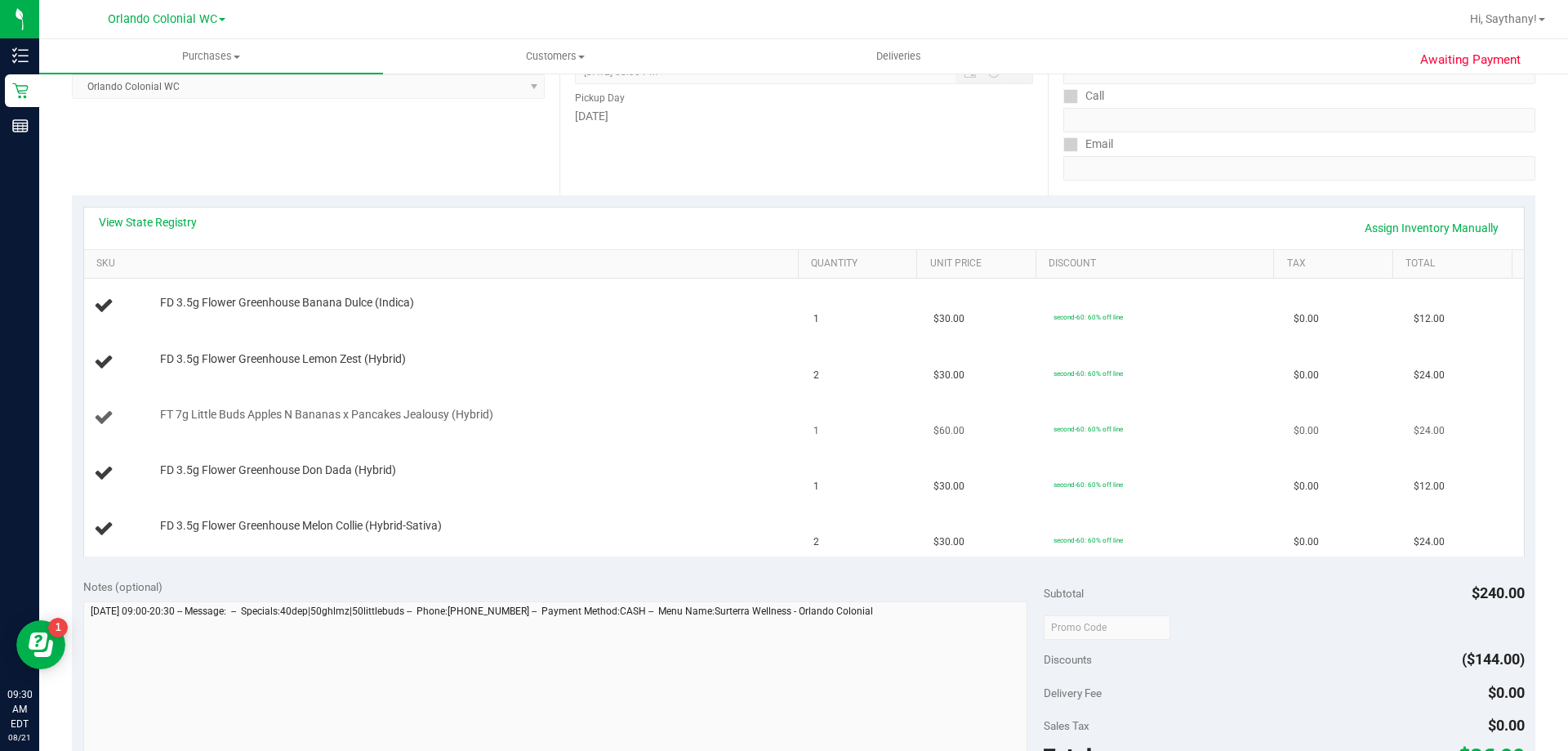
scroll to position [490, 0]
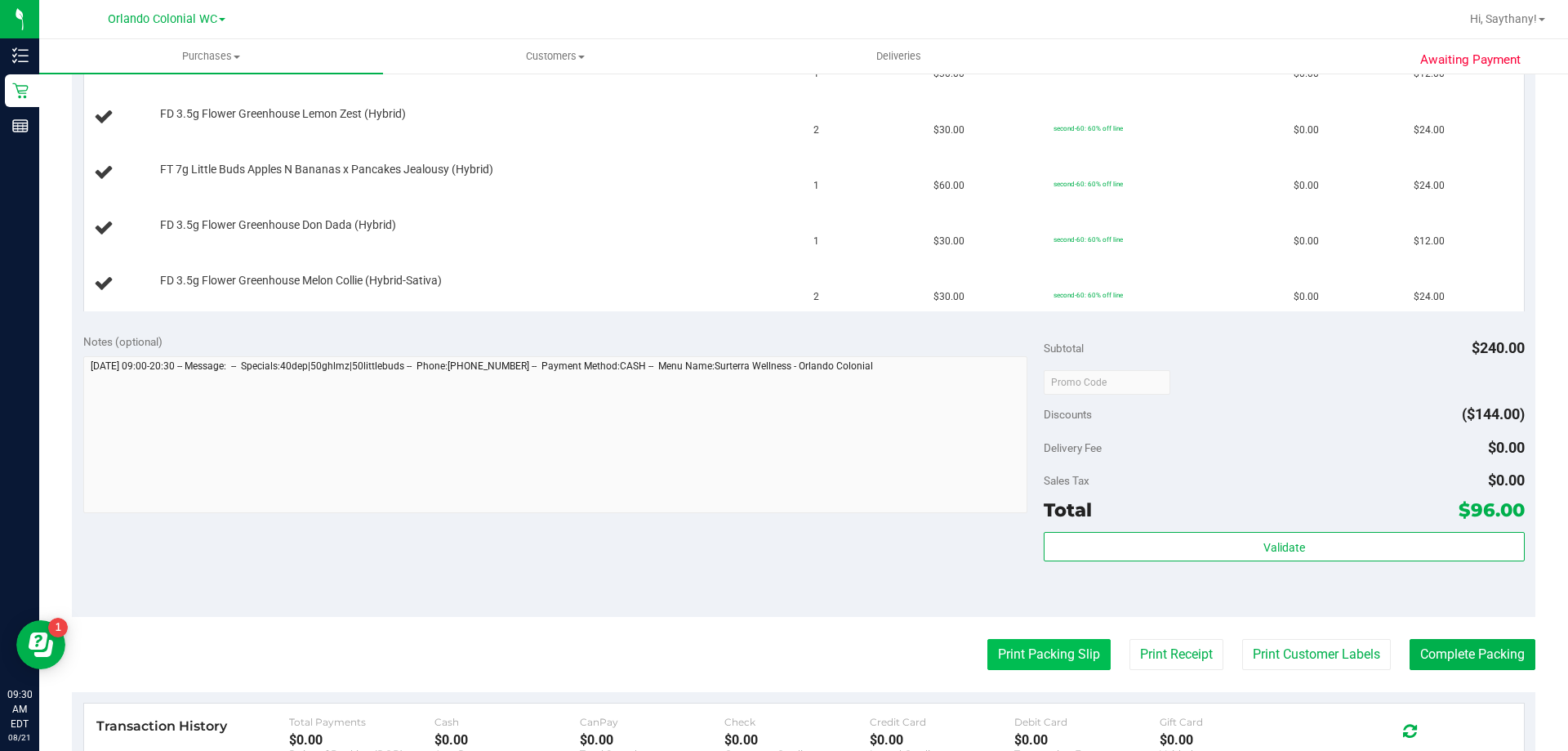
click at [1056, 663] on button "Print Packing Slip" at bounding box center [1049, 653] width 123 height 31
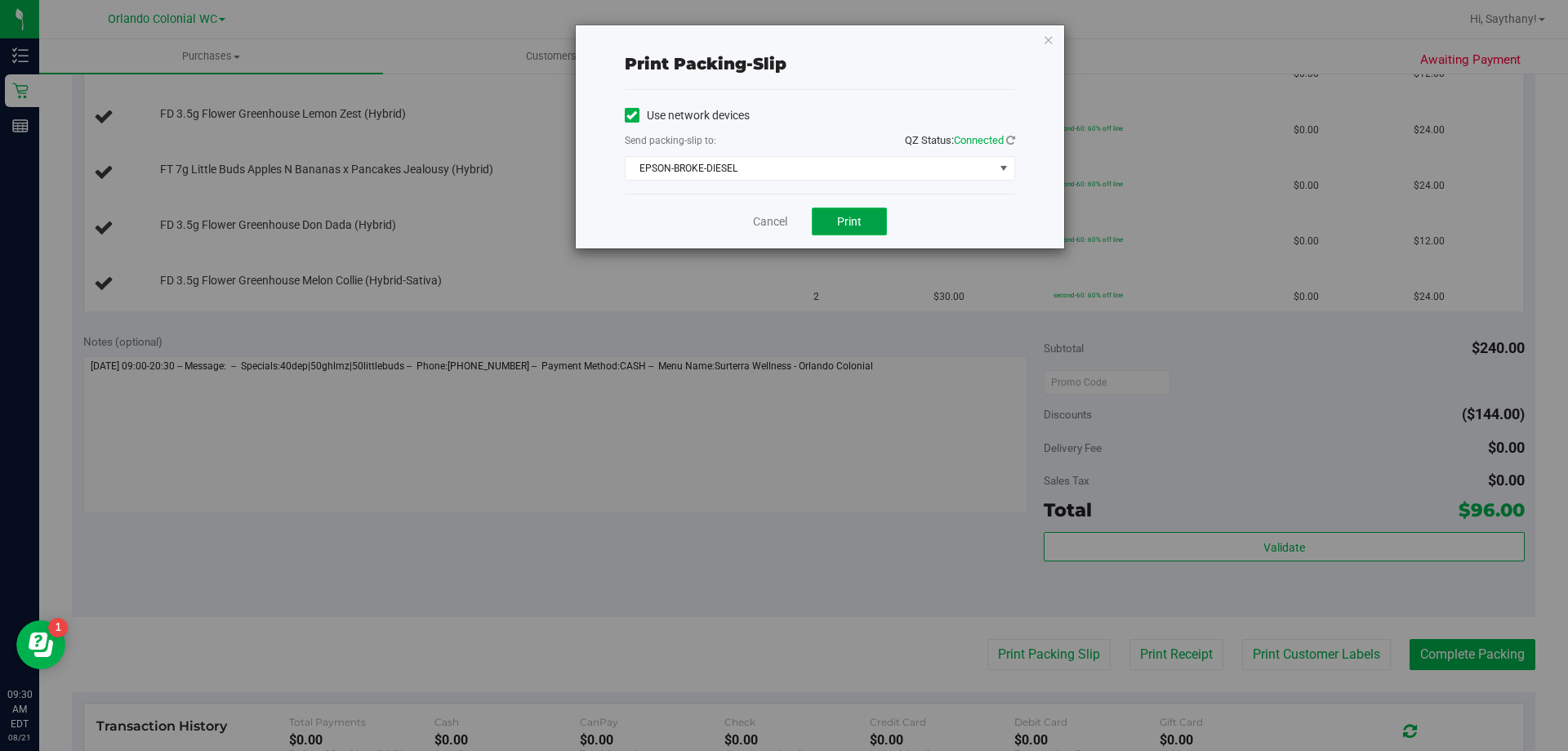
click at [861, 232] on button "Print" at bounding box center [850, 222] width 75 height 28
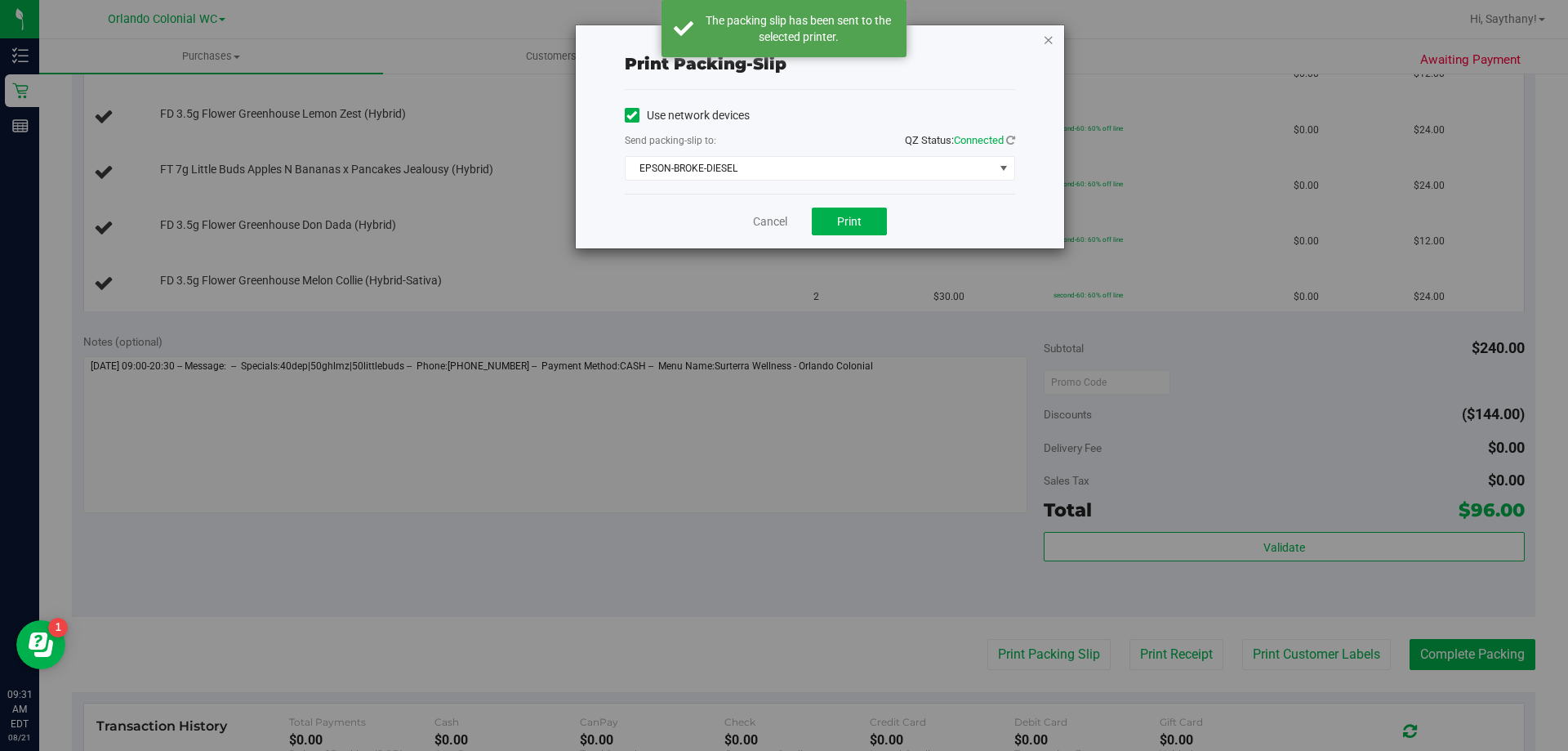
click at [1048, 47] on icon "button" at bounding box center [1049, 39] width 11 height 20
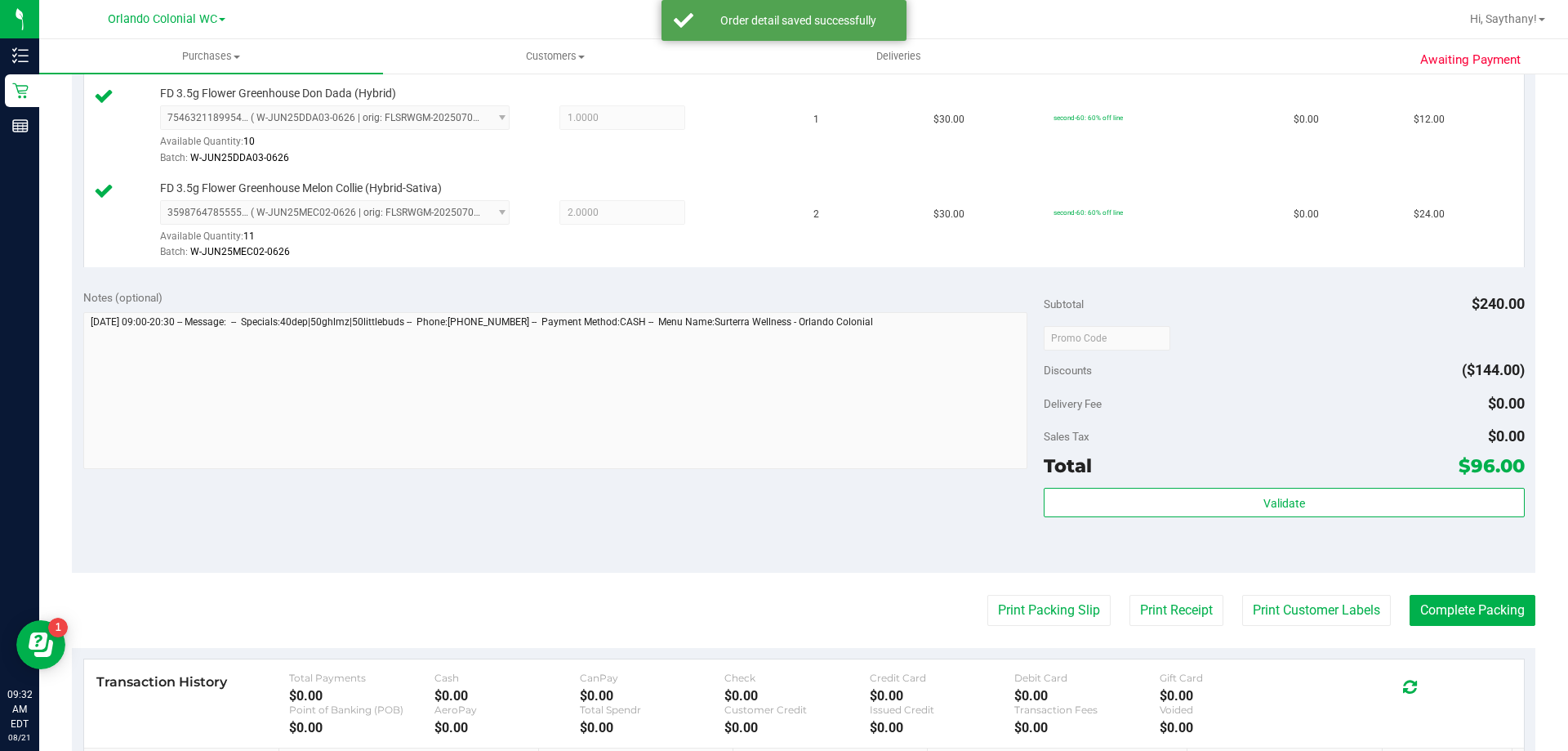
scroll to position [727, 0]
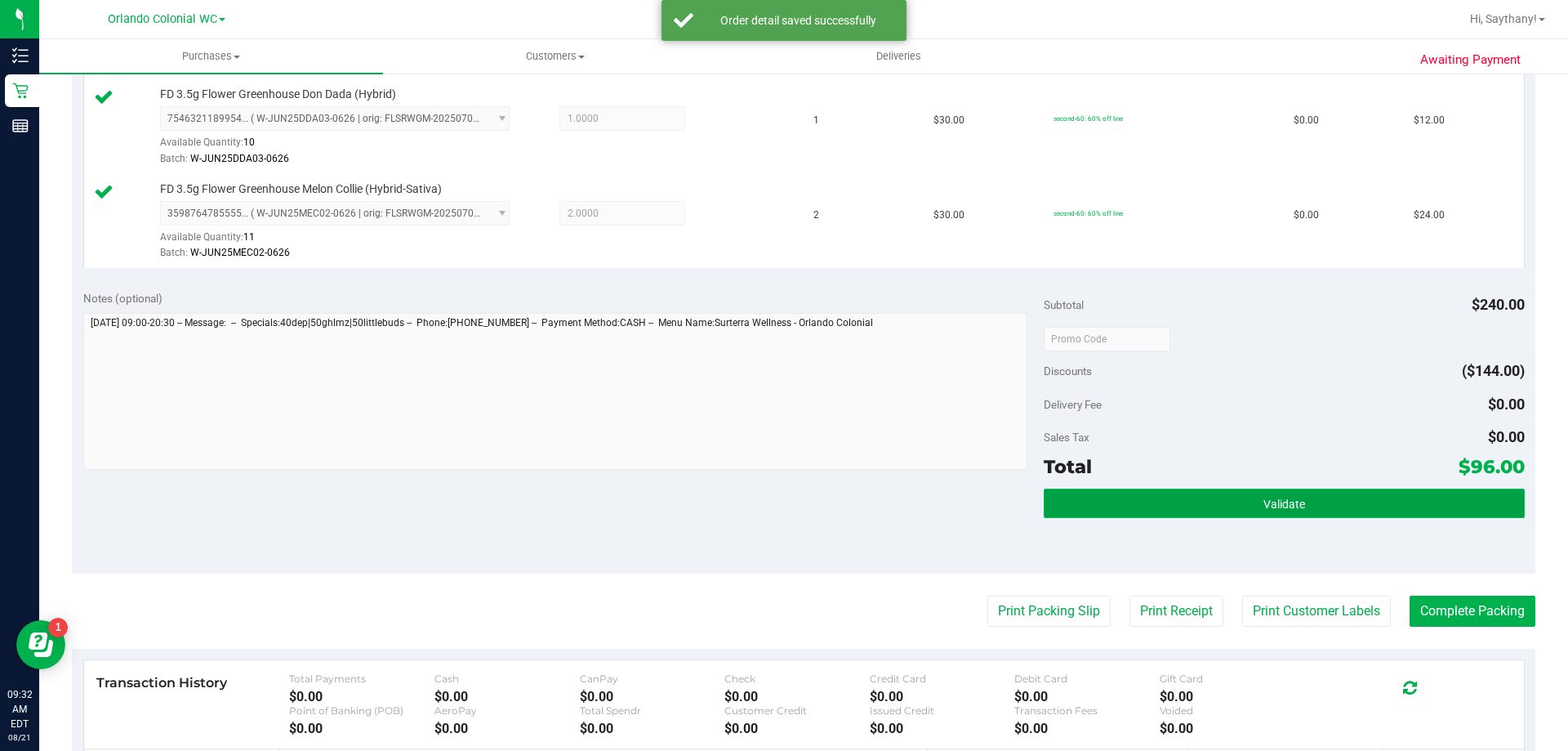
click at [1367, 501] on button "Validate" at bounding box center [1283, 503] width 480 height 29
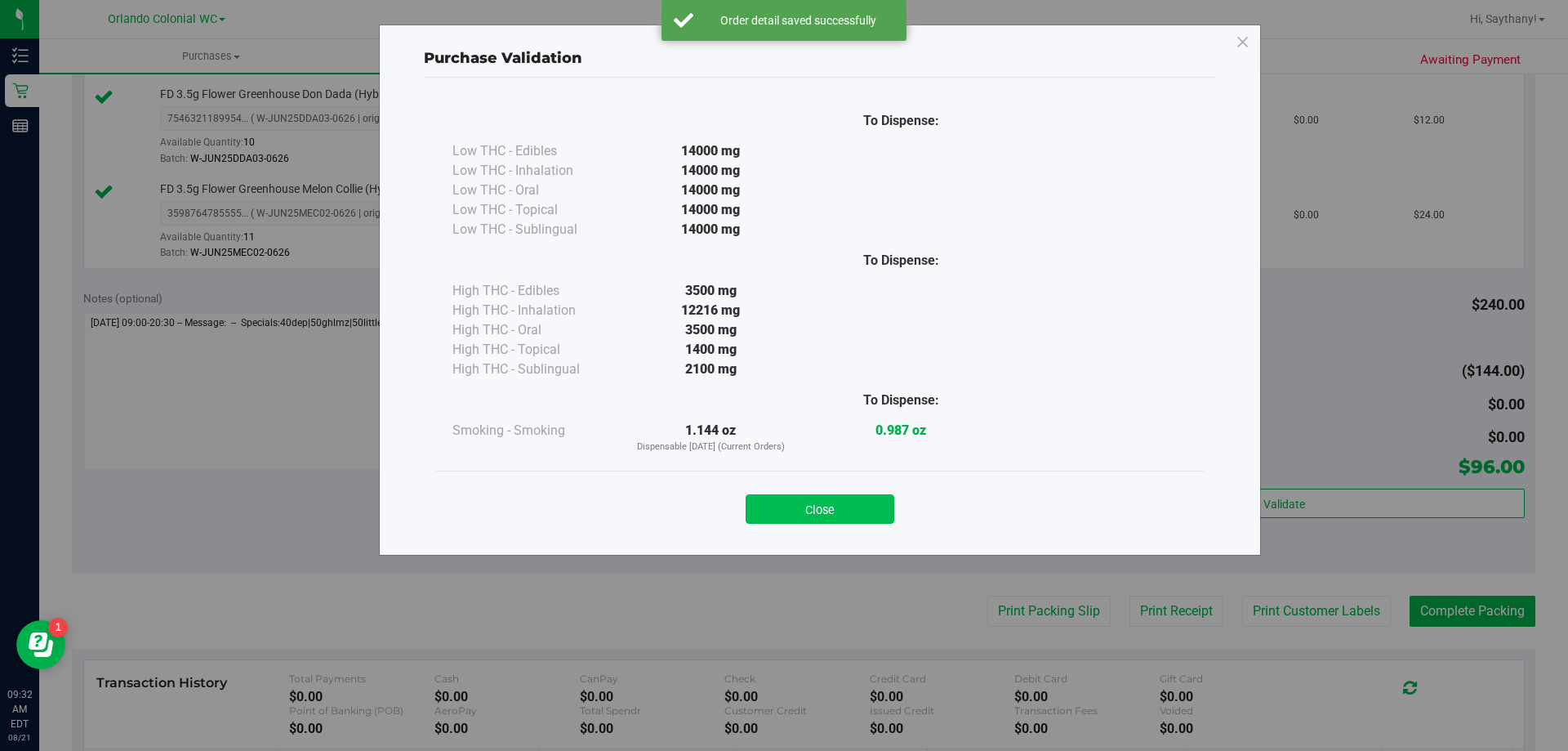
click at [824, 510] on button "Close" at bounding box center [820, 508] width 149 height 29
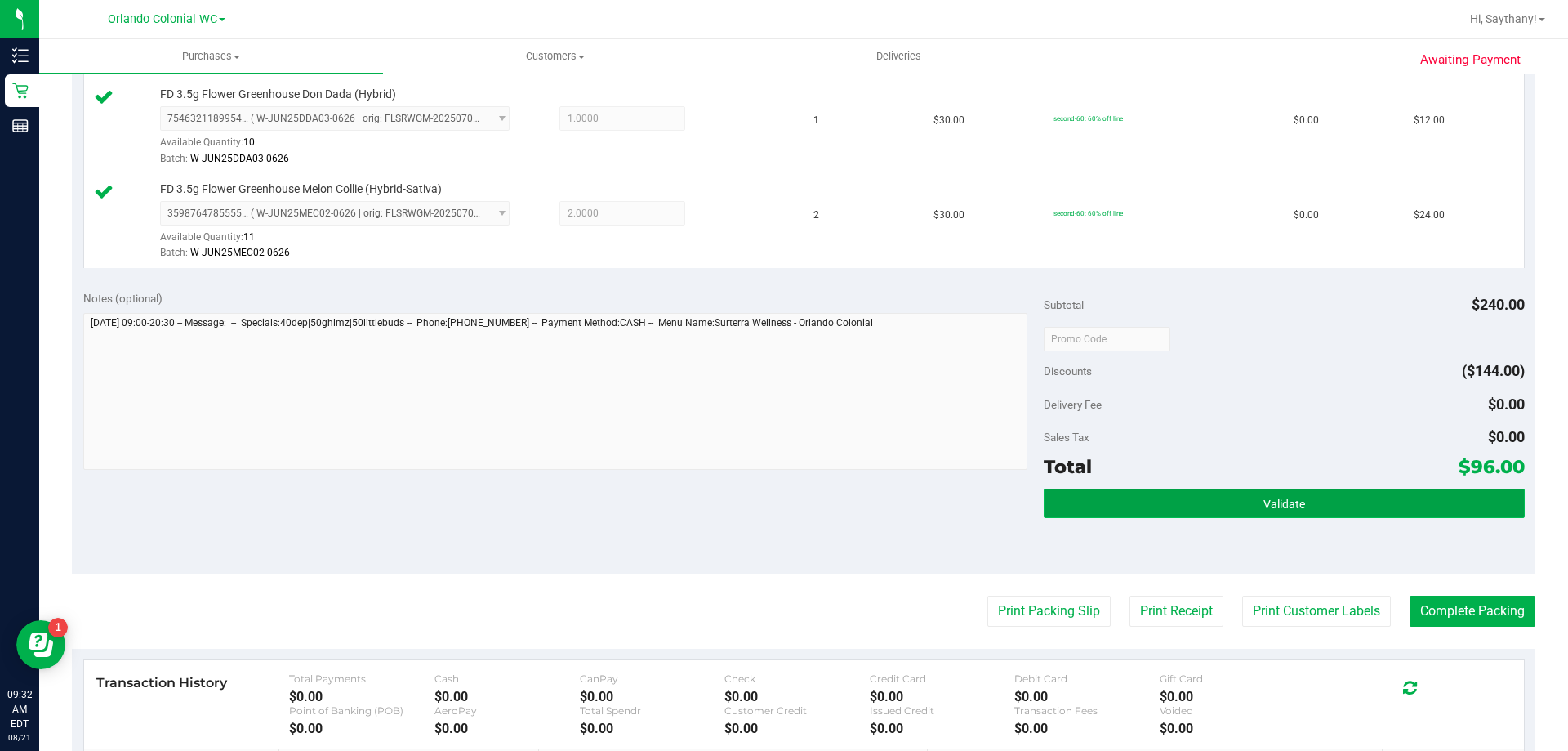
click at [1424, 490] on button "Validate" at bounding box center [1283, 503] width 480 height 29
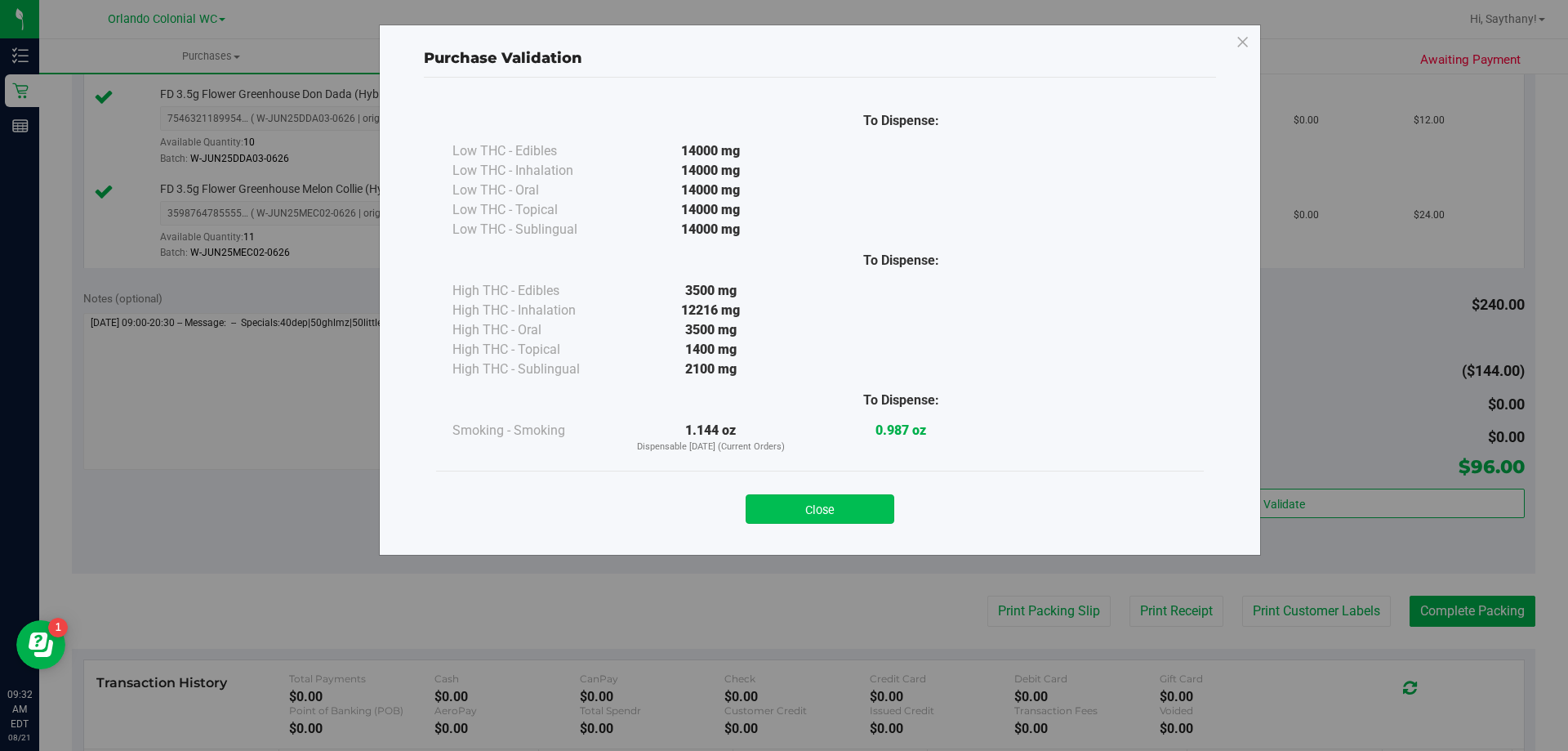
click at [829, 508] on button "Close" at bounding box center [820, 508] width 149 height 29
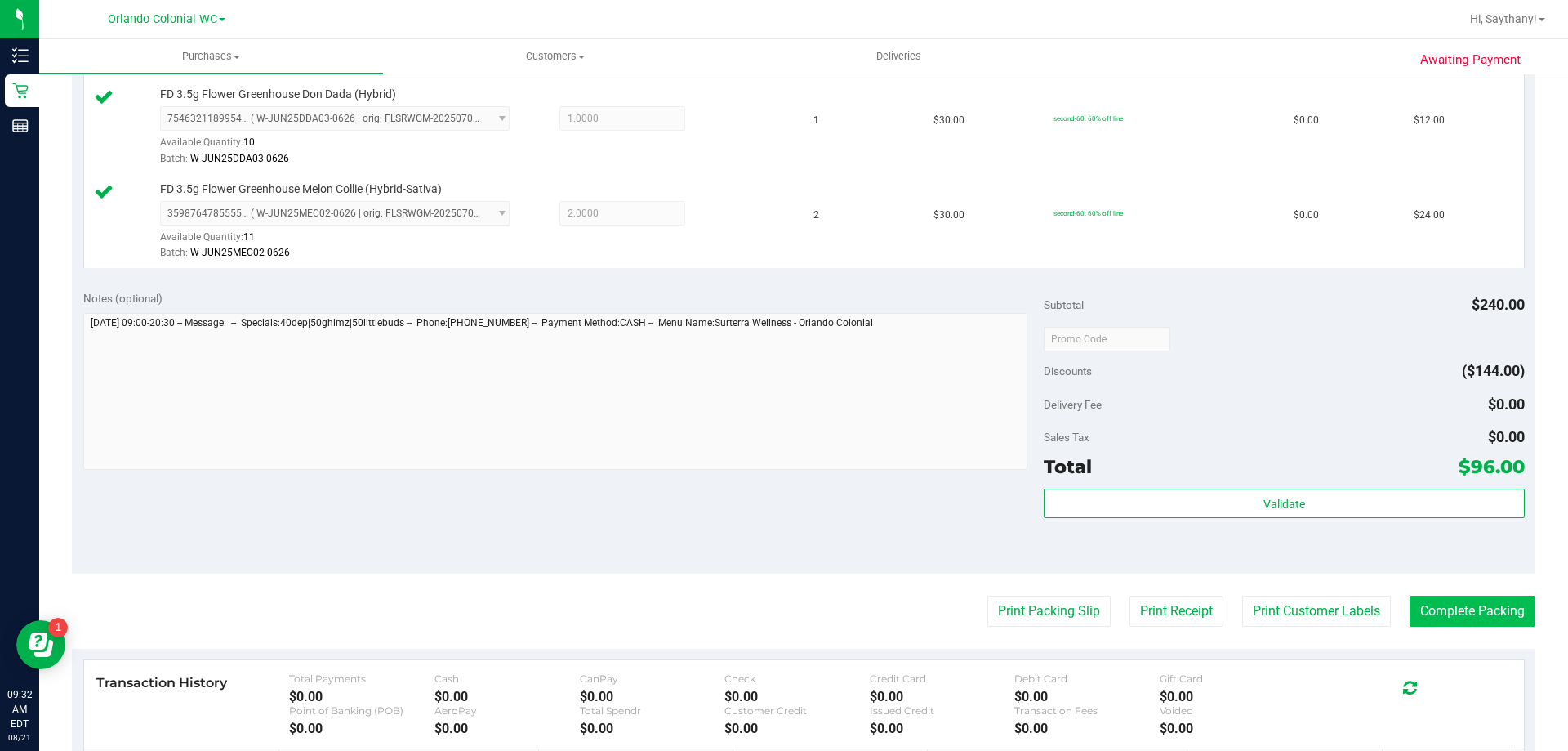
click at [1472, 598] on button "Complete Packing" at bounding box center [1473, 610] width 126 height 31
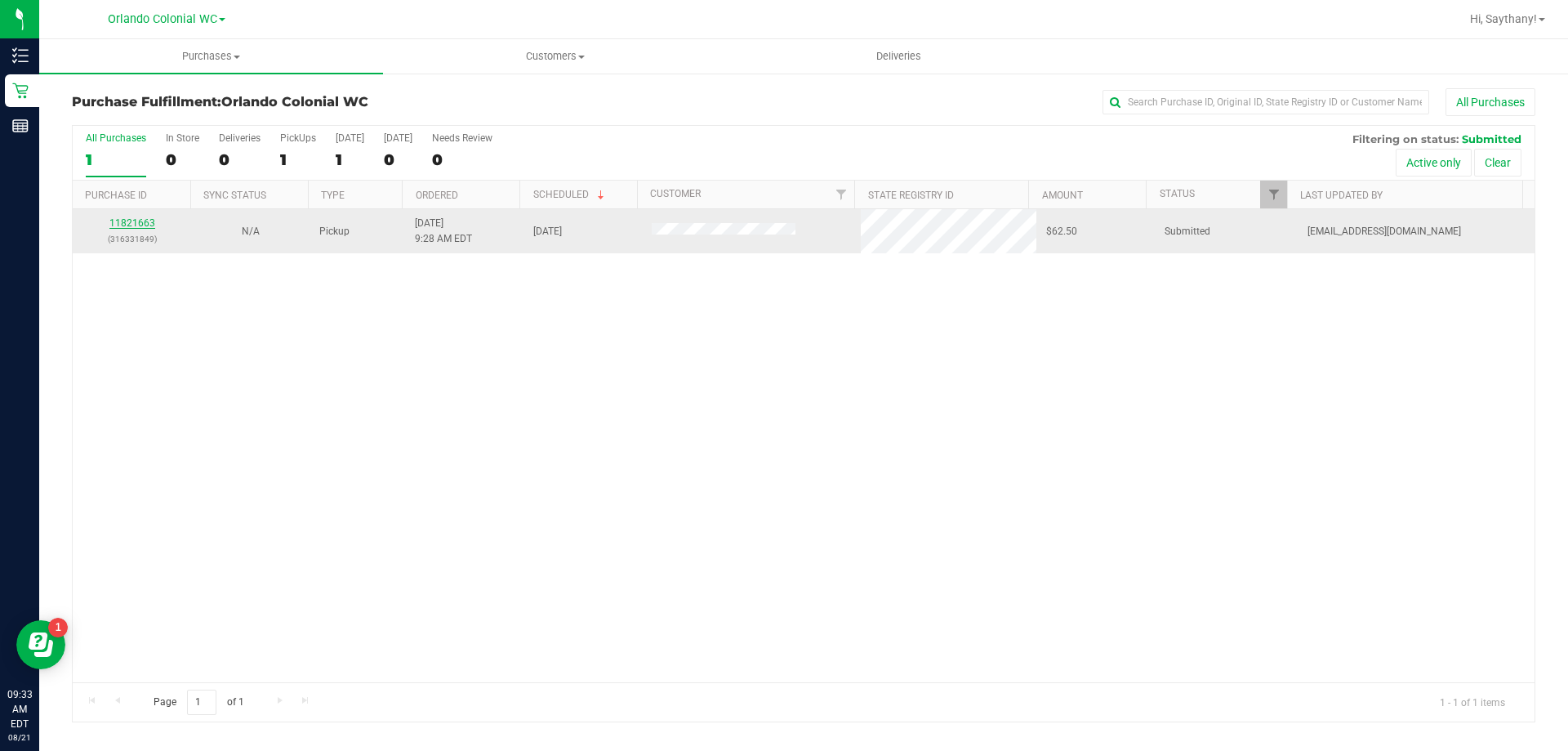
click at [138, 220] on link "11821663" at bounding box center [132, 223] width 46 height 11
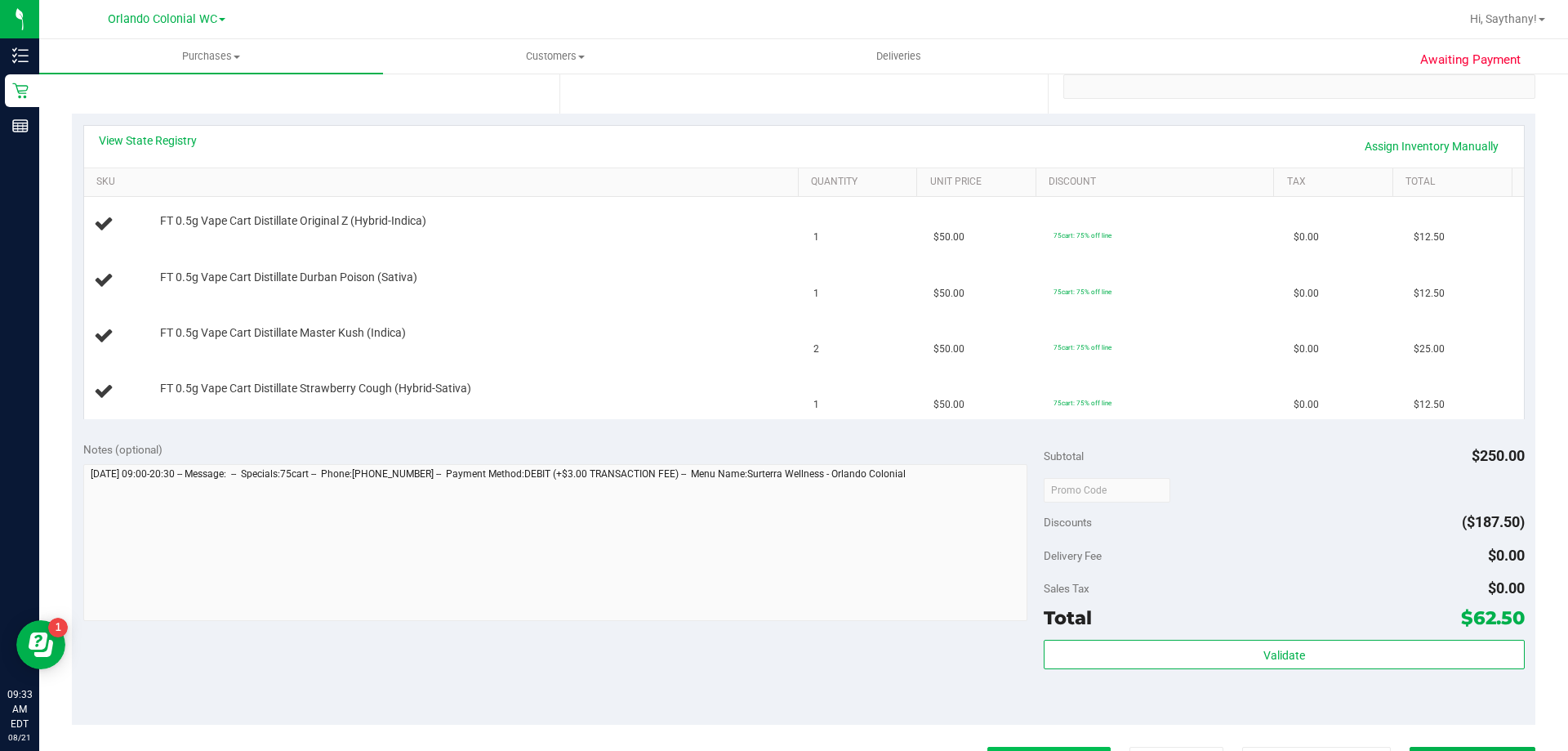
scroll to position [408, 0]
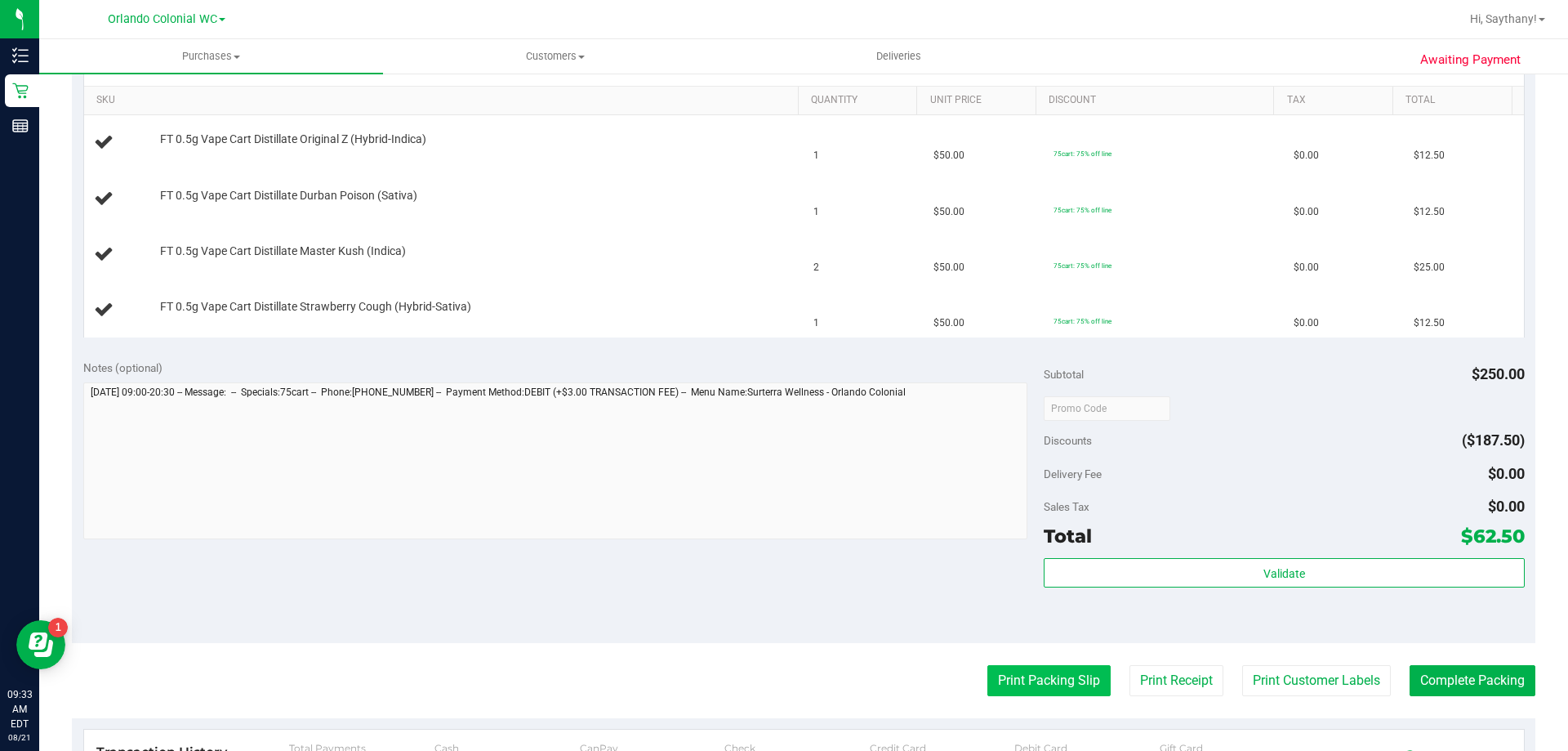
click at [1041, 686] on button "Print Packing Slip" at bounding box center [1049, 680] width 123 height 31
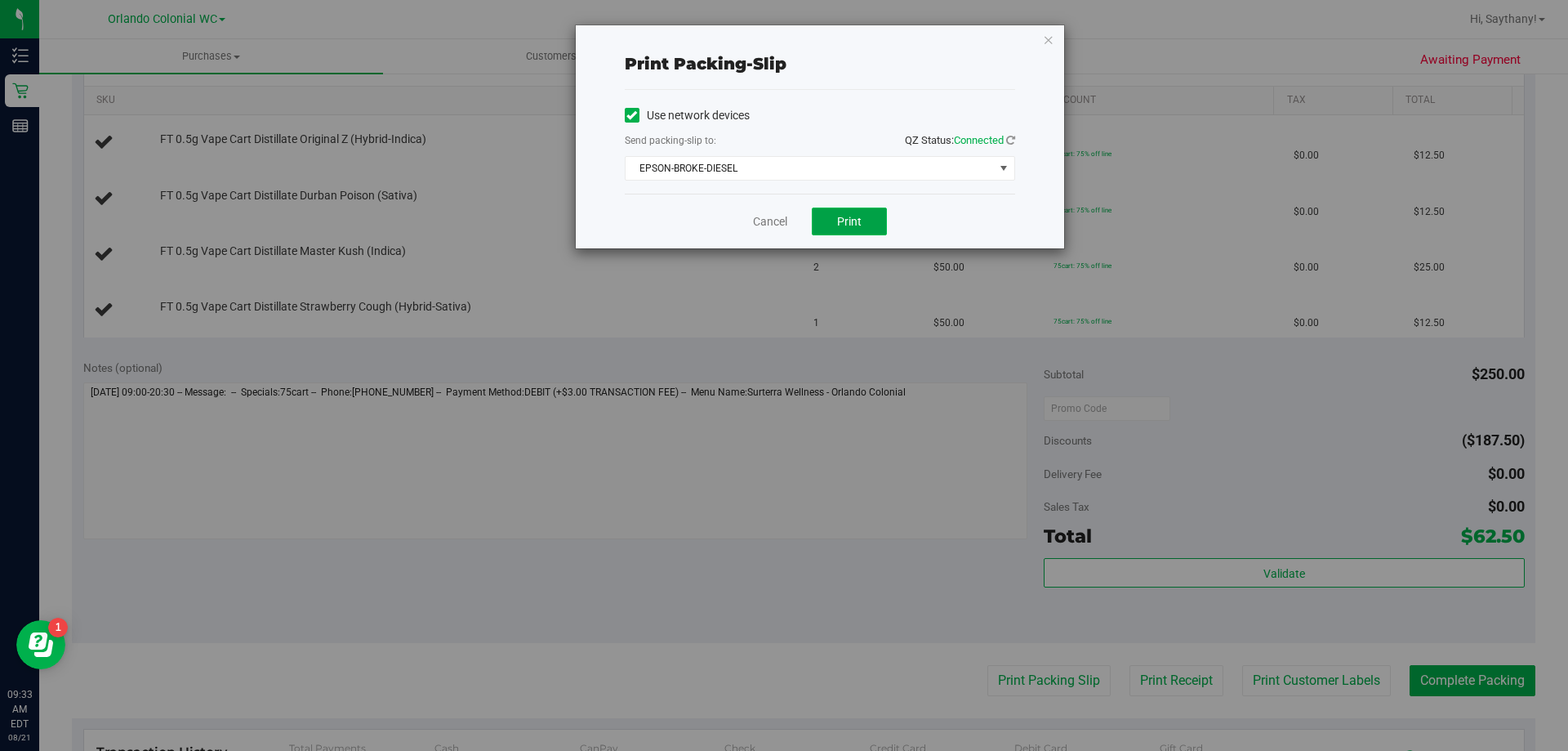
click at [863, 213] on button "Print" at bounding box center [850, 222] width 75 height 28
click at [1048, 41] on icon "button" at bounding box center [1049, 39] width 11 height 20
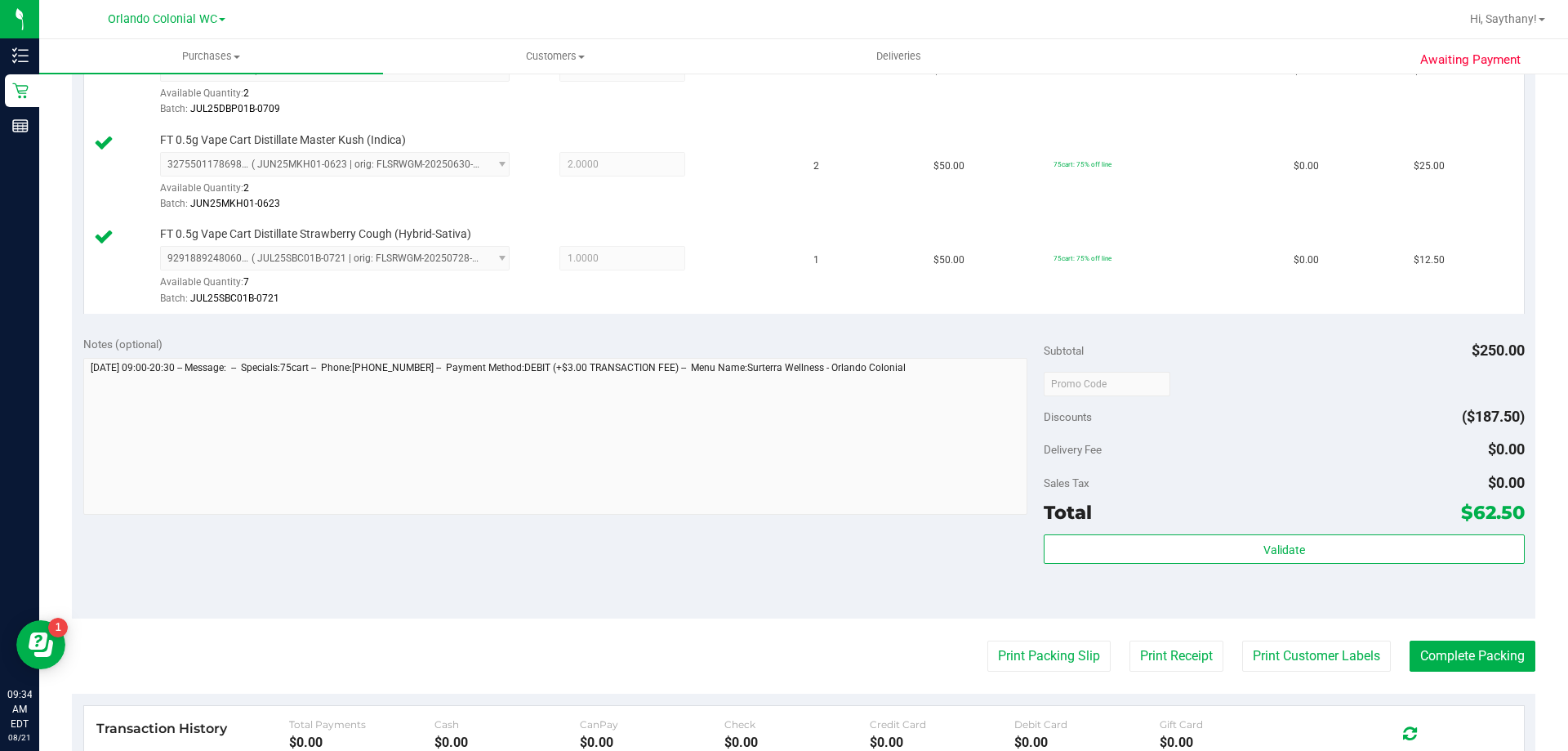
scroll to position [587, 0]
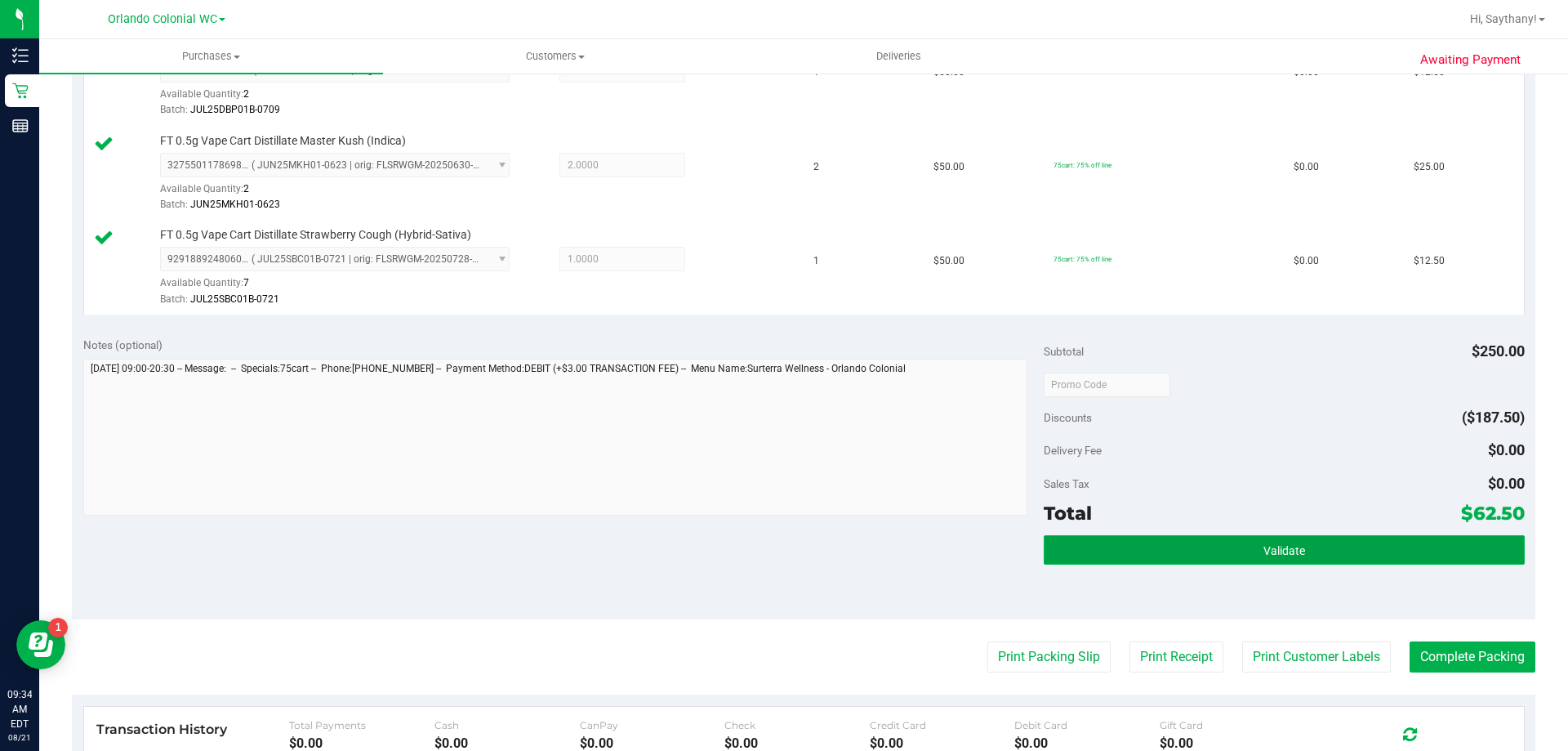
click at [1428, 547] on button "Validate" at bounding box center [1283, 549] width 480 height 29
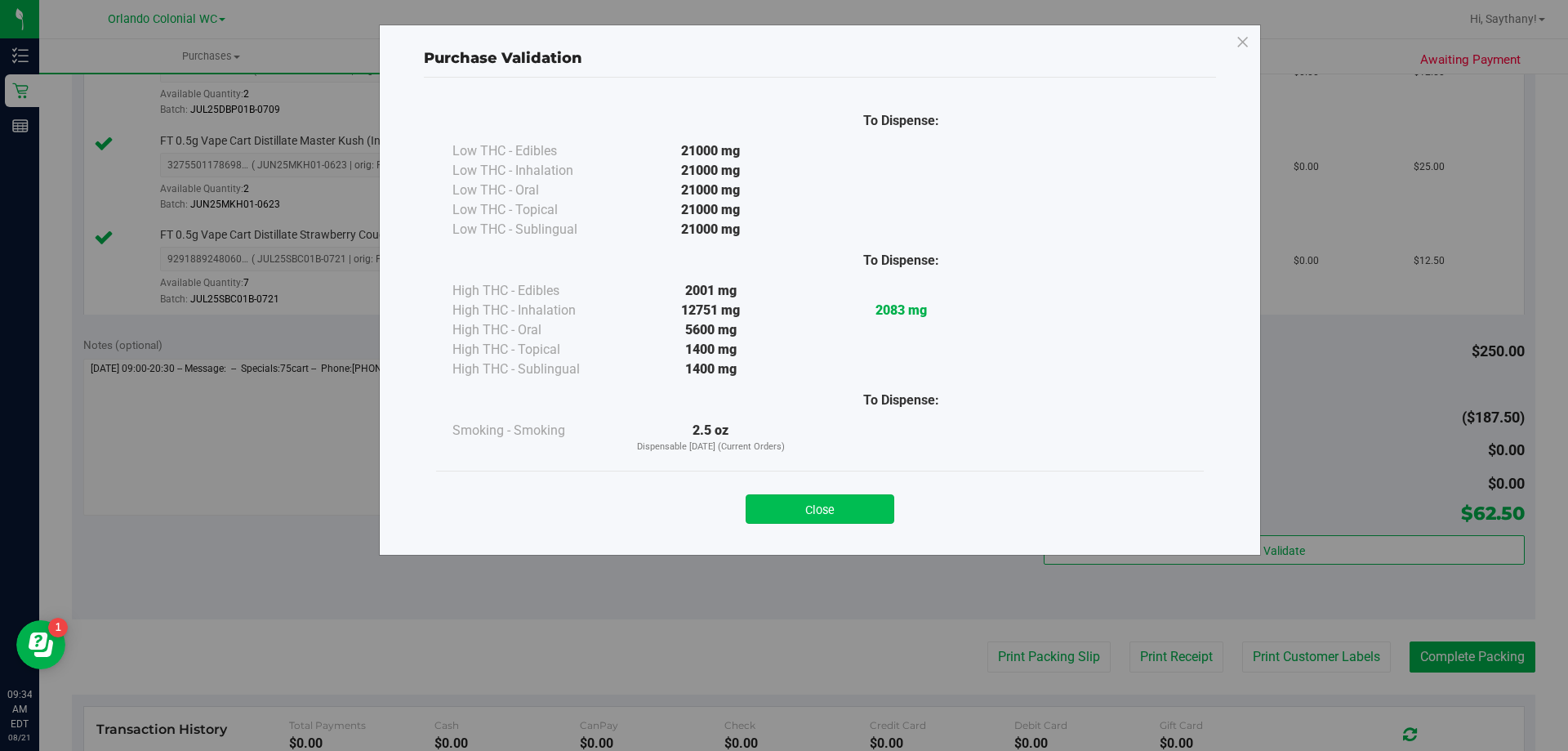
click at [821, 511] on button "Close" at bounding box center [820, 508] width 149 height 29
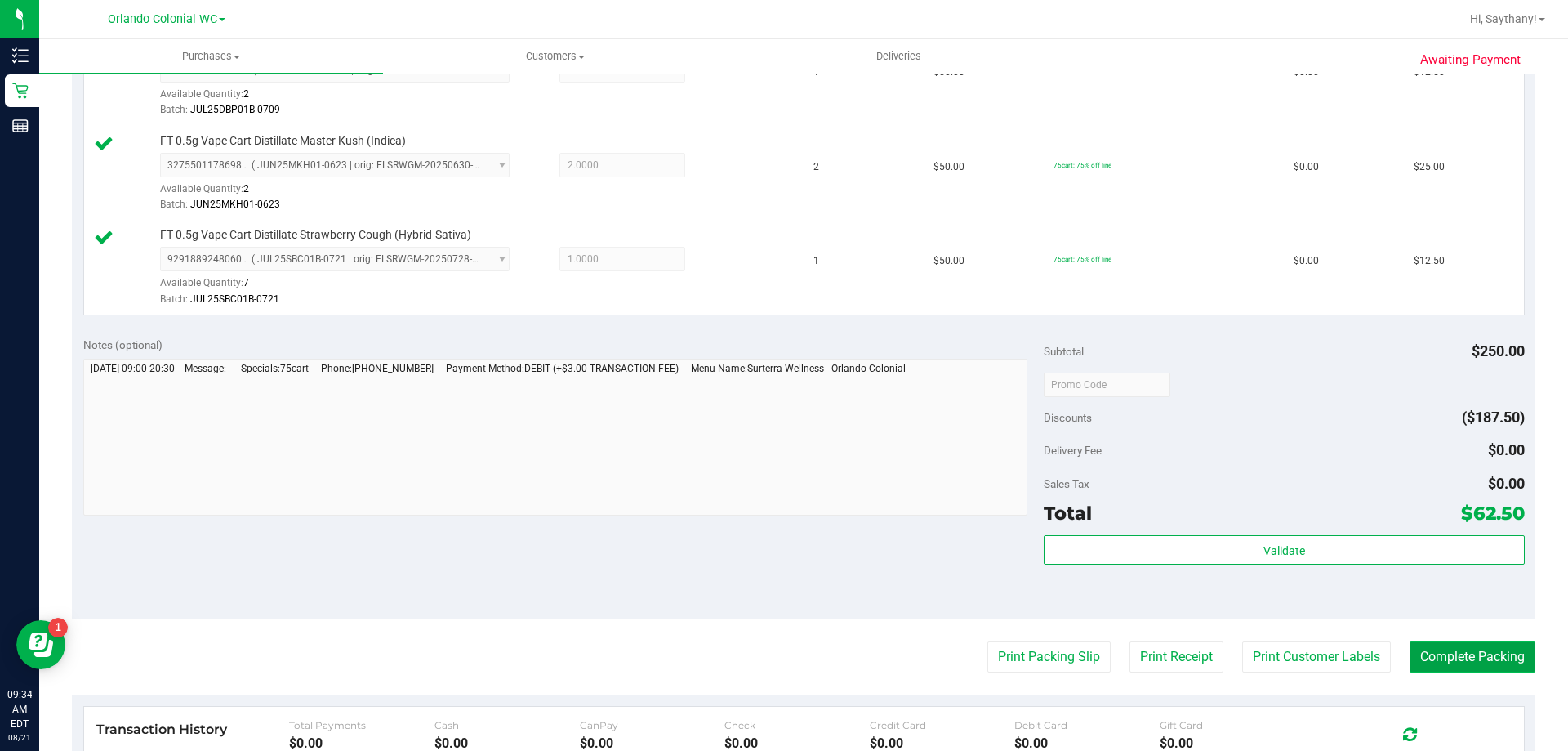
click at [1466, 658] on button "Complete Packing" at bounding box center [1473, 656] width 126 height 31
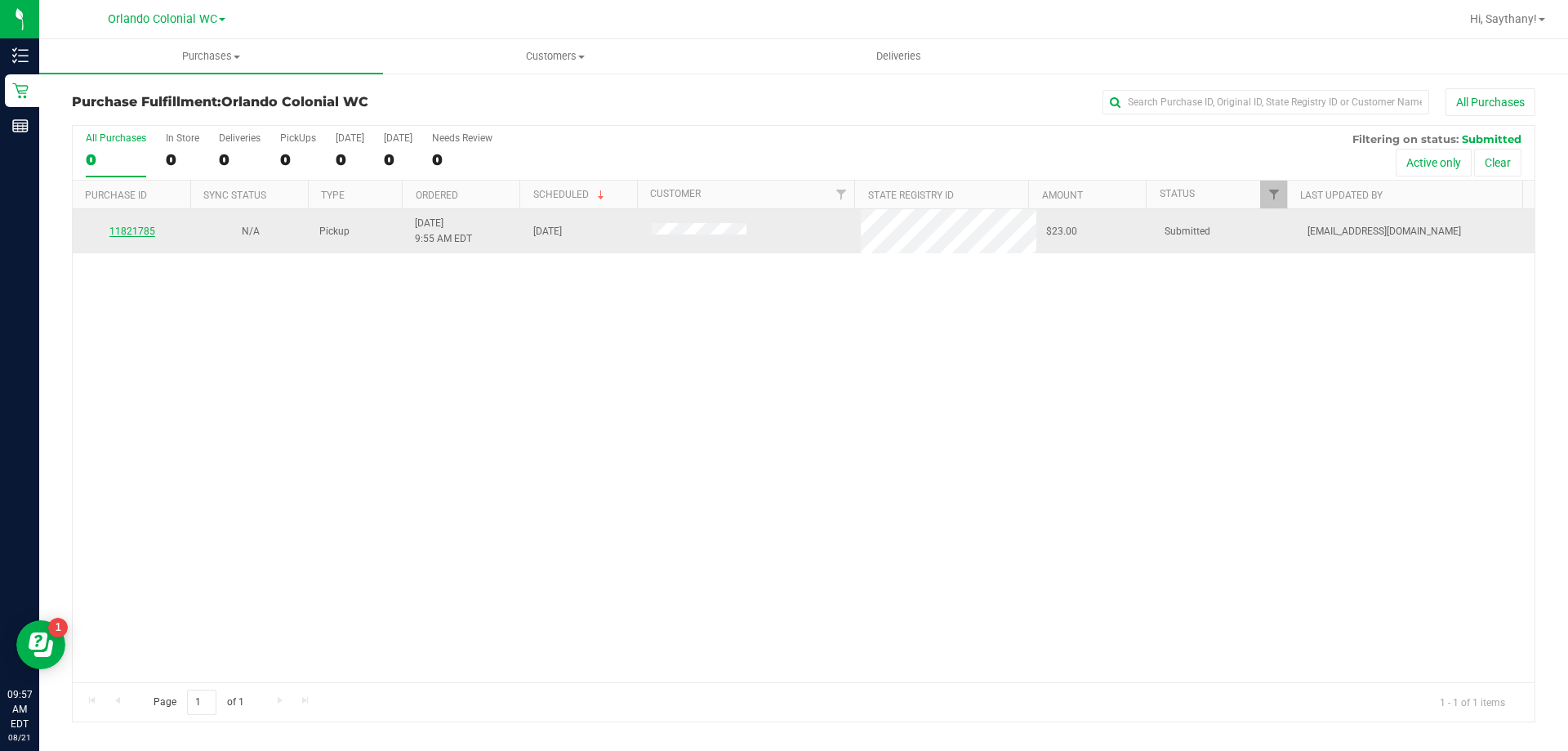
click at [147, 226] on link "11821785" at bounding box center [132, 231] width 46 height 11
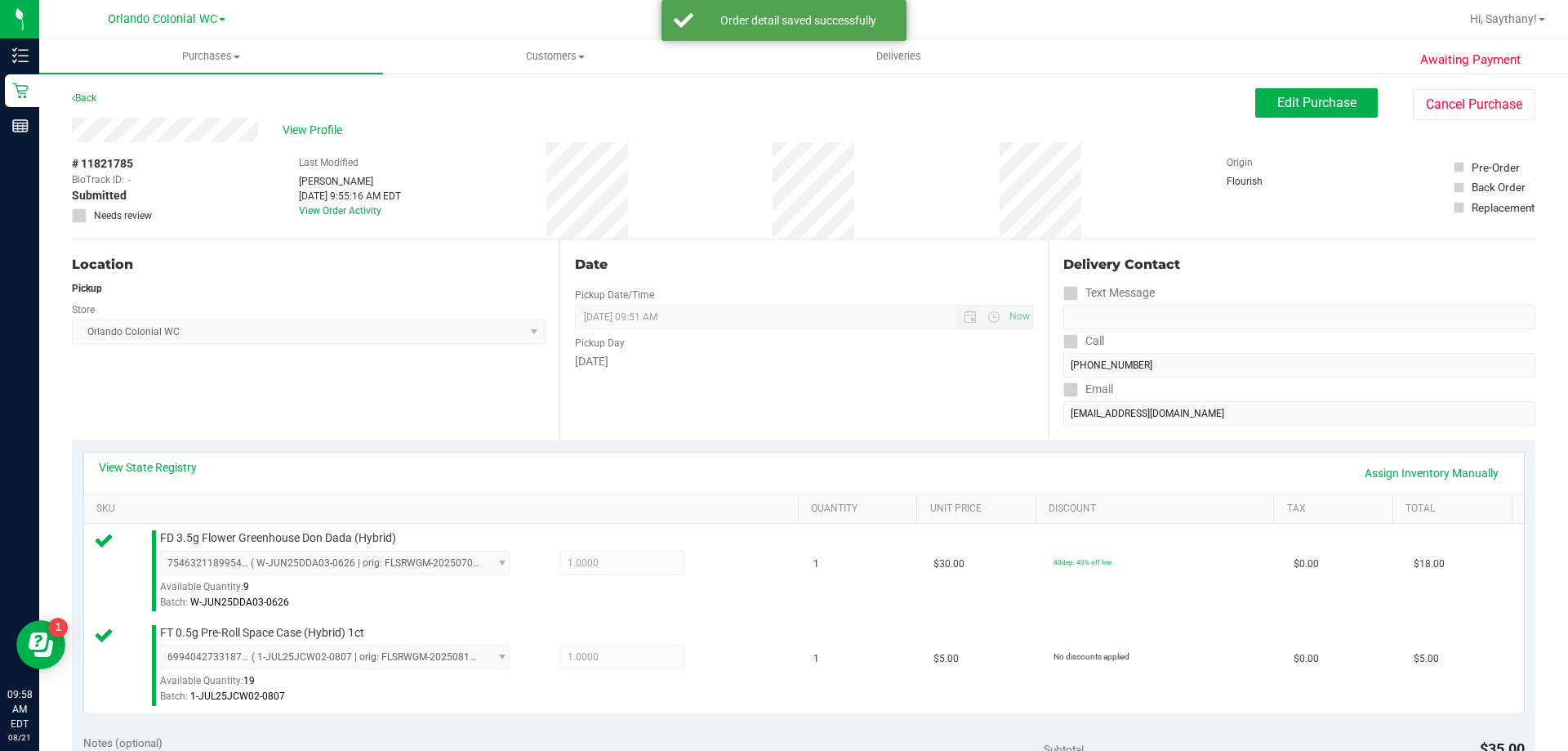
scroll to position [367, 0]
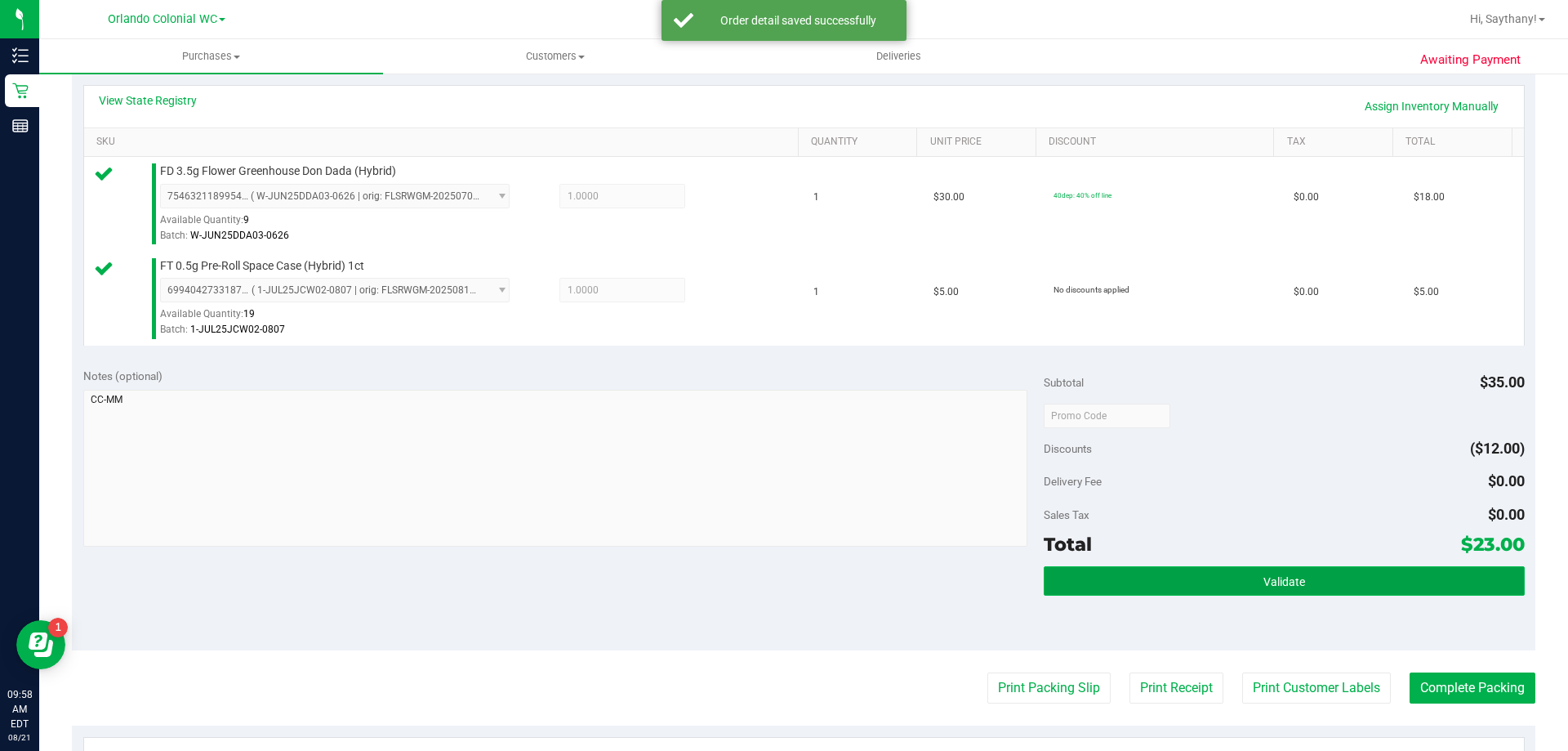
click at [1449, 575] on button "Validate" at bounding box center [1283, 580] width 480 height 29
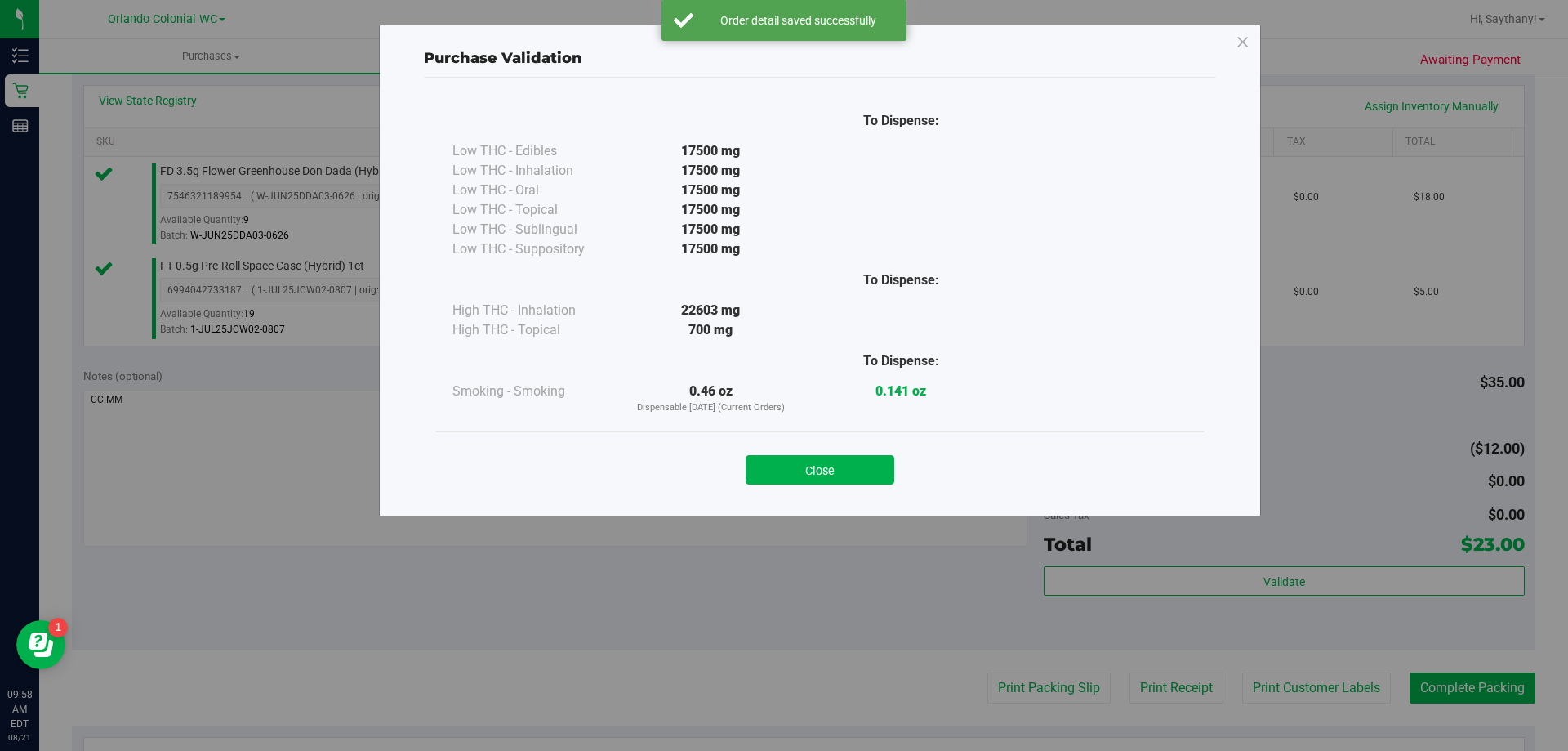
click at [838, 439] on div "Close" at bounding box center [820, 464] width 768 height 66
click at [1029, 701] on div "Purchase Validation To Dispense: Low THC - Edibles 17500 mg" at bounding box center [790, 375] width 1580 height 751
click at [813, 471] on button "Close" at bounding box center [820, 469] width 149 height 29
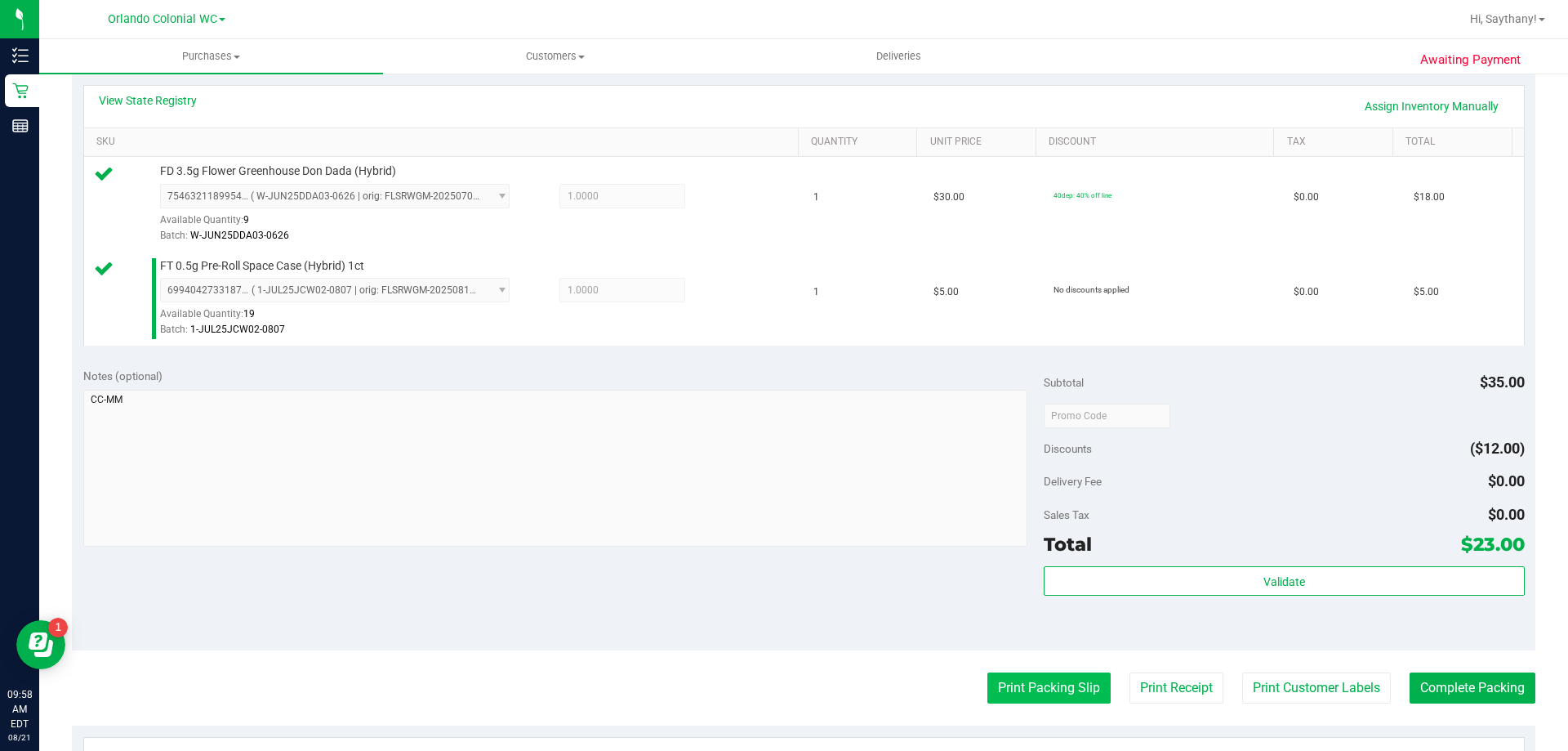
click at [1023, 696] on button "Print Packing Slip" at bounding box center [1049, 687] width 123 height 31
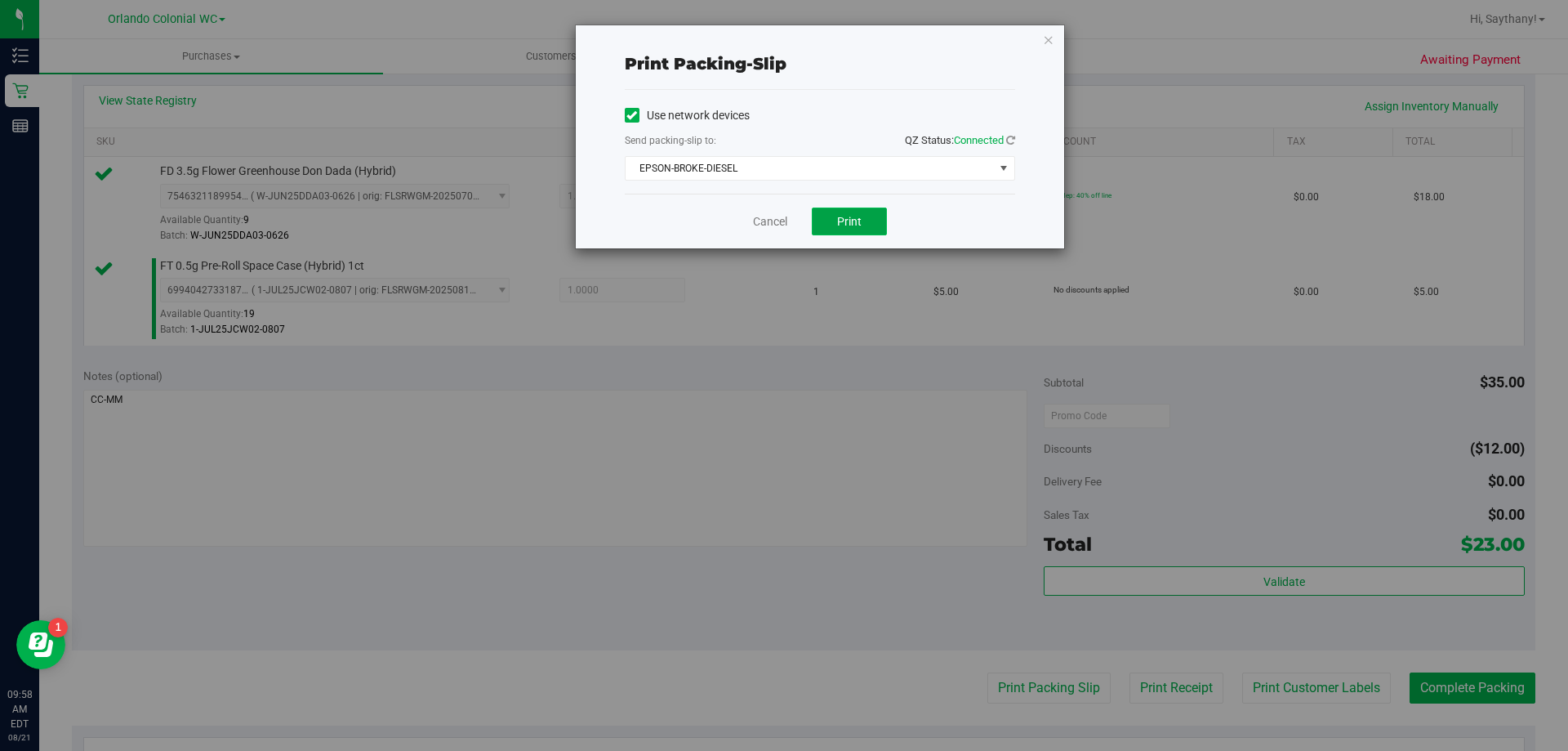
click at [839, 221] on span "Print" at bounding box center [850, 222] width 24 height 13
click at [1050, 47] on icon "button" at bounding box center [1049, 39] width 11 height 20
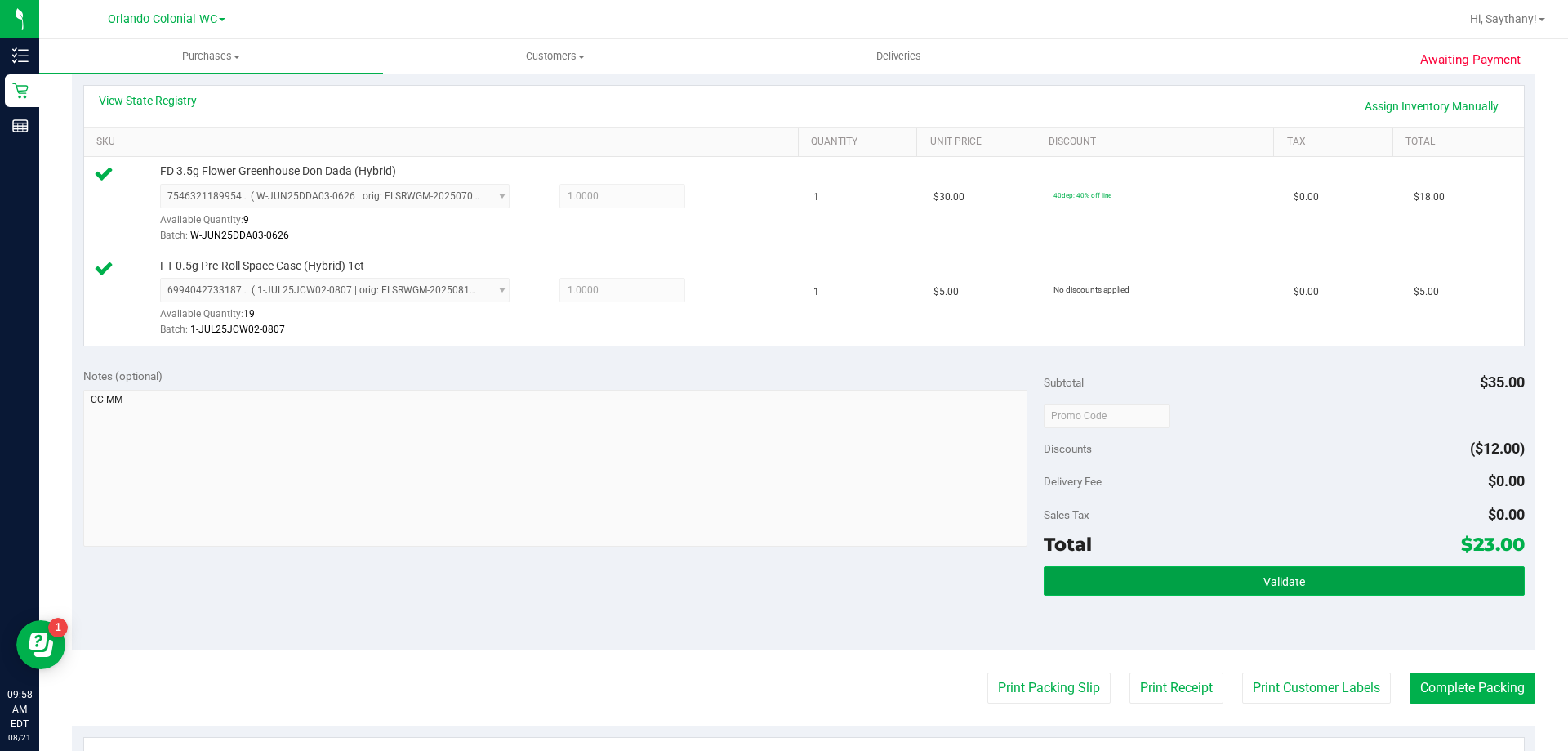
click at [1286, 576] on span "Validate" at bounding box center [1284, 582] width 41 height 13
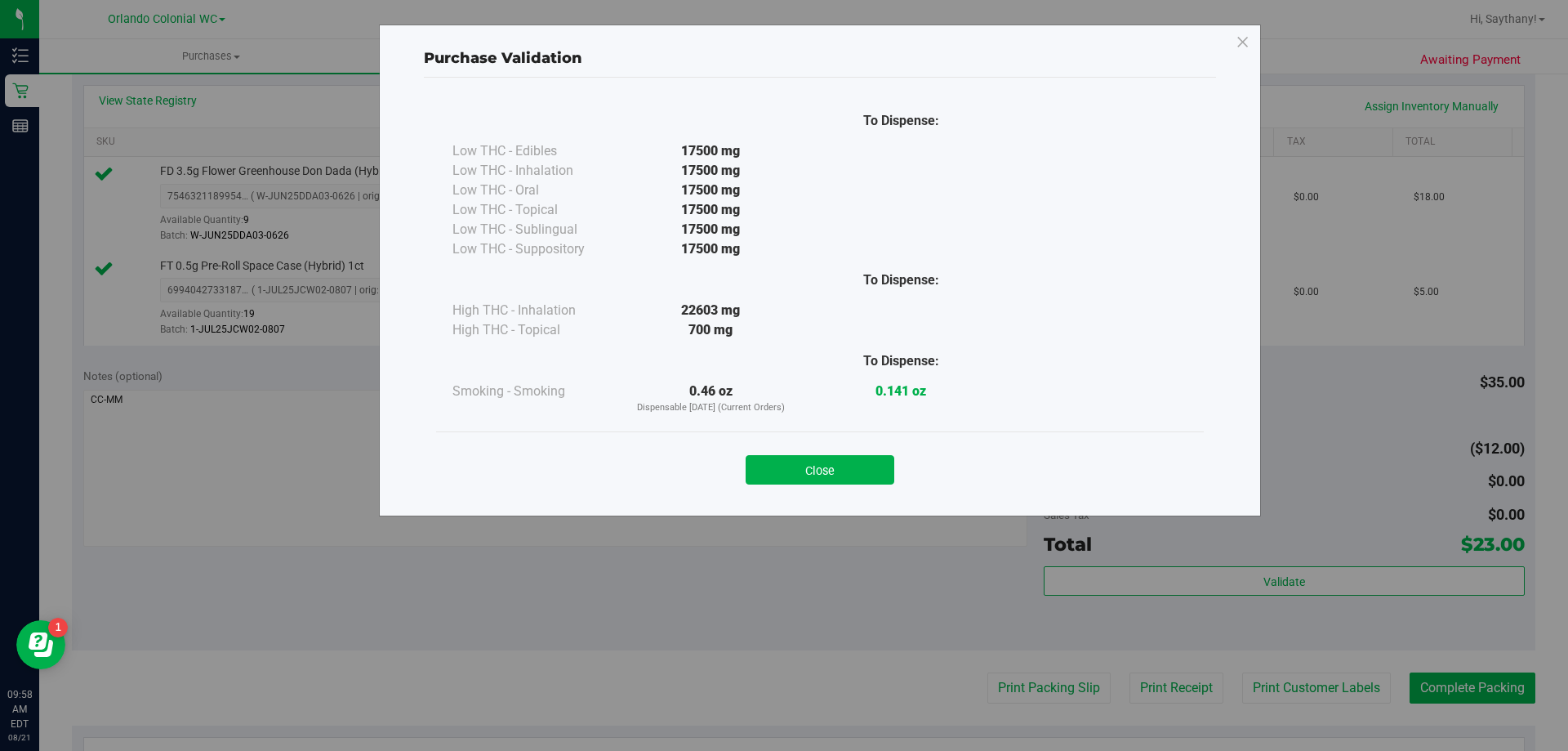
click at [820, 500] on div "To Dispense: Low THC - Edibles 17500 mg" at bounding box center [820, 289] width 792 height 423
click at [834, 461] on button "Close" at bounding box center [820, 469] width 149 height 29
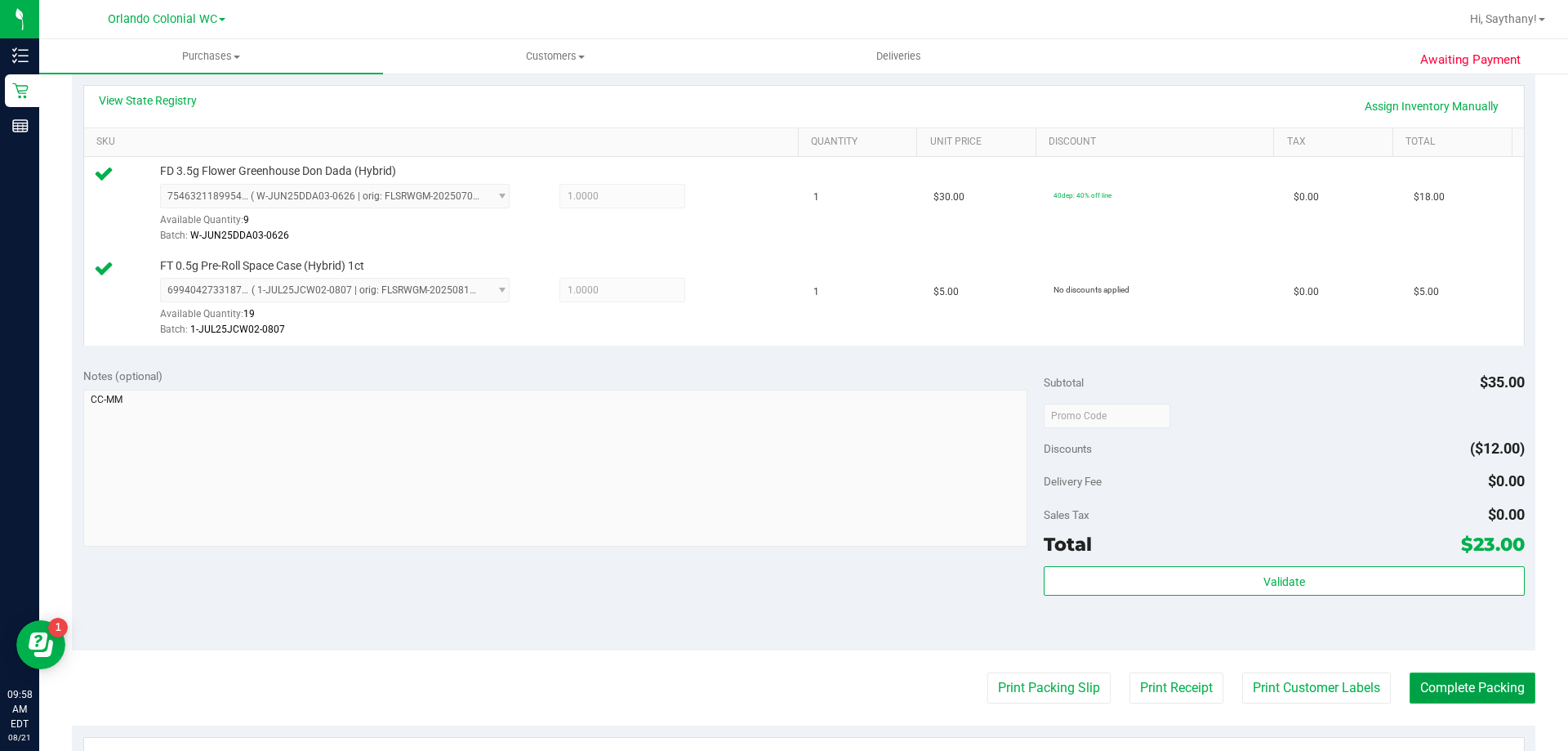
click at [1476, 692] on button "Complete Packing" at bounding box center [1473, 687] width 126 height 31
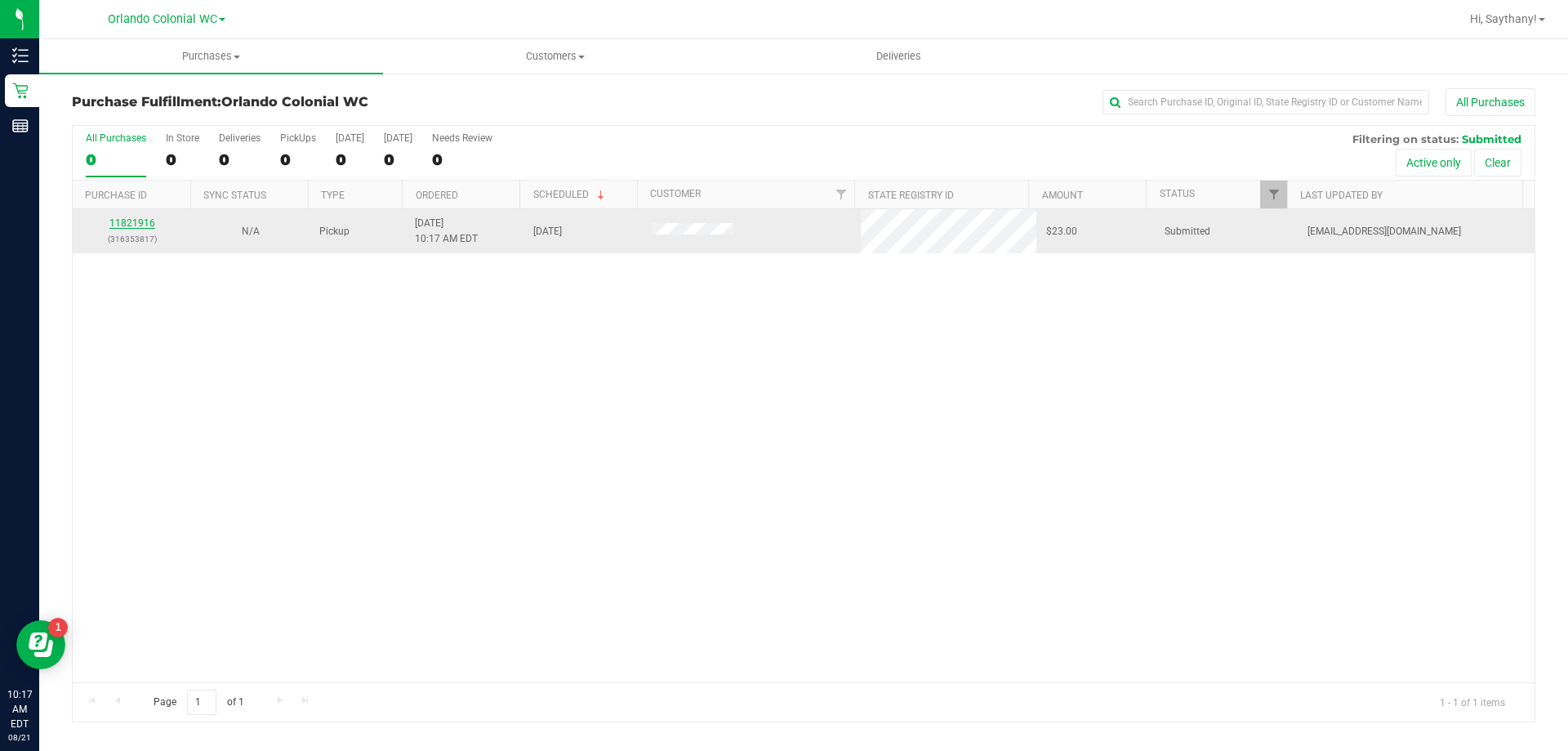
click at [138, 218] on link "11821916" at bounding box center [132, 223] width 46 height 11
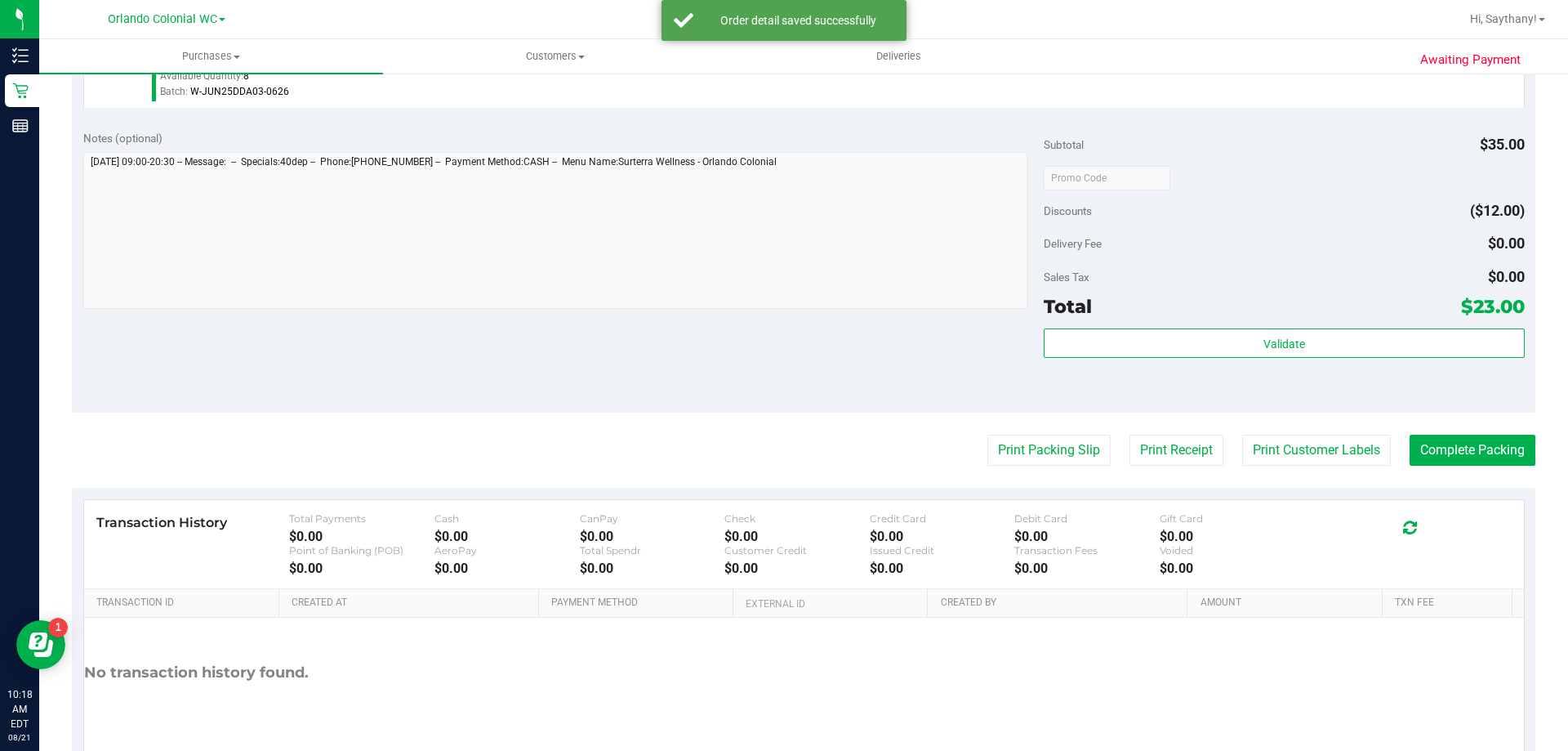
scroll to position [606, 0]
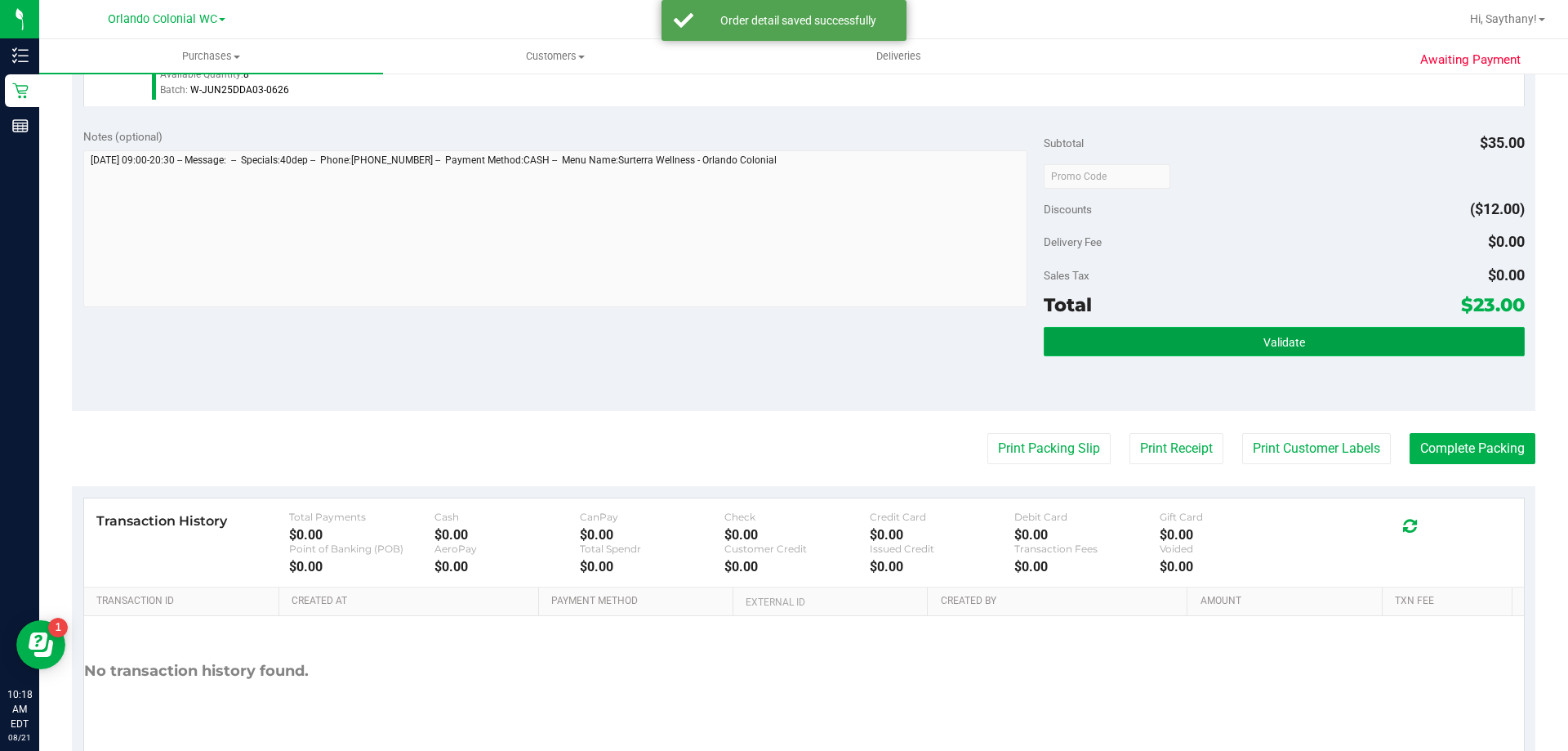
click at [1447, 352] on button "Validate" at bounding box center [1283, 341] width 480 height 29
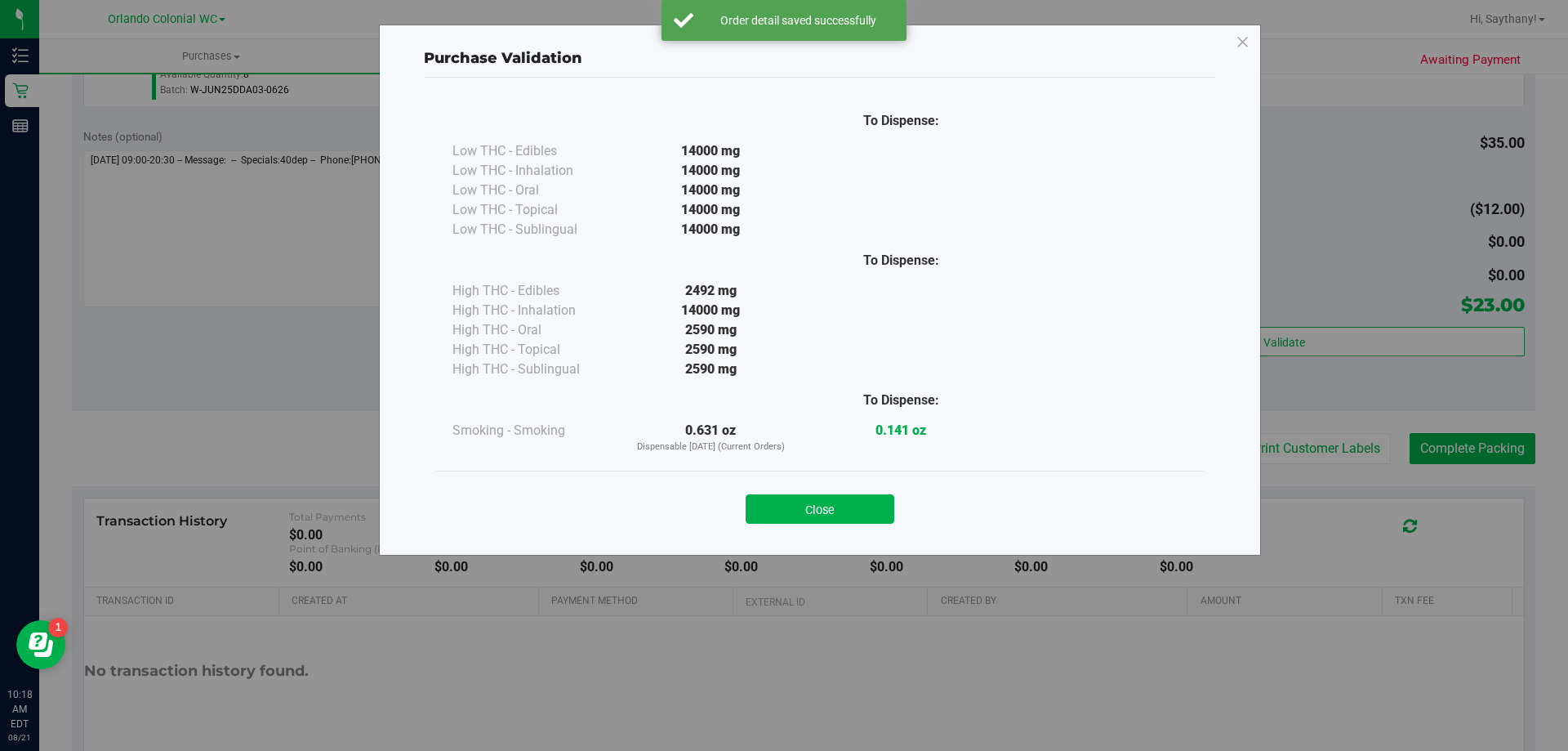
click at [1399, 352] on div "Purchase Validation To Dispense: Low THC - Edibles 14000 mg" at bounding box center [790, 375] width 1580 height 751
click at [796, 517] on button "Close" at bounding box center [820, 508] width 149 height 29
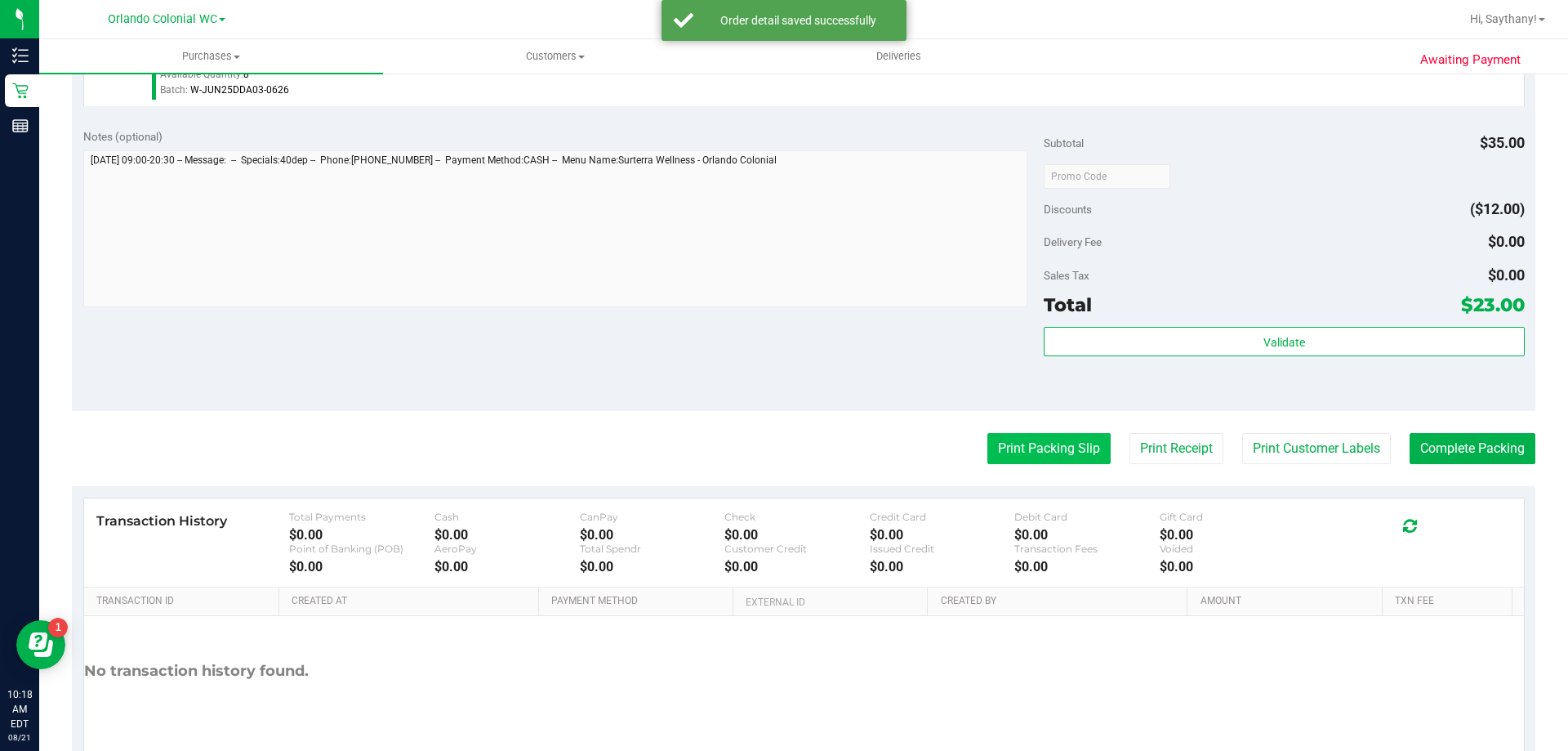
click at [1013, 459] on button "Print Packing Slip" at bounding box center [1049, 448] width 123 height 31
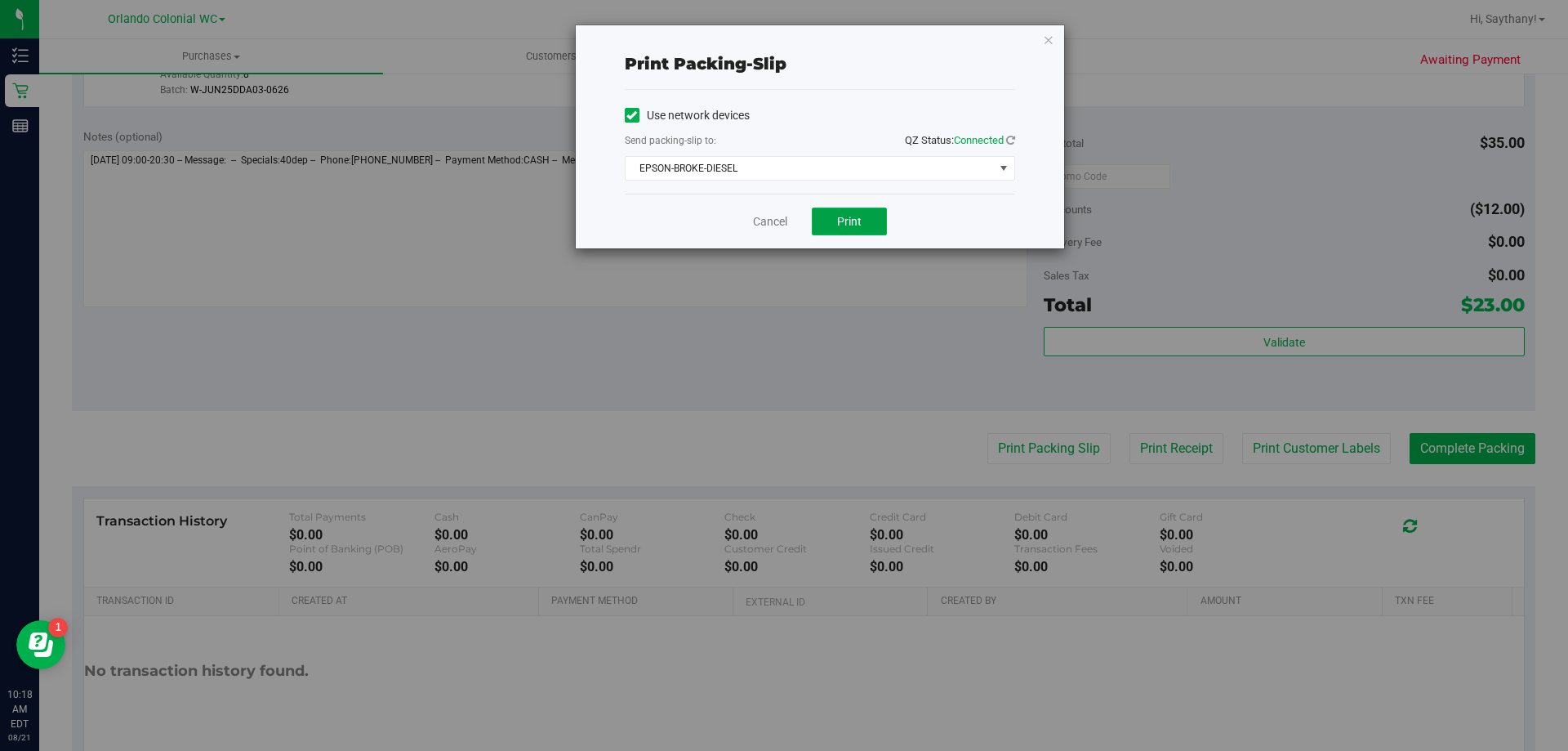
click at [864, 222] on button "Print" at bounding box center [850, 222] width 75 height 28
click at [1048, 40] on icon "button" at bounding box center [1049, 39] width 11 height 20
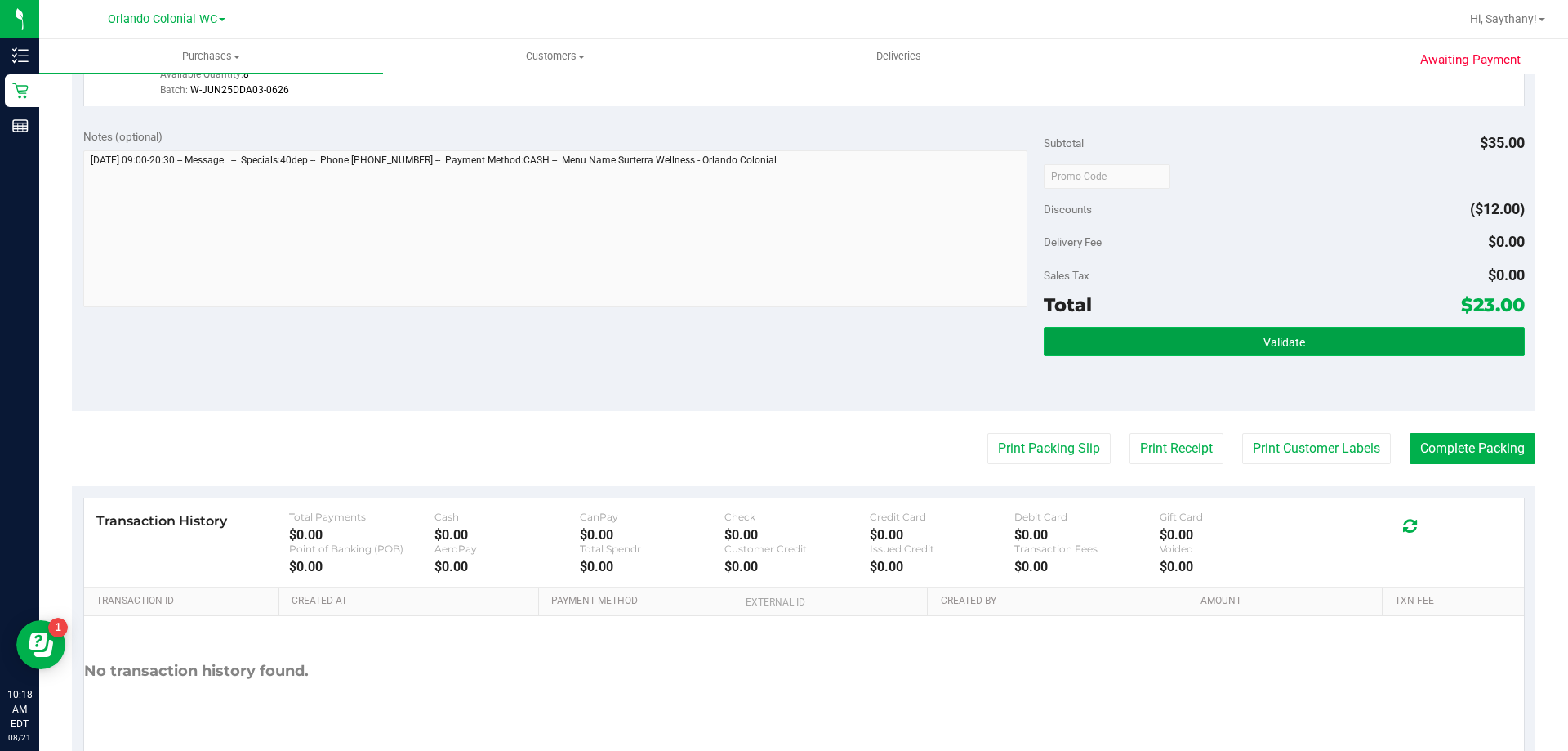
click at [1429, 328] on button "Validate" at bounding box center [1283, 341] width 480 height 29
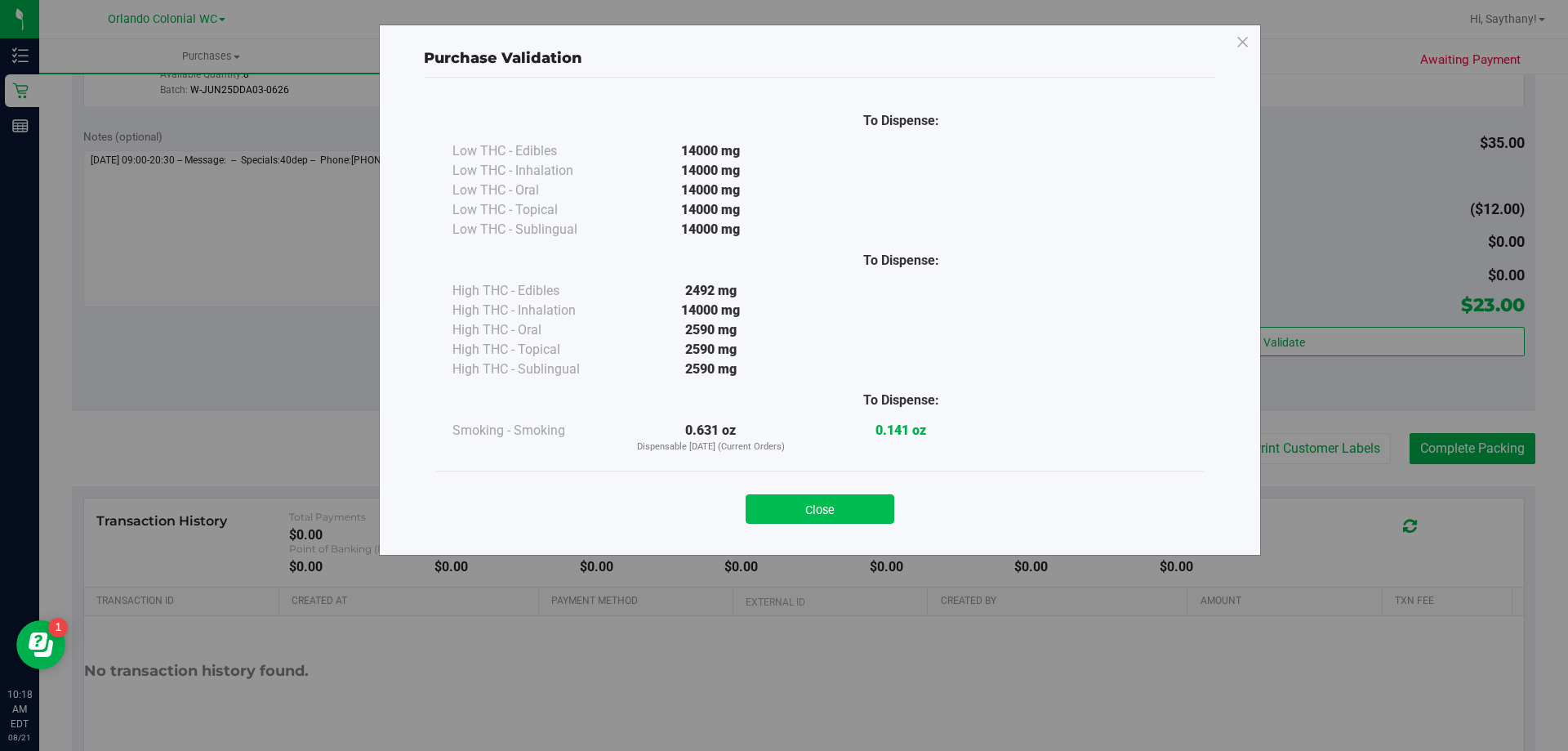
click at [814, 498] on button "Close" at bounding box center [820, 508] width 149 height 29
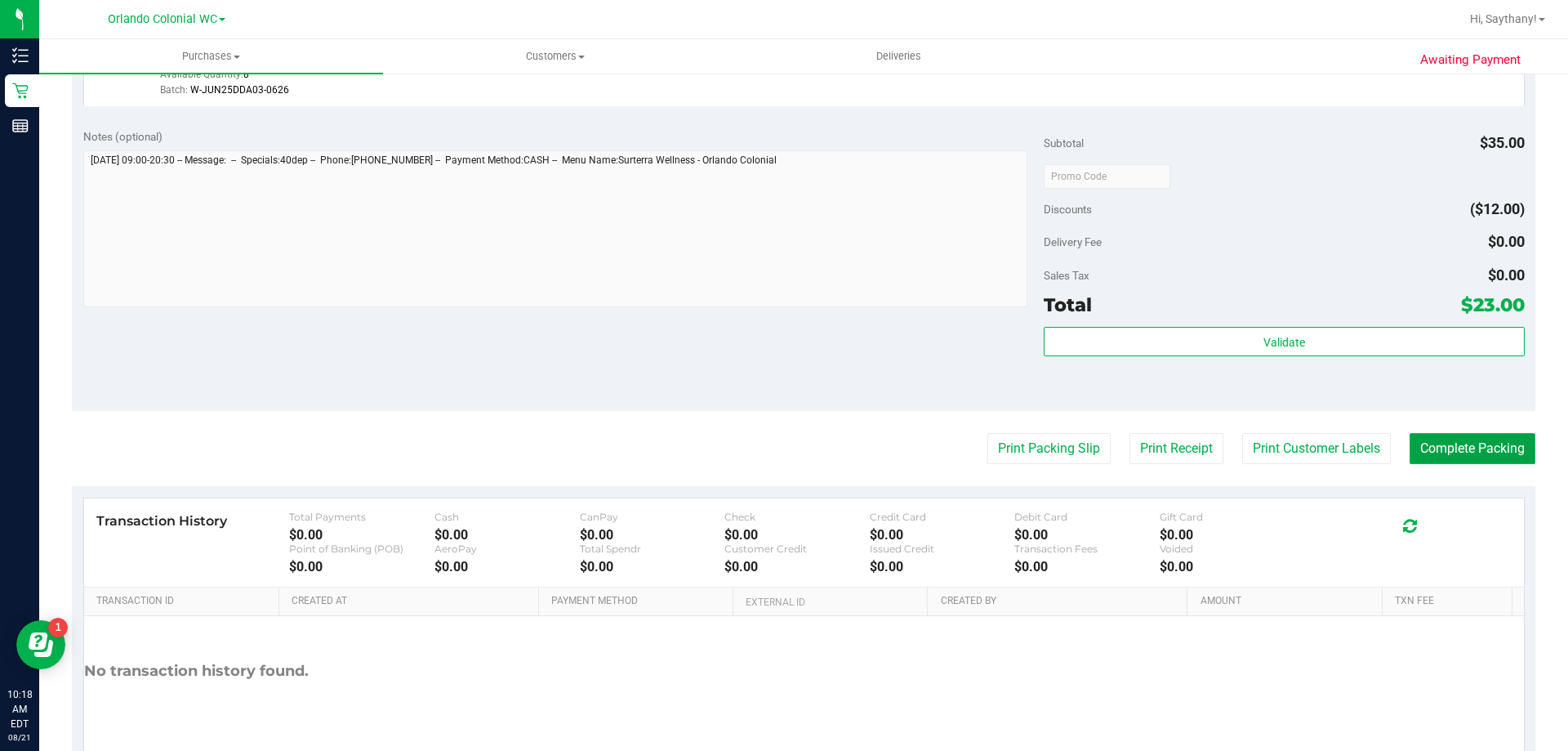
click at [1498, 462] on button "Complete Packing" at bounding box center [1473, 448] width 126 height 31
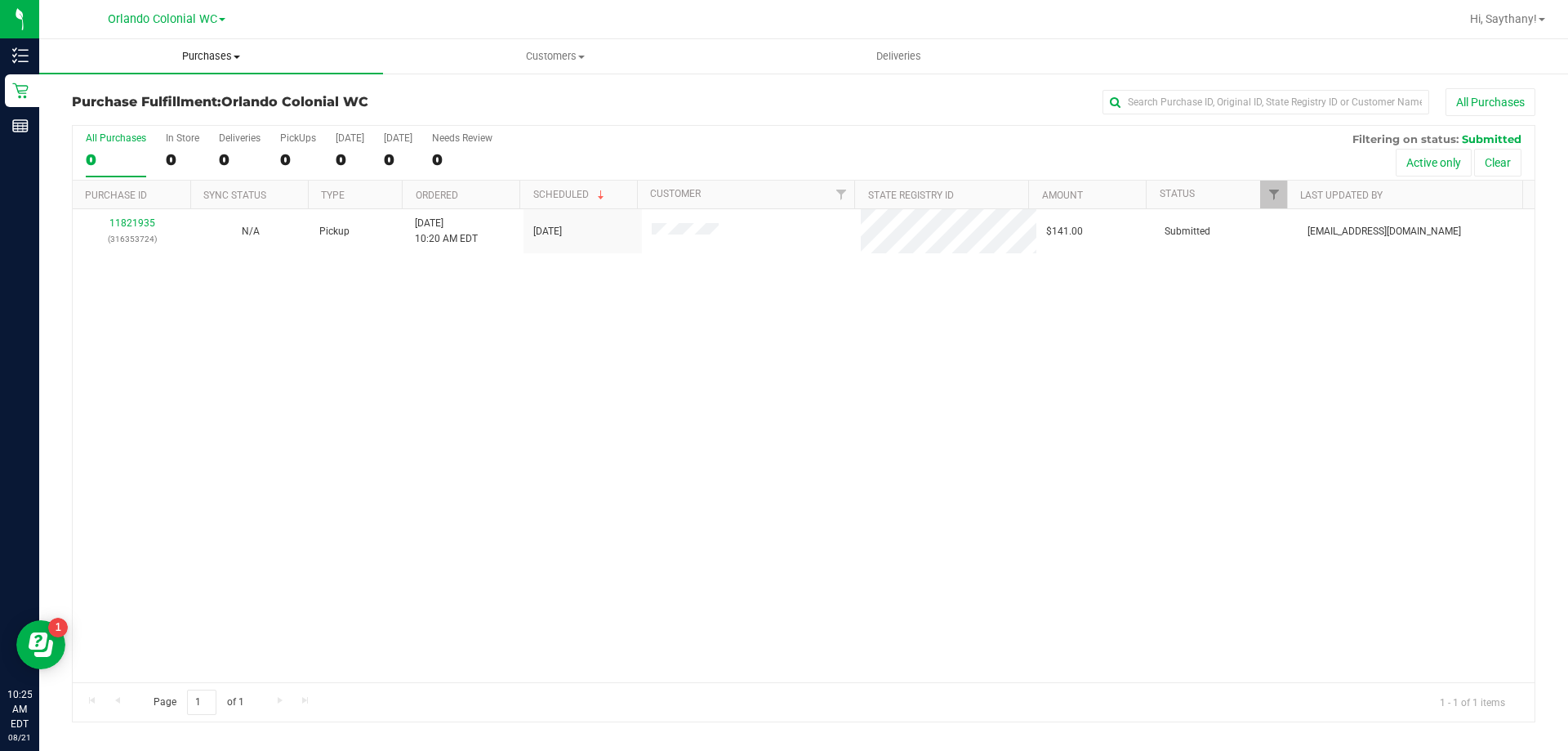
click at [227, 69] on uib-tab-heading "Purchases Summary of purchases Fulfillment All purchases" at bounding box center [212, 56] width 344 height 34
click at [140, 135] on span "All purchases" at bounding box center [97, 137] width 116 height 14
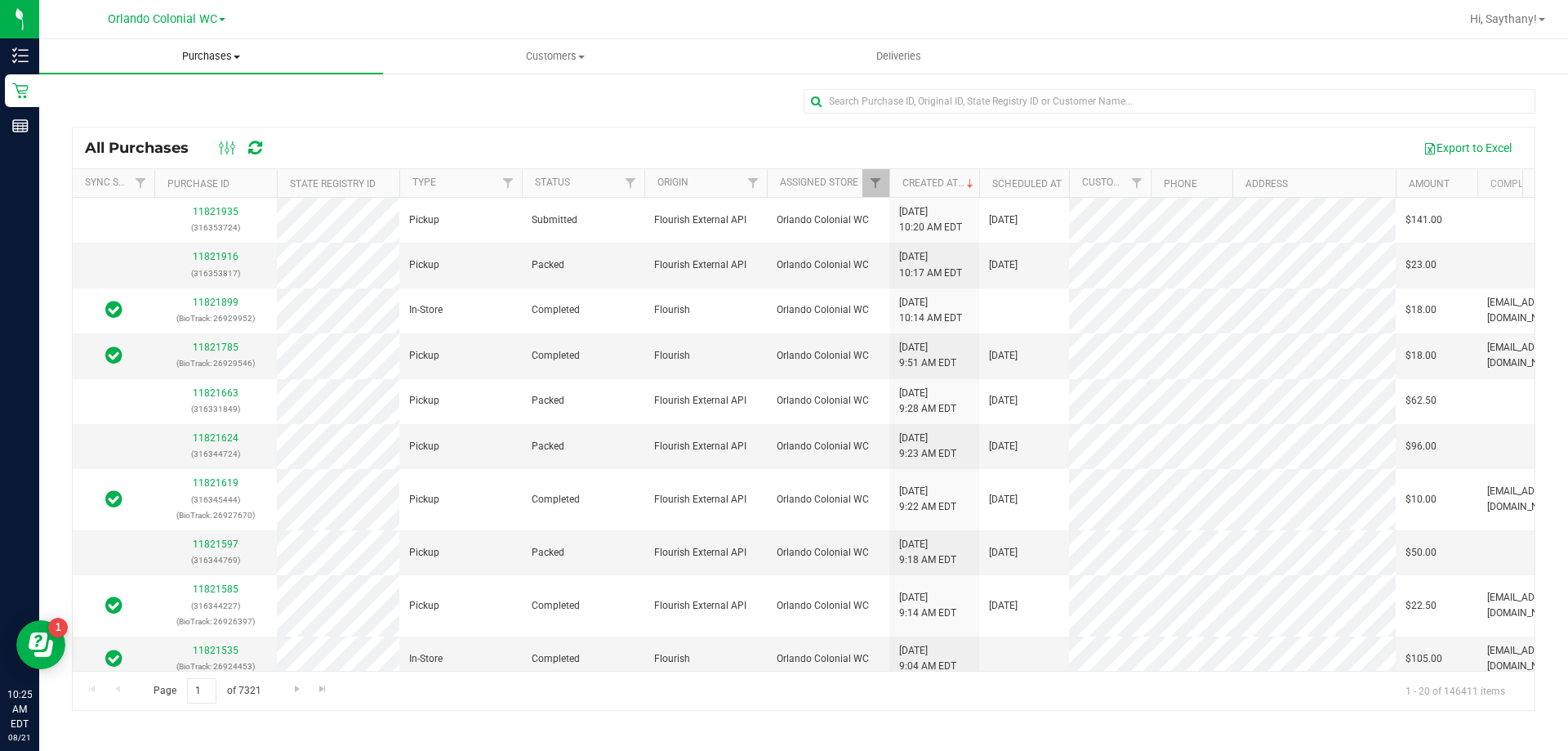
click at [175, 57] on span "Purchases" at bounding box center [212, 56] width 344 height 15
click at [152, 116] on li "Fulfillment" at bounding box center [212, 118] width 344 height 20
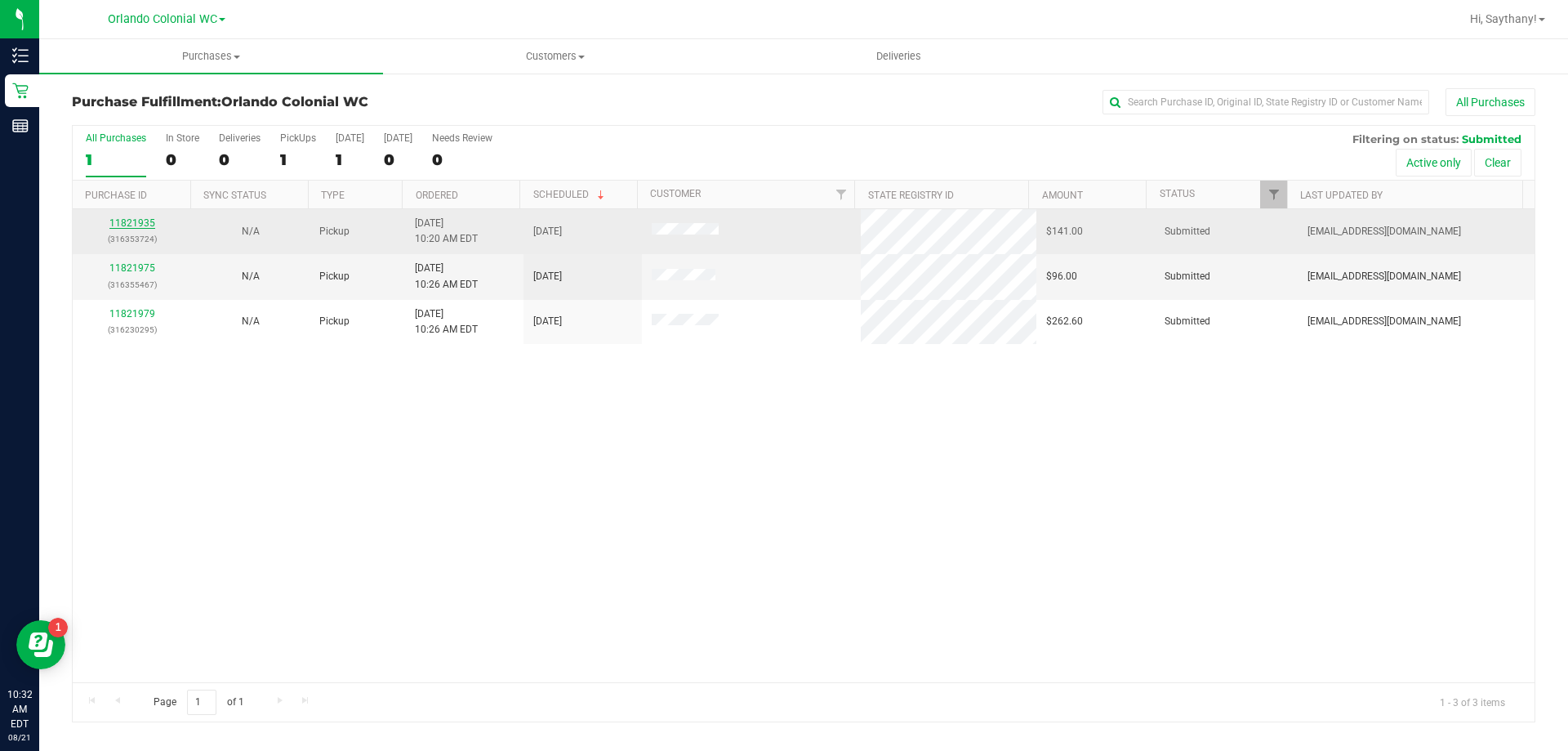
click at [133, 226] on link "11821935" at bounding box center [132, 223] width 46 height 11
click at [131, 221] on link "11821935" at bounding box center [132, 223] width 46 height 11
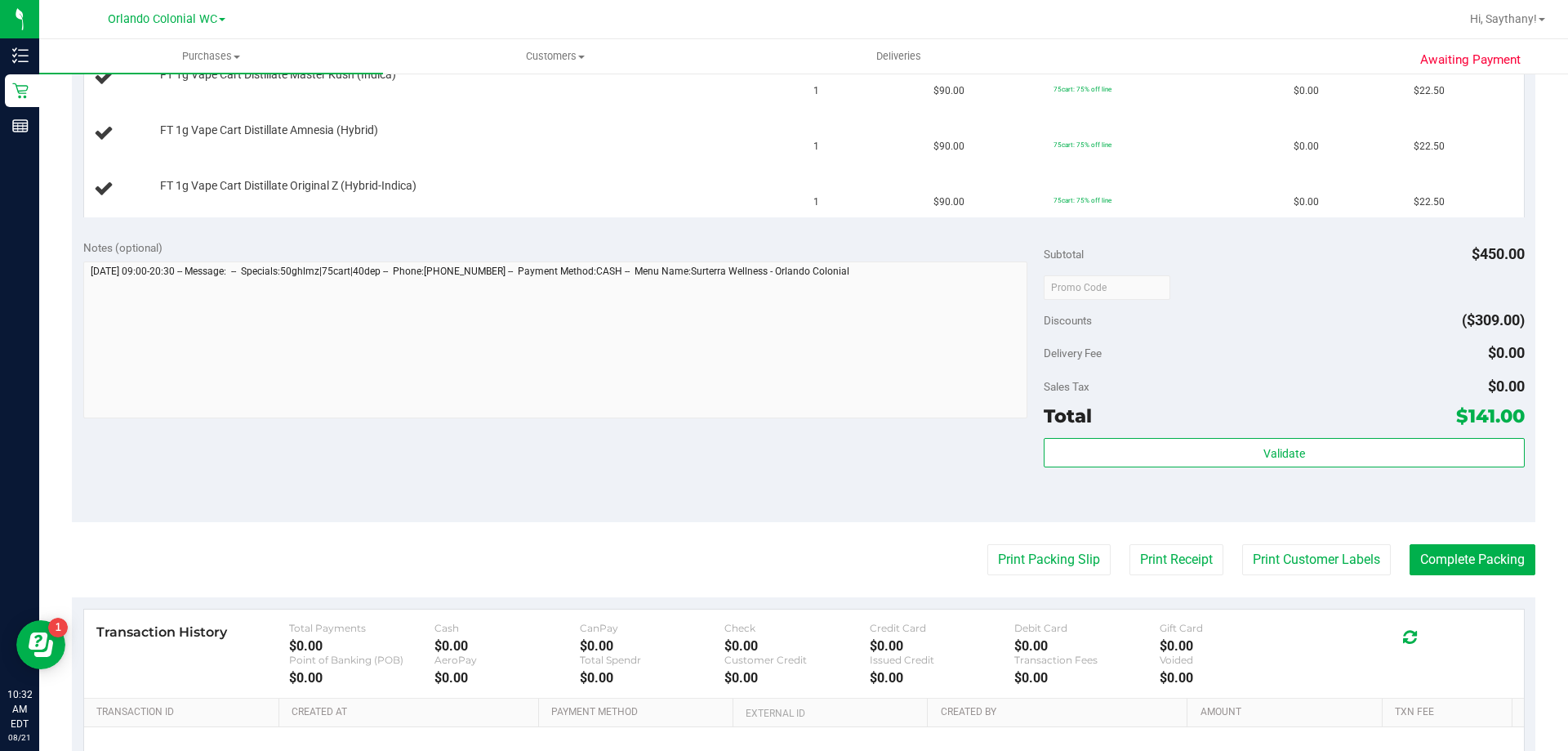
scroll to position [653, 0]
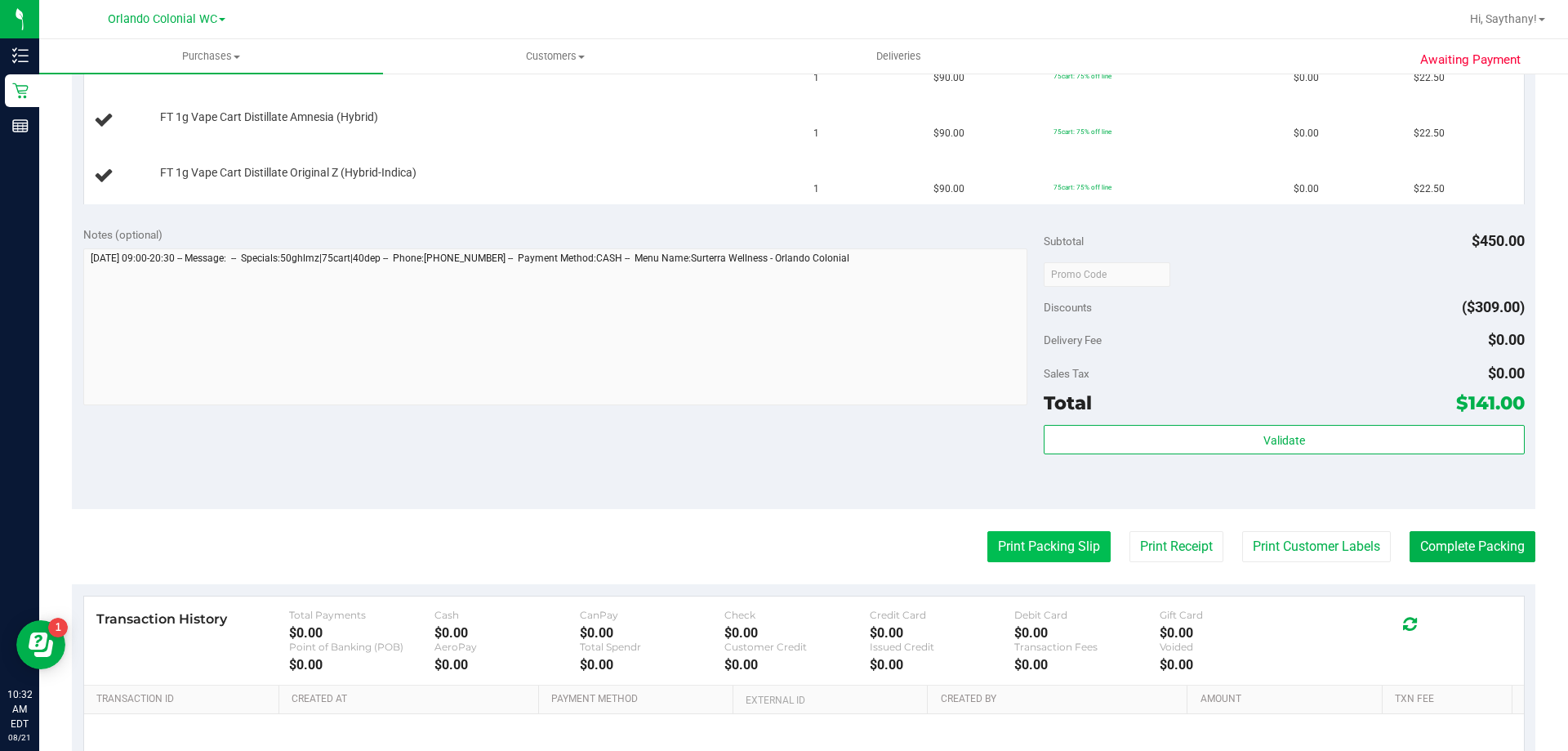
click at [1027, 546] on button "Print Packing Slip" at bounding box center [1049, 546] width 123 height 31
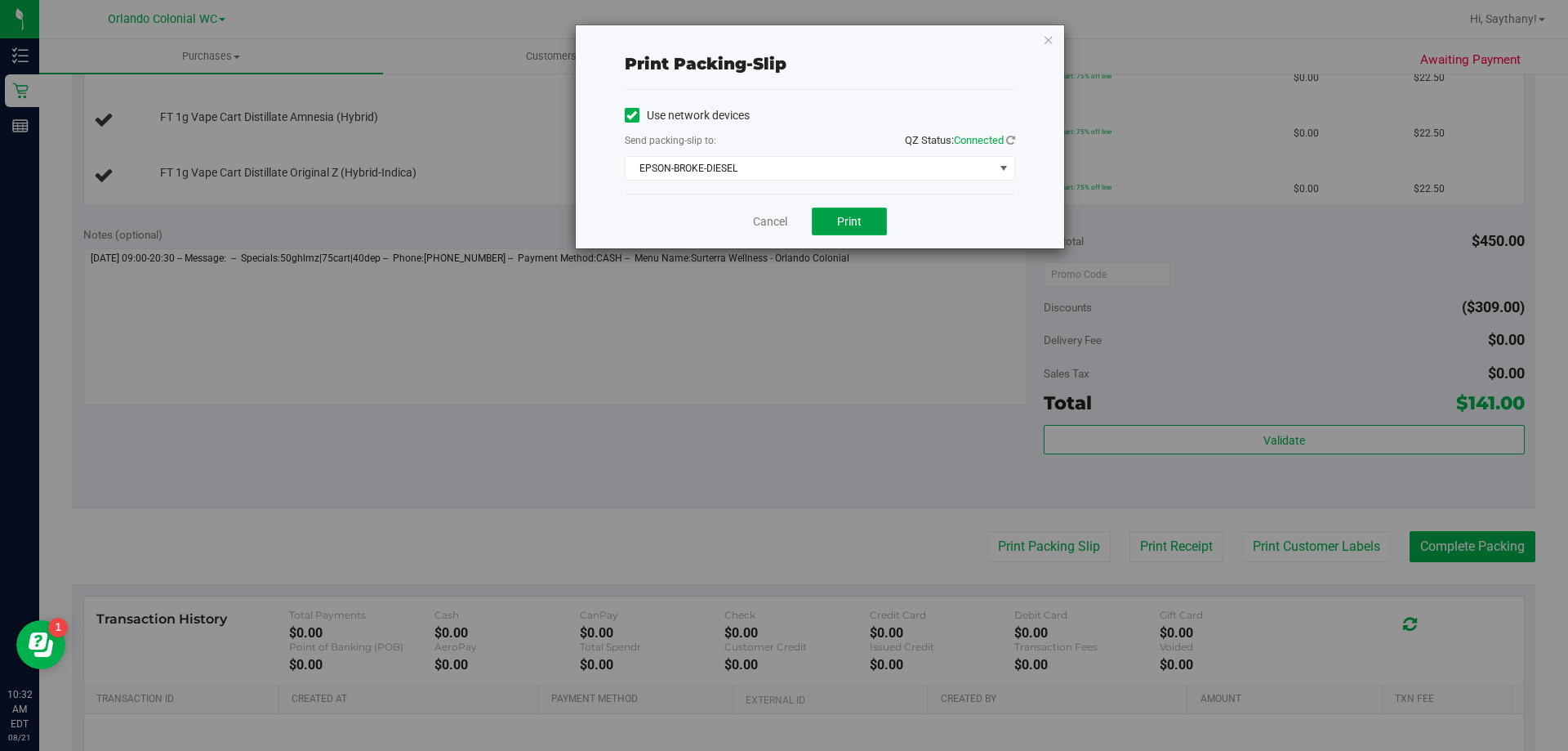
click at [839, 224] on span "Print" at bounding box center [850, 222] width 24 height 13
click at [1052, 42] on icon "button" at bounding box center [1049, 39] width 11 height 20
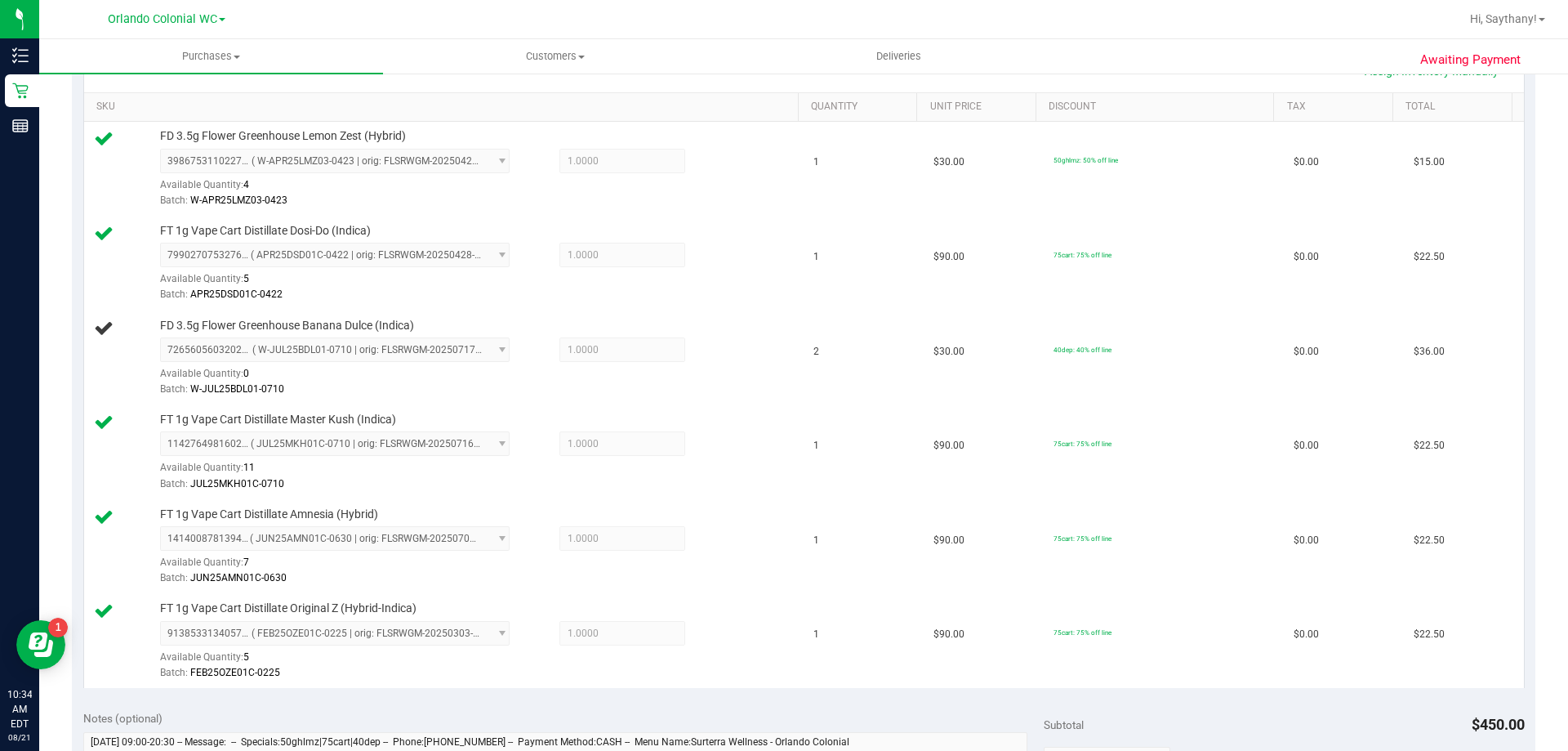
scroll to position [714, 0]
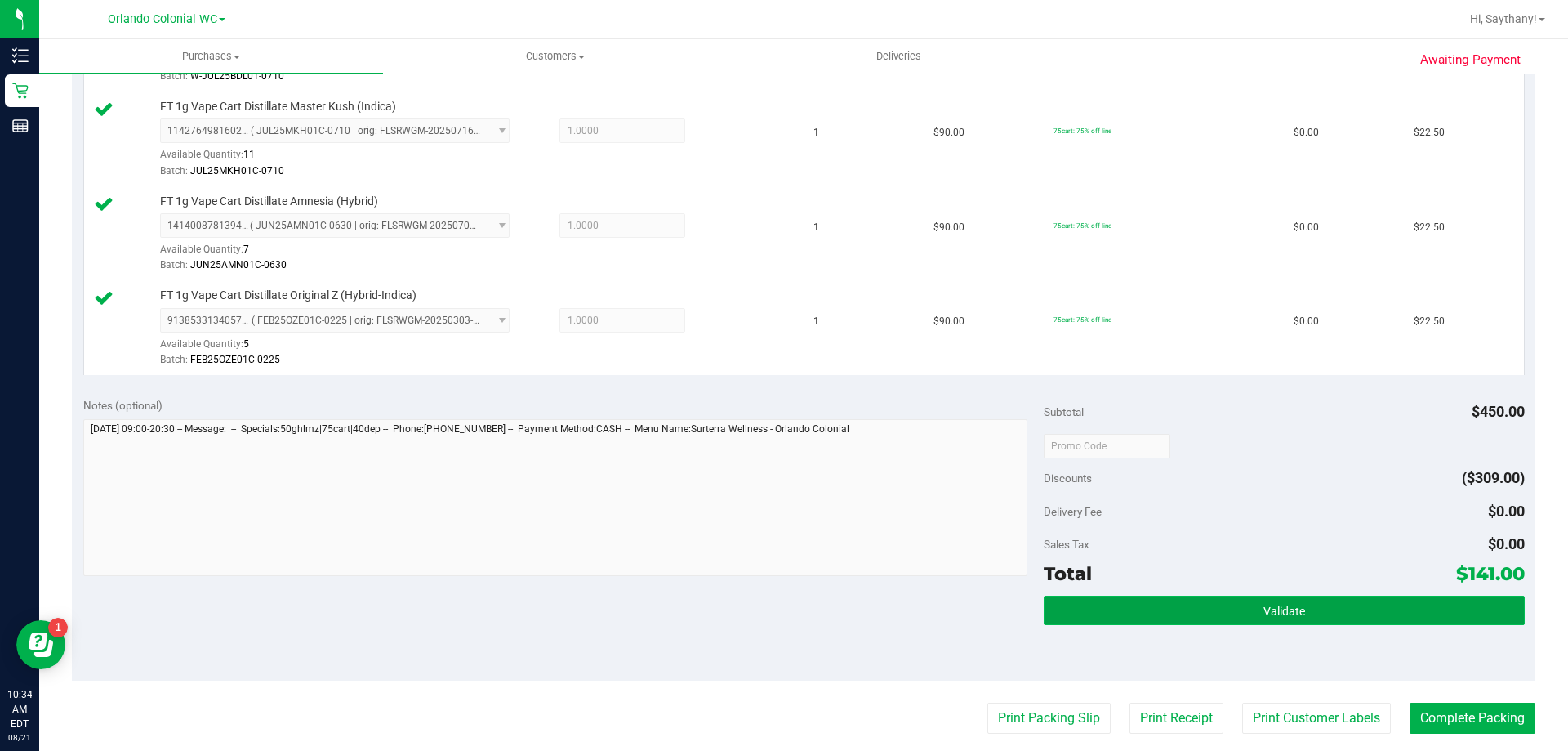
click at [1402, 612] on button "Validate" at bounding box center [1283, 609] width 480 height 29
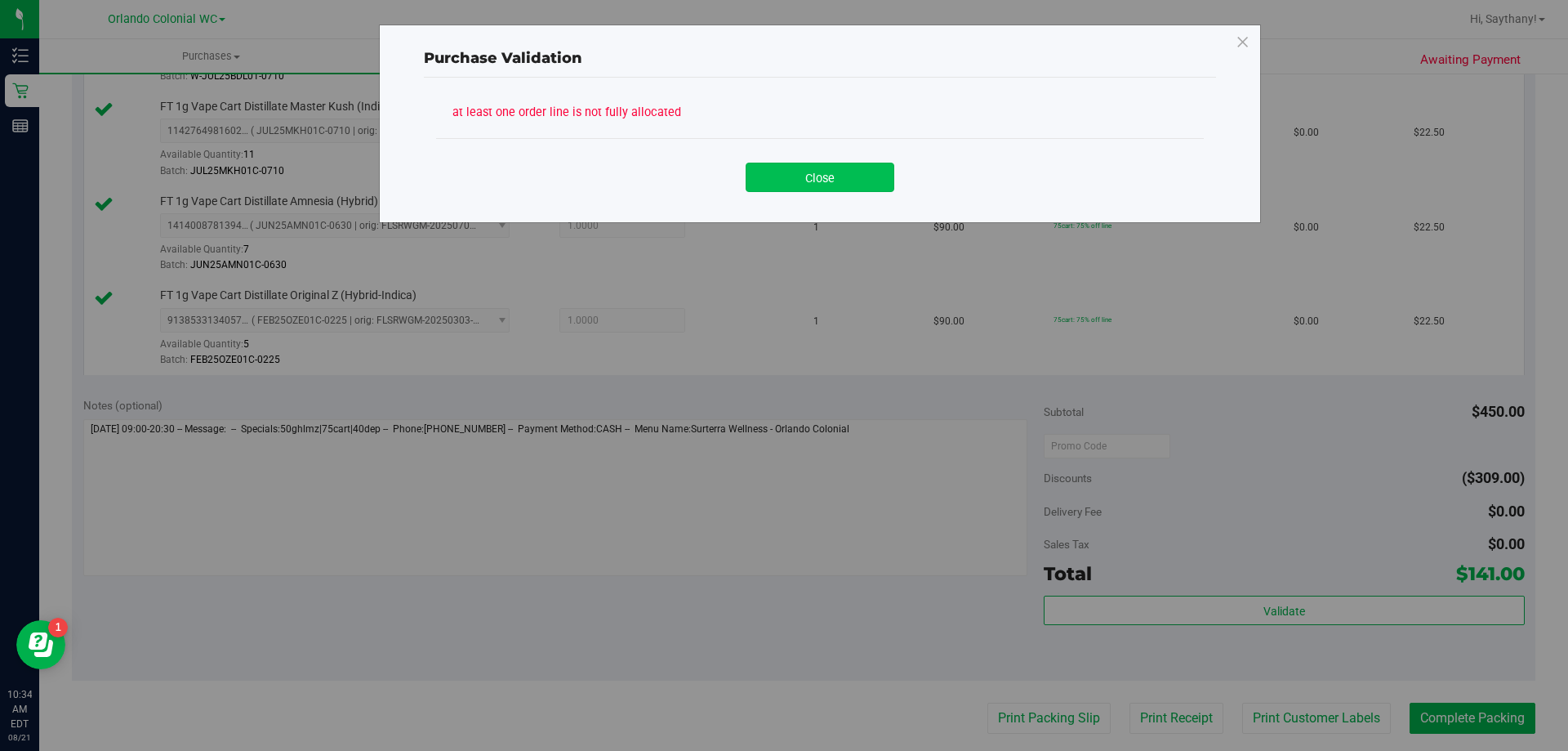
click at [839, 170] on button "Close" at bounding box center [820, 177] width 149 height 29
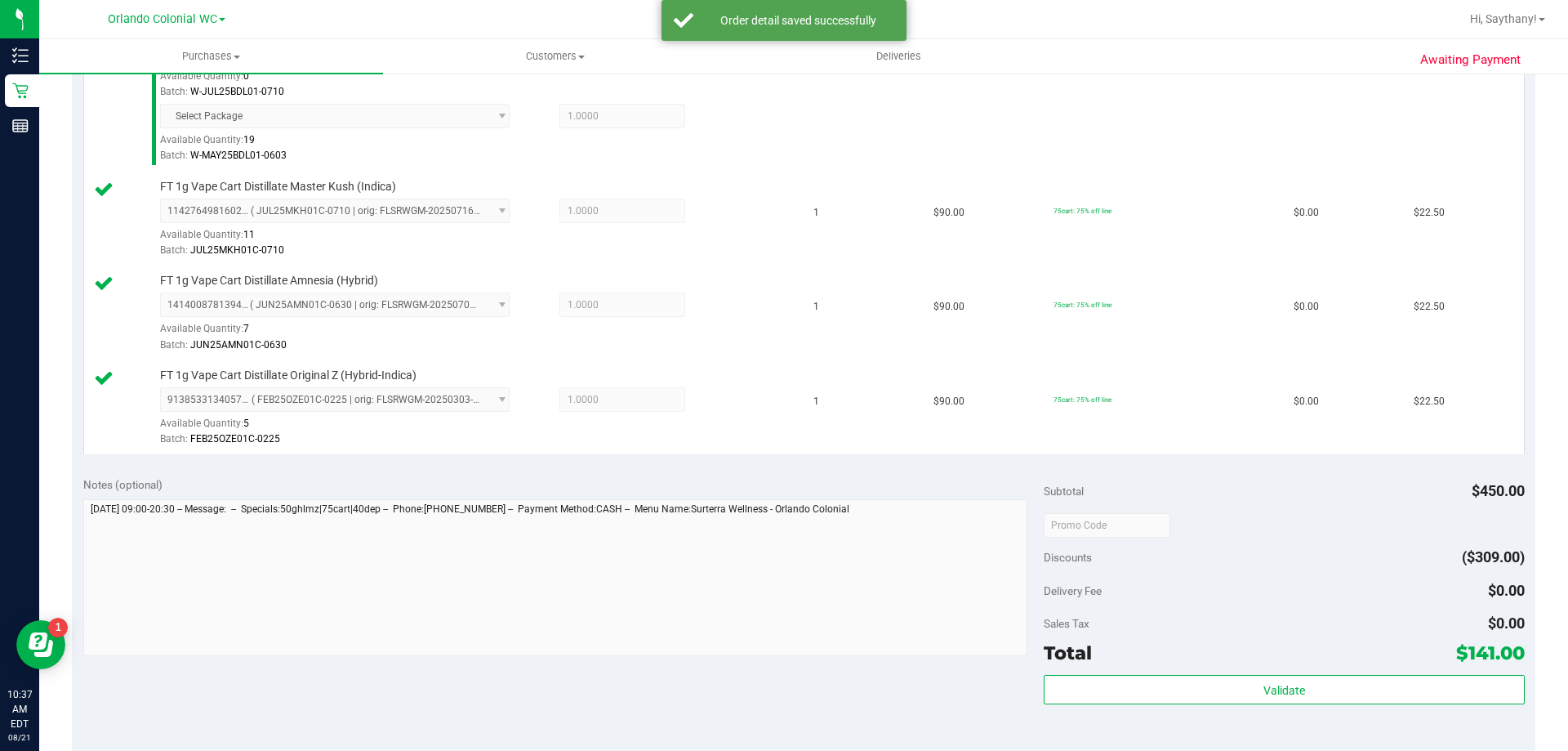
scroll to position [774, 0]
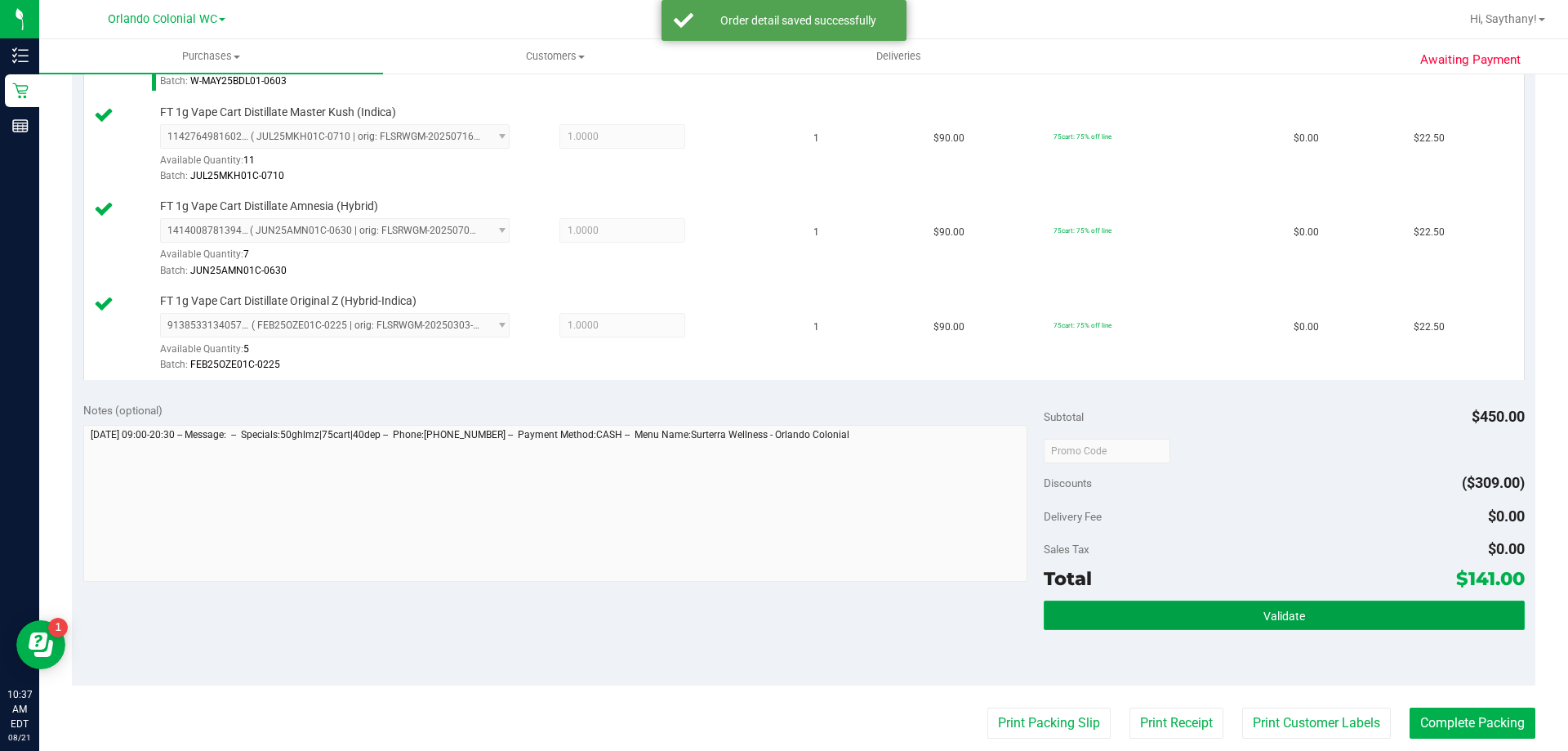
click at [1415, 607] on button "Validate" at bounding box center [1283, 615] width 480 height 29
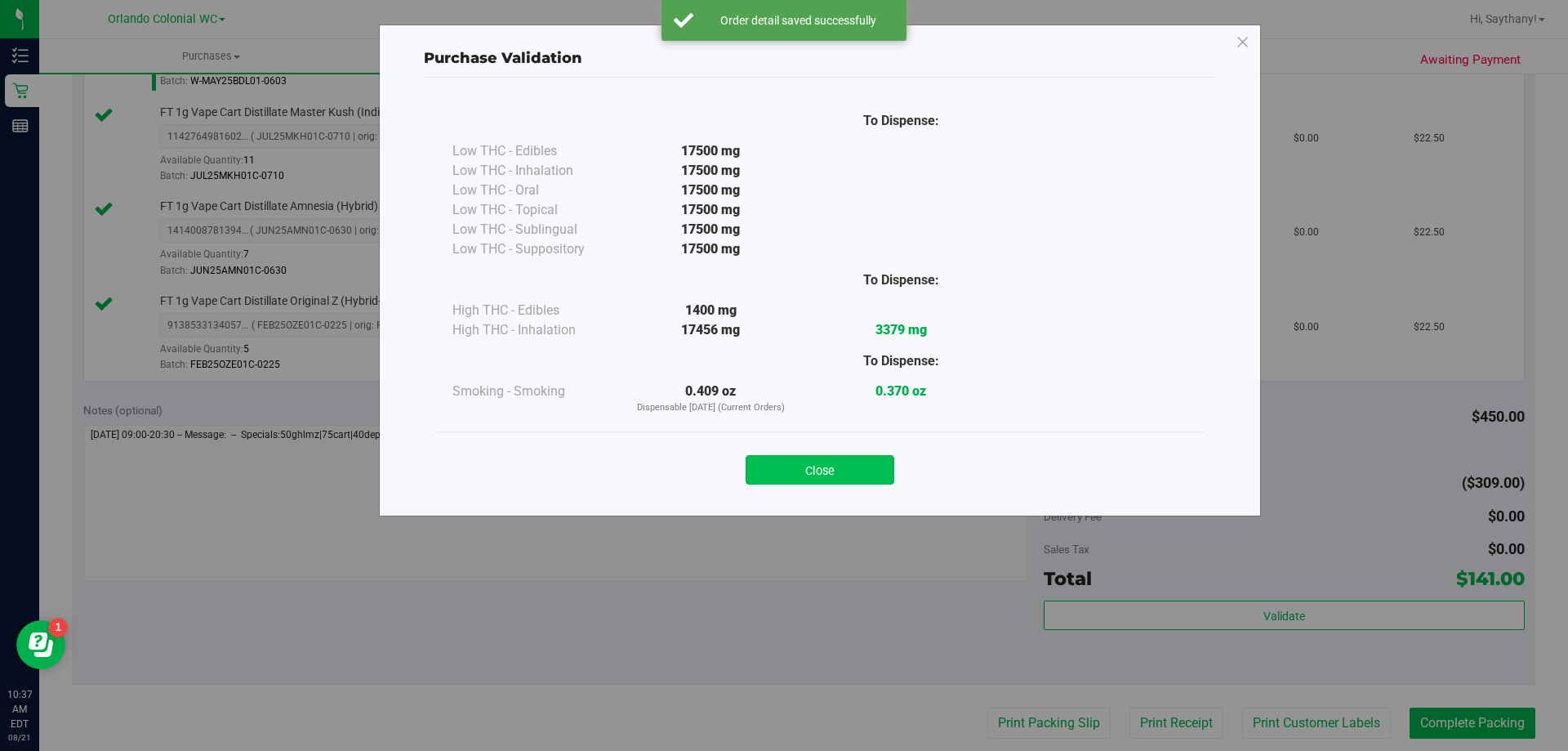
click at [855, 478] on button "Close" at bounding box center [820, 469] width 149 height 29
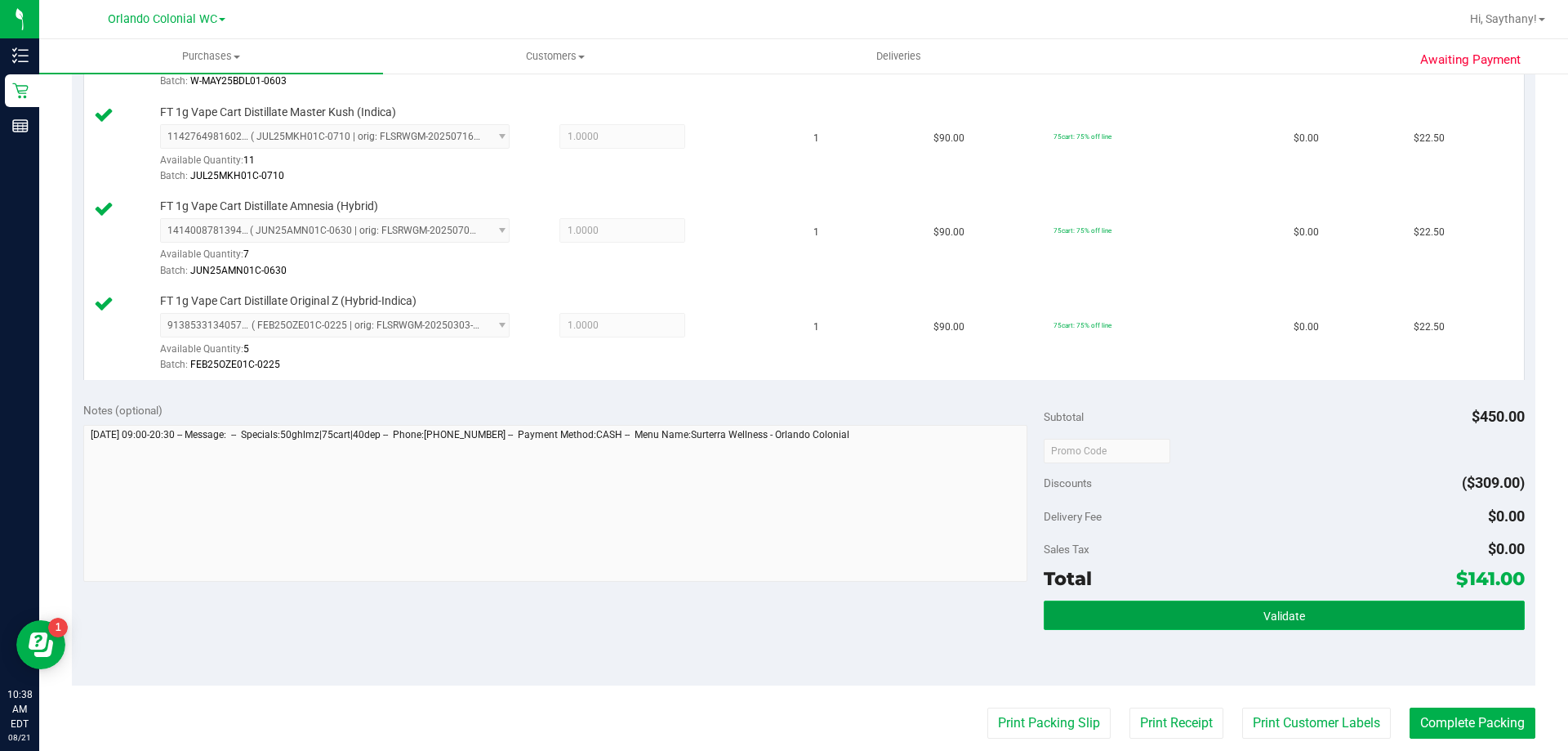
click at [1319, 619] on button "Validate" at bounding box center [1283, 615] width 480 height 29
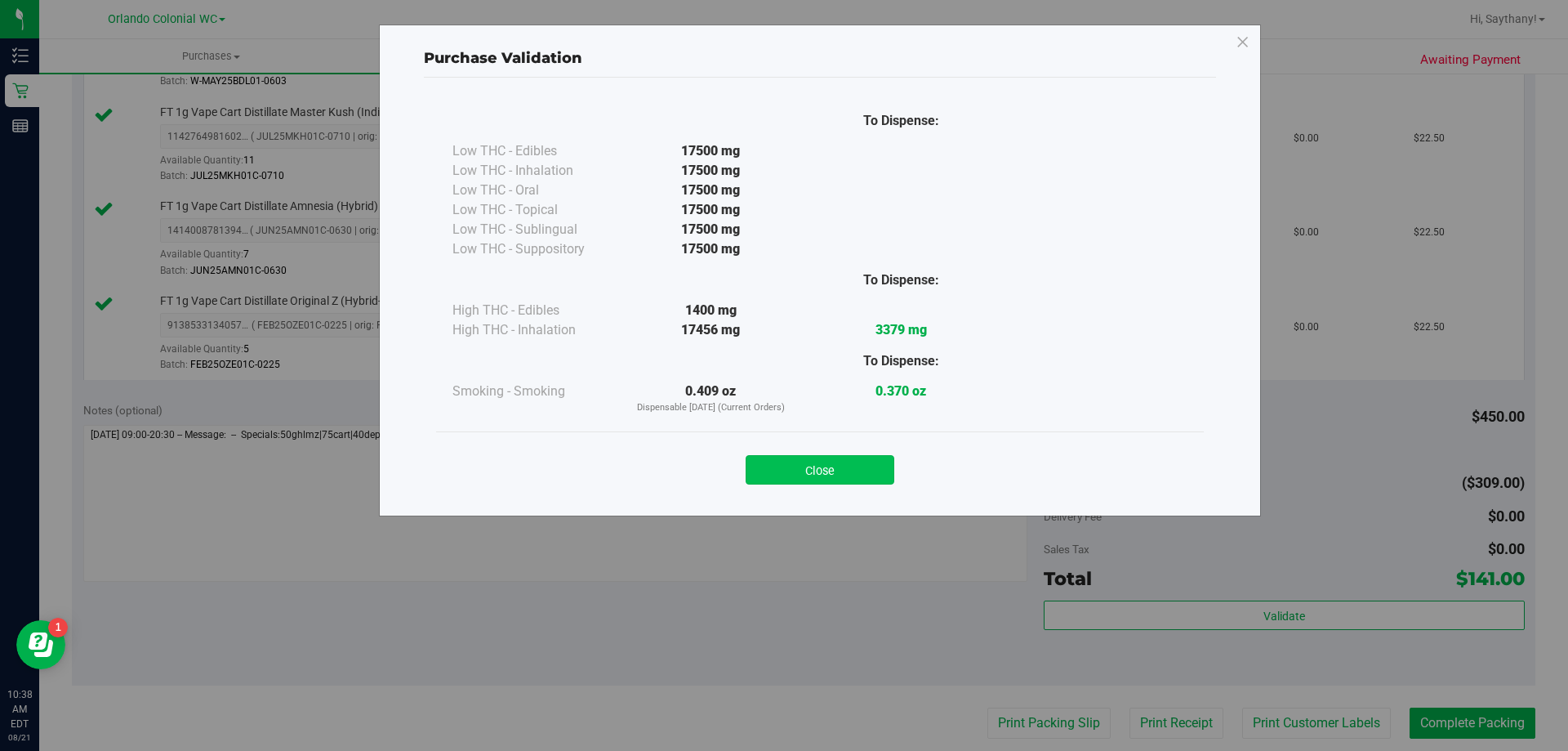
click at [801, 473] on button "Close" at bounding box center [820, 469] width 149 height 29
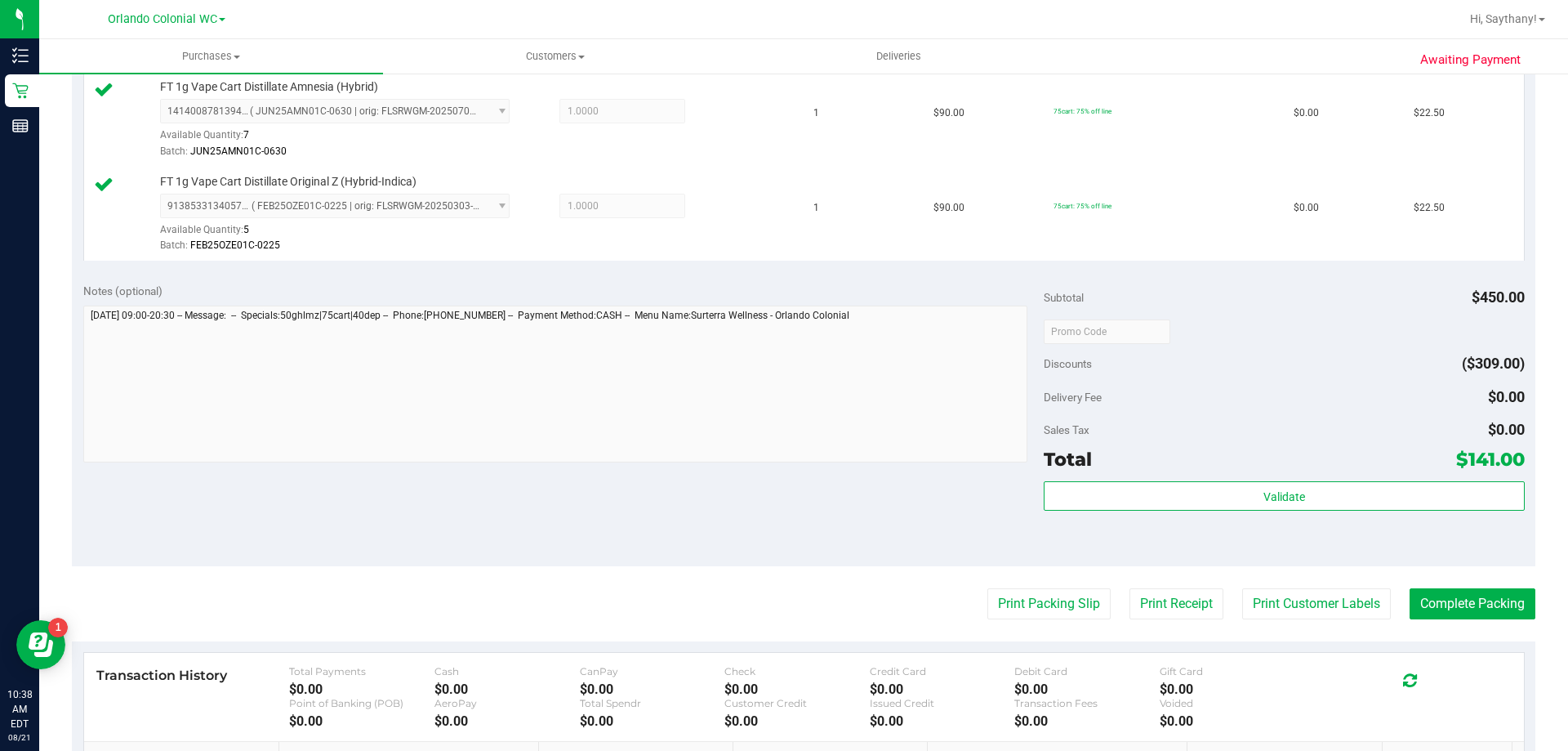
scroll to position [924, 0]
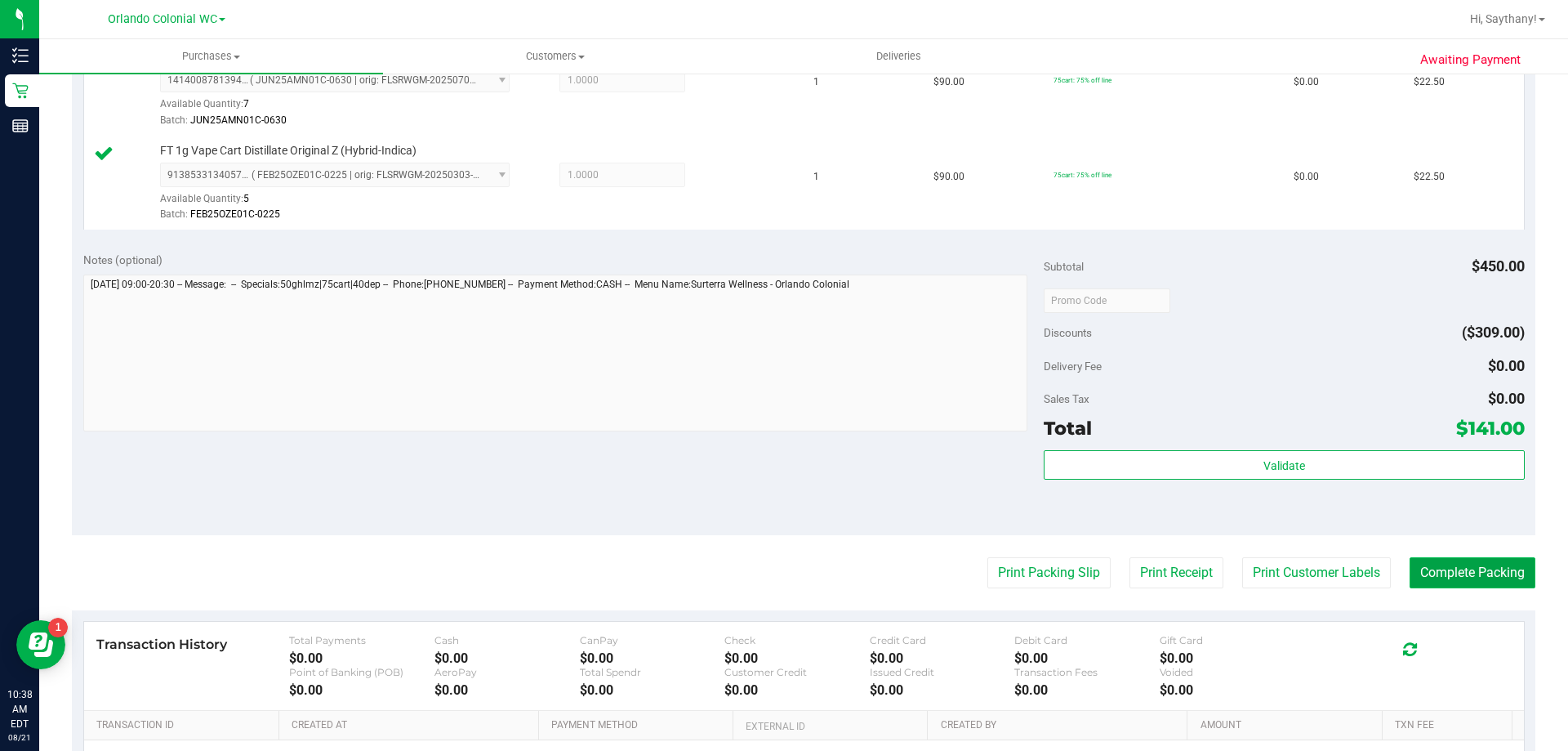
click at [1469, 571] on button "Complete Packing" at bounding box center [1473, 572] width 126 height 31
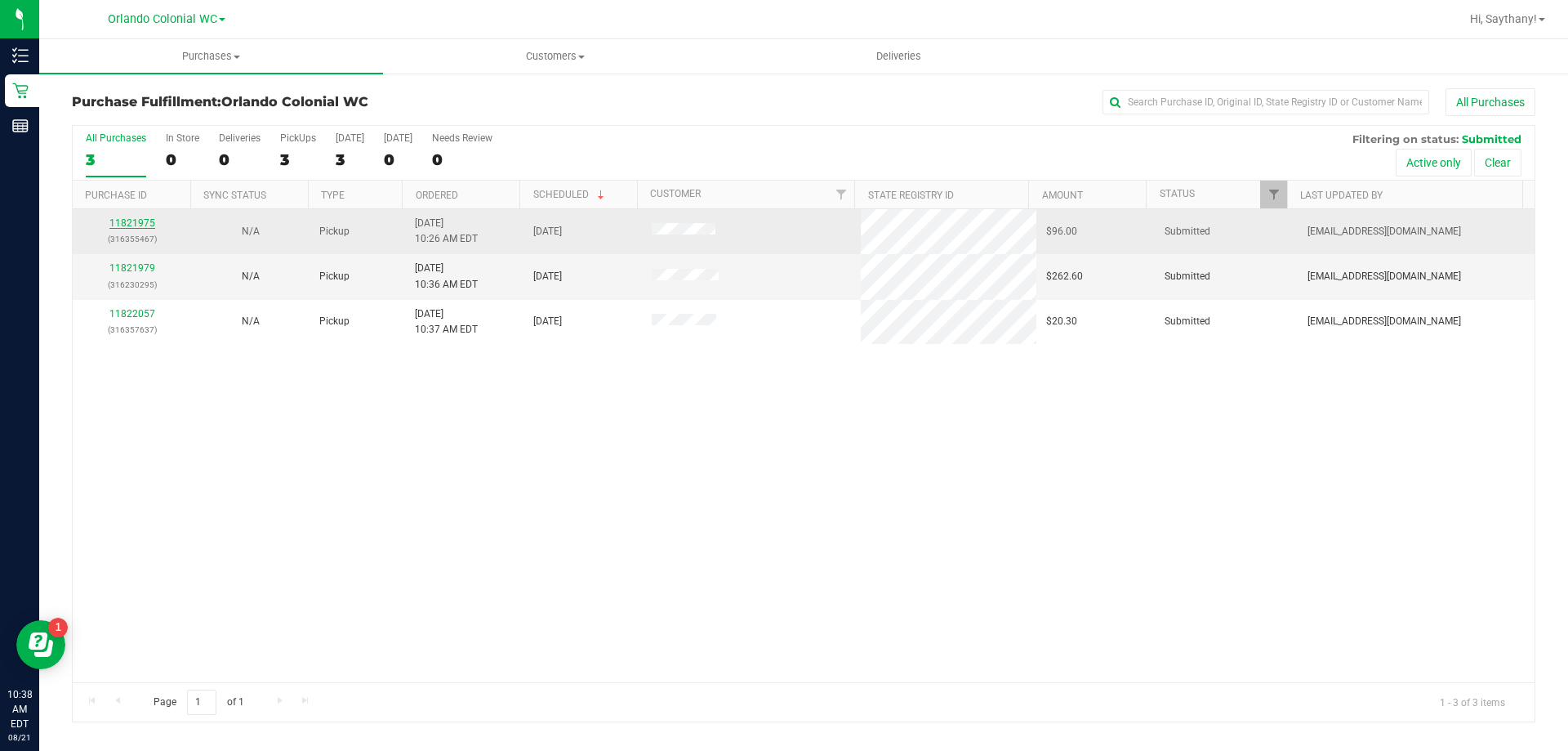
click at [147, 221] on link "11821975" at bounding box center [132, 223] width 46 height 11
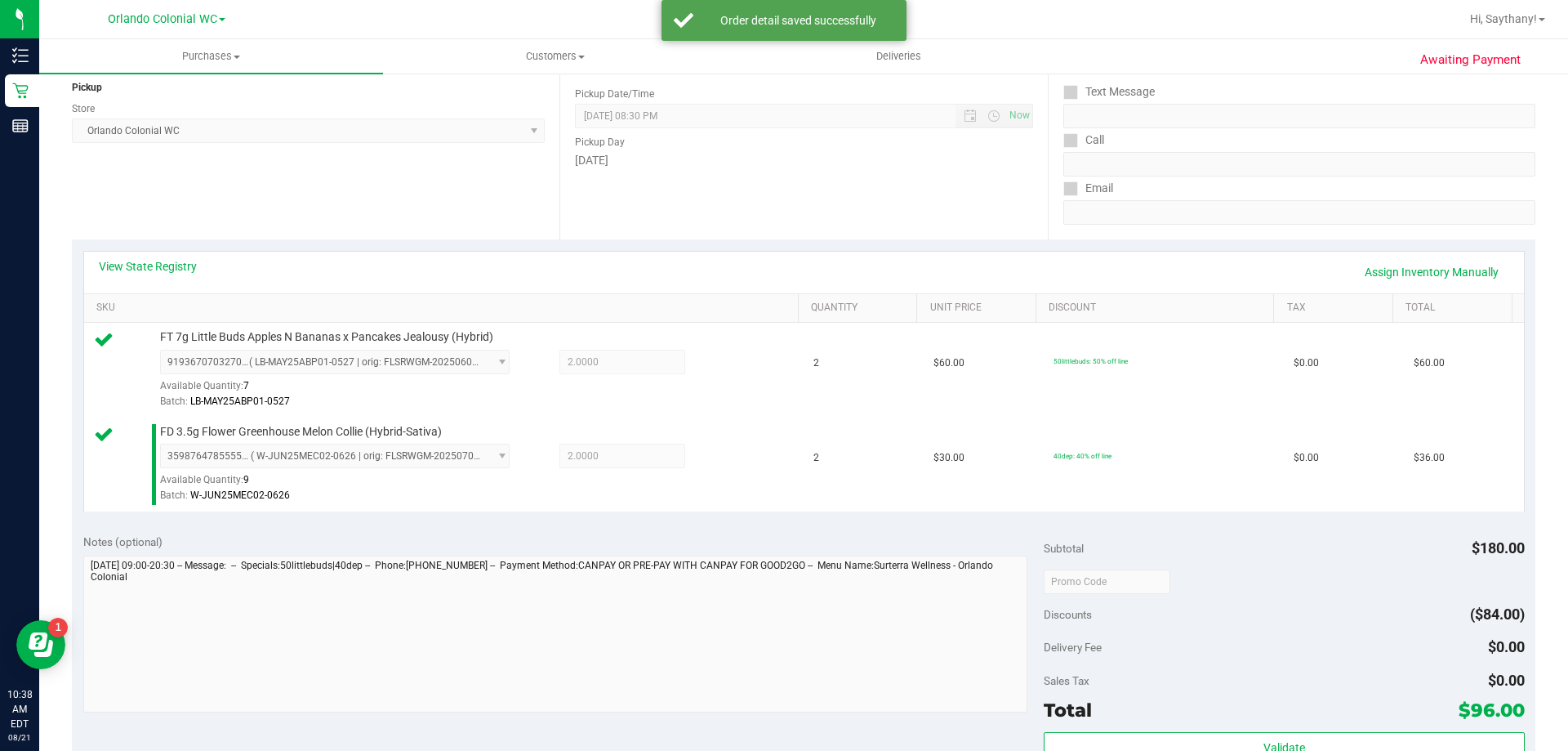
scroll to position [505, 0]
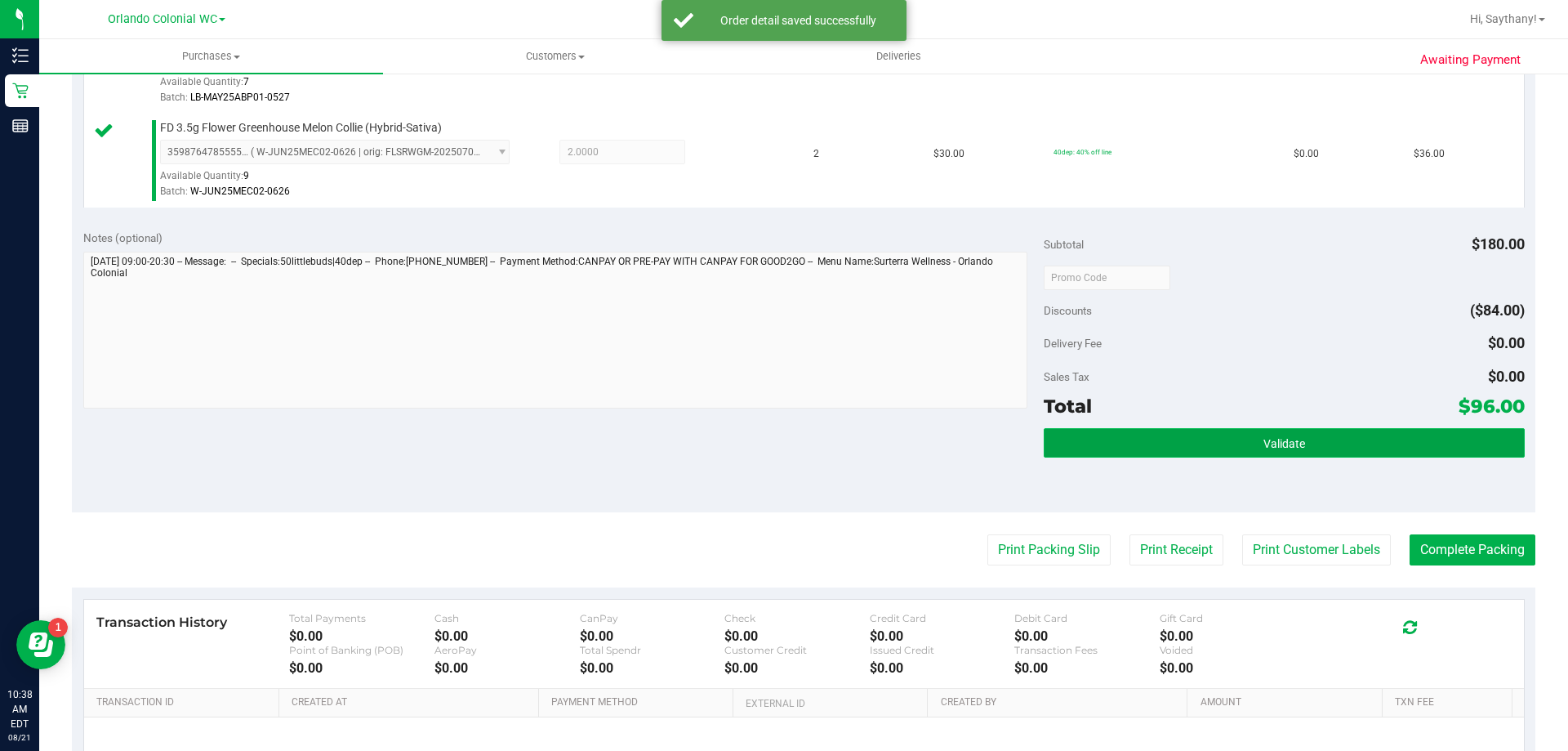
click at [1449, 441] on button "Validate" at bounding box center [1283, 442] width 480 height 29
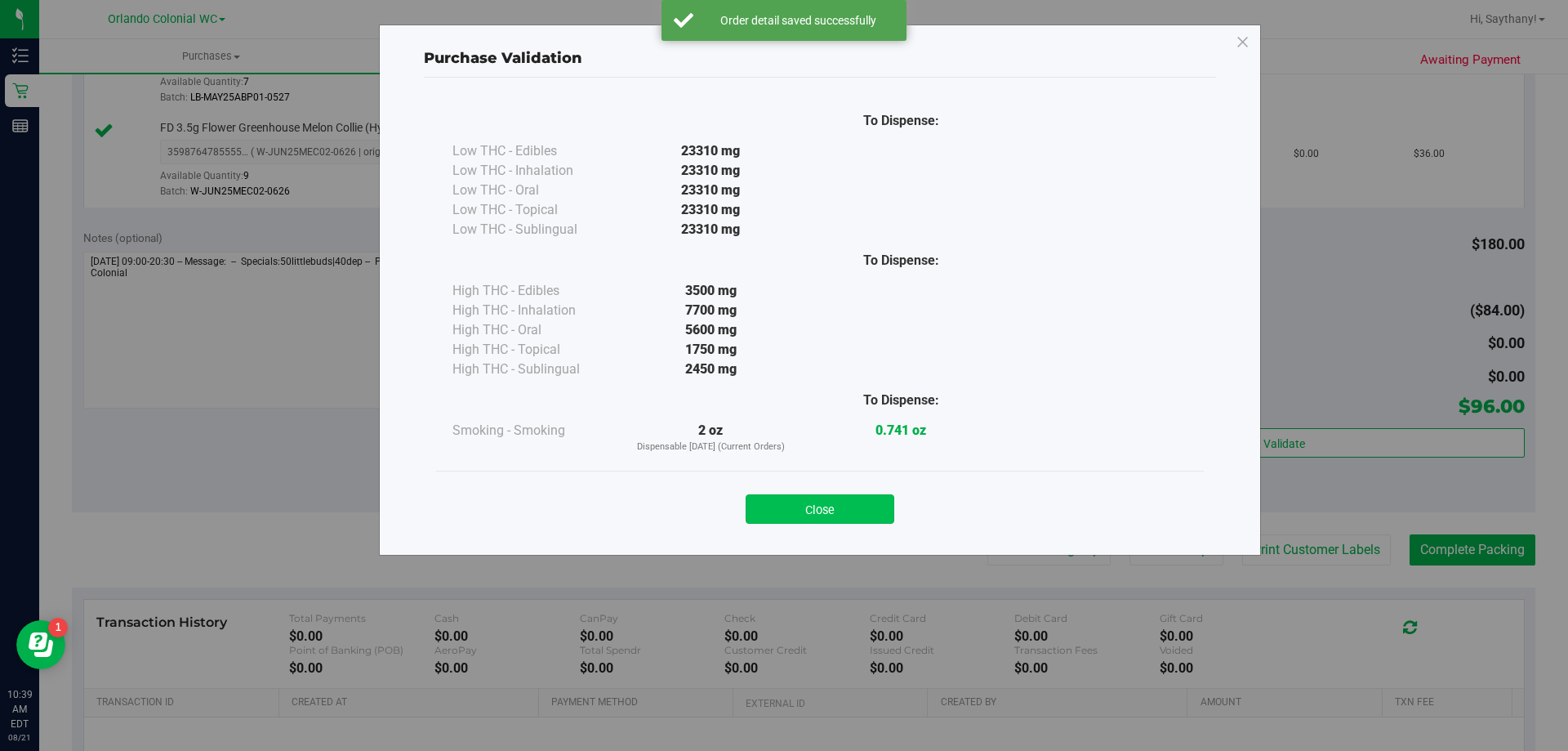
click at [827, 508] on button "Close" at bounding box center [820, 508] width 149 height 29
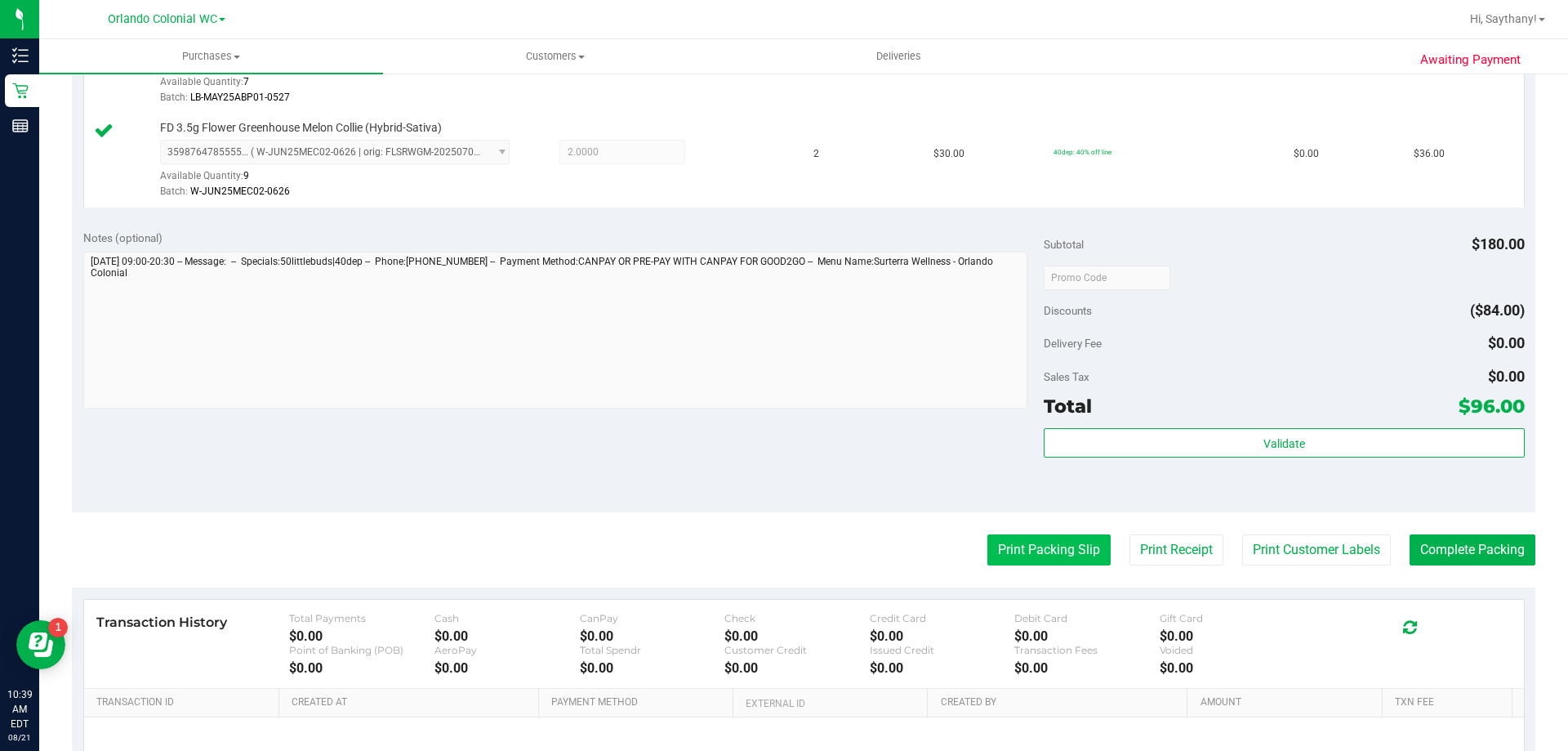
click at [1040, 552] on button "Print Packing Slip" at bounding box center [1049, 549] width 123 height 31
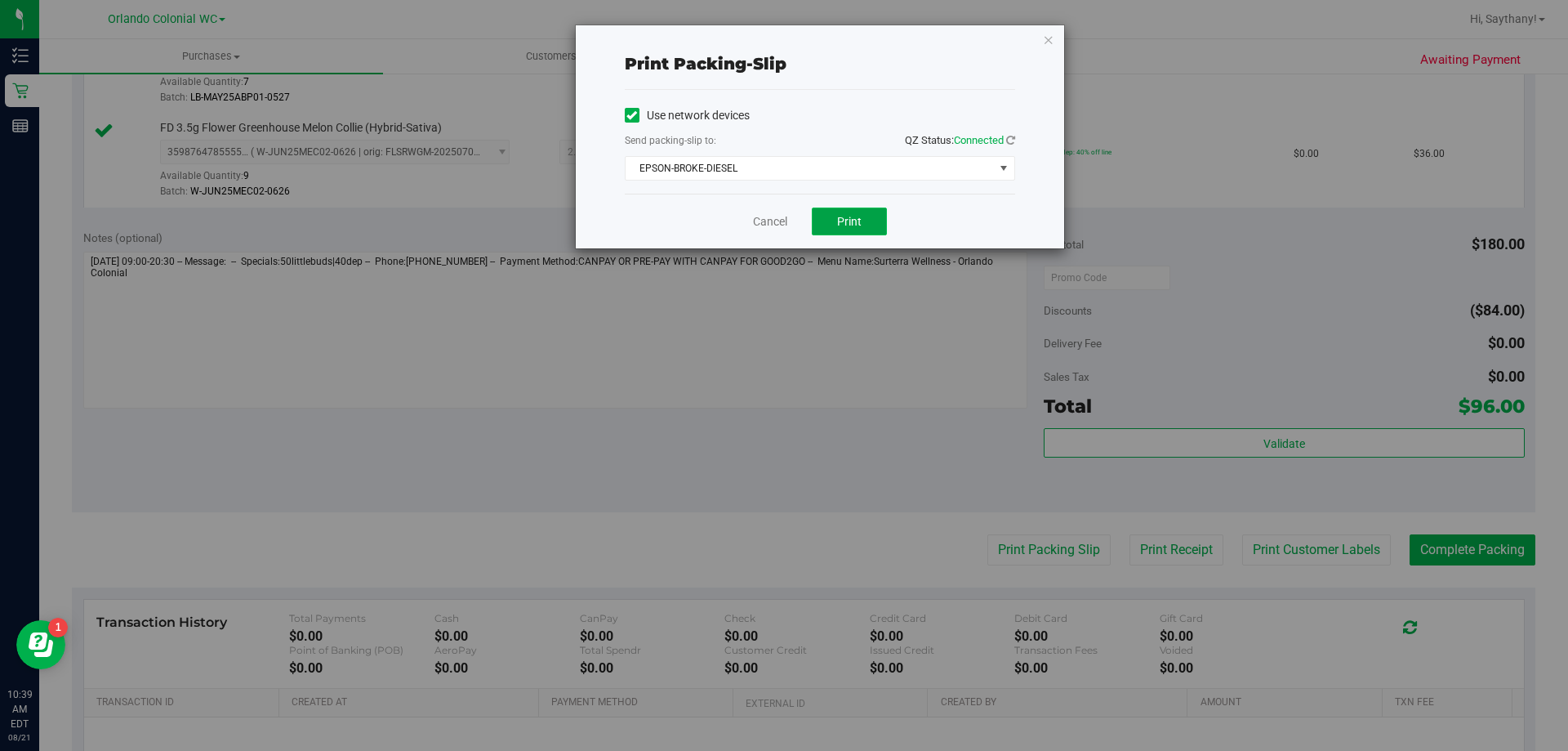
click at [868, 229] on button "Print" at bounding box center [850, 222] width 75 height 28
click at [1047, 39] on icon "button" at bounding box center [1049, 39] width 11 height 20
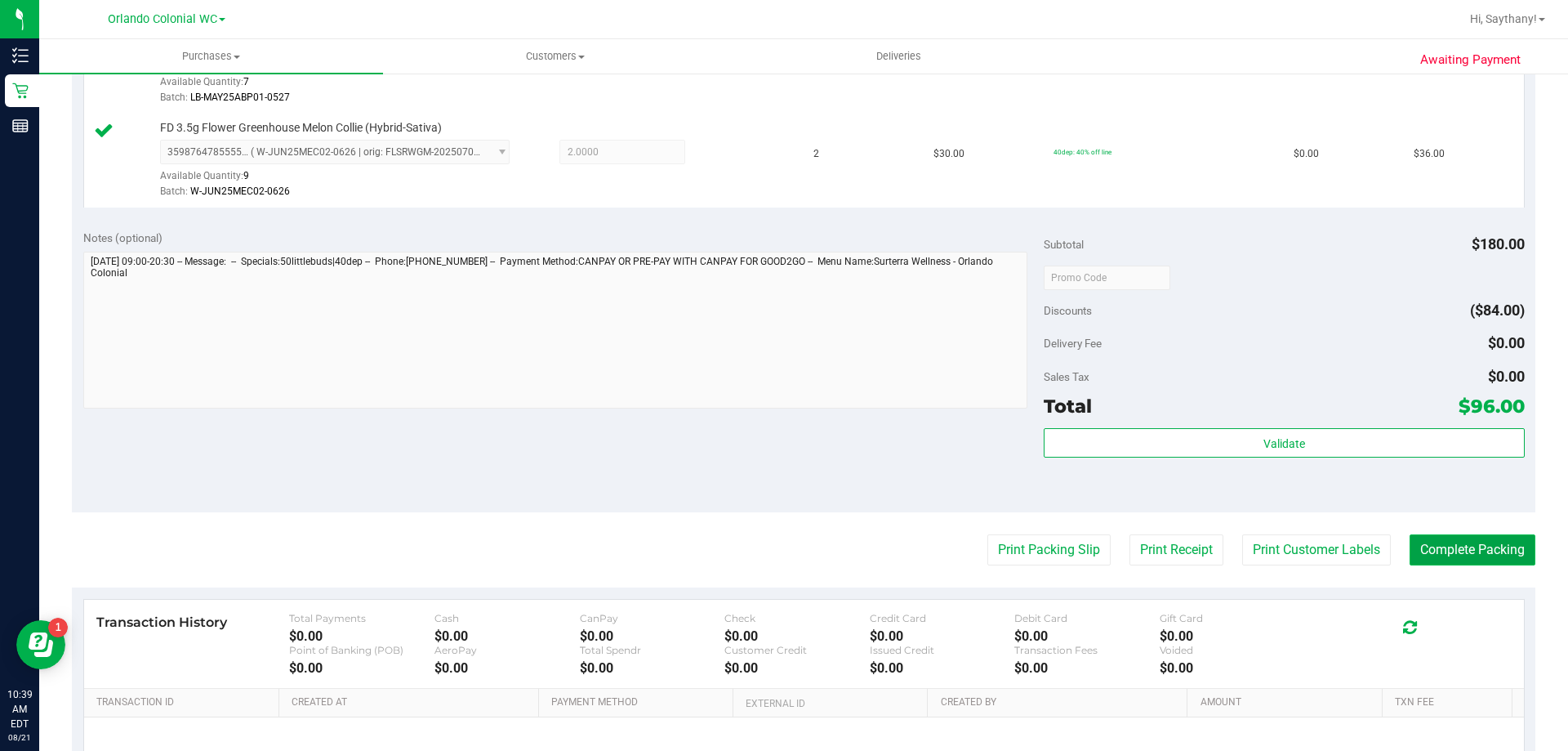
click at [1468, 552] on button "Complete Packing" at bounding box center [1473, 549] width 126 height 31
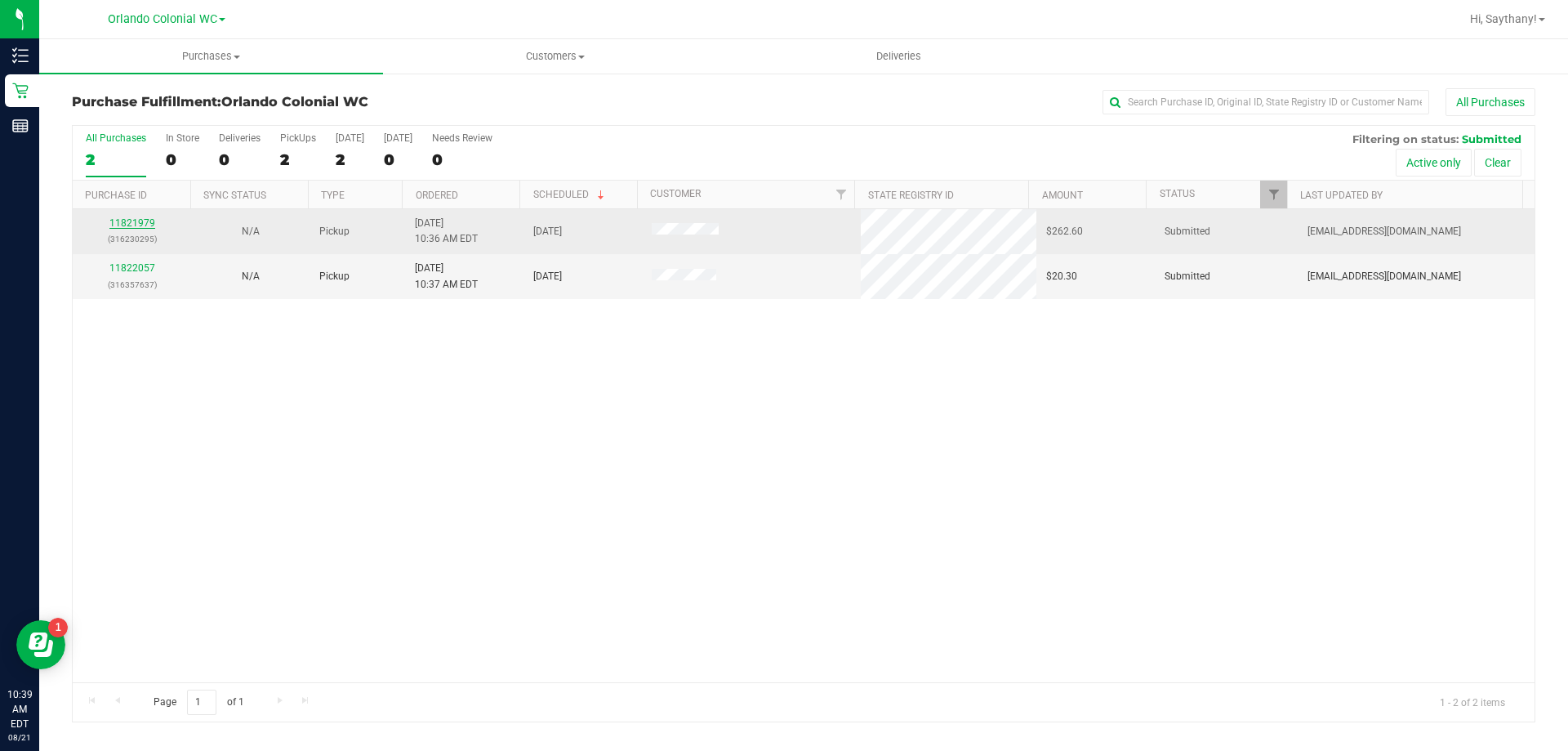
click at [133, 219] on link "11821979" at bounding box center [132, 223] width 46 height 11
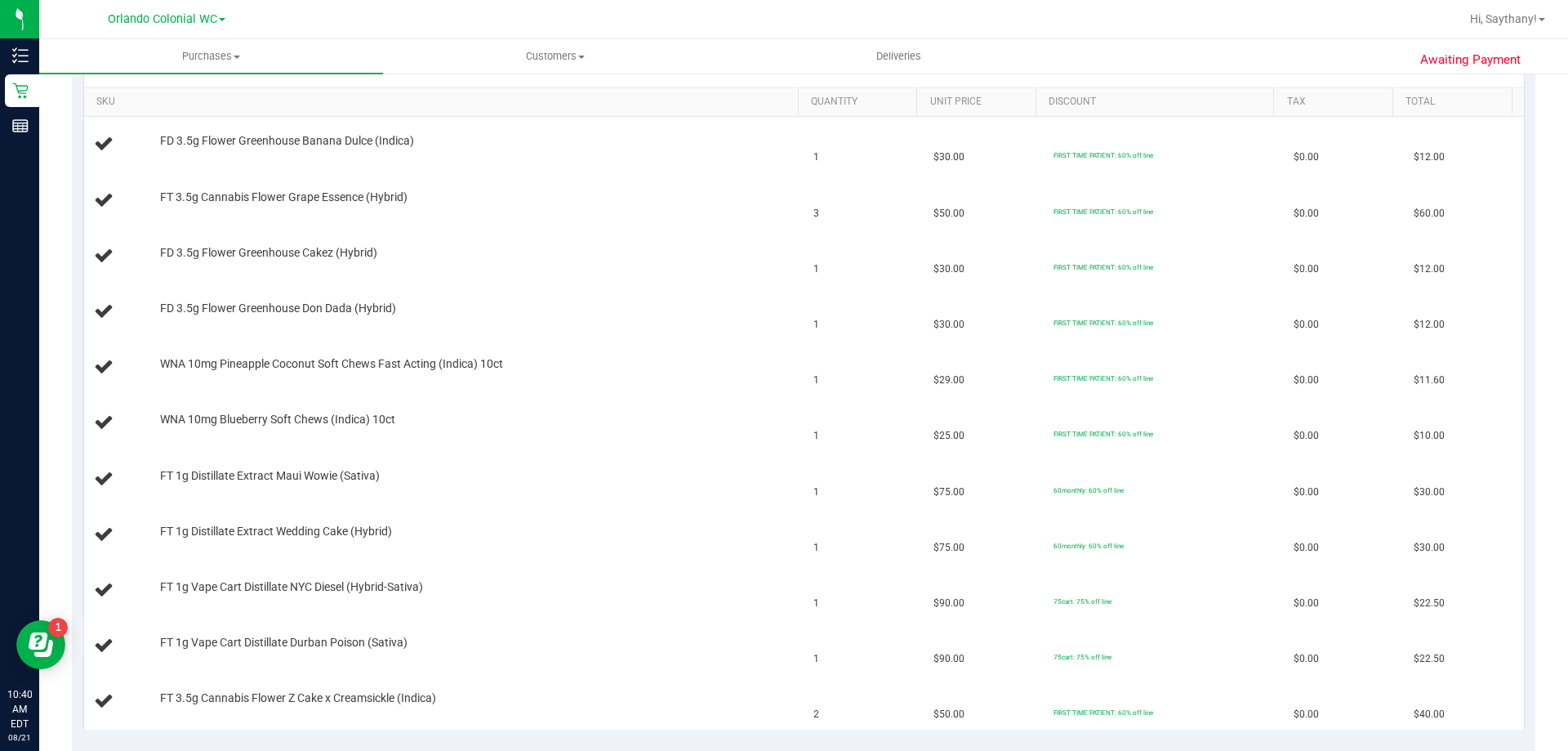
scroll to position [408, 0]
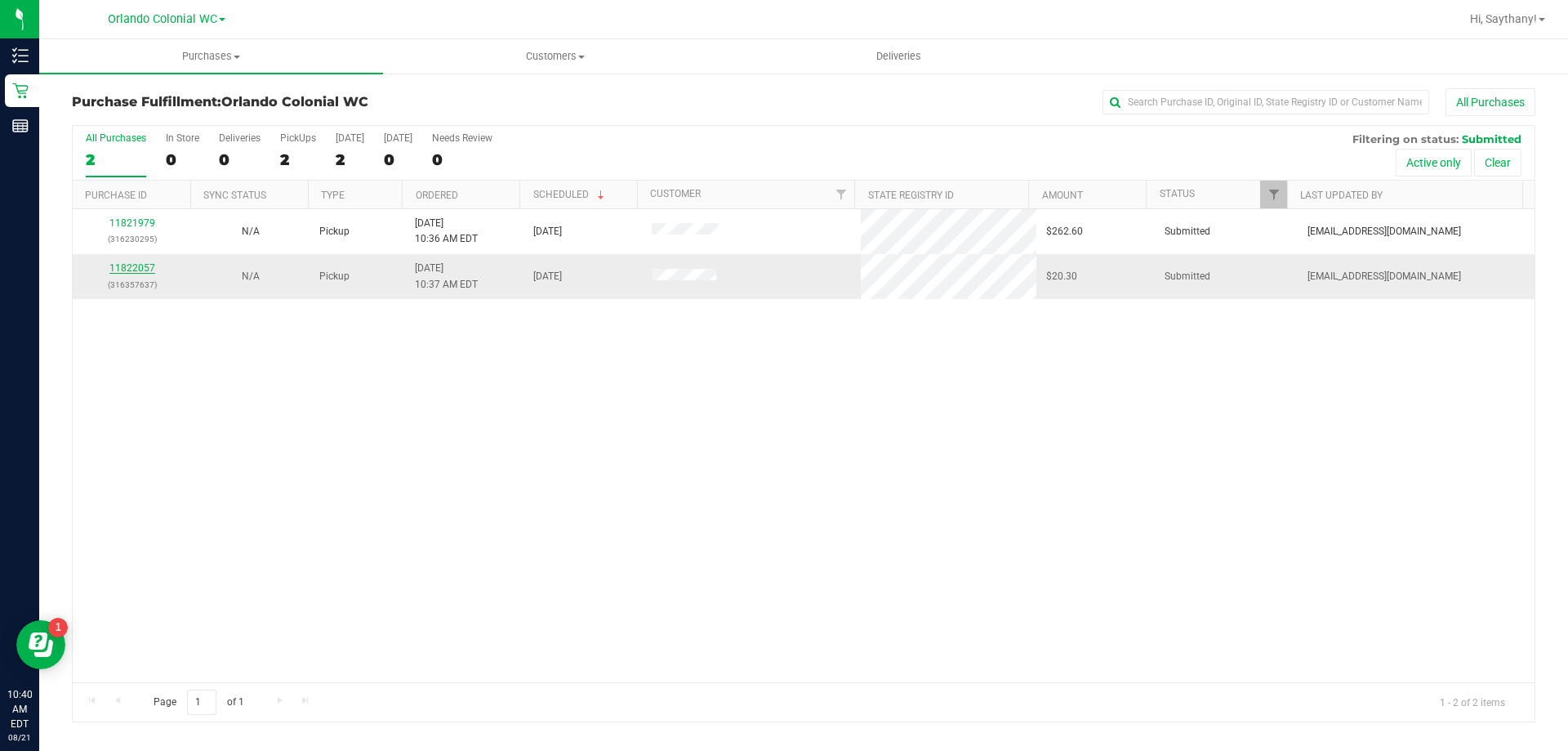
click at [133, 269] on link "11822057" at bounding box center [132, 268] width 46 height 11
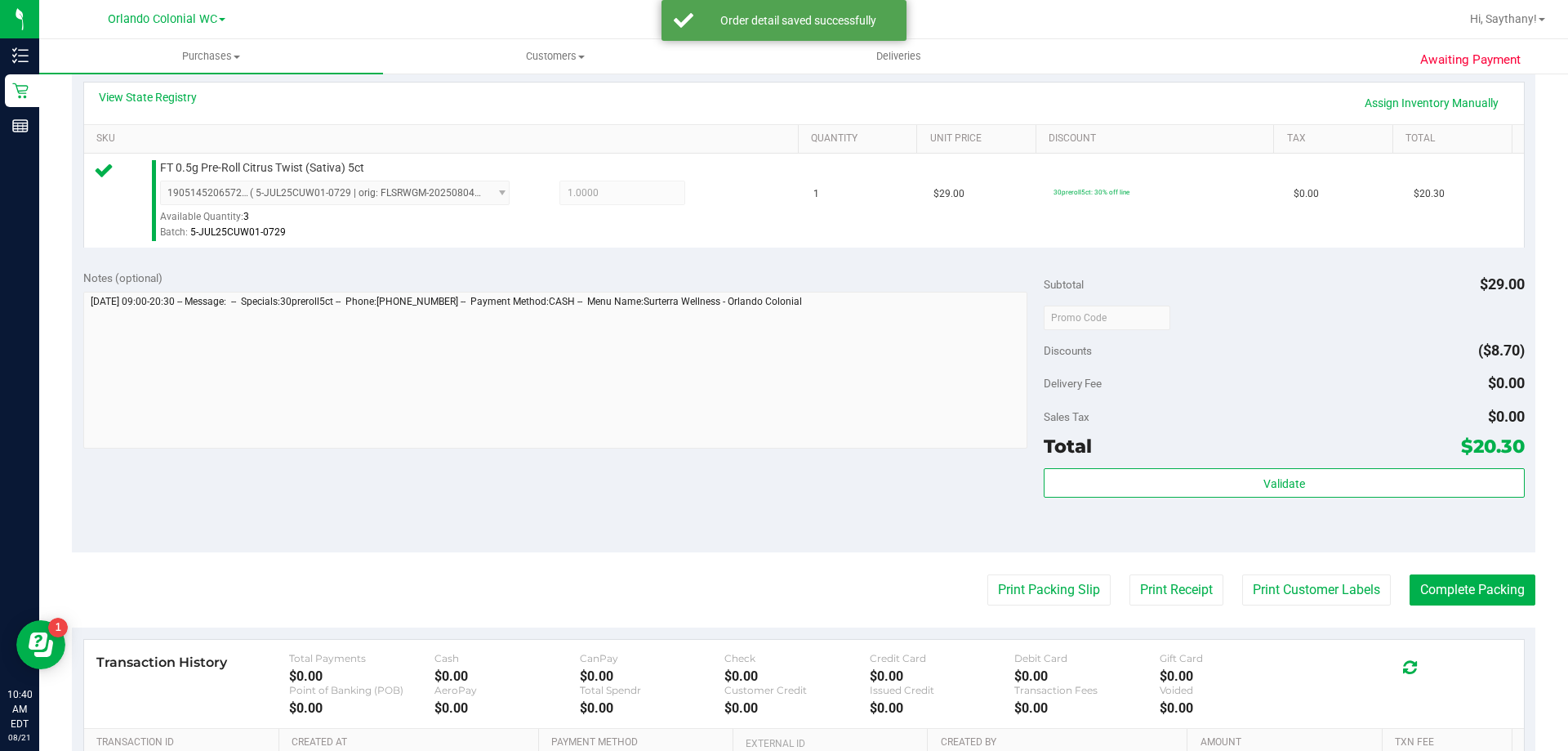
scroll to position [402, 0]
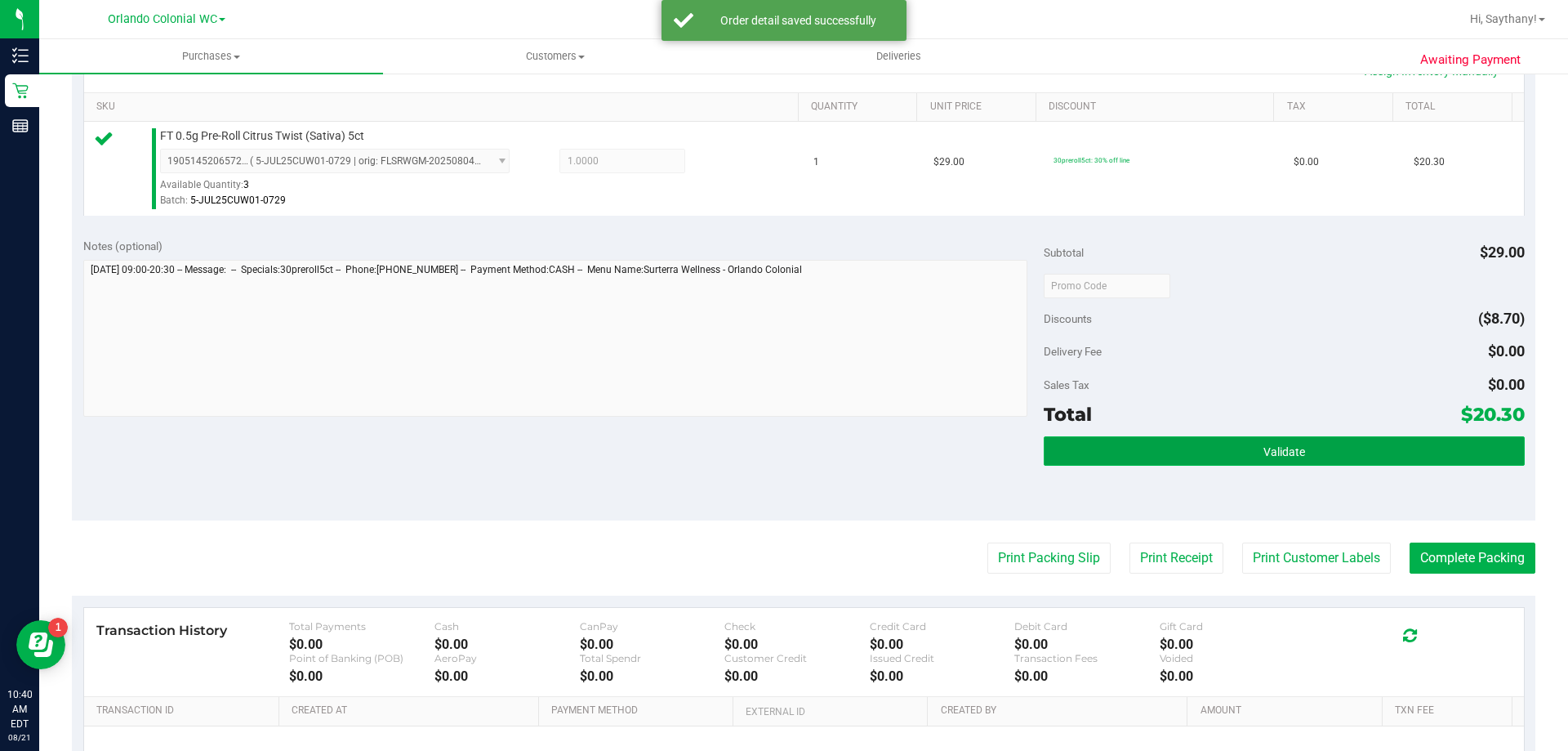
click at [1430, 446] on button "Validate" at bounding box center [1283, 450] width 480 height 29
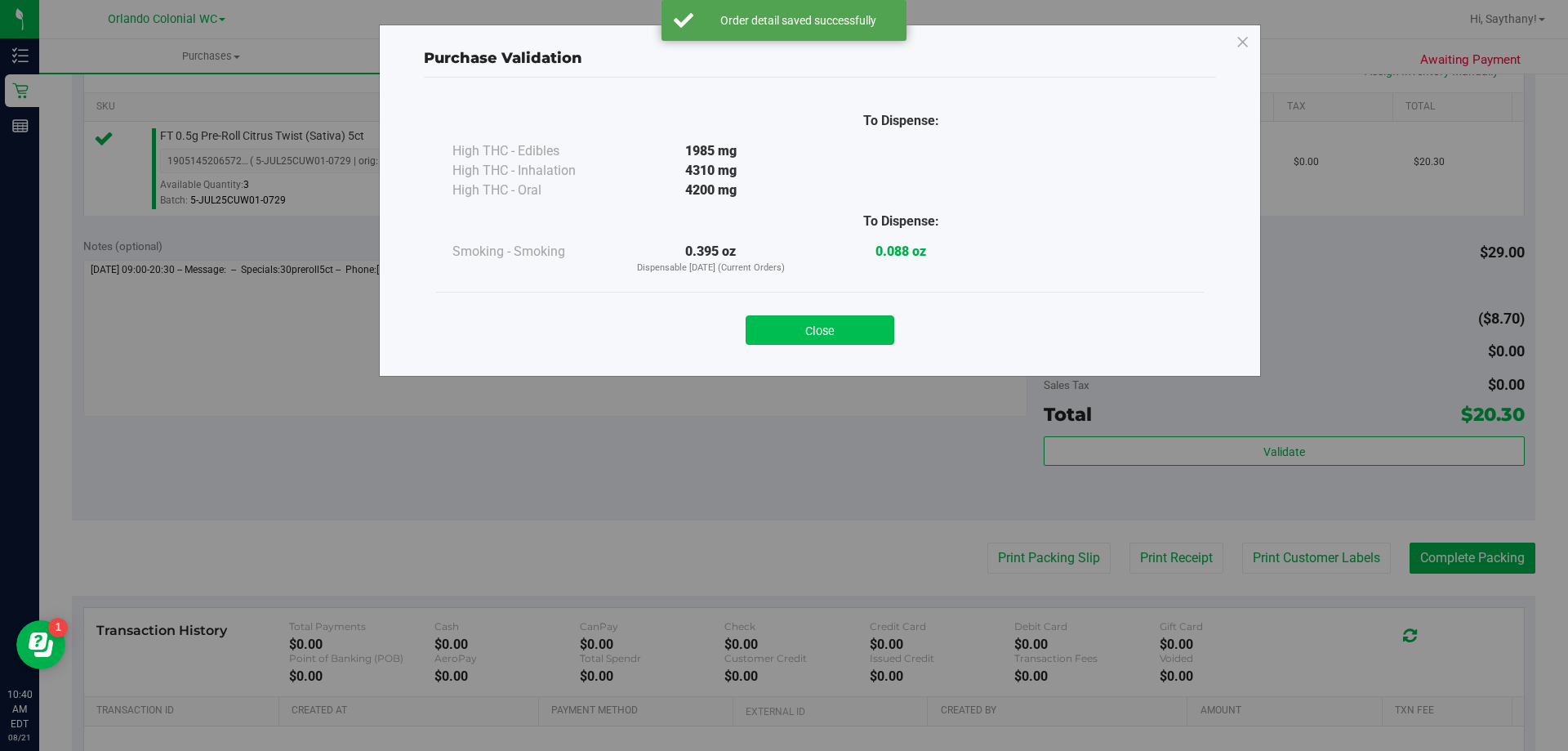
click at [828, 327] on button "Close" at bounding box center [820, 329] width 149 height 29
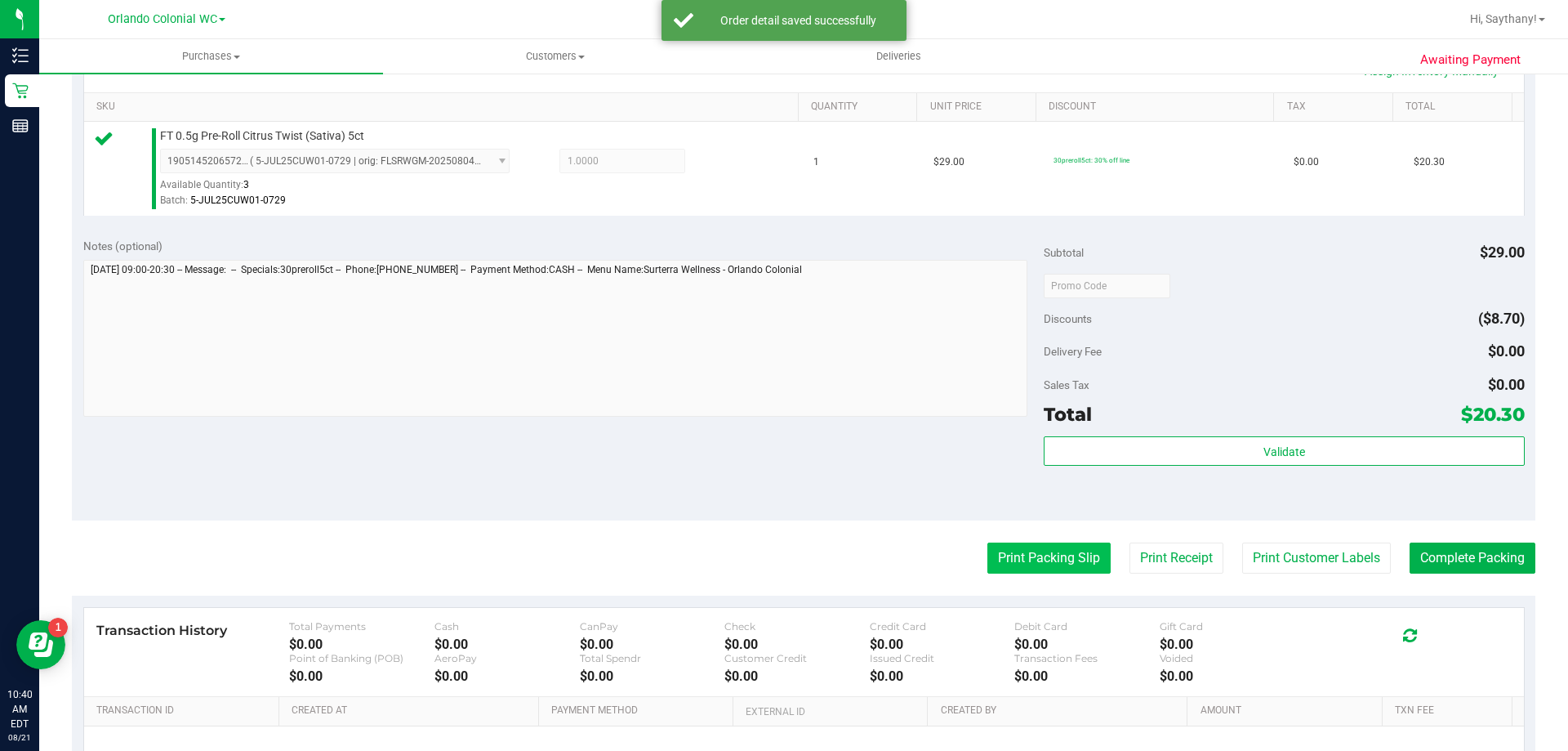
click at [1012, 547] on button "Print Packing Slip" at bounding box center [1049, 557] width 123 height 31
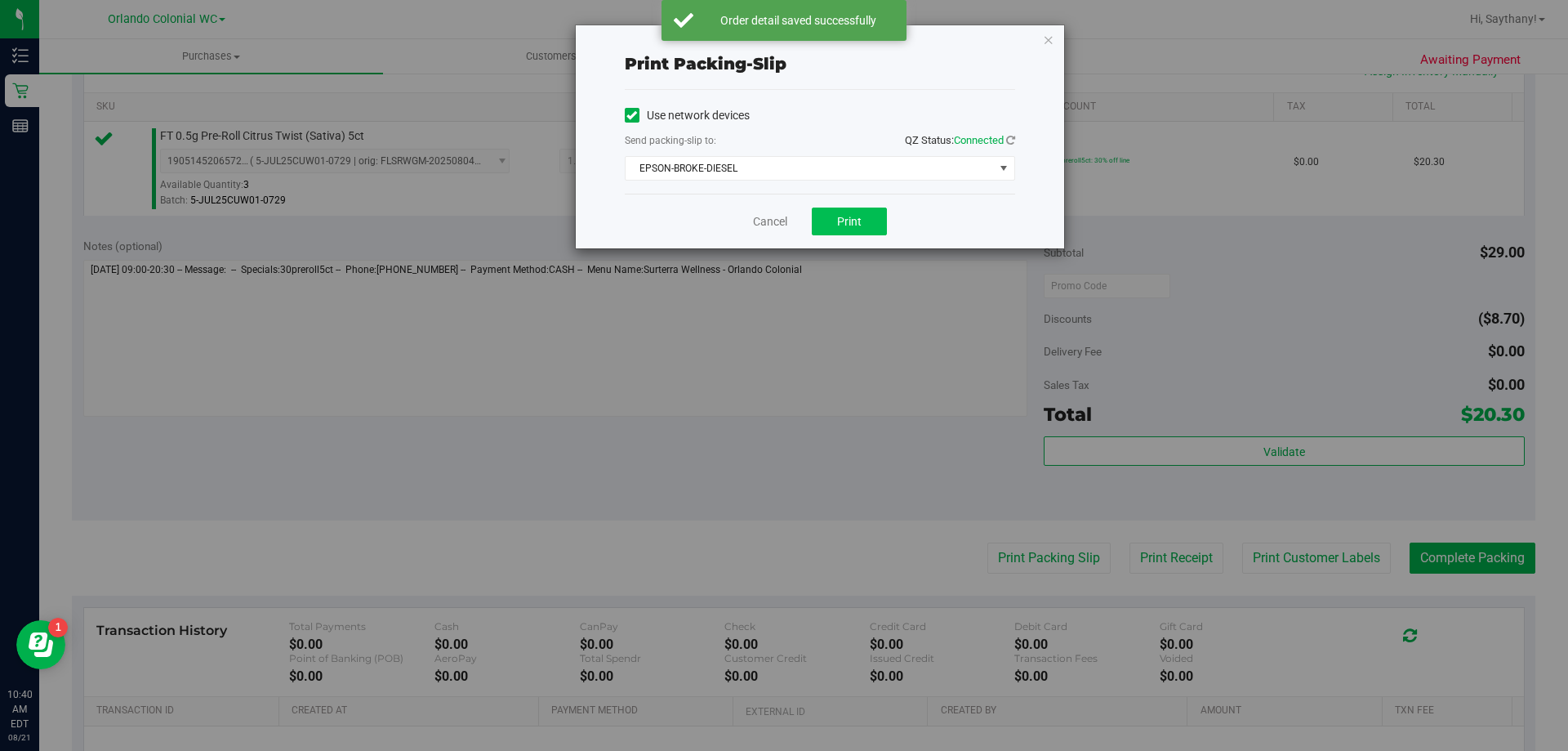
click at [830, 209] on button "Print" at bounding box center [850, 222] width 75 height 28
click at [1050, 37] on icon "button" at bounding box center [1049, 39] width 11 height 20
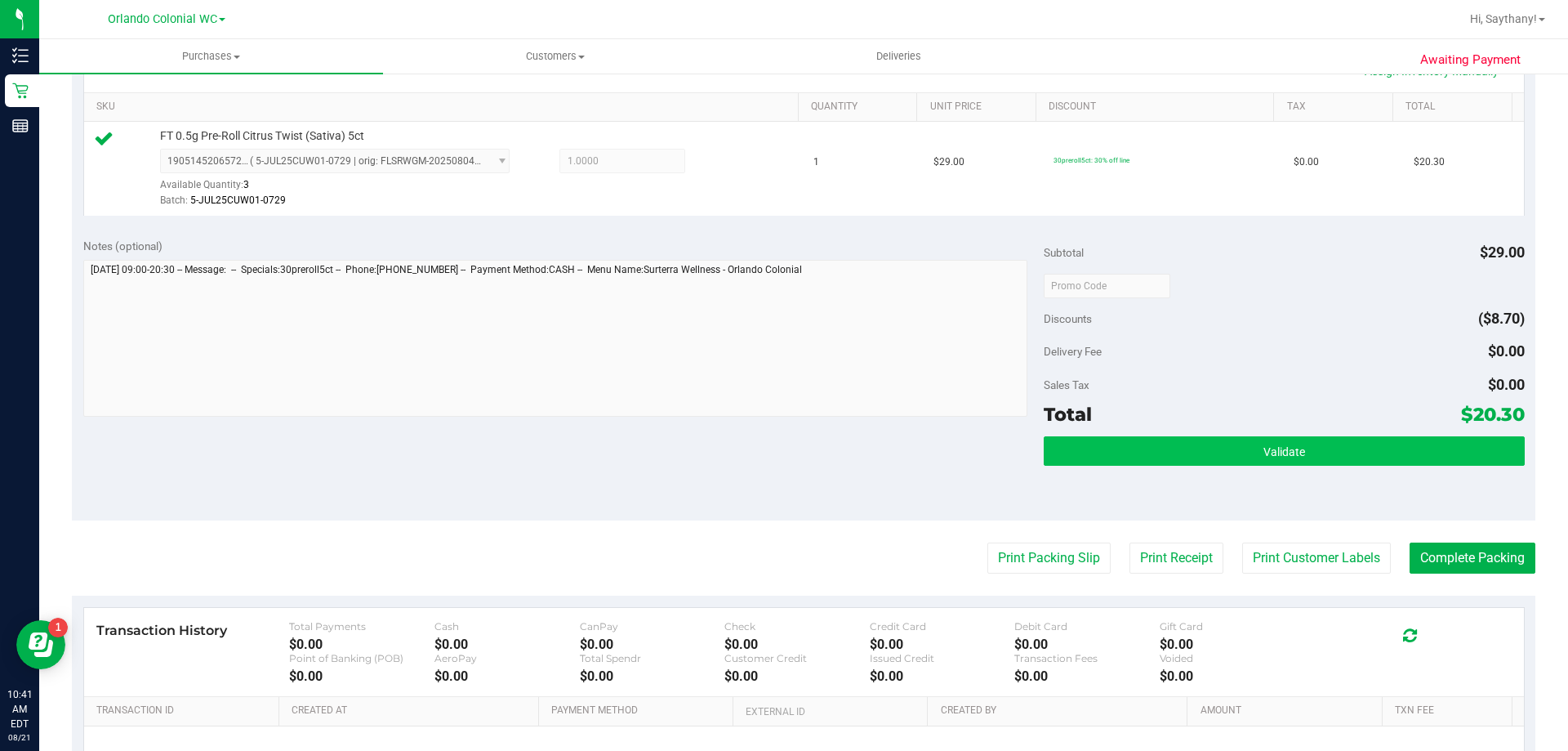
click at [1430, 440] on button "Validate" at bounding box center [1283, 450] width 480 height 29
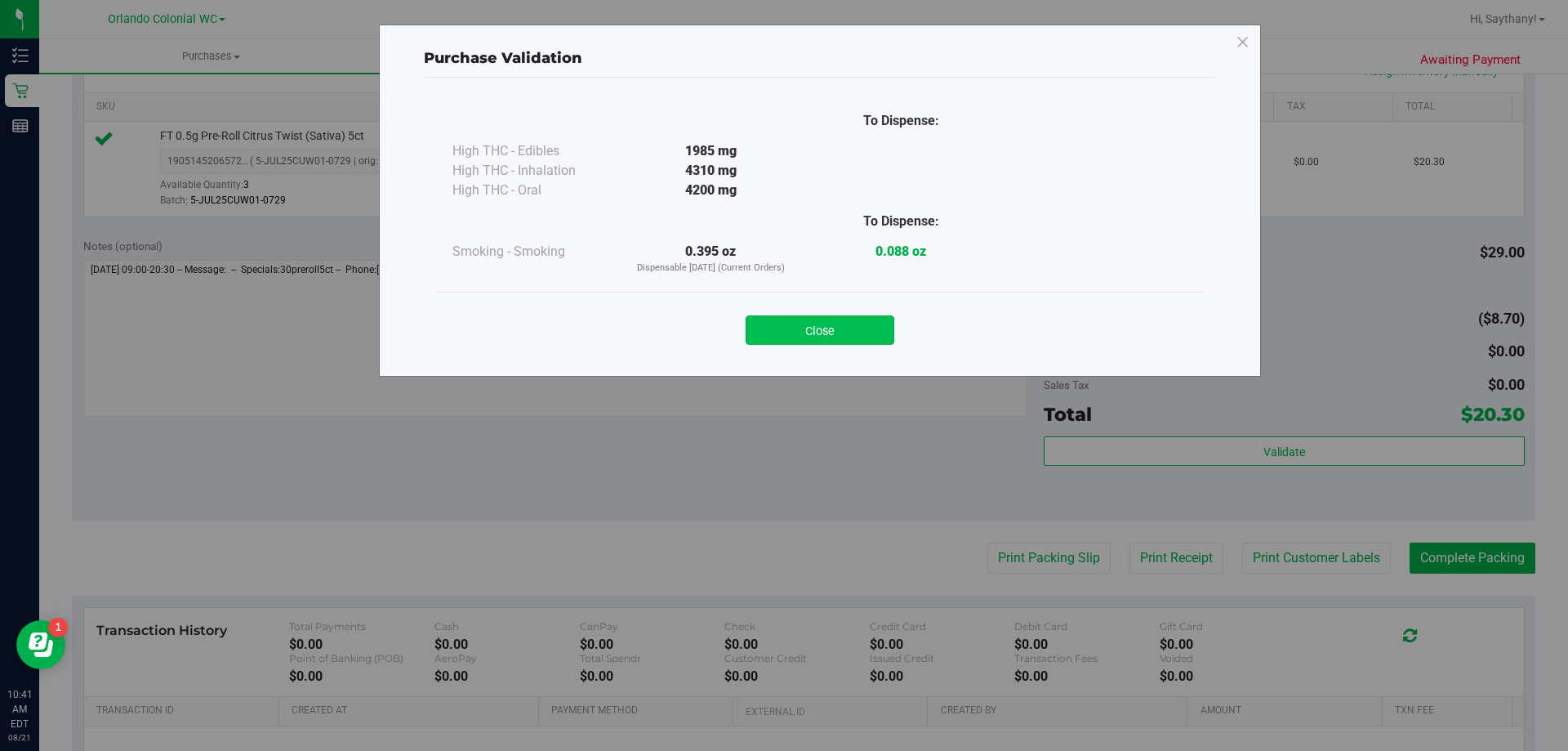
click at [820, 334] on button "Close" at bounding box center [820, 329] width 149 height 29
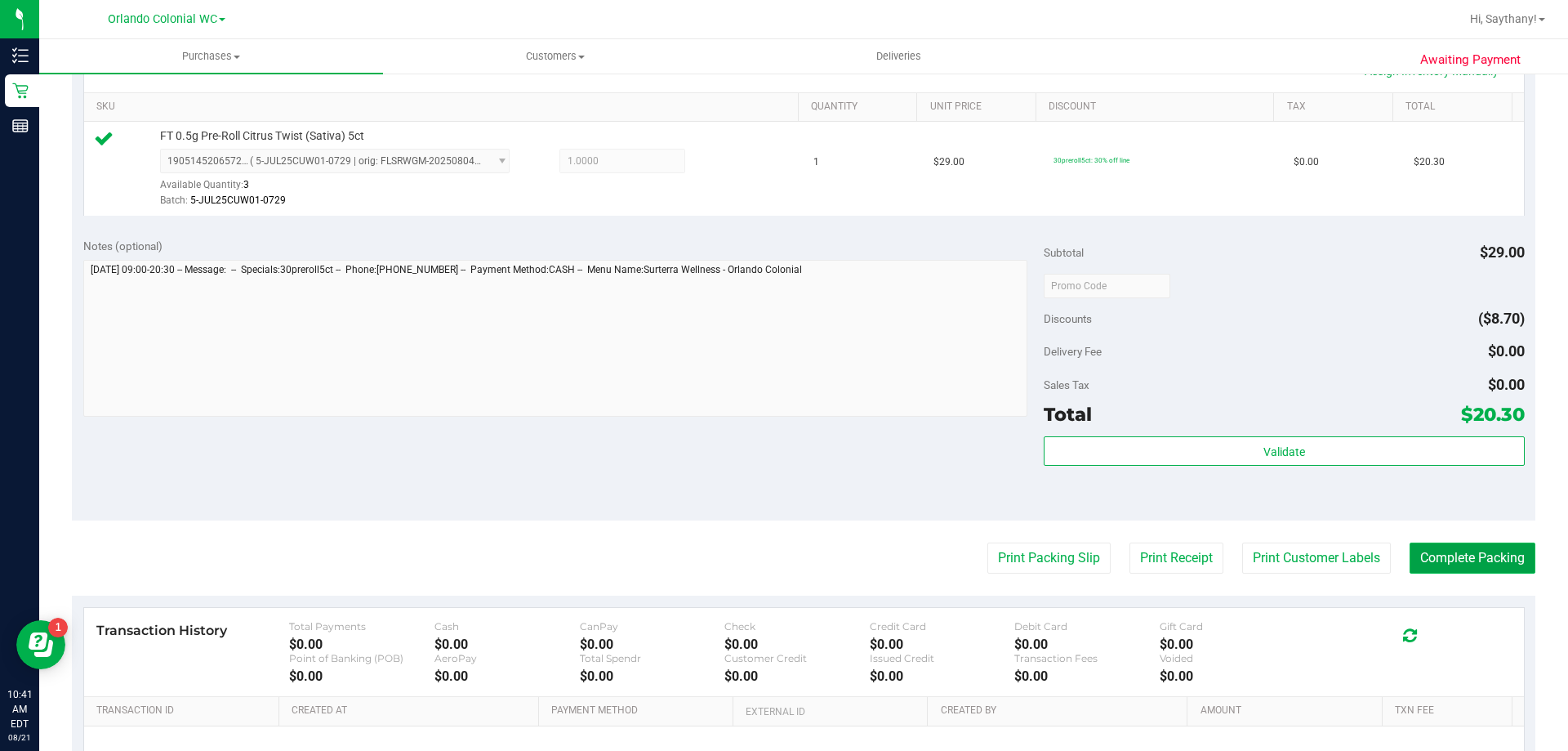
click at [1472, 563] on button "Complete Packing" at bounding box center [1473, 557] width 126 height 31
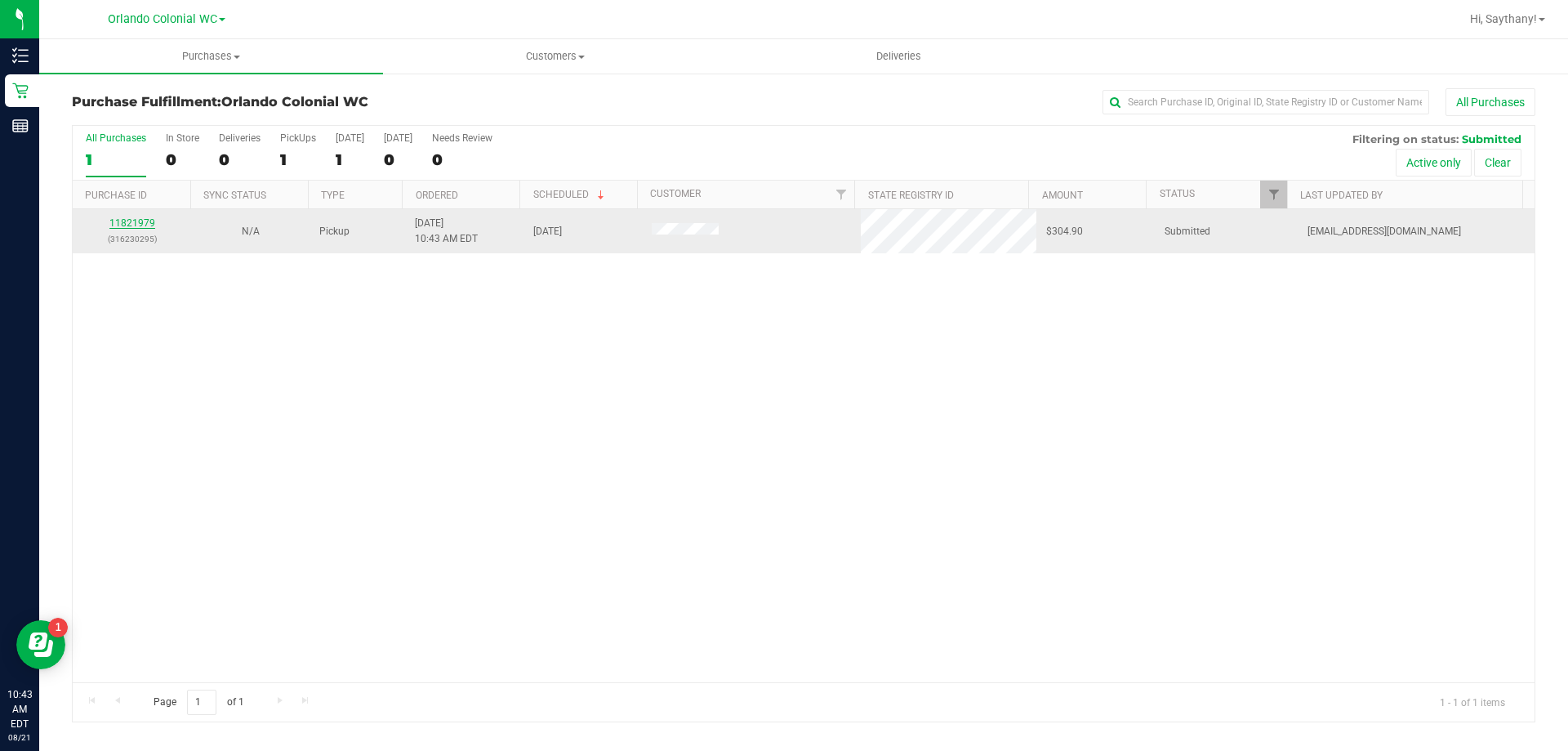
click at [137, 224] on link "11821979" at bounding box center [132, 223] width 46 height 11
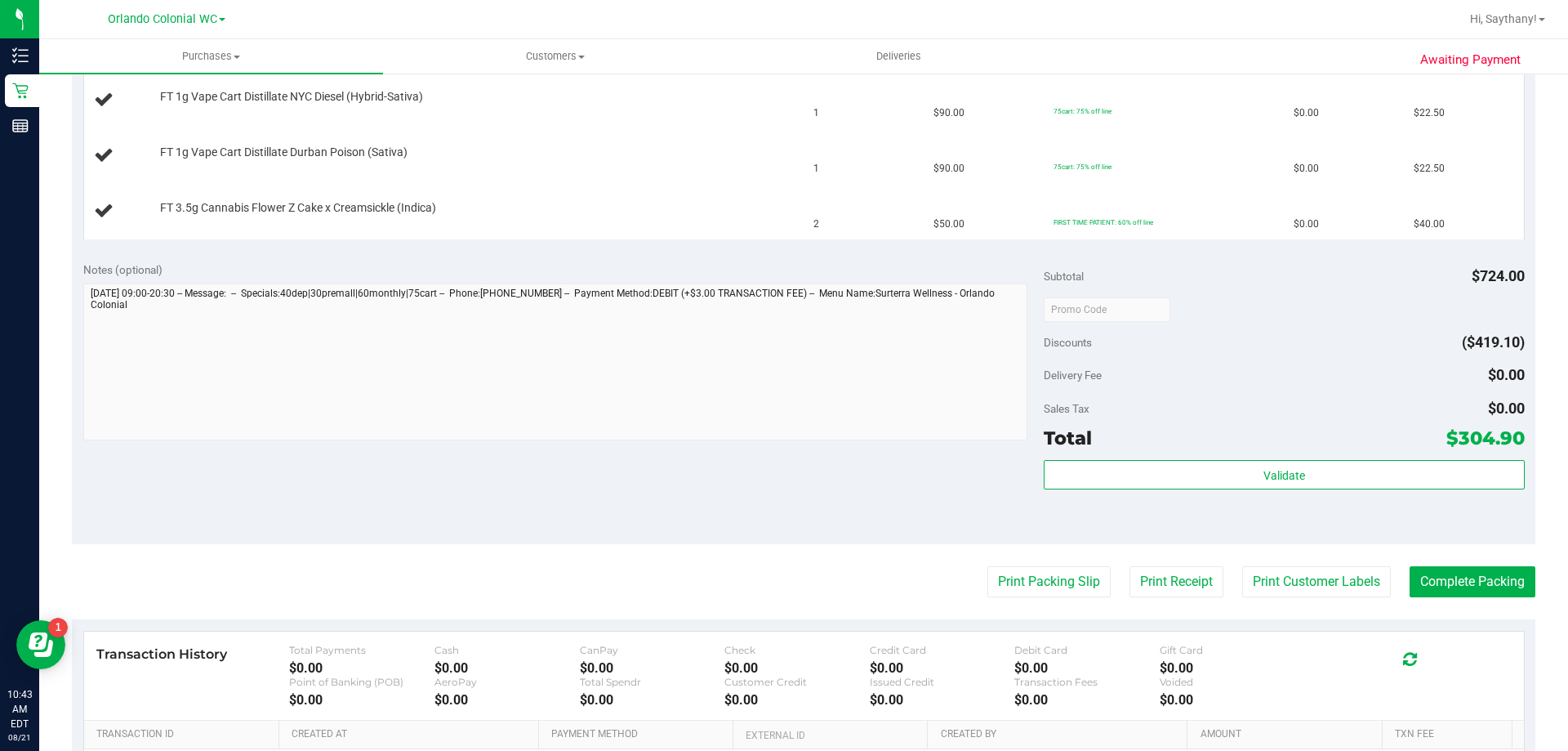
scroll to position [899, 0]
click at [1007, 572] on button "Print Packing Slip" at bounding box center [1049, 579] width 123 height 31
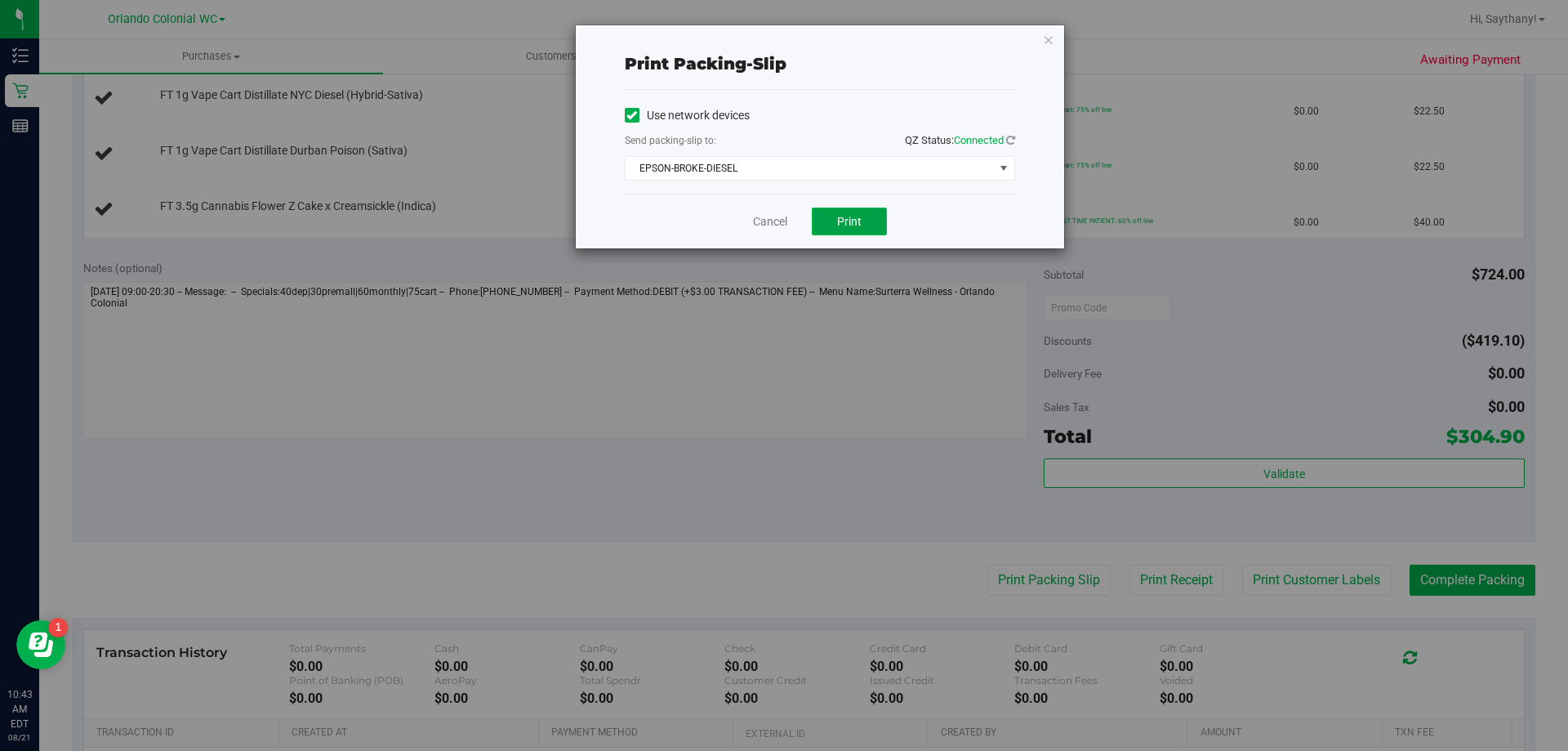
click at [868, 230] on button "Print" at bounding box center [850, 222] width 75 height 28
click at [1047, 34] on icon "button" at bounding box center [1049, 39] width 11 height 20
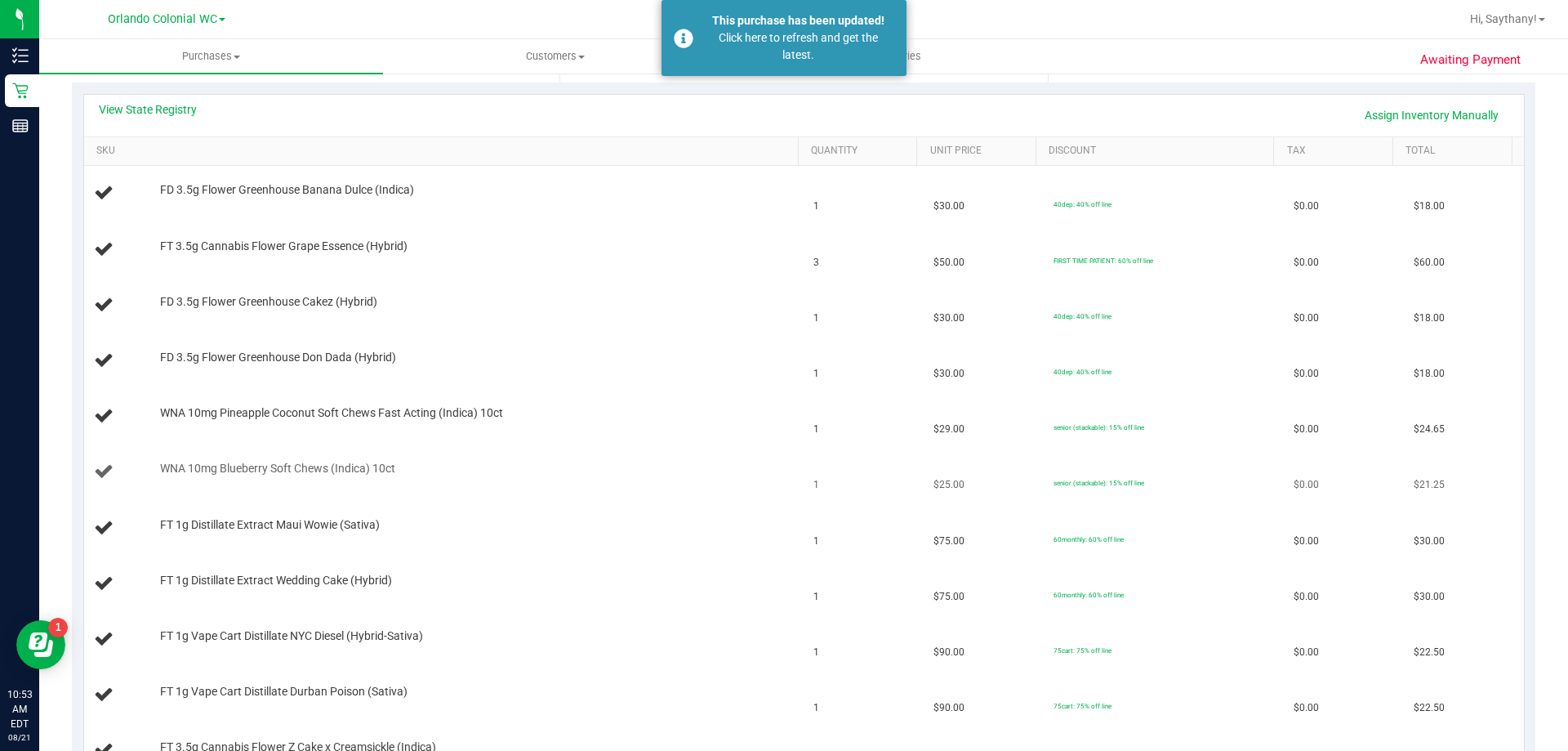
scroll to position [360, 0]
